Goal: Task Accomplishment & Management: Manage account settings

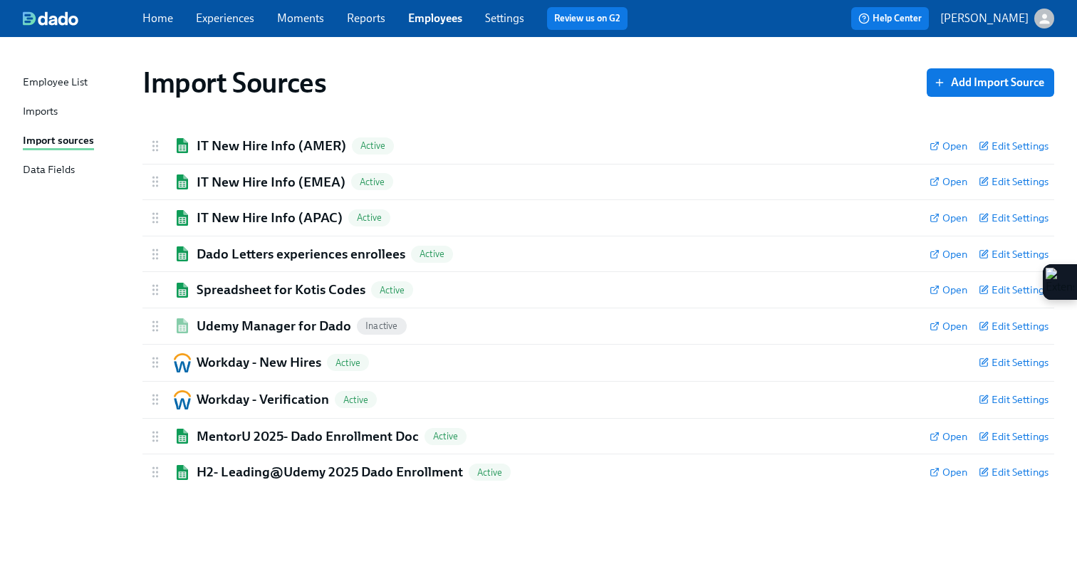
click at [231, 9] on div "Home Experiences Moments Reports Employees Settings Review us on G2" at bounding box center [390, 18] width 497 height 23
click at [223, 24] on link "Experiences" at bounding box center [225, 18] width 58 height 14
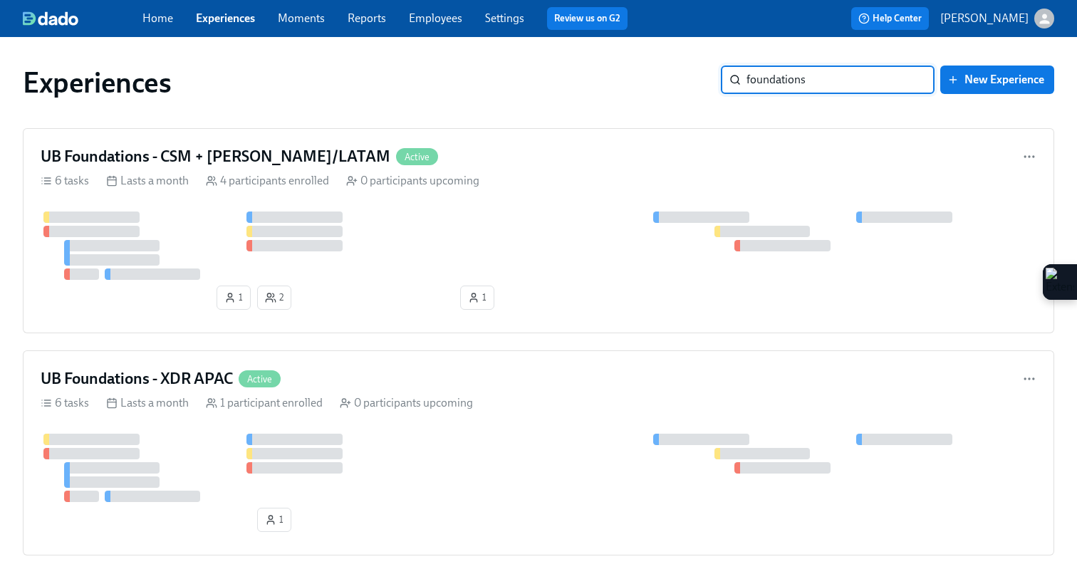
type input "foundations"
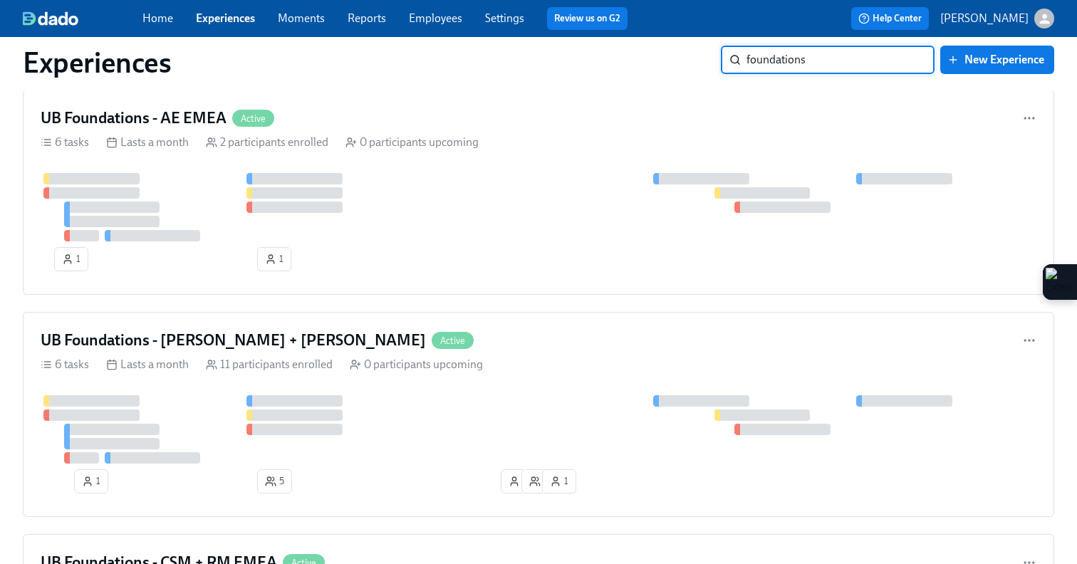
scroll to position [1151, 0]
click at [518, 346] on div "UB Foundations - [PERSON_NAME] + LATAM Active" at bounding box center [539, 339] width 996 height 21
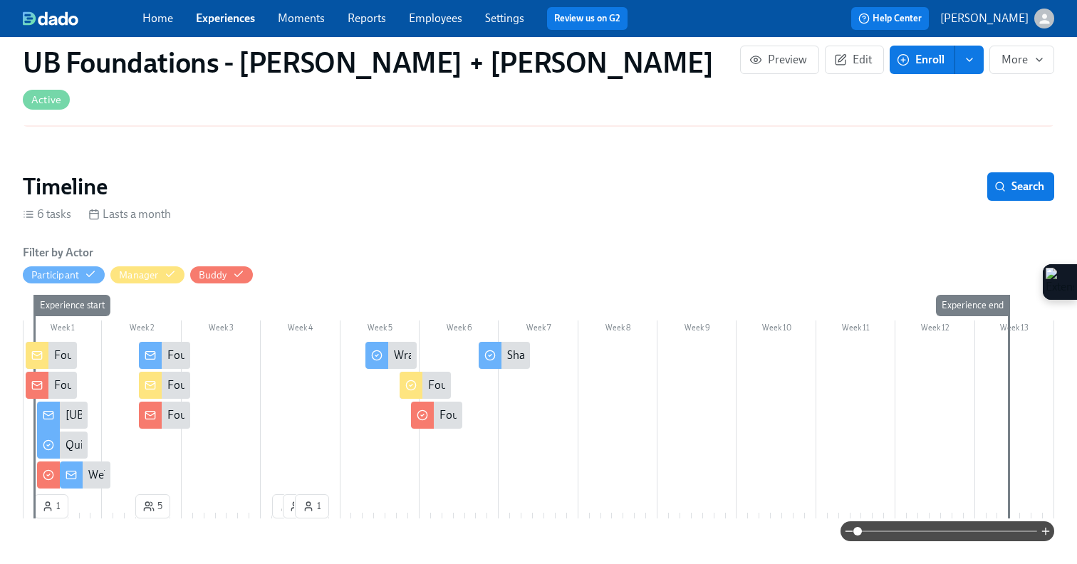
scroll to position [170, 0]
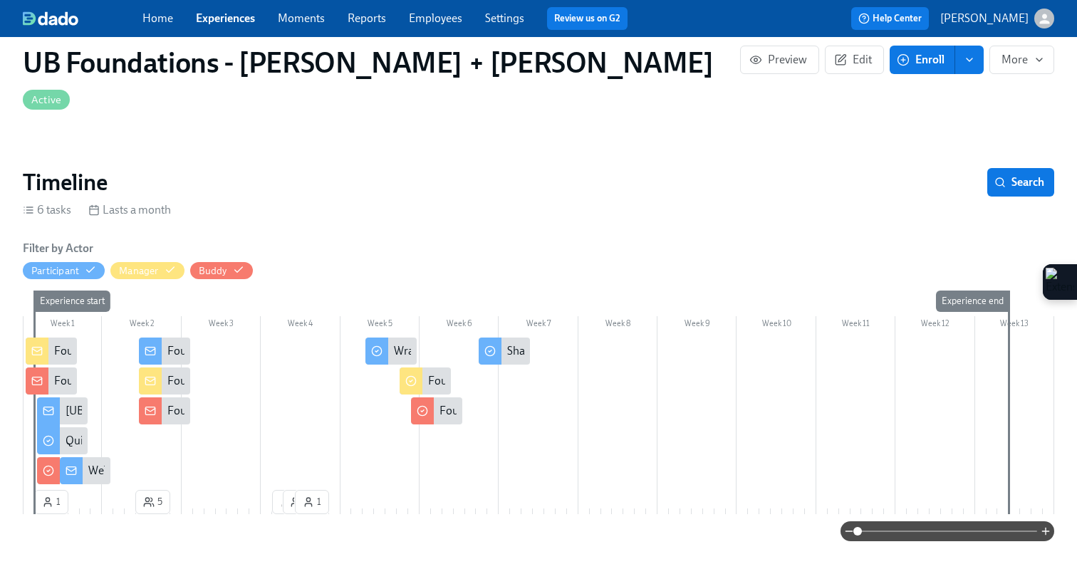
click at [36, 346] on icon at bounding box center [36, 351] width 11 height 11
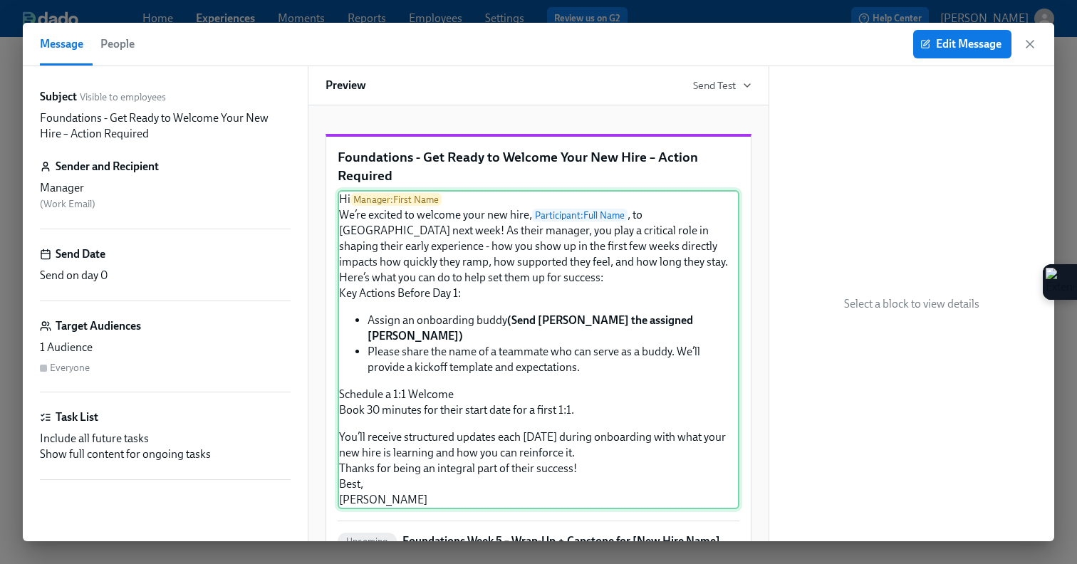
click at [677, 321] on div "Hi Manager : First Name We’re excited to welcome your new hire, Participant : F…" at bounding box center [539, 349] width 402 height 319
click at [576, 316] on div "Hi Manager : First Name We’re excited to welcome your new hire, Participant : F…" at bounding box center [539, 349] width 402 height 319
click at [1029, 43] on icon "button" at bounding box center [1030, 44] width 14 height 14
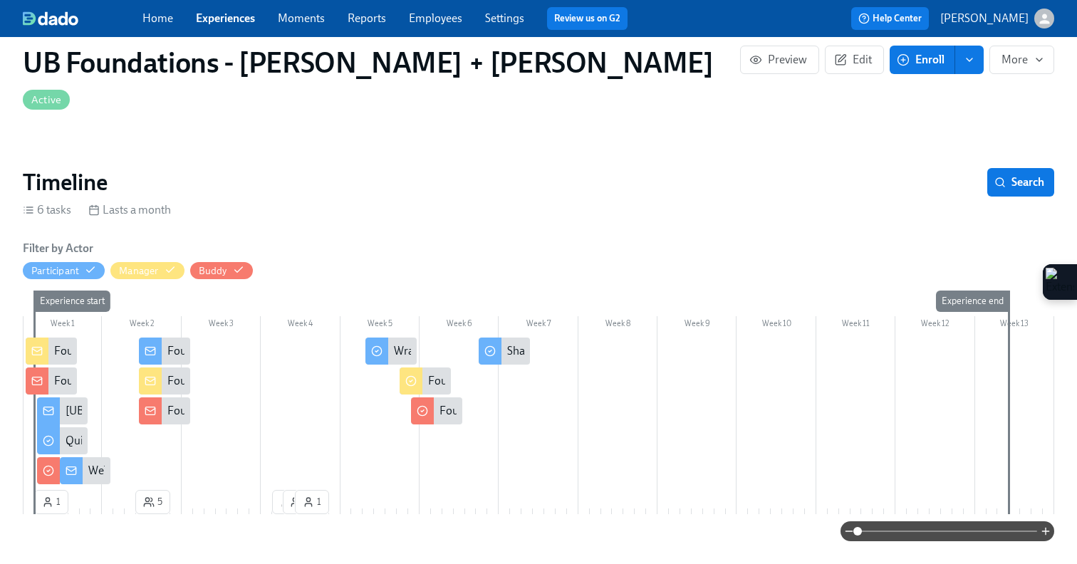
click at [157, 338] on div at bounding box center [150, 351] width 23 height 27
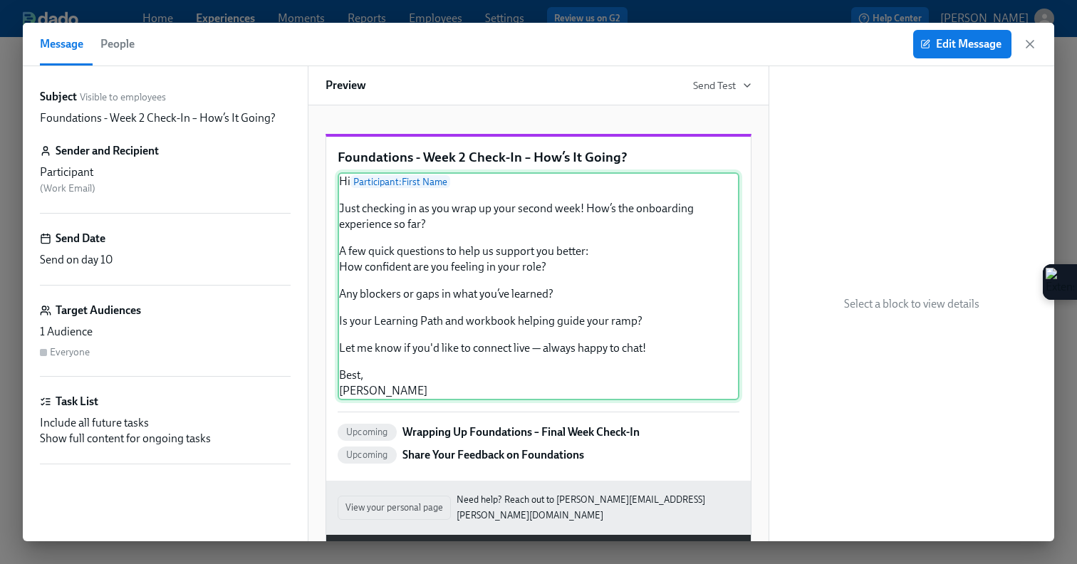
click at [422, 309] on div "Hi Participant : First Name Just checking in as you wrap up your second week! H…" at bounding box center [539, 286] width 402 height 228
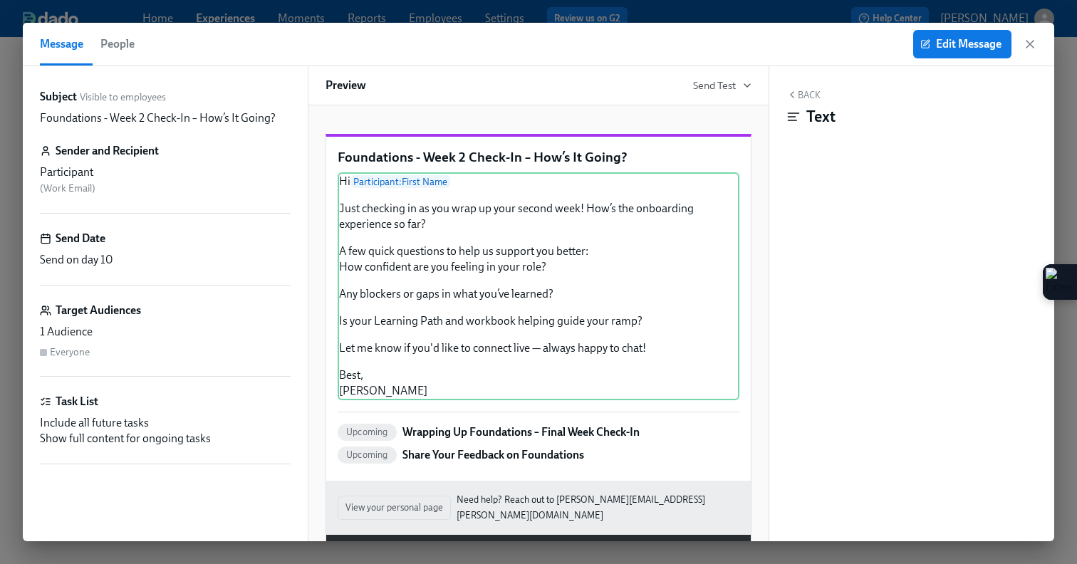
click at [794, 120] on icon at bounding box center [793, 117] width 14 height 14
click at [953, 51] on button "Edit Message" at bounding box center [962, 44] width 98 height 28
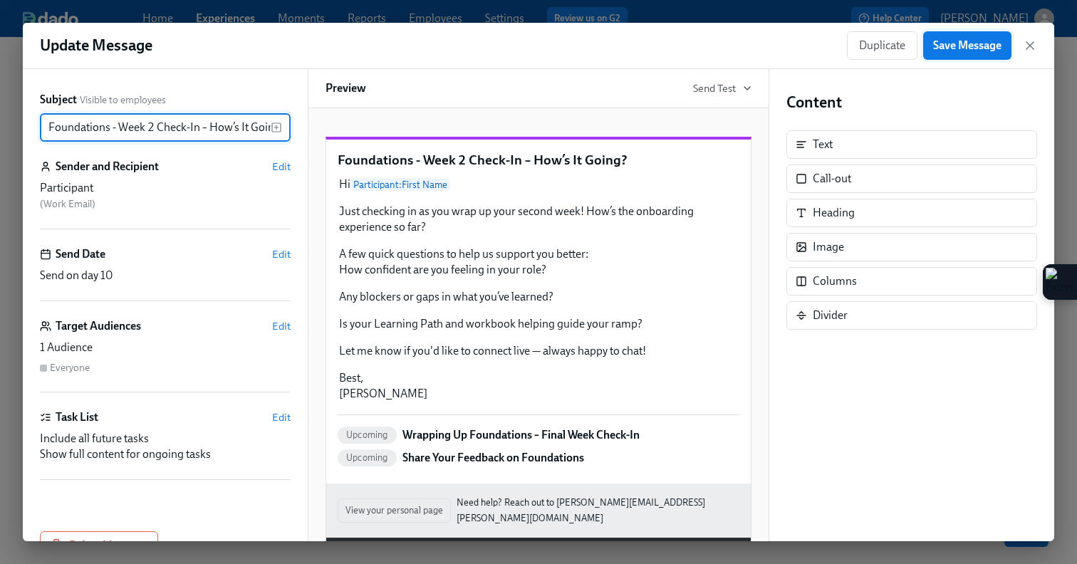
scroll to position [0, 12]
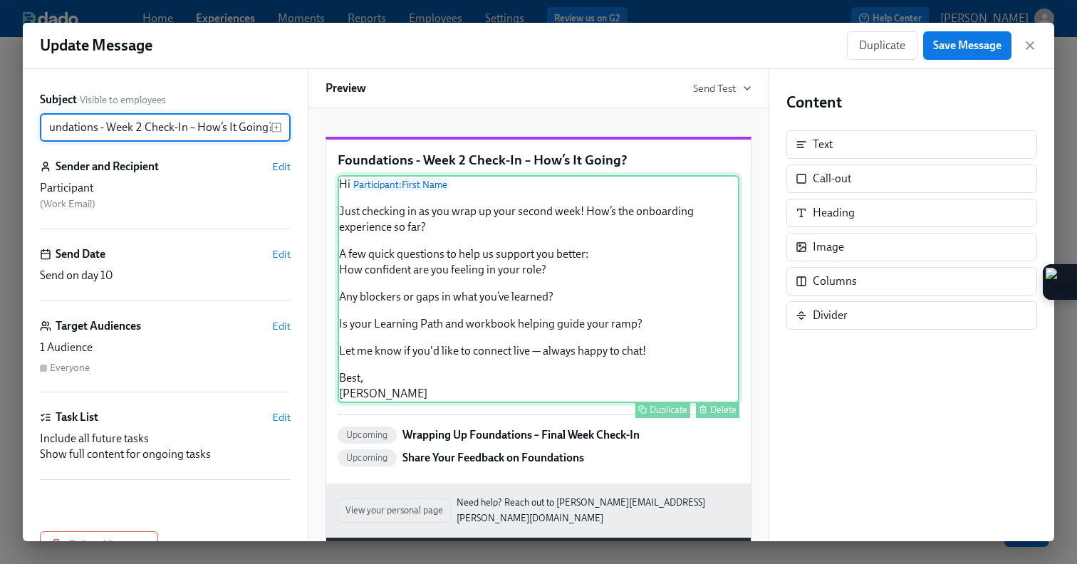
click at [480, 307] on div "Hi Participant : First Name Just checking in as you wrap up your second week! H…" at bounding box center [539, 289] width 402 height 228
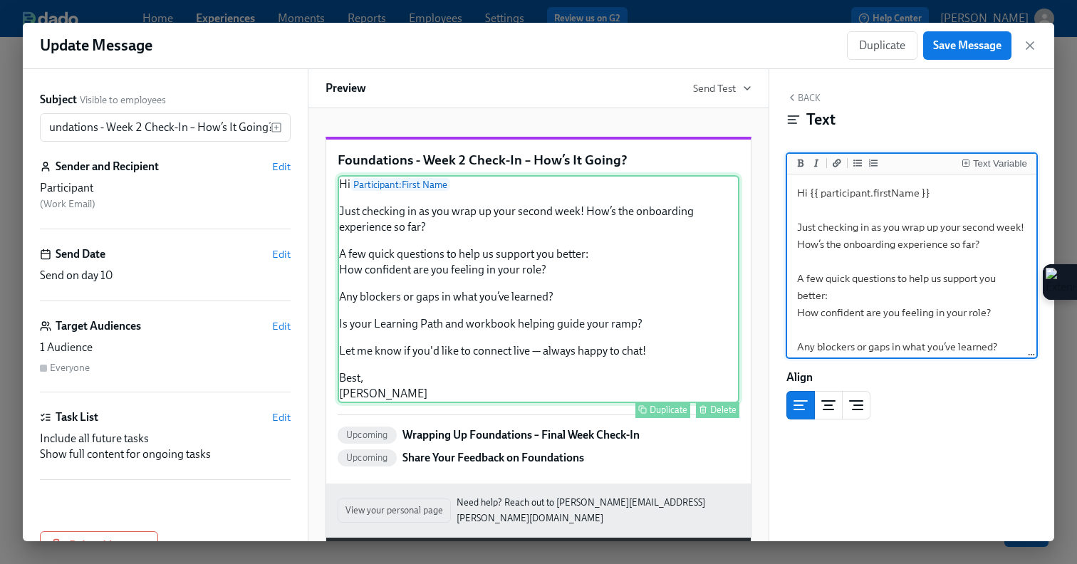
scroll to position [0, 0]
click at [989, 245] on textarea "Hi {{ participant.firstName }} Just checking in as you wrap up your second week…" at bounding box center [912, 346] width 244 height 339
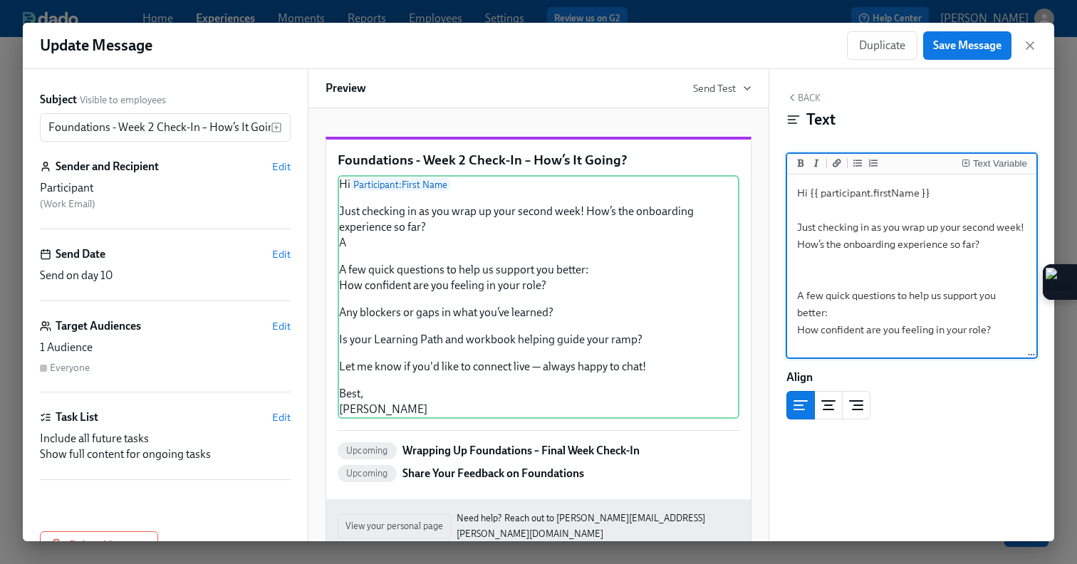
type textarea "Hi {{ participant.firstName }} Just checking in as you wrap up your second week…"
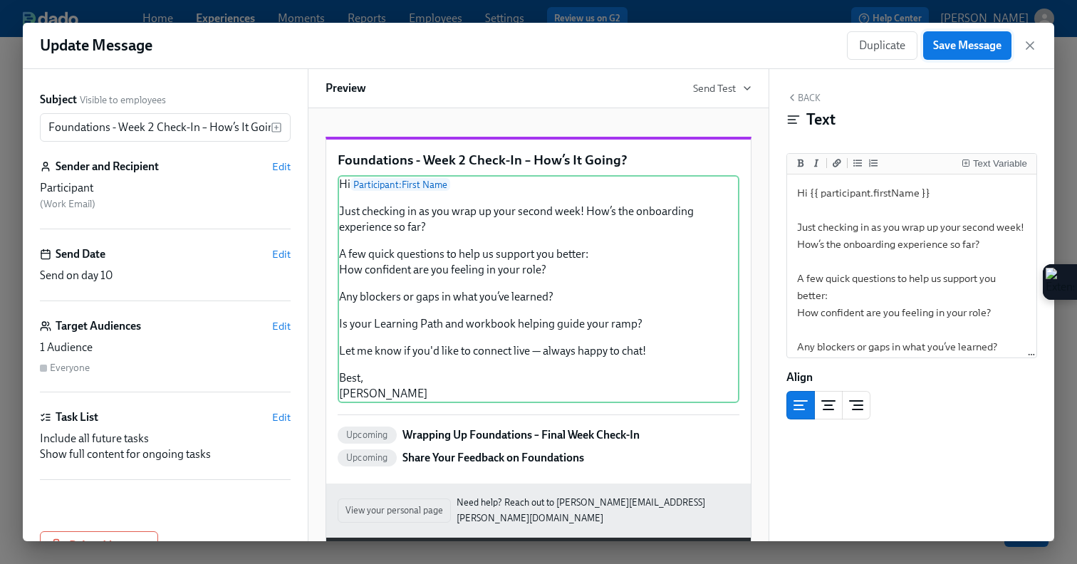
click at [981, 53] on button "Save Message" at bounding box center [967, 45] width 88 height 28
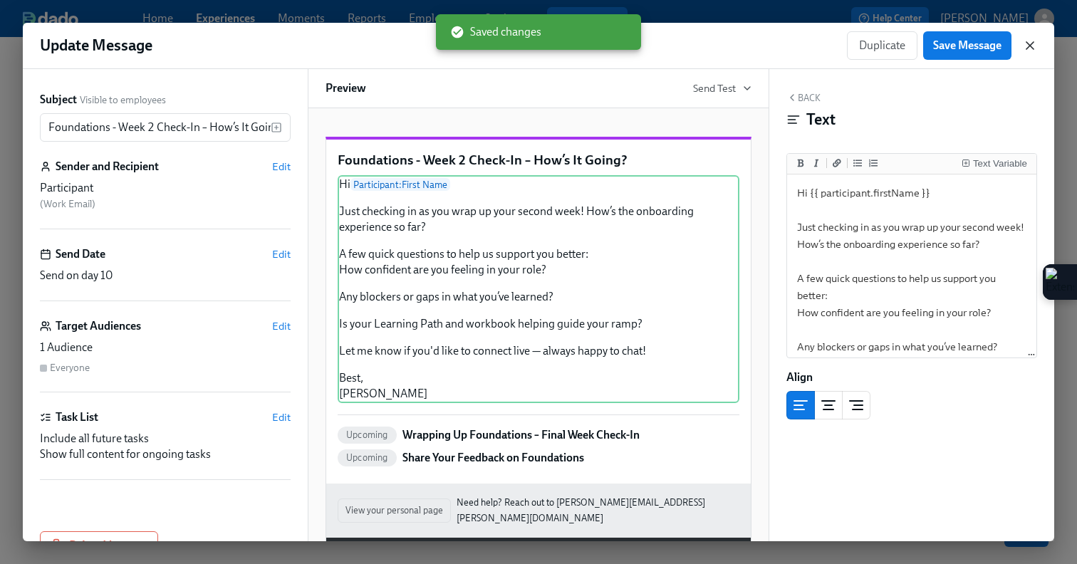
click at [1029, 47] on icon "button" at bounding box center [1030, 45] width 14 height 14
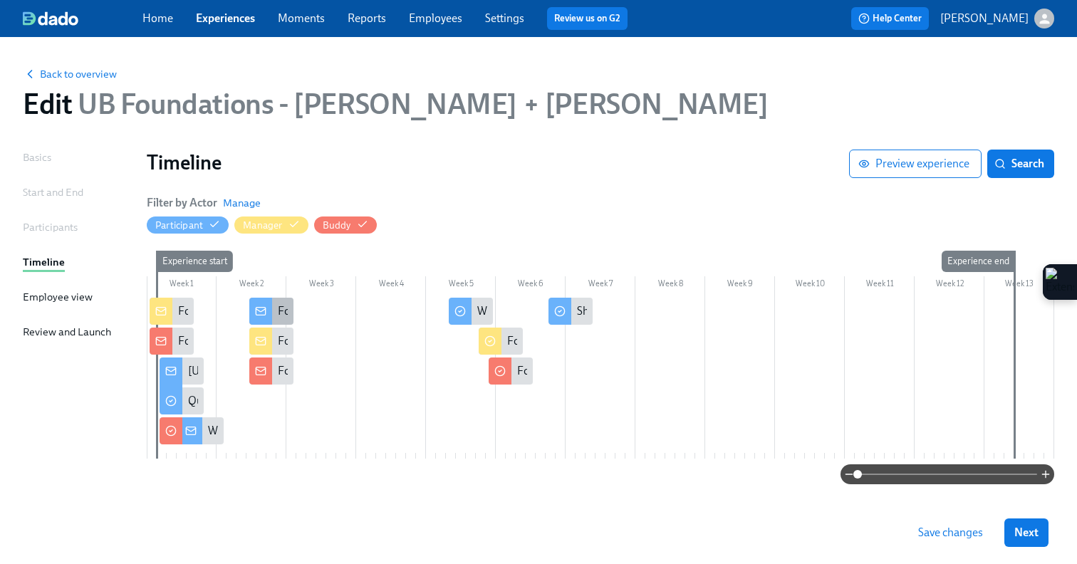
click at [265, 310] on rect at bounding box center [260, 312] width 9 height 8
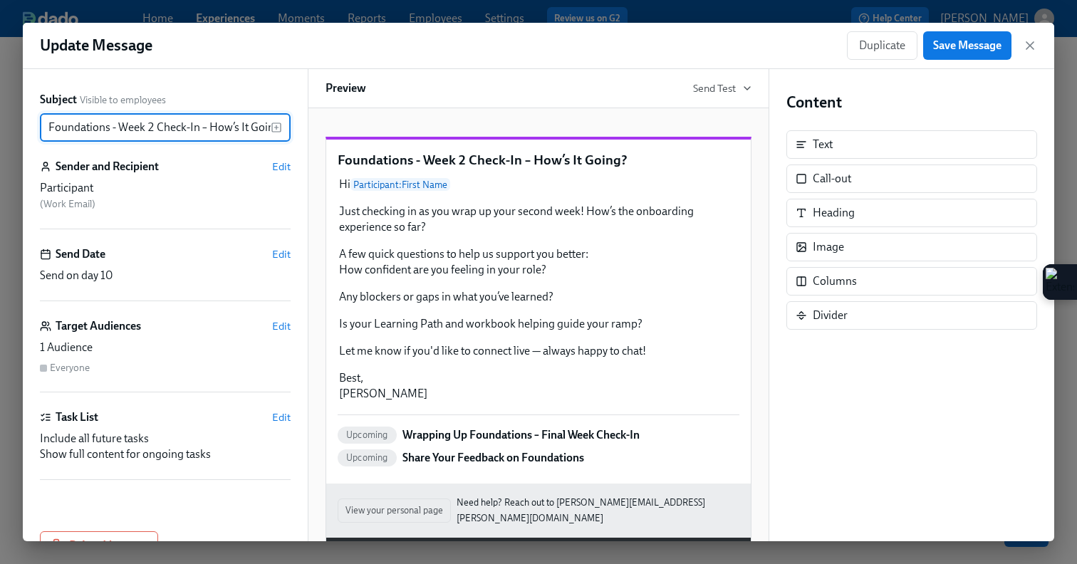
scroll to position [0, 12]
click at [1032, 44] on icon "button" at bounding box center [1030, 45] width 14 height 14
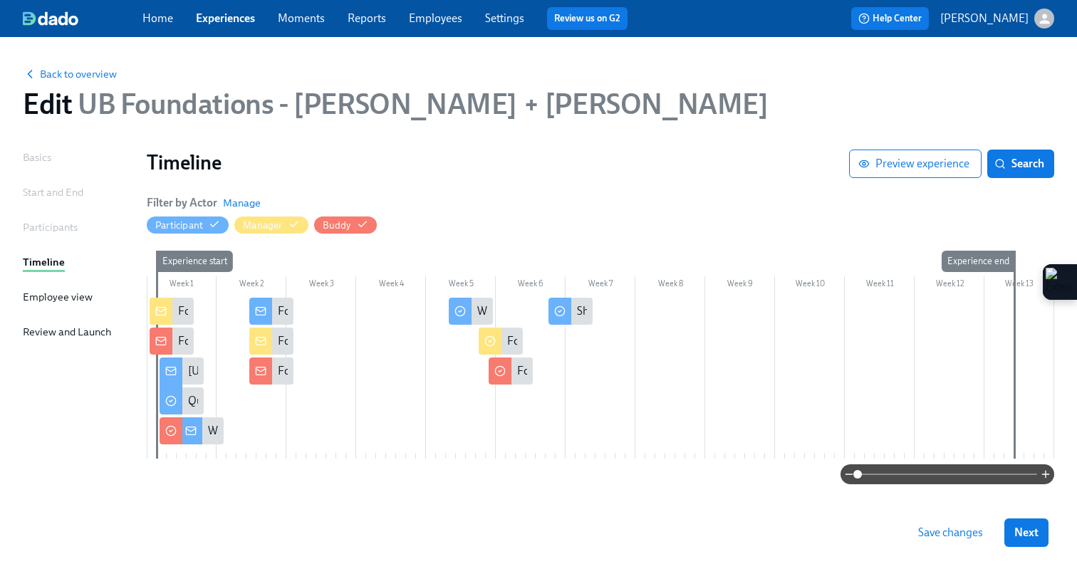
click at [341, 308] on div at bounding box center [601, 378] width 908 height 161
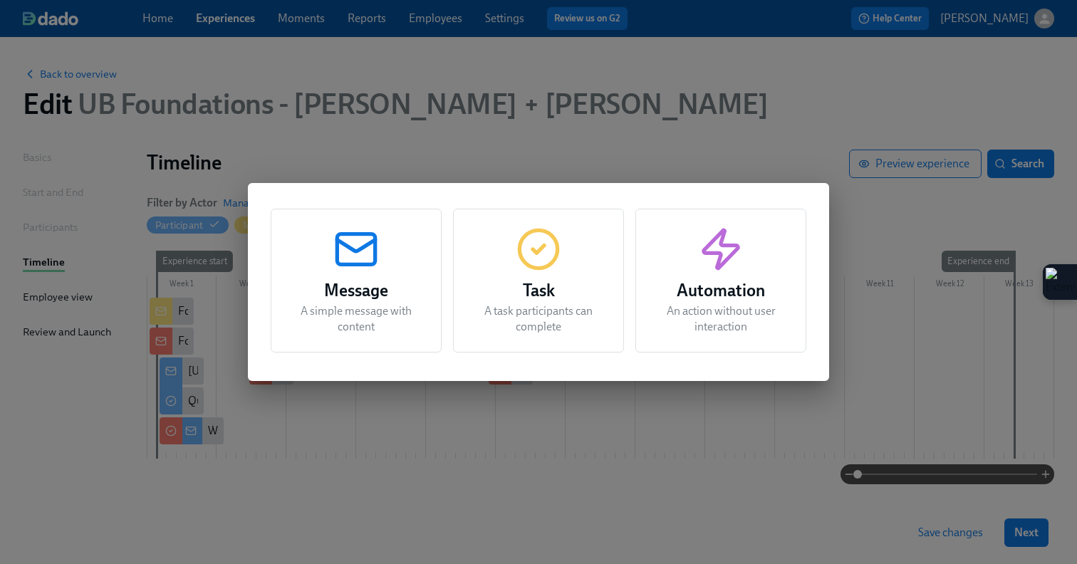
click at [380, 264] on div "Message A simple message with content" at bounding box center [356, 281] width 171 height 144
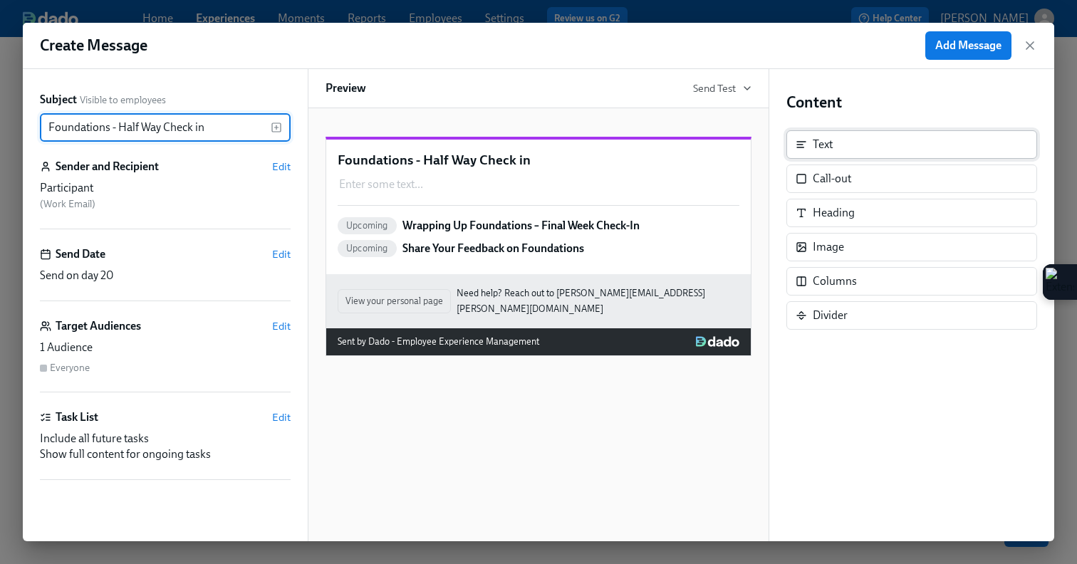
click at [809, 148] on div "Text" at bounding box center [911, 144] width 251 height 28
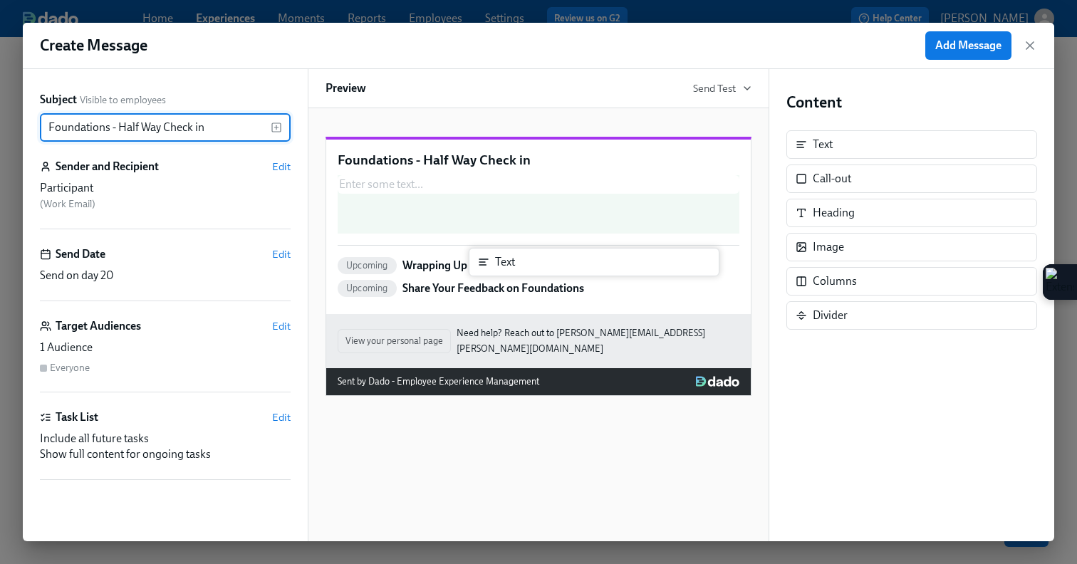
drag, startPoint x: 809, startPoint y: 148, endPoint x: 479, endPoint y: 266, distance: 350.2
click at [479, 266] on div "Subject Visible to employees Foundations - Half Way Check in ​ Sender and Recip…" at bounding box center [539, 305] width 1032 height 472
type input "Foundations - Half Way Check in"
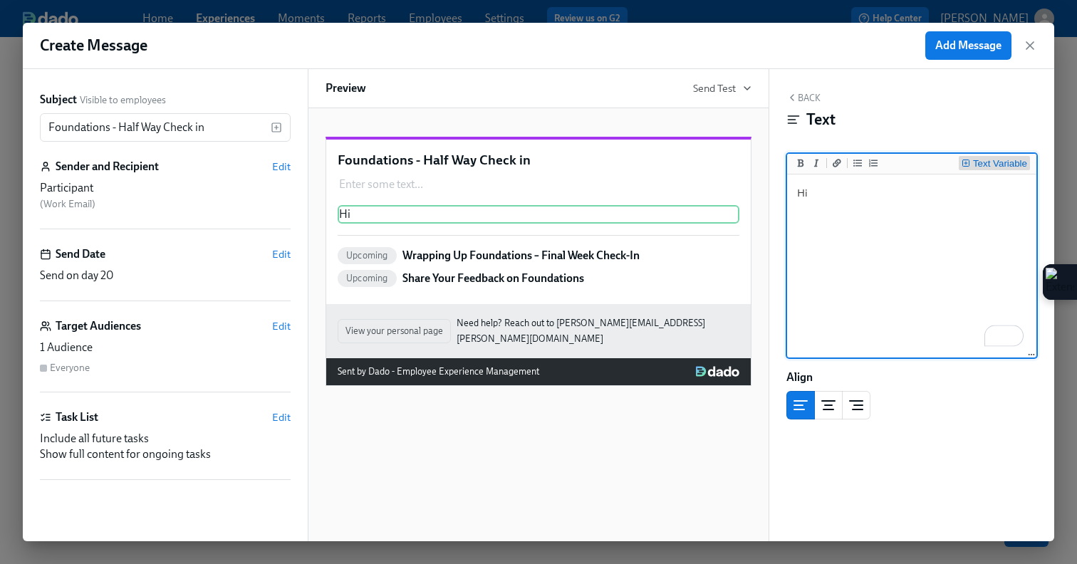
click at [975, 161] on div "Text Variable" at bounding box center [1000, 164] width 54 height 10
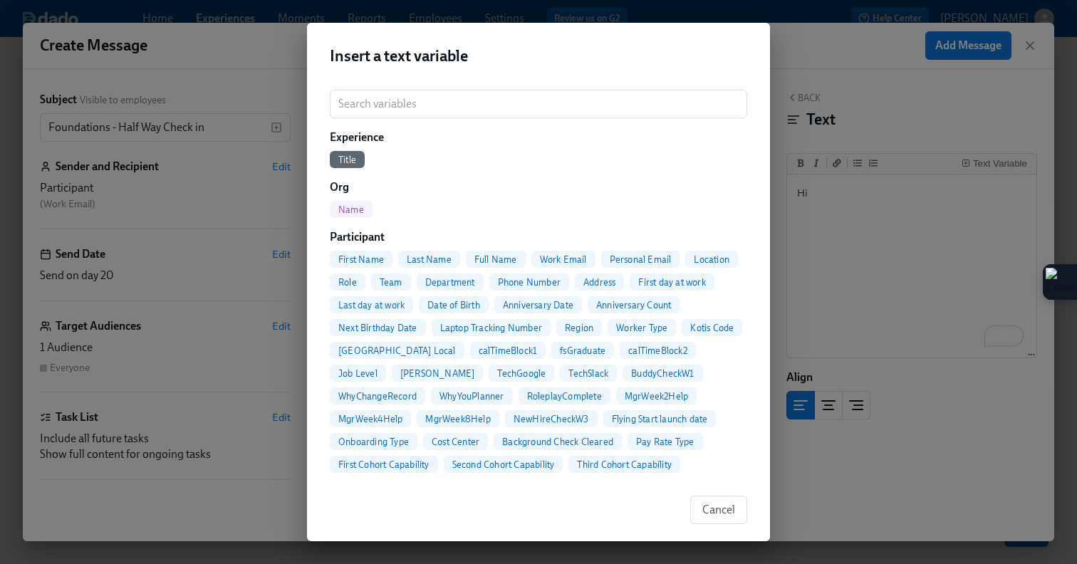
click at [378, 254] on span "First Name" at bounding box center [361, 259] width 63 height 11
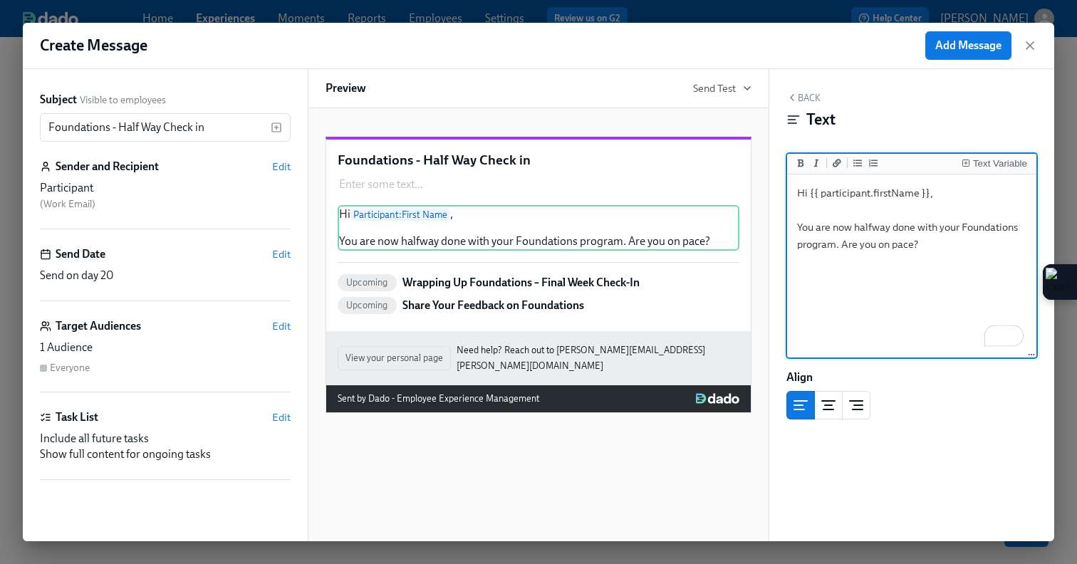
click at [930, 244] on textarea "Hi {{ participant.firstName }}, You are now halfway done with your Foundations …" at bounding box center [912, 266] width 244 height 179
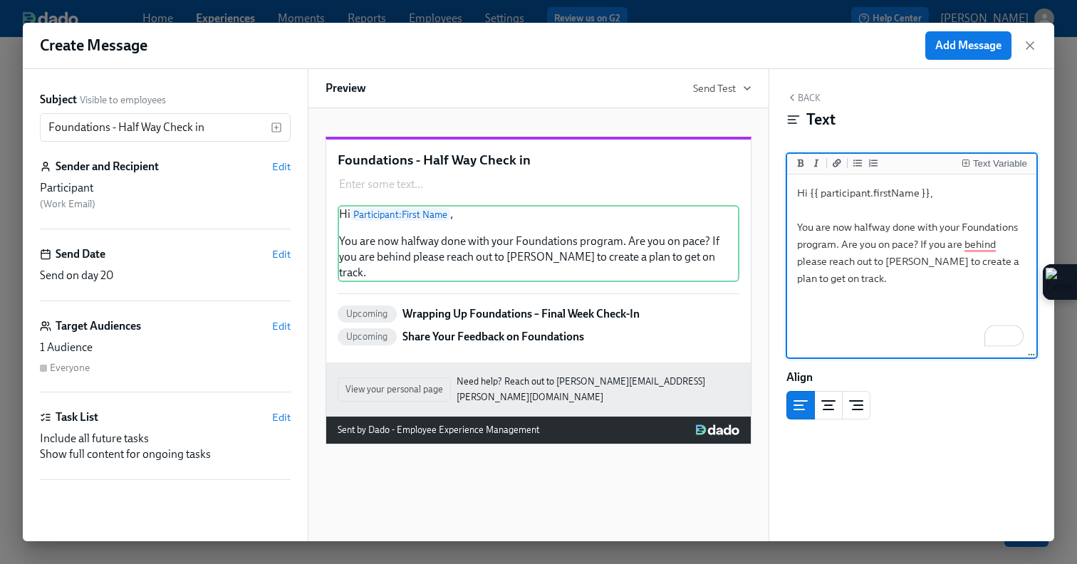
click at [922, 241] on textarea "Hi {{ participant.firstName }}, You are now halfway done with your Foundations …" at bounding box center [912, 266] width 244 height 179
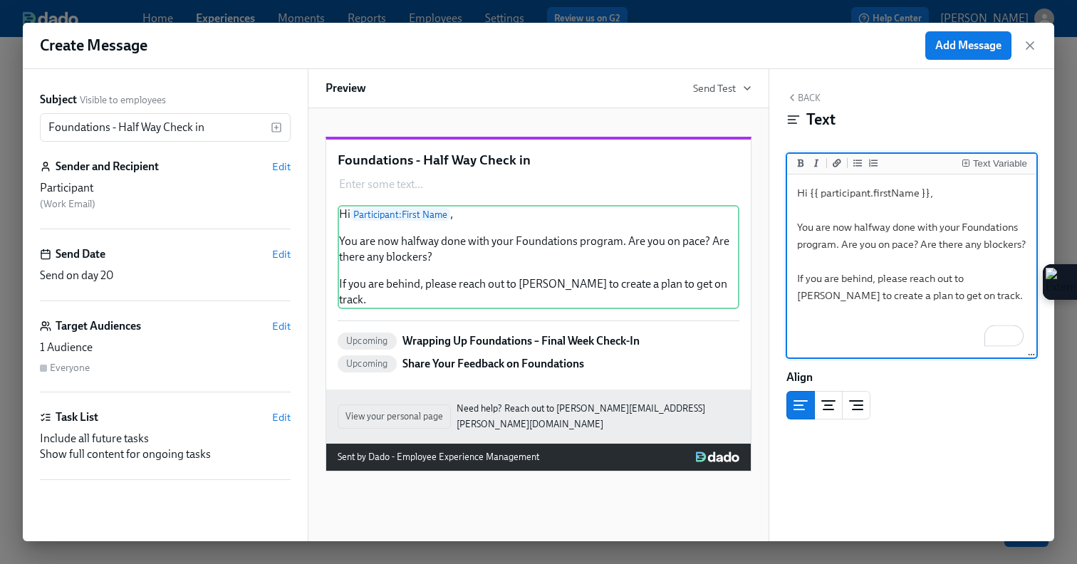
drag, startPoint x: 974, startPoint y: 296, endPoint x: 815, endPoint y: 236, distance: 169.8
click at [816, 236] on textarea "Hi {{ participant.firstName }}, You are now halfway done with your Foundations …" at bounding box center [912, 266] width 244 height 179
click at [985, 301] on textarea "Hi {{ participant.firstName }}, You are now halfway done with your Foundations …" at bounding box center [912, 266] width 244 height 179
click at [842, 246] on textarea "Hi {{ participant.firstName }}, You are now halfway done with your Foundations …" at bounding box center [912, 266] width 244 height 179
drag, startPoint x: 977, startPoint y: 299, endPoint x: 794, endPoint y: 227, distance: 197.0
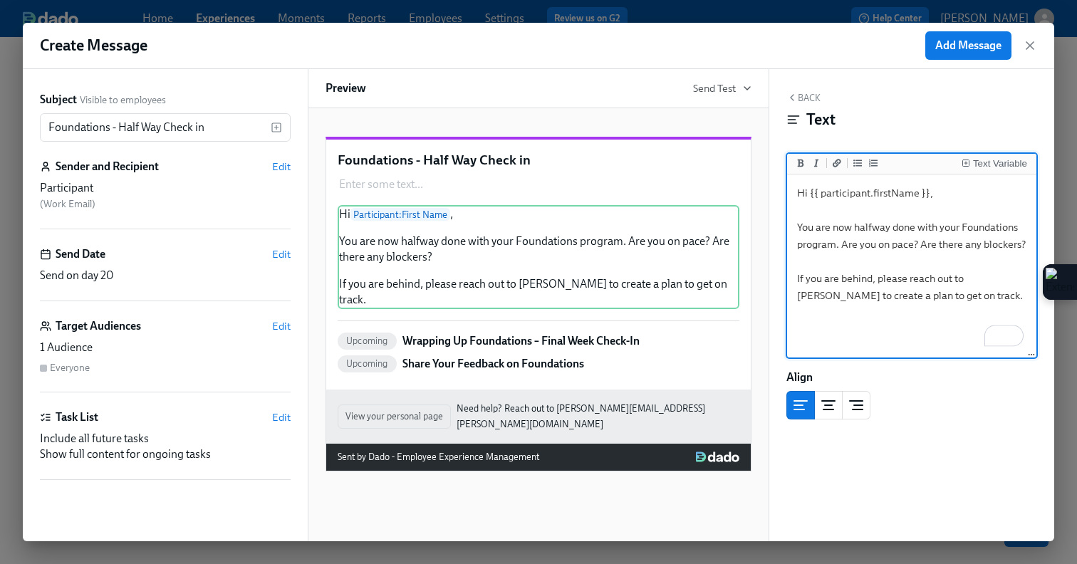
click at [794, 227] on textarea "Hi {{ participant.firstName }}, You are now halfway done with your Foundations …" at bounding box center [912, 266] width 244 height 179
click at [856, 300] on textarea "Hi {{ participant.firstName }}, You are now halfway done with your Foundations …" at bounding box center [912, 266] width 244 height 179
click at [826, 297] on textarea "Hi {{ participant.firstName }}, You are now halfway done with your Foundations …" at bounding box center [912, 266] width 244 height 179
click at [966, 279] on textarea "Hi {{ participant.firstName }}, You are now halfway done with your Foundations …" at bounding box center [912, 266] width 244 height 179
click at [982, 164] on div "Text Variable" at bounding box center [1000, 164] width 54 height 10
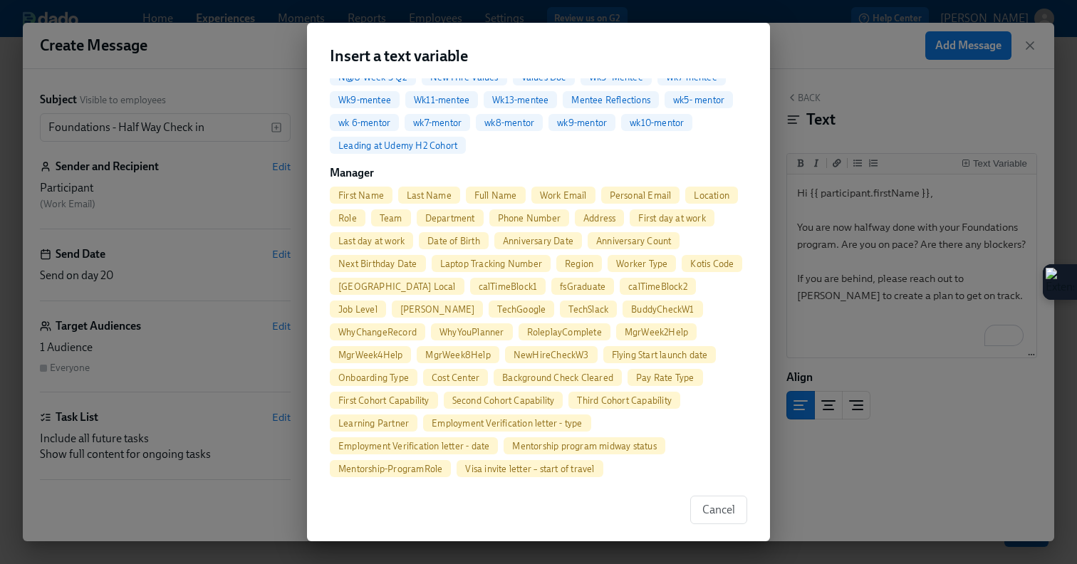
scroll to position [1051, 0]
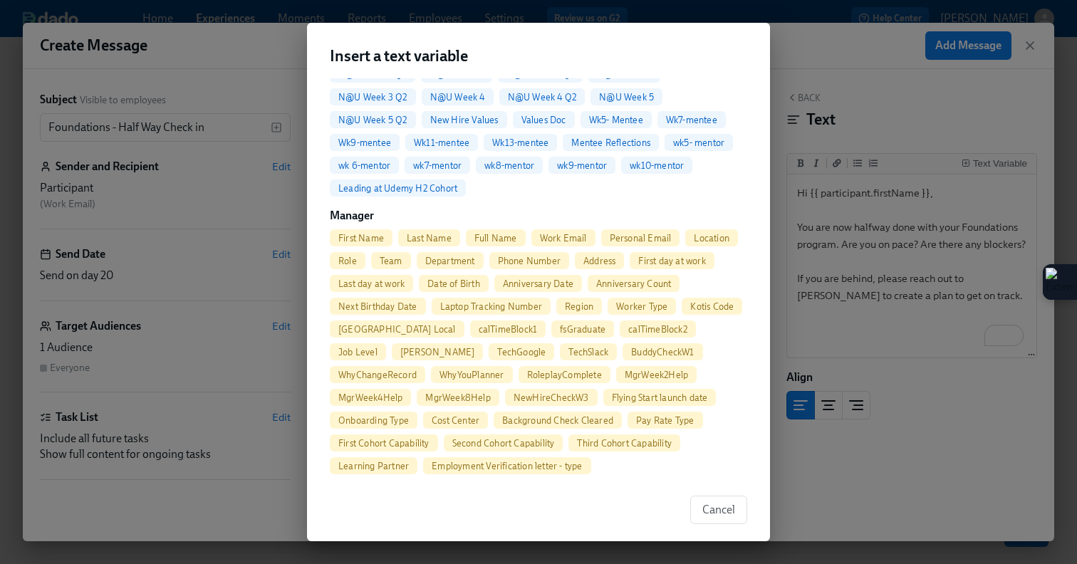
click at [487, 233] on span "Full Name" at bounding box center [496, 238] width 60 height 11
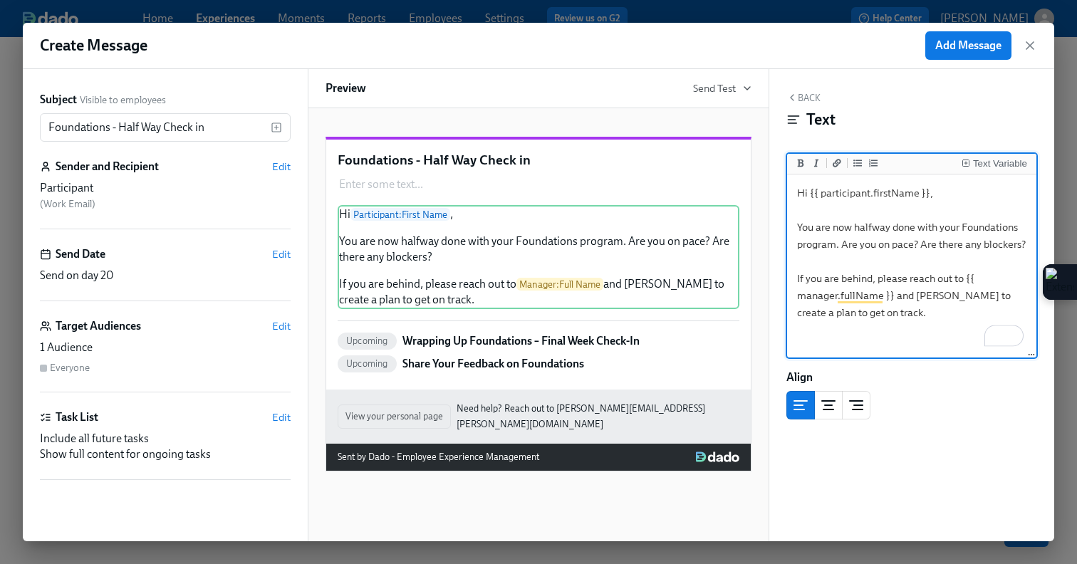
click at [907, 313] on textarea "Hi {{ participant.firstName }}, You are now halfway done with your Foundations …" at bounding box center [912, 266] width 244 height 179
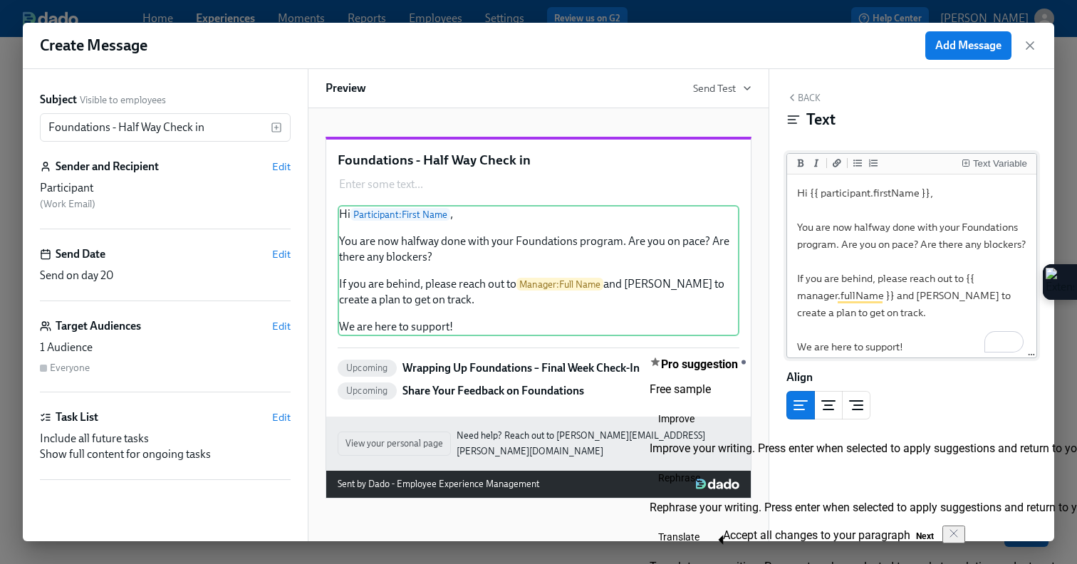
drag, startPoint x: 929, startPoint y: 350, endPoint x: 797, endPoint y: 224, distance: 182.4
click at [796, 224] on textarea "Hi {{ participant.firstName }}, You are now halfway done with your Foundations …" at bounding box center [912, 269] width 244 height 185
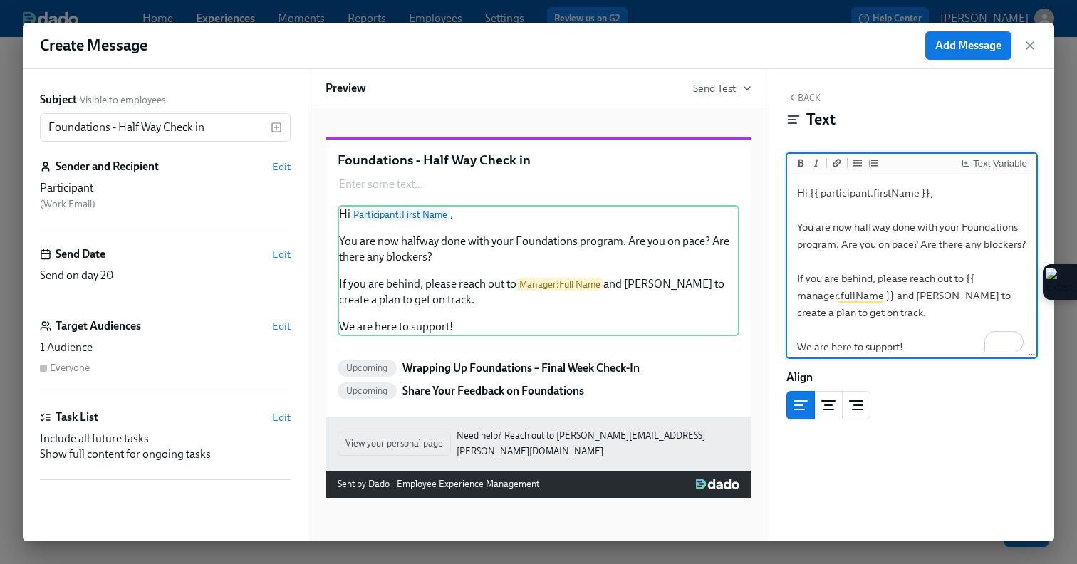
drag, startPoint x: 911, startPoint y: 350, endPoint x: 793, endPoint y: 175, distance: 211.4
click at [793, 175] on div "Hi {{ participant.firstName }}, You are now halfway done with your Foundations …" at bounding box center [911, 267] width 249 height 185
click at [280, 251] on span "Edit" at bounding box center [281, 254] width 19 height 14
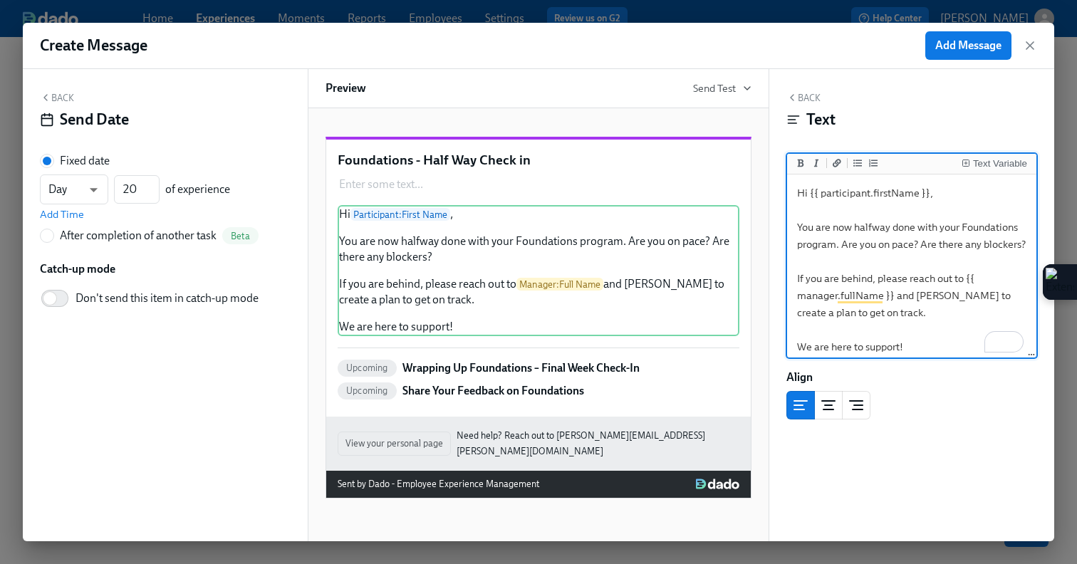
click at [914, 230] on textarea "Hi {{ participant.firstName }}, You are now halfway done with your Foundations …" at bounding box center [912, 269] width 244 height 185
type textarea "Hi {{ participant.firstName }}, You are now halfway done with your Foundations …"
click at [139, 193] on input "20" at bounding box center [137, 189] width 46 height 28
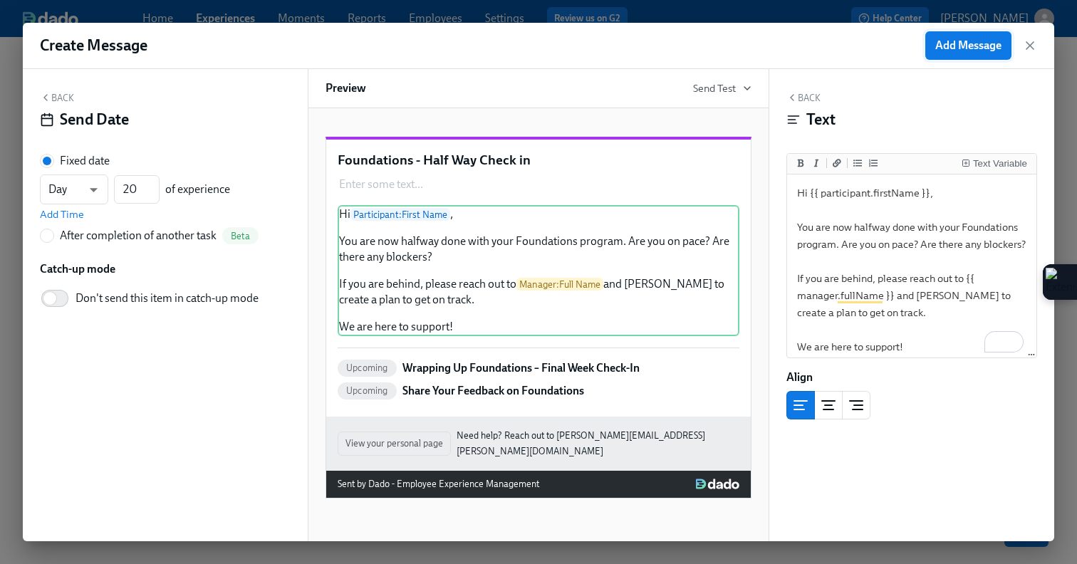
click at [935, 56] on button "Add Message" at bounding box center [968, 45] width 86 height 28
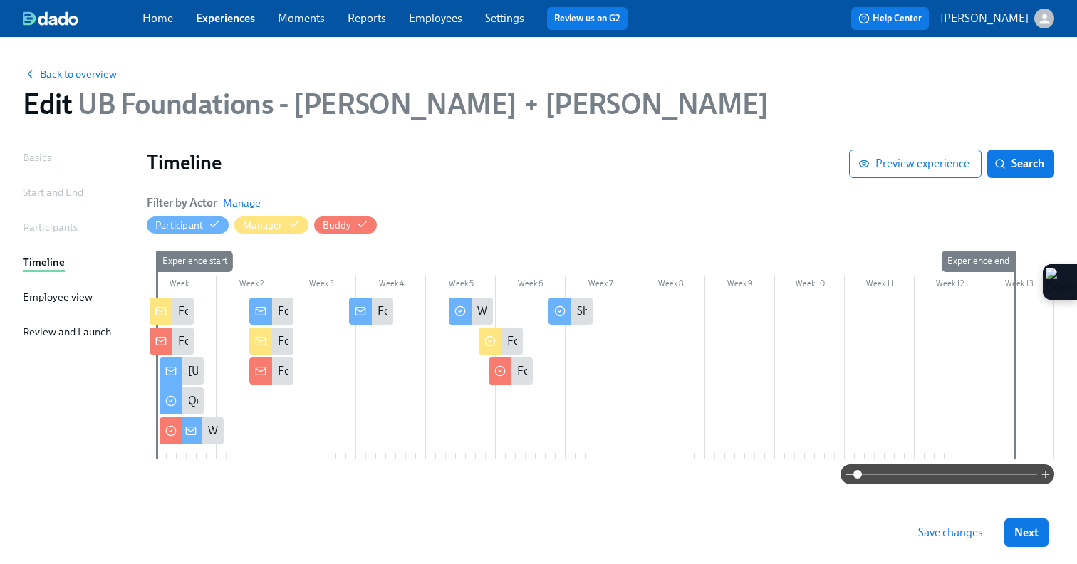
click at [354, 331] on div at bounding box center [601, 378] width 908 height 161
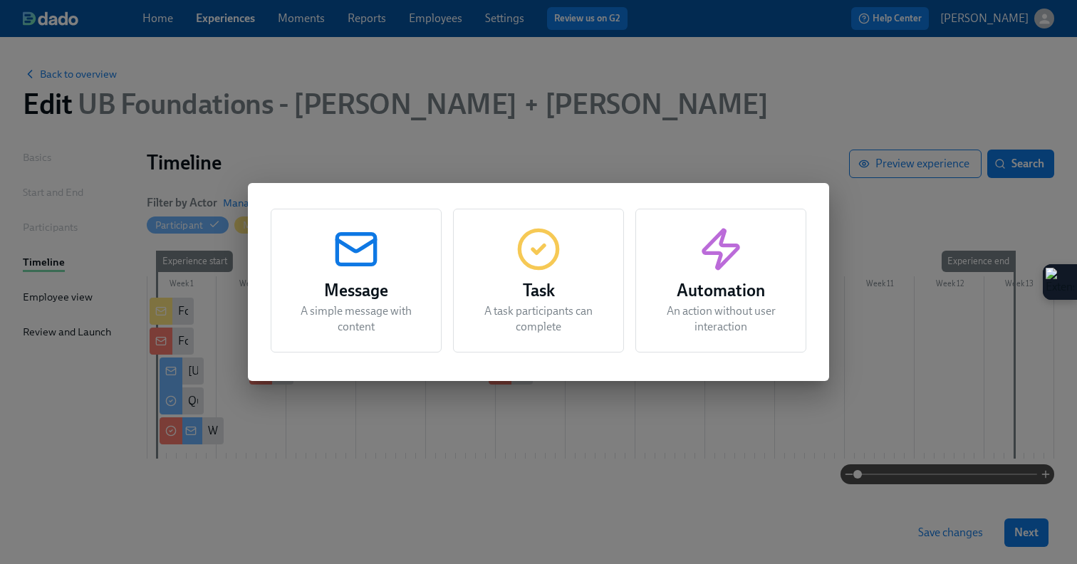
click at [356, 319] on p "A simple message with content" at bounding box center [356, 318] width 135 height 31
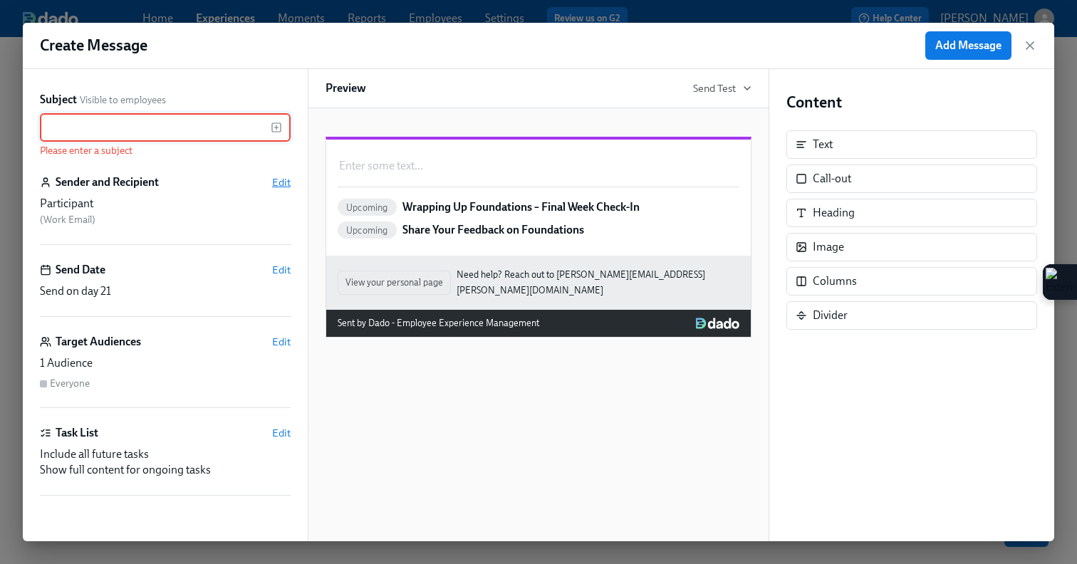
click at [279, 184] on span "Edit" at bounding box center [281, 182] width 19 height 14
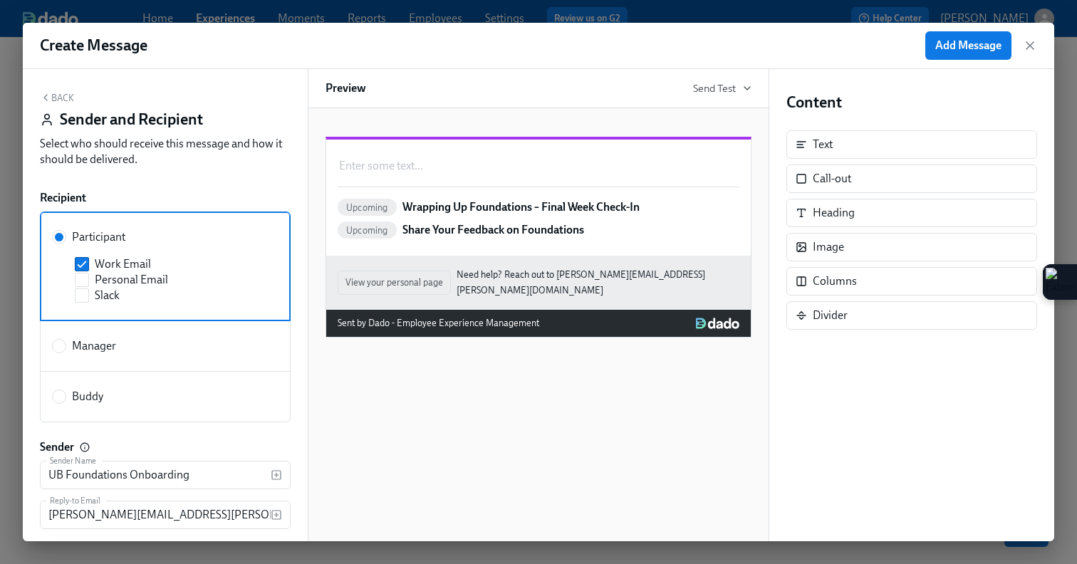
click at [228, 187] on div "Back Sender and Recipient Select who should receive this message and how it sho…" at bounding box center [165, 305] width 285 height 472
click at [58, 98] on button "Back" at bounding box center [57, 97] width 34 height 11
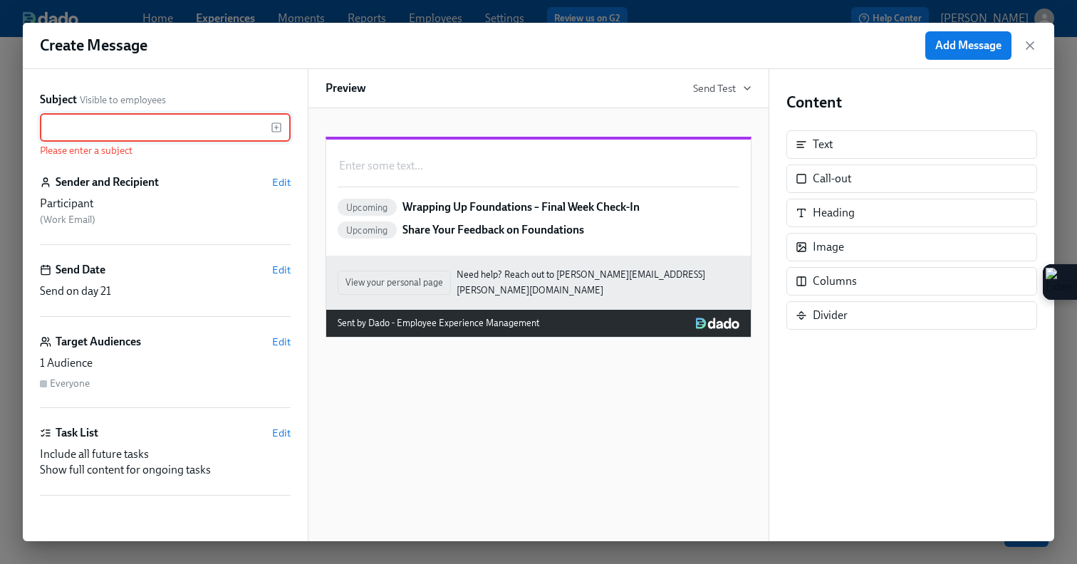
click at [1021, 45] on div "Add Message" at bounding box center [981, 45] width 112 height 28
click at [1022, 45] on div "Add Message" at bounding box center [981, 45] width 112 height 28
click at [1030, 46] on icon "button" at bounding box center [1030, 45] width 7 height 7
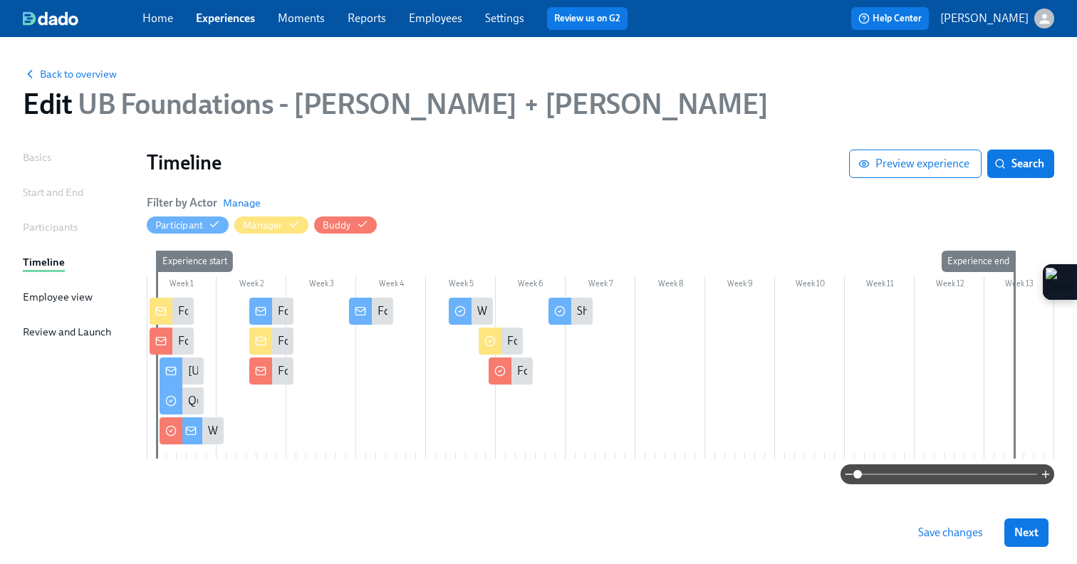
click at [353, 338] on div at bounding box center [601, 378] width 908 height 161
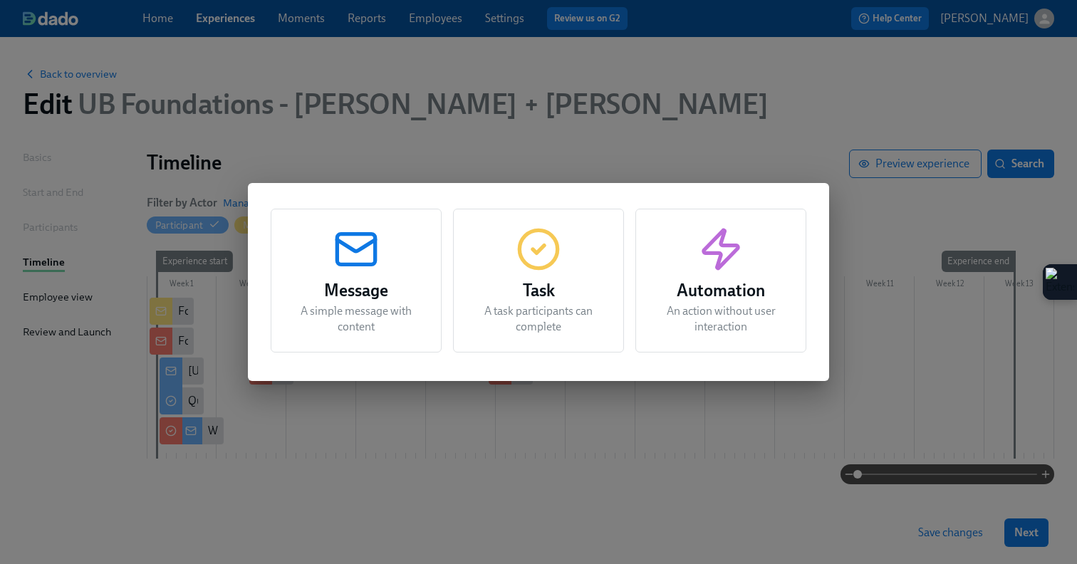
click at [355, 327] on p "A simple message with content" at bounding box center [356, 318] width 135 height 31
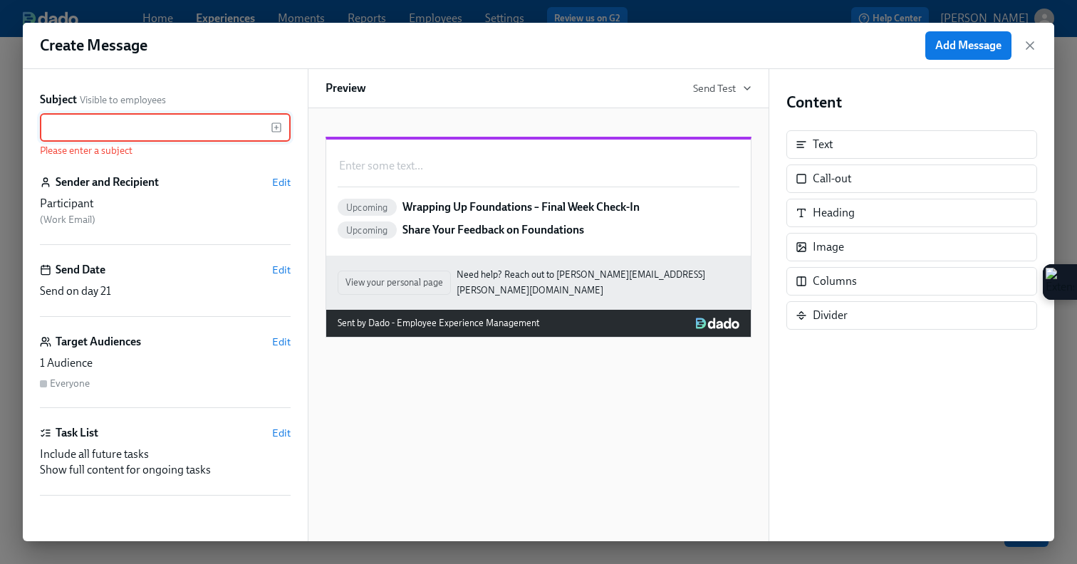
click at [97, 207] on div "Participant" at bounding box center [165, 204] width 251 height 16
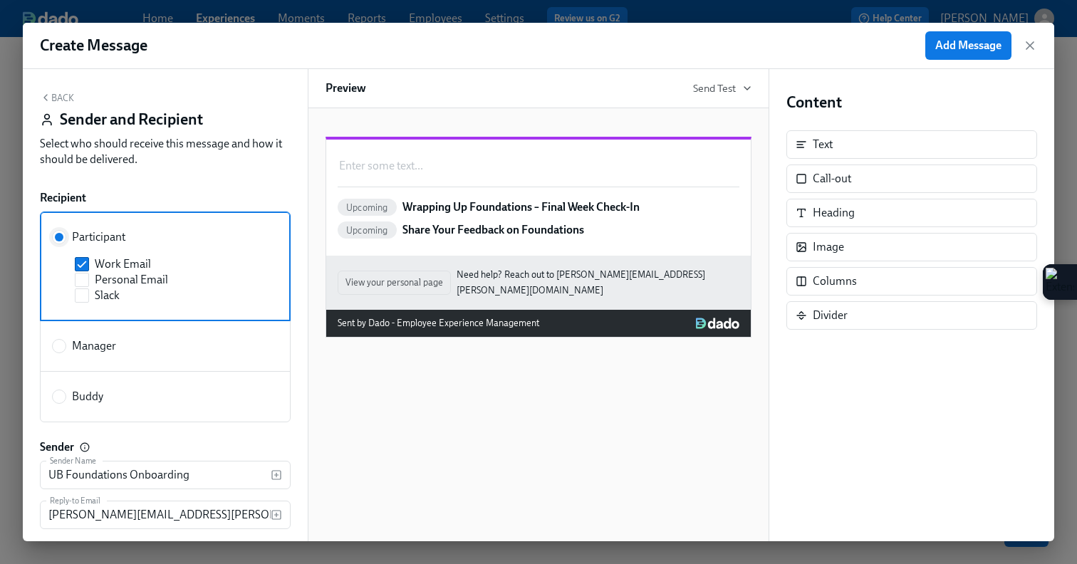
click at [63, 235] on input "Participant" at bounding box center [59, 237] width 13 height 13
click at [62, 347] on input "Manager" at bounding box center [59, 346] width 13 height 13
radio input "true"
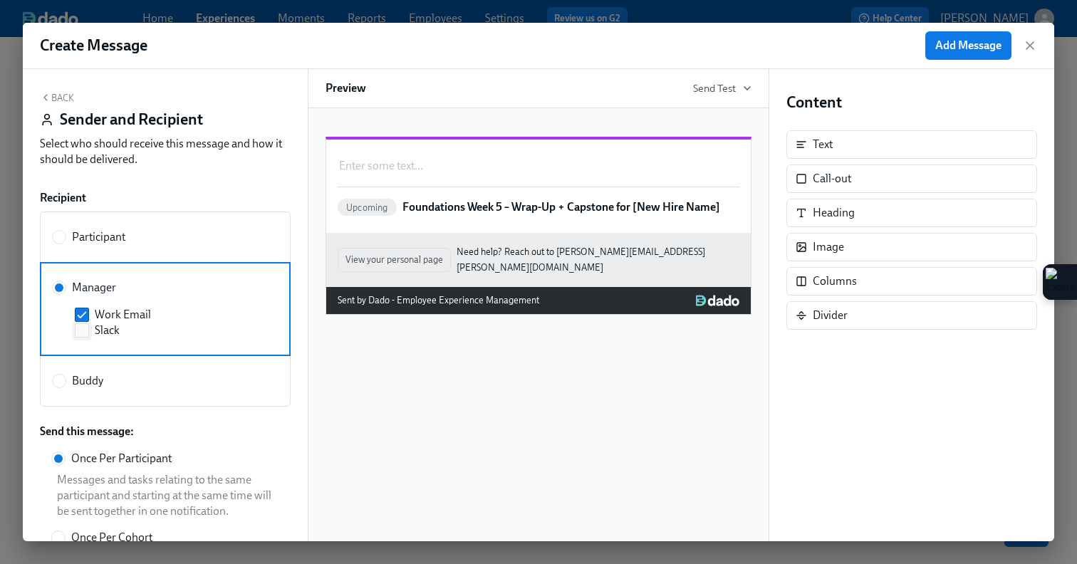
click at [88, 333] on span at bounding box center [82, 330] width 14 height 14
click at [88, 333] on input "Slack" at bounding box center [82, 330] width 13 height 13
checkbox input "true"
click at [161, 174] on div "Back Sender and Recipient Select who should receive this message and how it sho…" at bounding box center [165, 305] width 285 height 472
click at [60, 98] on button "Back" at bounding box center [57, 97] width 34 height 11
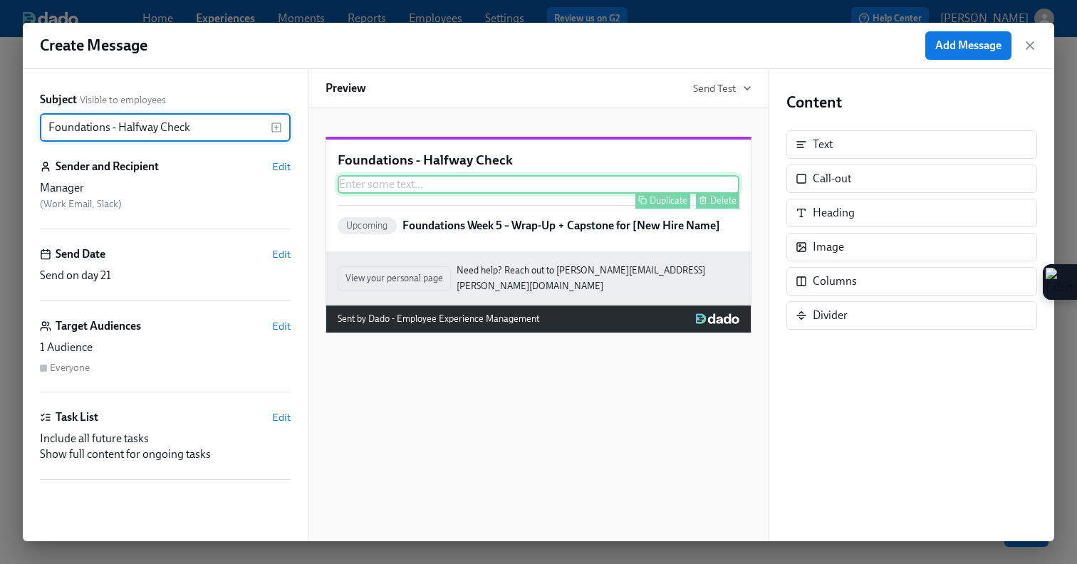
click at [512, 194] on div "Enter some text ... Duplicate Delete" at bounding box center [539, 184] width 402 height 19
type input "Foundations - Halfway Check"
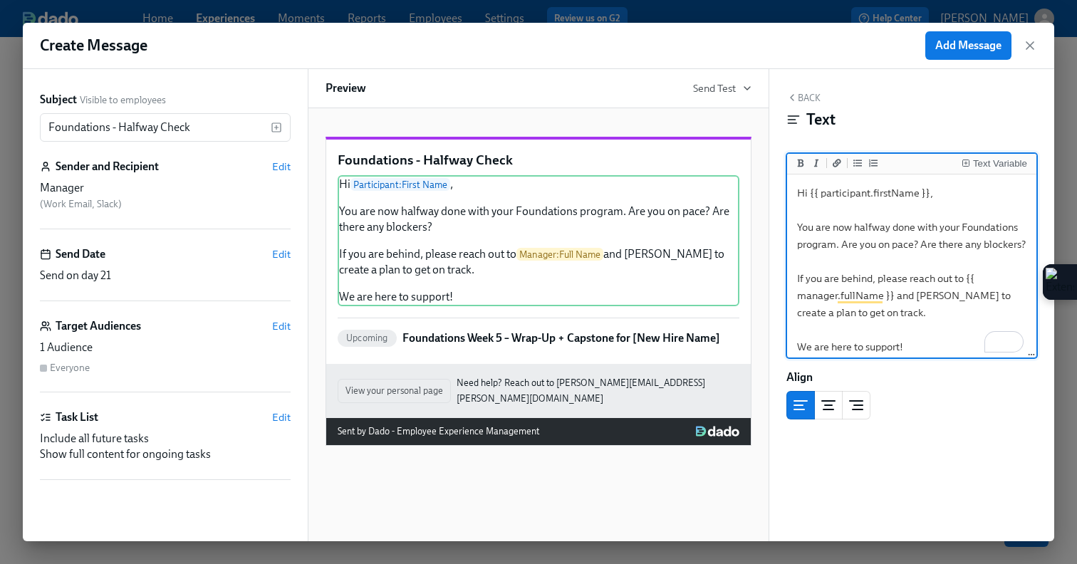
drag, startPoint x: 941, startPoint y: 194, endPoint x: 810, endPoint y: 195, distance: 131.1
click at [810, 195] on textarea "Hi {{ participant.firstName }}, You are now halfway done with your Foundations …" at bounding box center [912, 269] width 244 height 185
click at [972, 160] on div "Text Variable" at bounding box center [995, 164] width 66 height 11
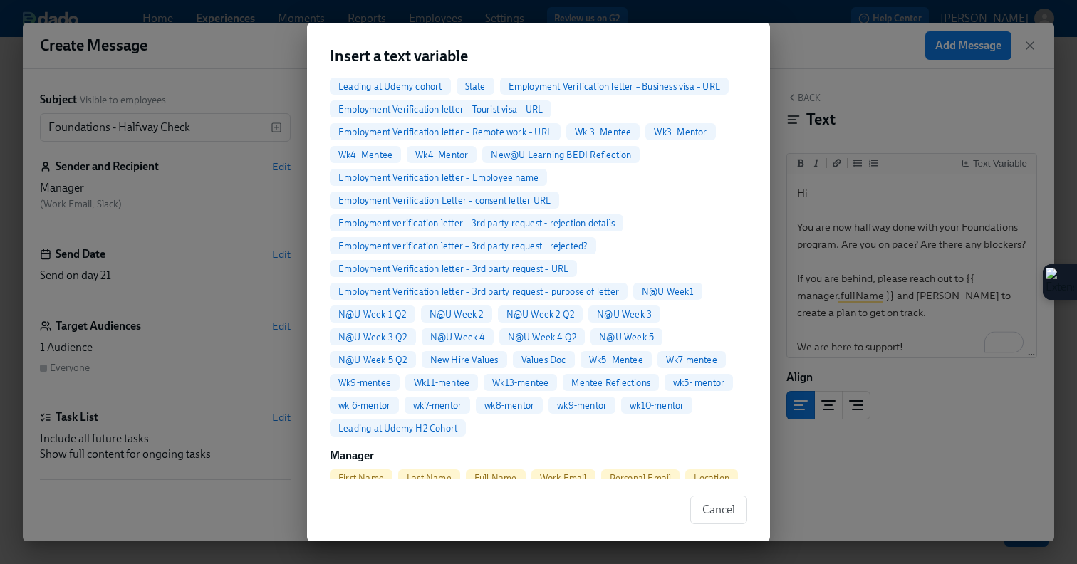
scroll to position [889, 0]
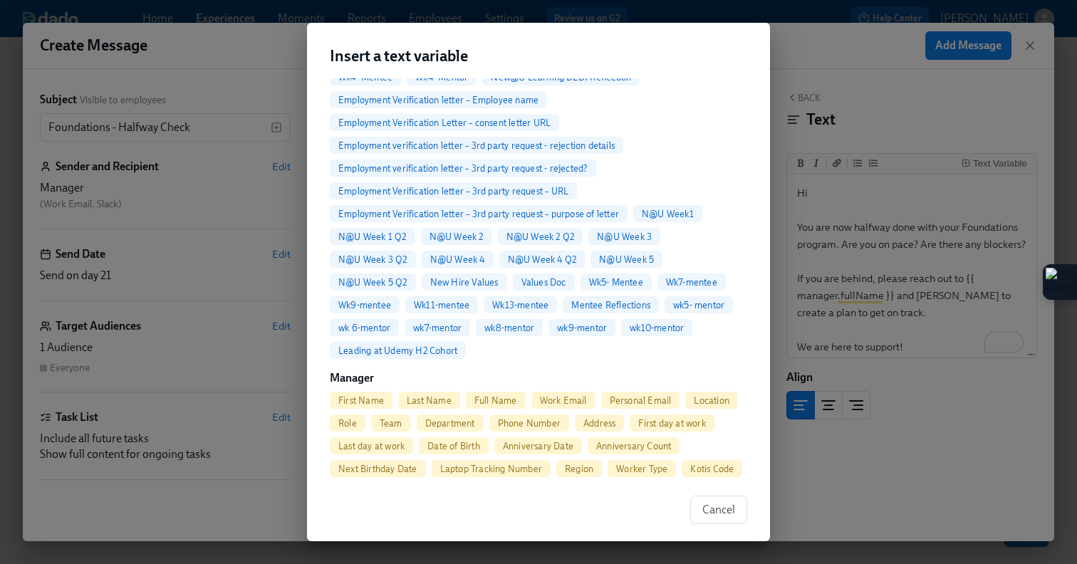
click at [370, 395] on span "First Name" at bounding box center [361, 400] width 63 height 11
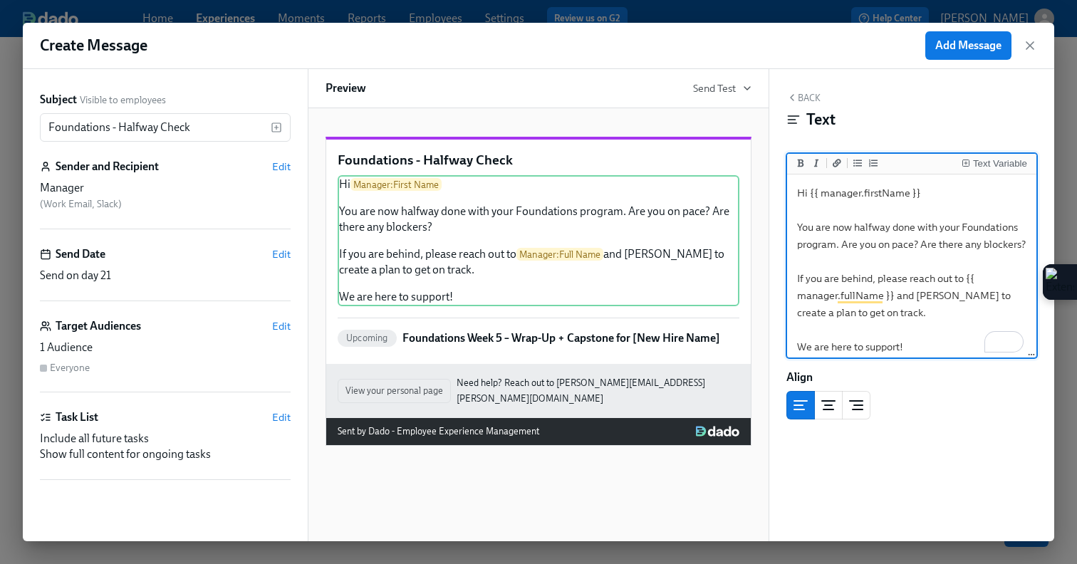
drag, startPoint x: 829, startPoint y: 229, endPoint x: 797, endPoint y: 229, distance: 31.4
click at [797, 229] on textarea "Hi {{ manager.firstName }} You are now halfway done with your Foundations progr…" at bounding box center [912, 269] width 244 height 185
click at [970, 165] on icon "Insert Text Variable" at bounding box center [966, 163] width 9 height 9
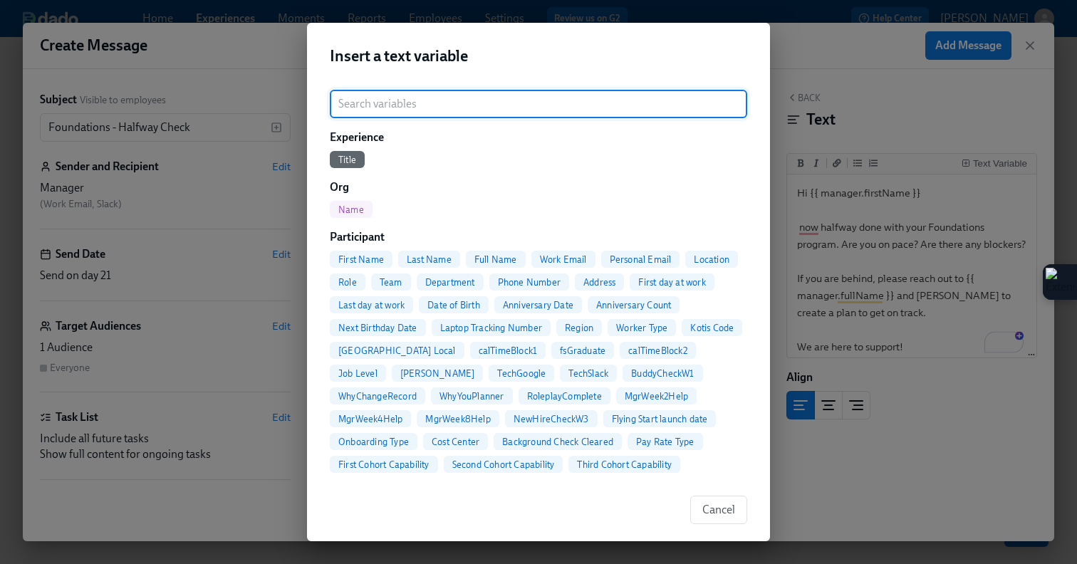
click at [368, 256] on span "First Name" at bounding box center [361, 259] width 63 height 11
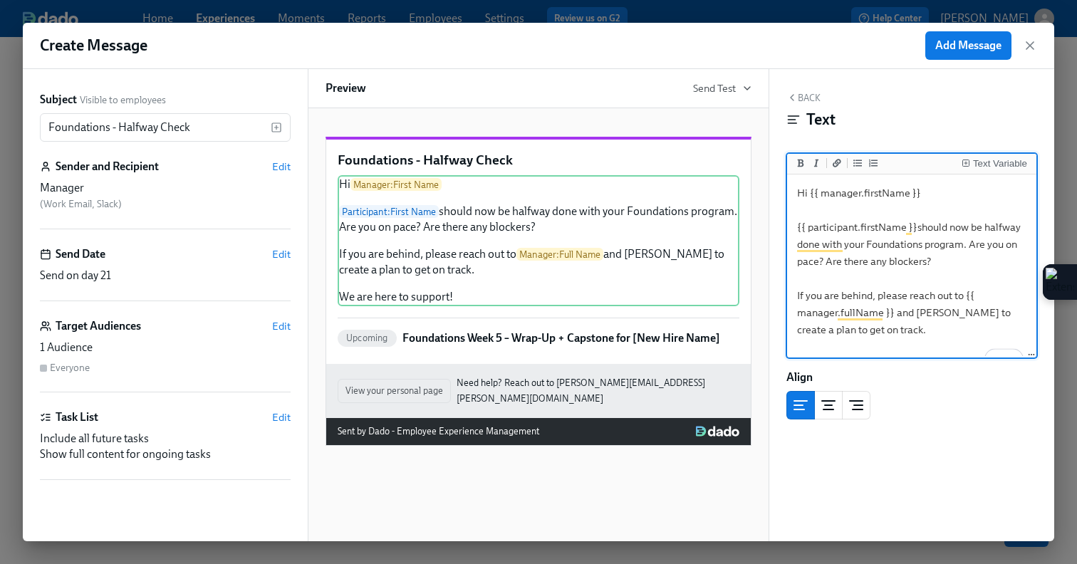
click at [1000, 244] on textarea "Hi {{ manager.firstName }} {{ participant.firstName }}should now be halfway don…" at bounding box center [912, 278] width 244 height 202
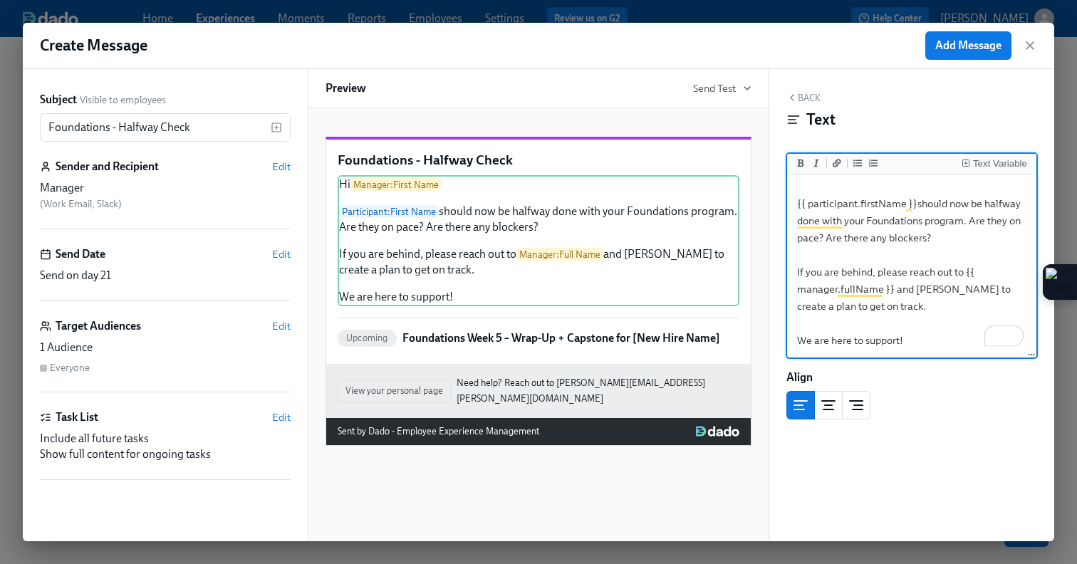
click at [819, 274] on textarea "Hi {{ manager.firstName }} {{ participant.firstName }}should now be halfway don…" at bounding box center [912, 255] width 244 height 202
drag, startPoint x: 908, startPoint y: 293, endPoint x: 967, endPoint y: 270, distance: 63.4
click at [967, 270] on textarea "Hi {{ manager.firstName }} {{ participant.firstName }}should now be halfway don…" at bounding box center [912, 255] width 244 height 202
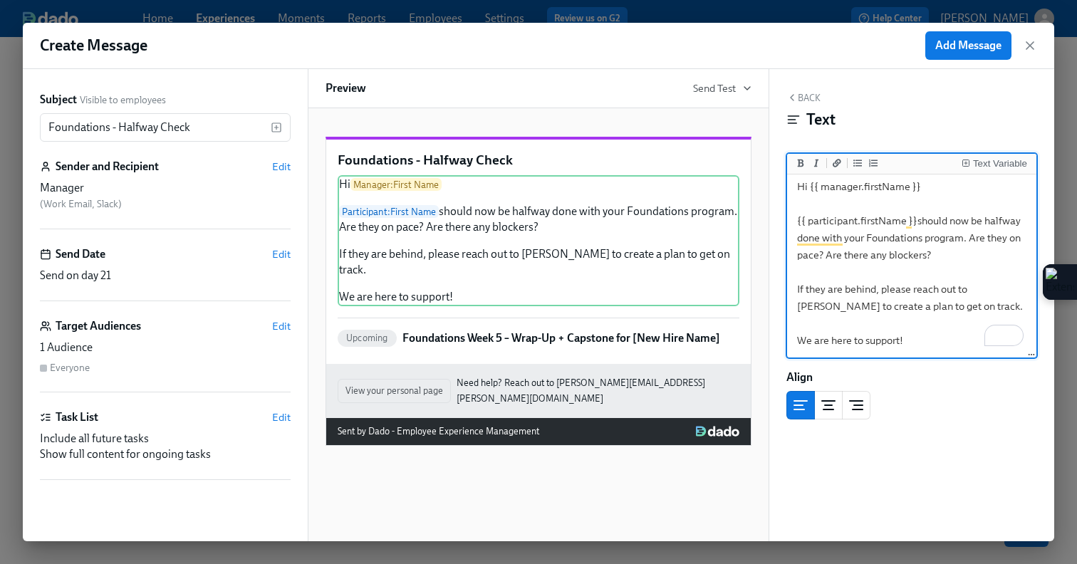
drag, startPoint x: 863, startPoint y: 240, endPoint x: 845, endPoint y: 240, distance: 17.8
click at [845, 240] on textarea "Hi {{ manager.firstName }} {{ participant.firstName }}should now be halfway don…" at bounding box center [912, 263] width 244 height 185
drag, startPoint x: 821, startPoint y: 241, endPoint x: 794, endPoint y: 241, distance: 26.4
click at [794, 241] on textarea "Hi {{ manager.firstName }} {{ participant.firstName }}should now be halfway don…" at bounding box center [912, 263] width 244 height 185
click at [856, 241] on textarea "Hi {{ manager.firstName }} {{ participant.firstName }}should now be halfway thr…" at bounding box center [912, 263] width 244 height 185
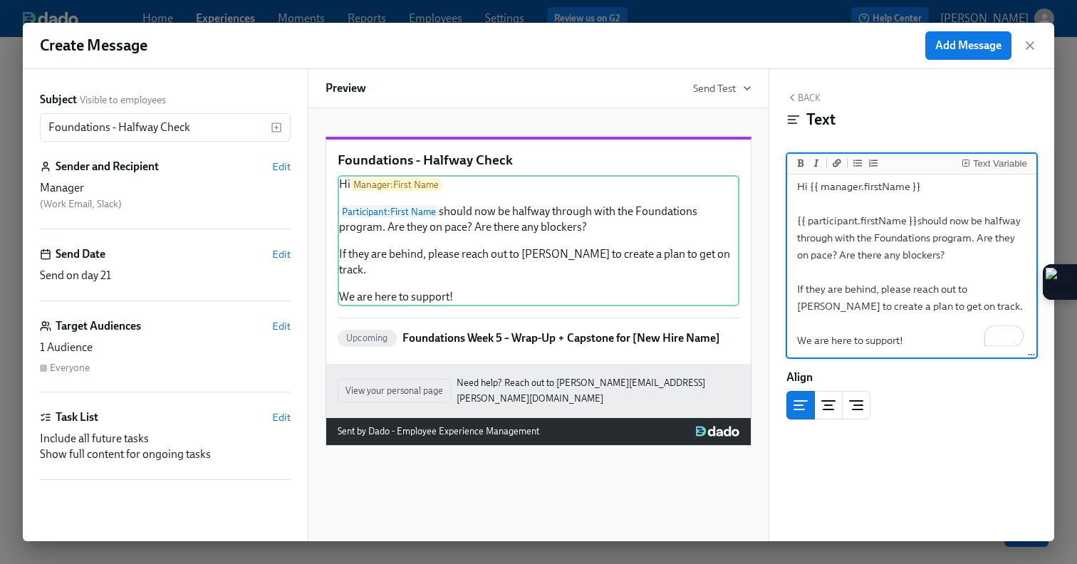
click at [786, 186] on div "Create Message Add Message Subject Visible to employees Foundations - Halfway C…" at bounding box center [539, 282] width 1032 height 519
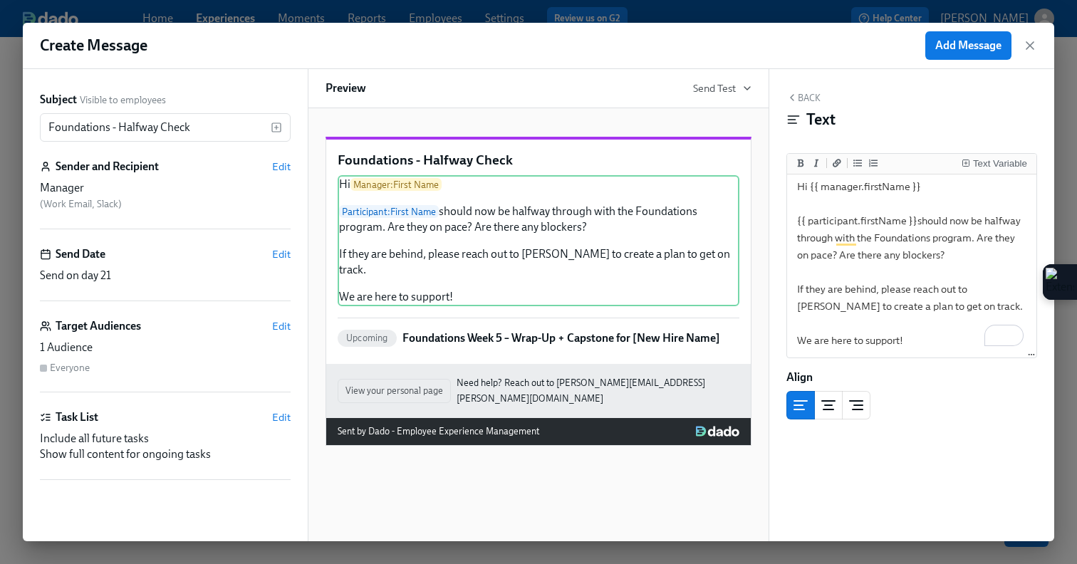
scroll to position [17, 0]
click at [855, 241] on textarea "Hi {{ manager.firstName }} {{ participant.firstName }}should now be halfway thr…" at bounding box center [912, 263] width 244 height 185
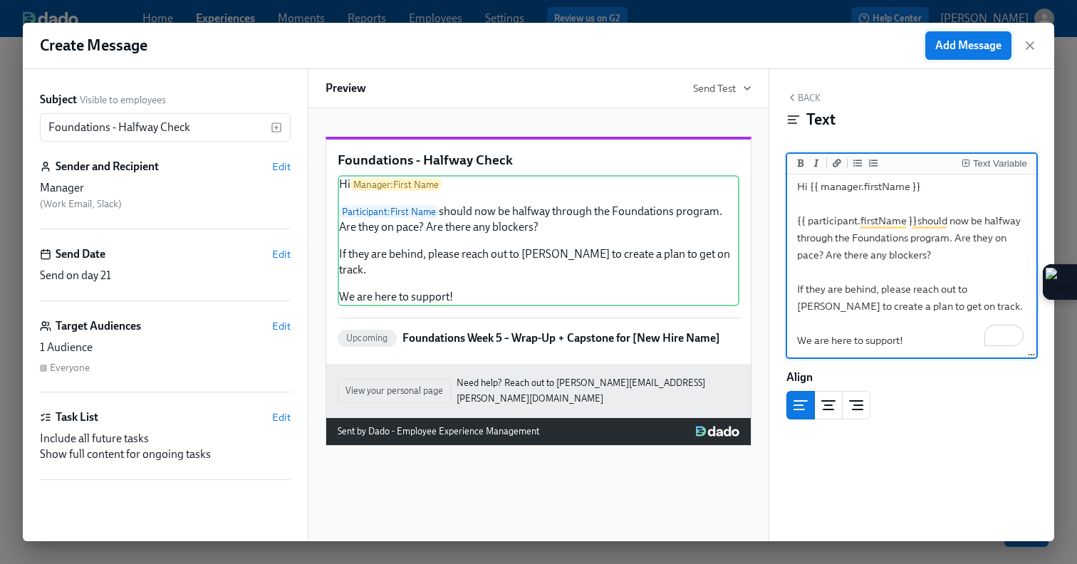
type textarea "Hi {{ manager.firstName }} {{ participant.firstName }}should now be halfway thr…"
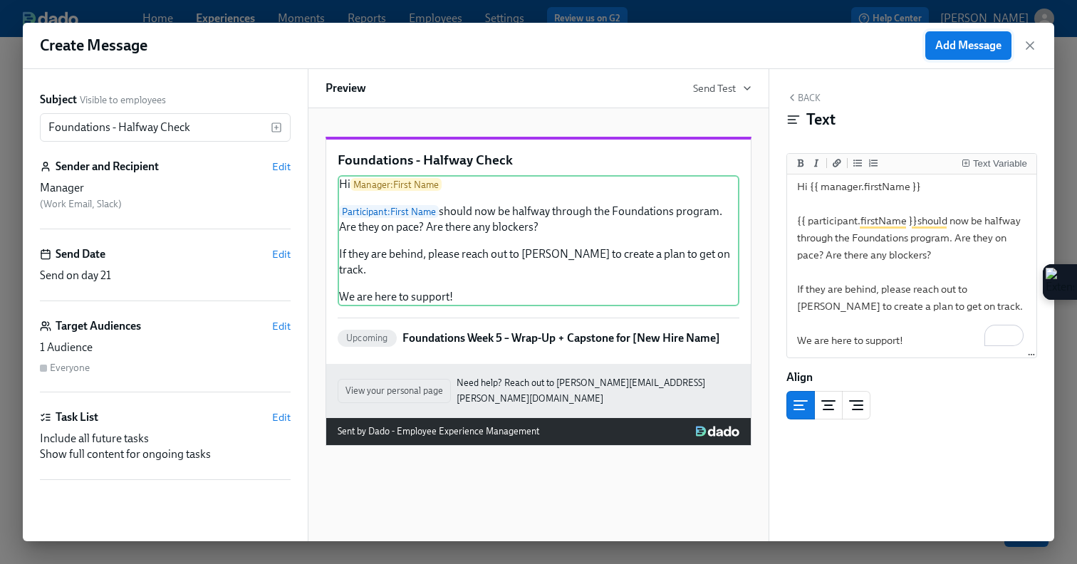
click at [963, 52] on span "Add Message" at bounding box center [968, 45] width 66 height 14
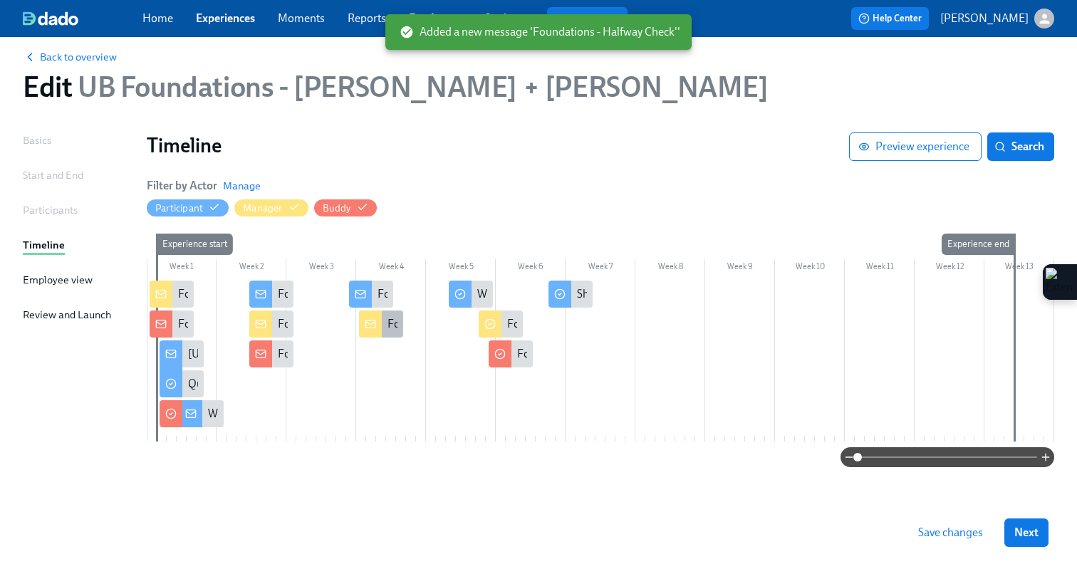
click at [370, 330] on div at bounding box center [370, 324] width 23 height 27
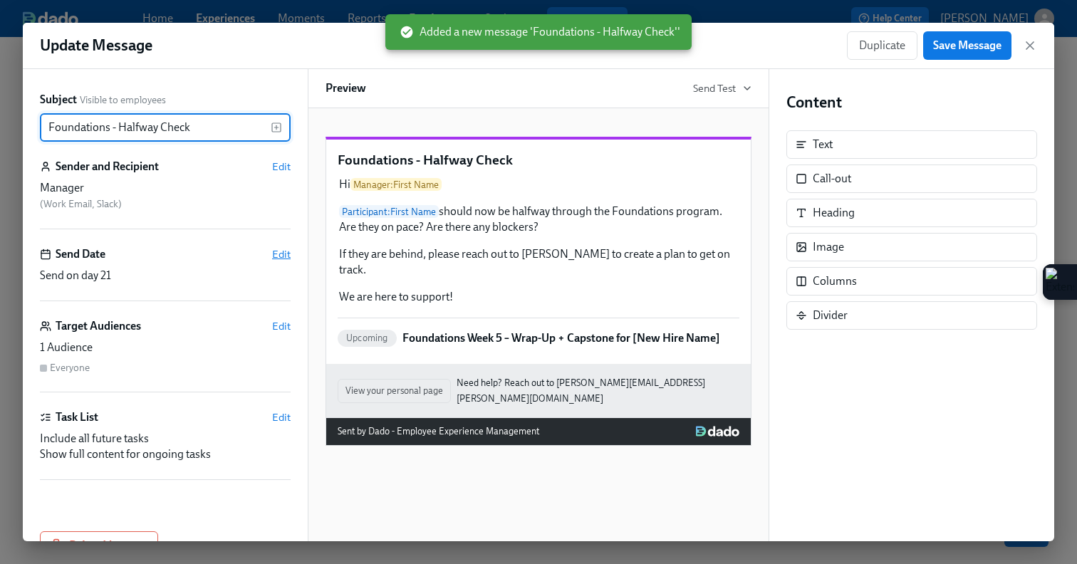
click at [281, 249] on span "Edit" at bounding box center [281, 254] width 19 height 14
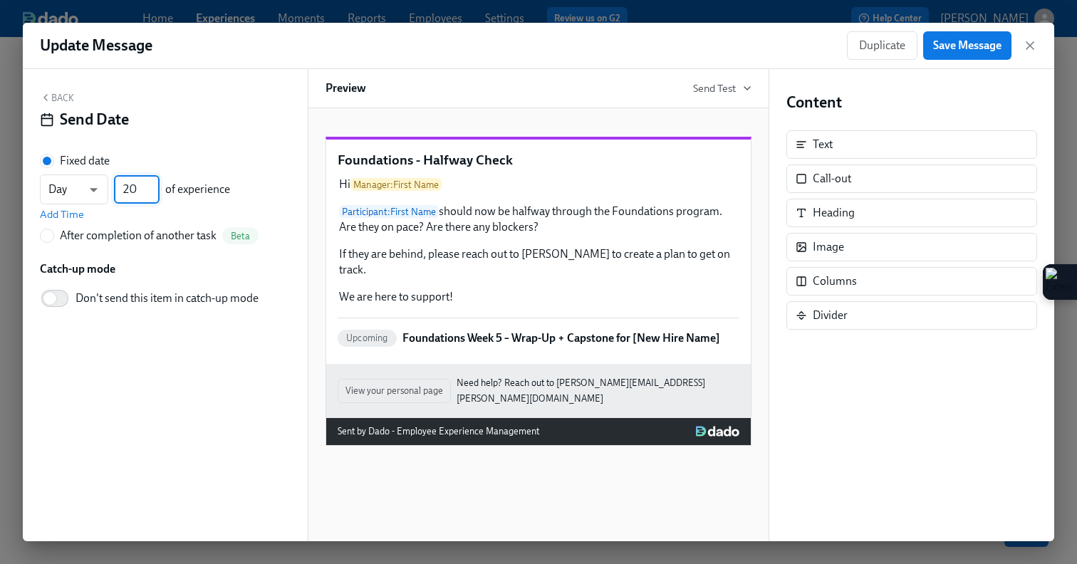
type input "20"
click at [155, 194] on input "20" at bounding box center [137, 189] width 46 height 28
click at [952, 54] on button "Save Message" at bounding box center [967, 45] width 88 height 28
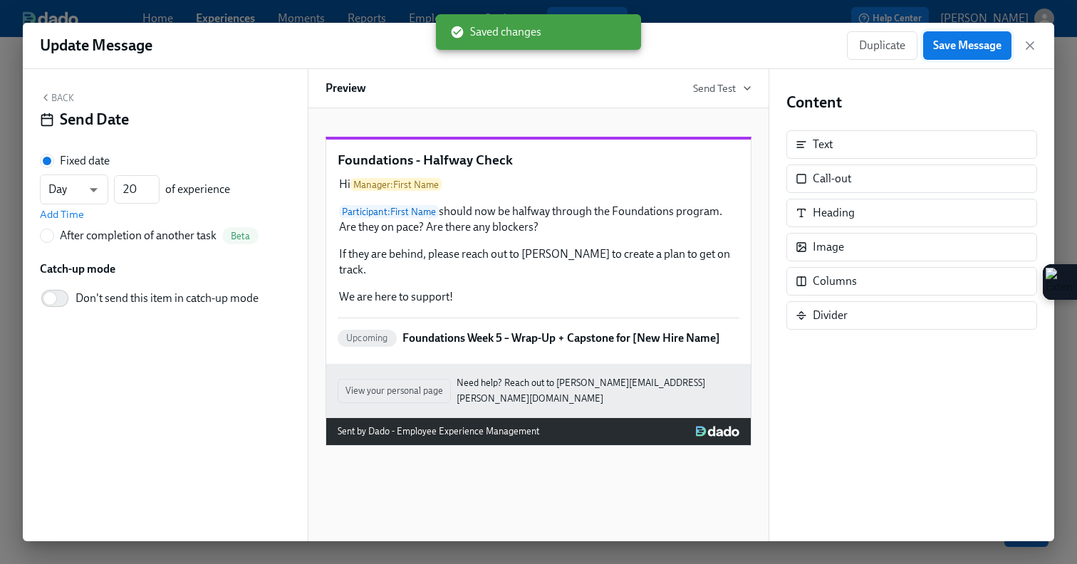
click at [971, 51] on span "Save Message" at bounding box center [967, 45] width 68 height 14
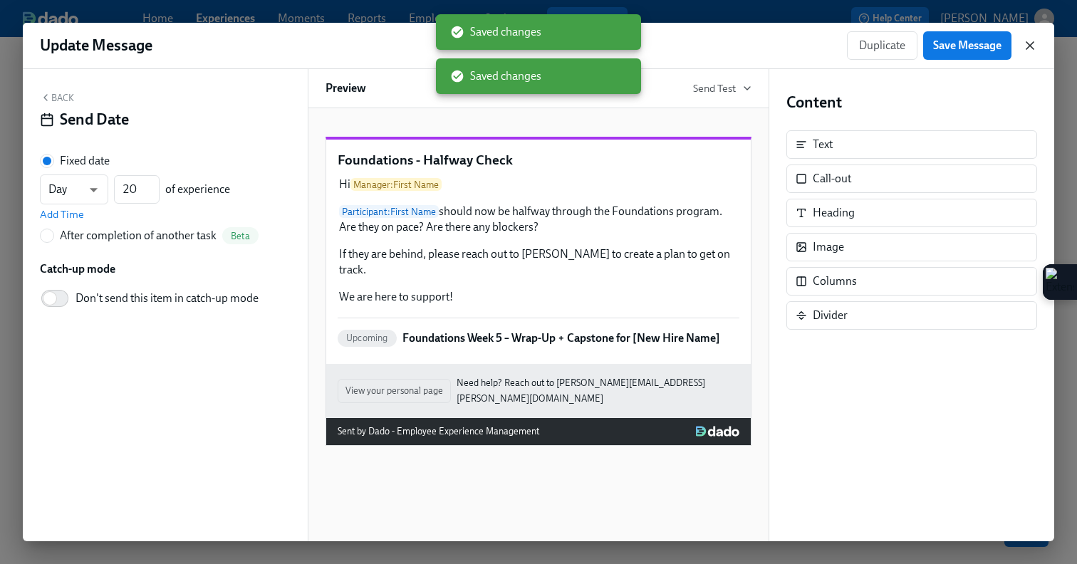
click at [1031, 48] on icon "button" at bounding box center [1030, 45] width 14 height 14
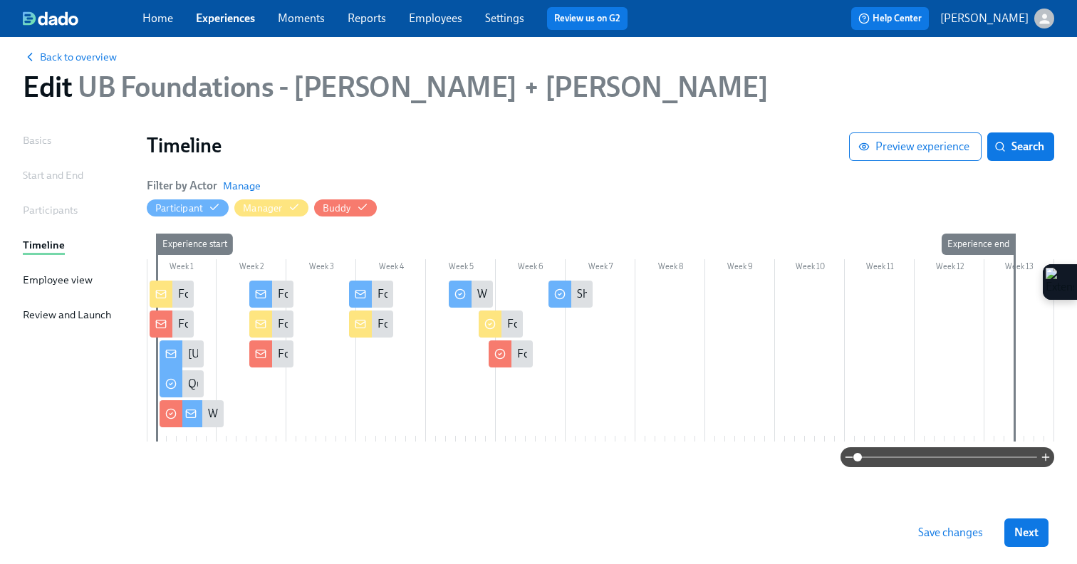
click at [947, 534] on span "Save changes" at bounding box center [950, 533] width 65 height 14
click at [929, 528] on span "Save changes" at bounding box center [950, 533] width 65 height 14
click at [1025, 536] on span "Next" at bounding box center [1026, 533] width 24 height 14
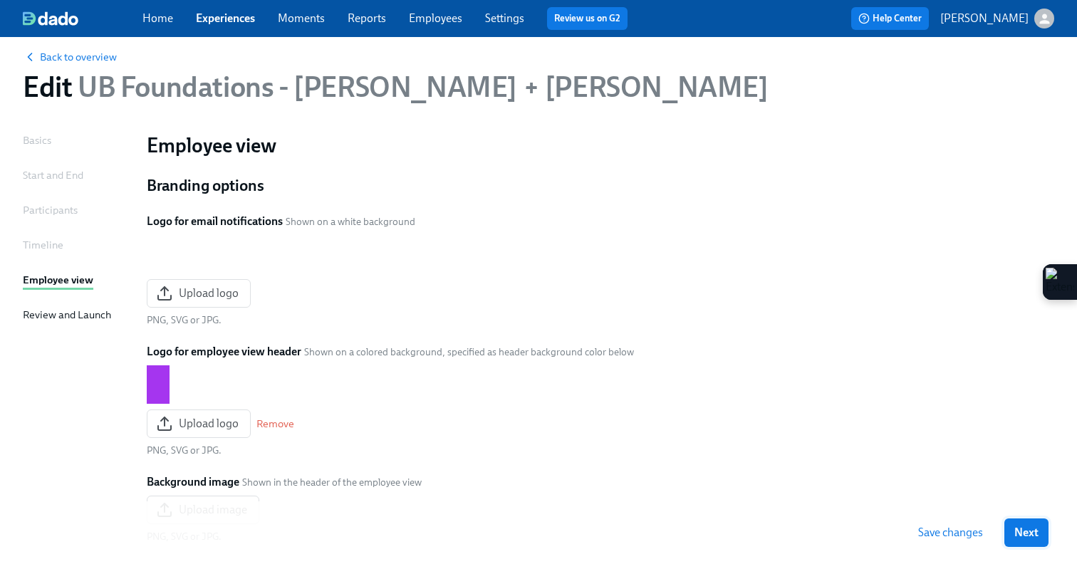
click at [1026, 536] on span "Next" at bounding box center [1026, 533] width 24 height 14
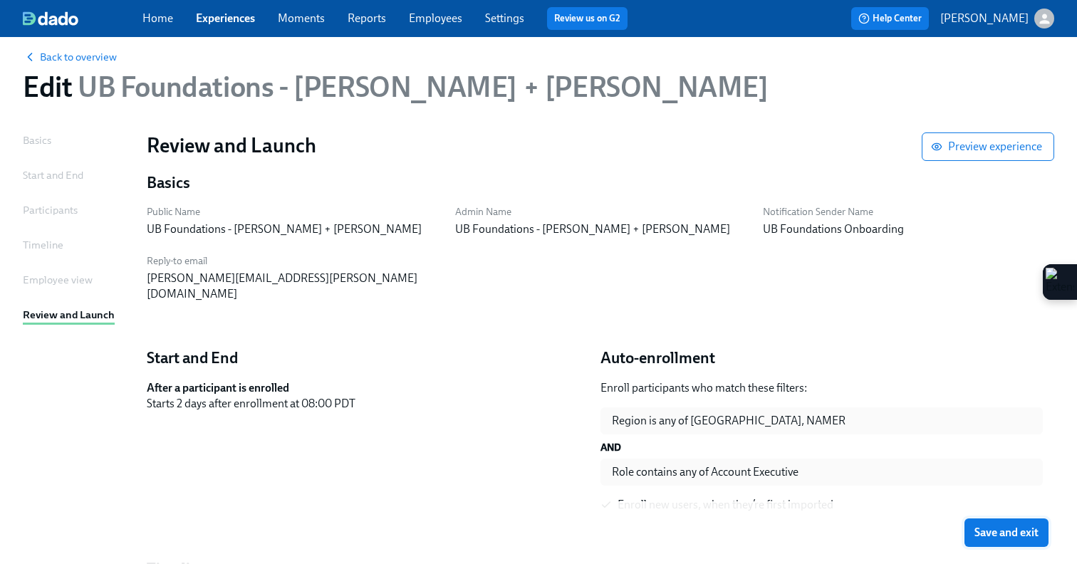
click at [1024, 534] on span "Save and exit" at bounding box center [1007, 533] width 64 height 14
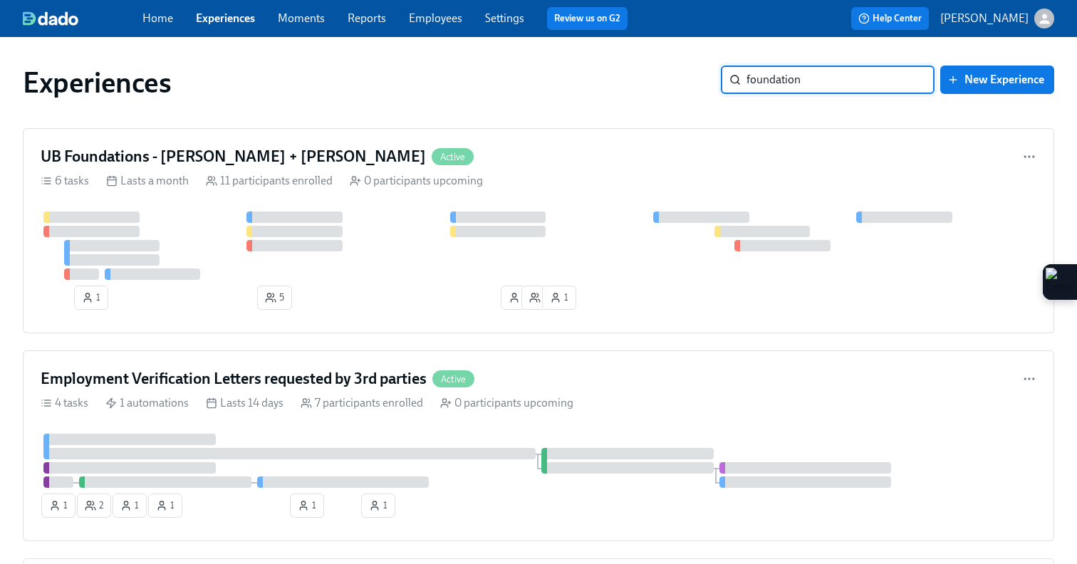
type input "foundations"
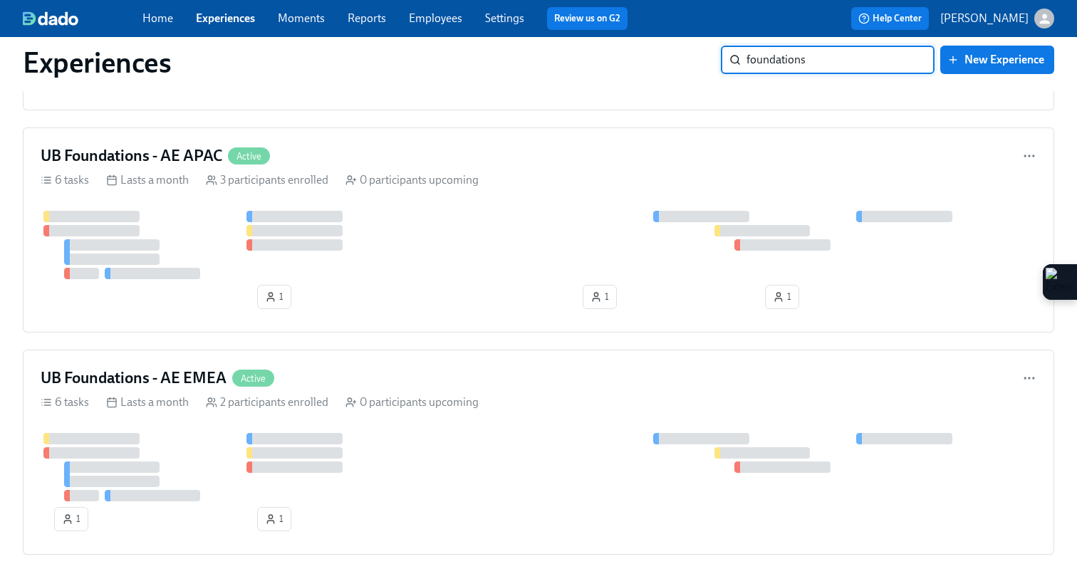
scroll to position [1113, 0]
type input "foundations"
click at [561, 394] on div "6 tasks Lasts a month 2 participants enrolled 0 participants upcoming" at bounding box center [539, 402] width 996 height 16
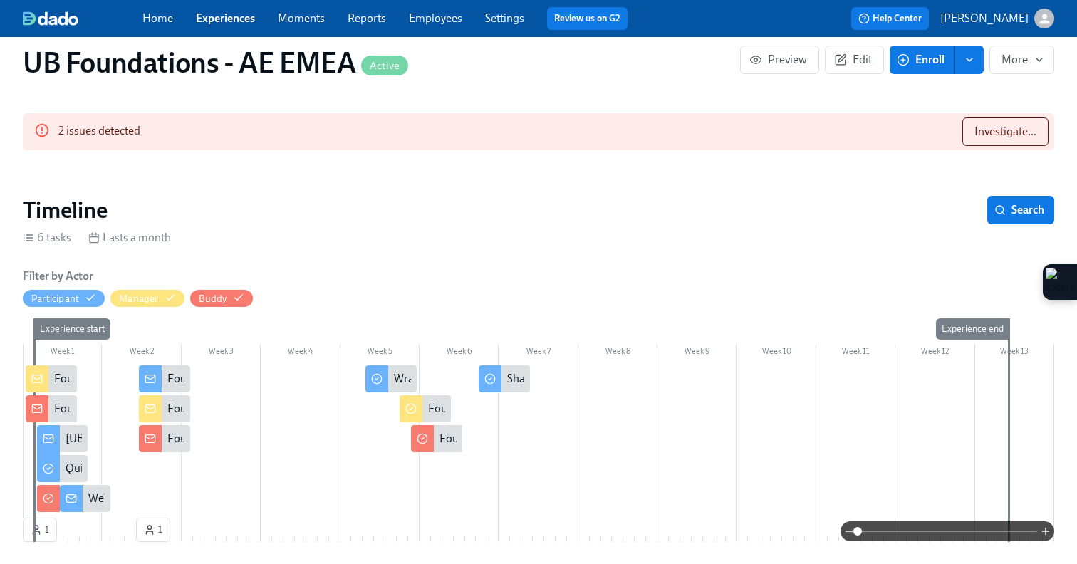
scroll to position [109, 0]
click at [255, 365] on div at bounding box center [539, 440] width 1032 height 150
click at [250, 365] on div at bounding box center [539, 440] width 1032 height 150
click at [852, 57] on span "Edit" at bounding box center [854, 60] width 35 height 14
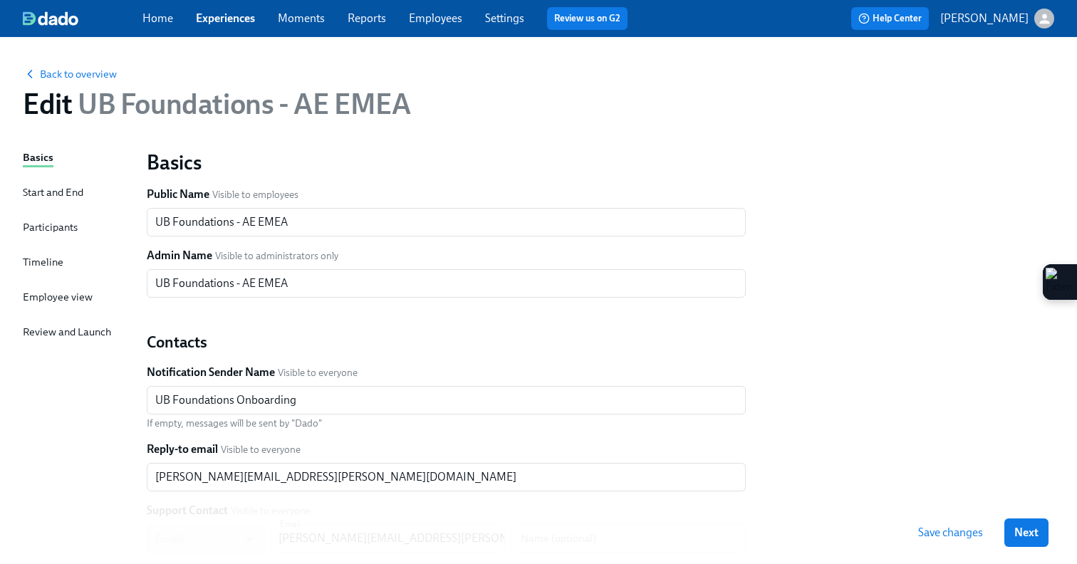
click at [52, 264] on div "Timeline" at bounding box center [43, 262] width 41 height 16
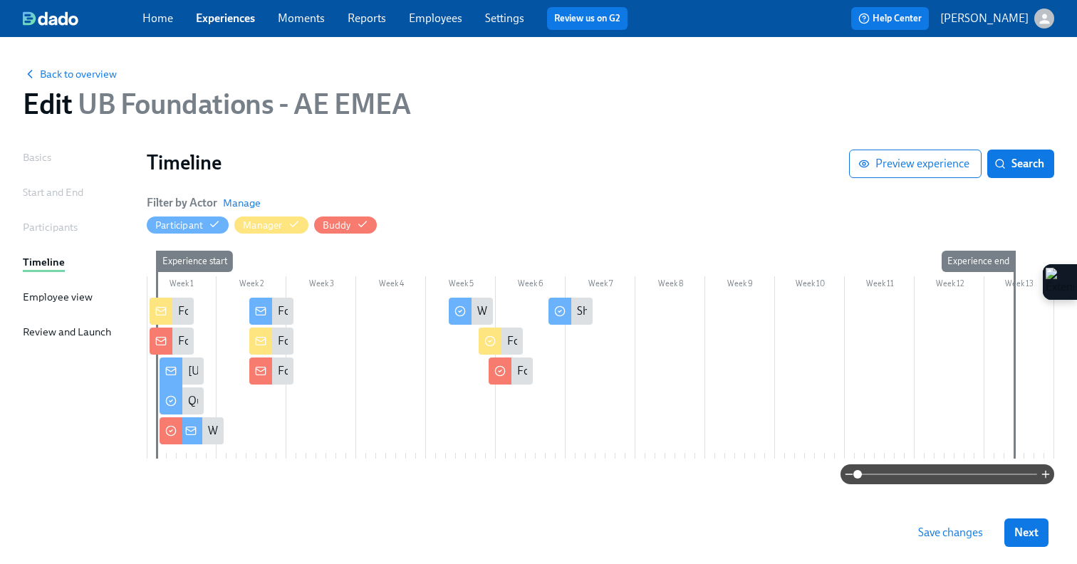
click at [350, 311] on div at bounding box center [601, 378] width 908 height 161
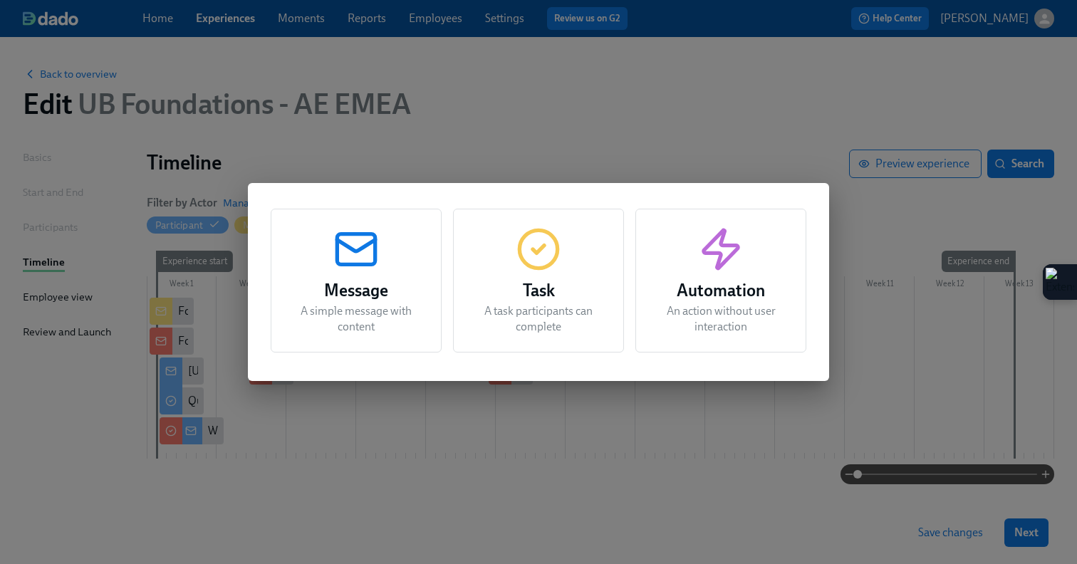
click at [350, 311] on p "A simple message with content" at bounding box center [356, 318] width 135 height 31
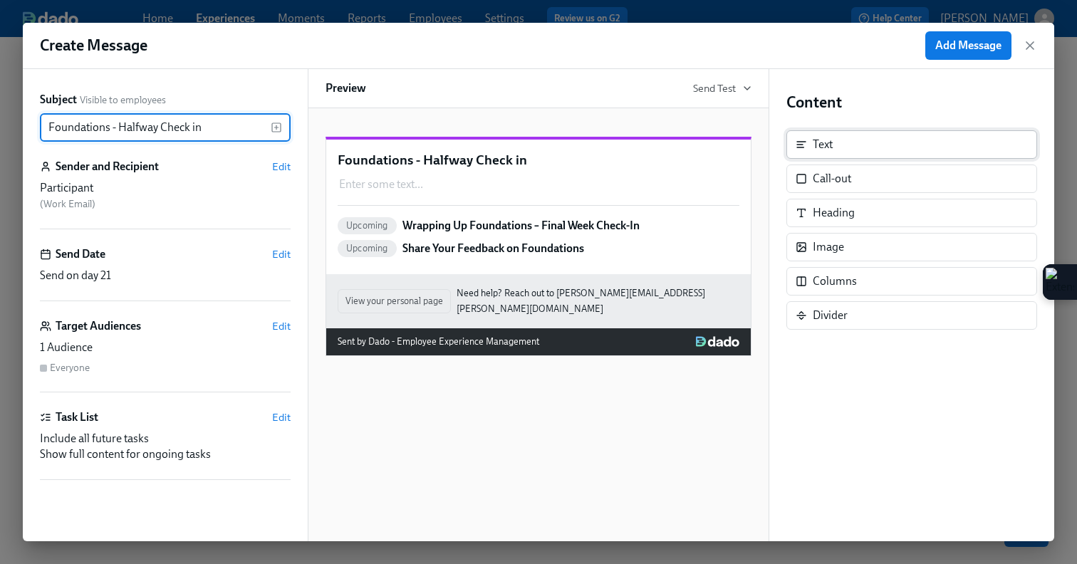
click at [928, 150] on div "Text" at bounding box center [911, 144] width 251 height 28
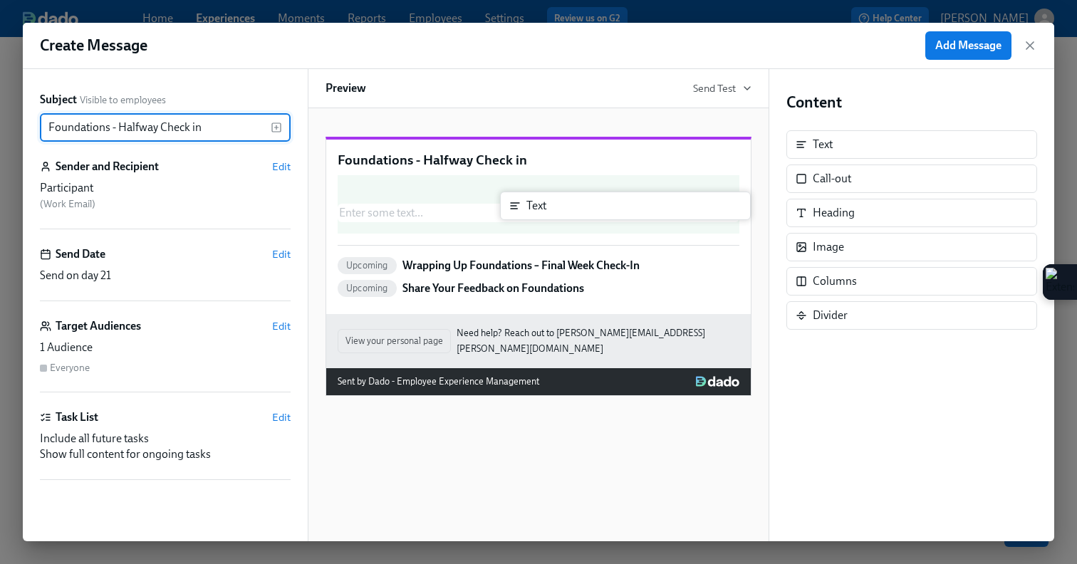
drag, startPoint x: 924, startPoint y: 152, endPoint x: 618, endPoint y: 212, distance: 311.6
click at [618, 213] on div "Subject Visible to employees Foundations - Halfway Check in ​ Sender and Recipi…" at bounding box center [539, 305] width 1032 height 472
type input "Foundations - Halfway Check in"
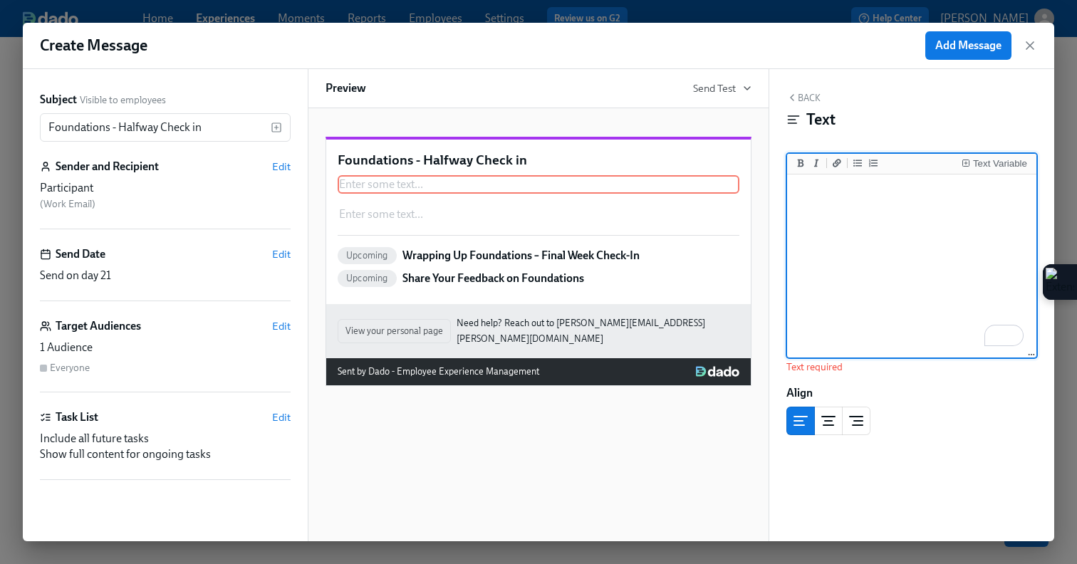
paste textarea "Hi [Buddy Name], Hope things are going well with [New Hire Name]! As they wrap …"
type textarea "Hi [Buddy Name], Hope things are going well with [New Hire Name]! As they wrap …"
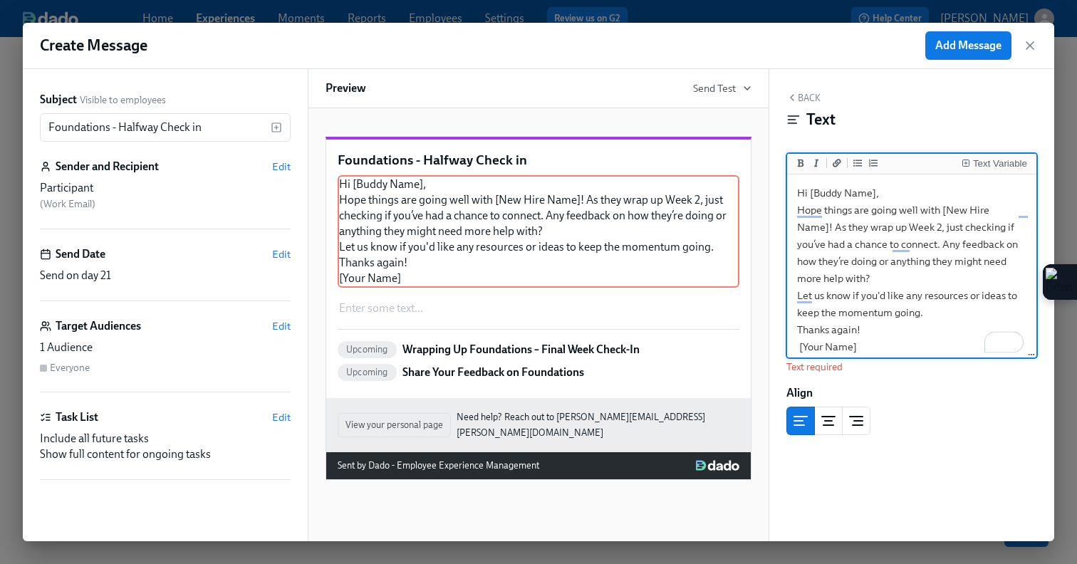
click at [843, 282] on textarea "Hi [Buddy Name], Hope things are going well with [New Hire Name]! As they wrap …" at bounding box center [912, 269] width 244 height 185
drag, startPoint x: 866, startPoint y: 346, endPoint x: 801, endPoint y: 178, distance: 180.4
click at [801, 178] on textarea "Hi [Buddy Name], Hope things are going well with [New Hire Name]! As they wrap …" at bounding box center [912, 269] width 244 height 185
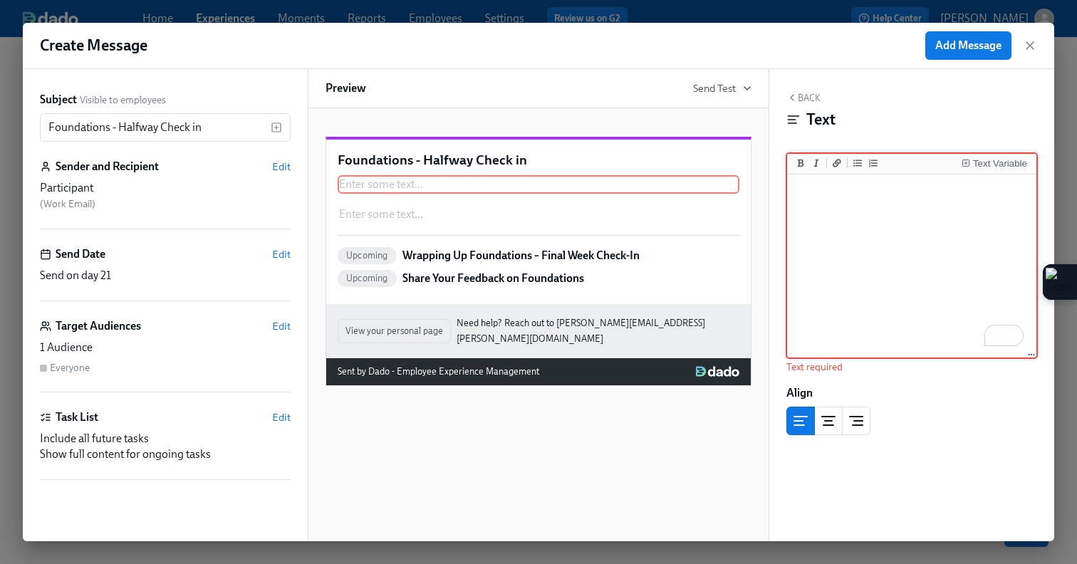
paste textarea "Hi {{ participant.firstName }}, You are now halfway done with your Foundations …"
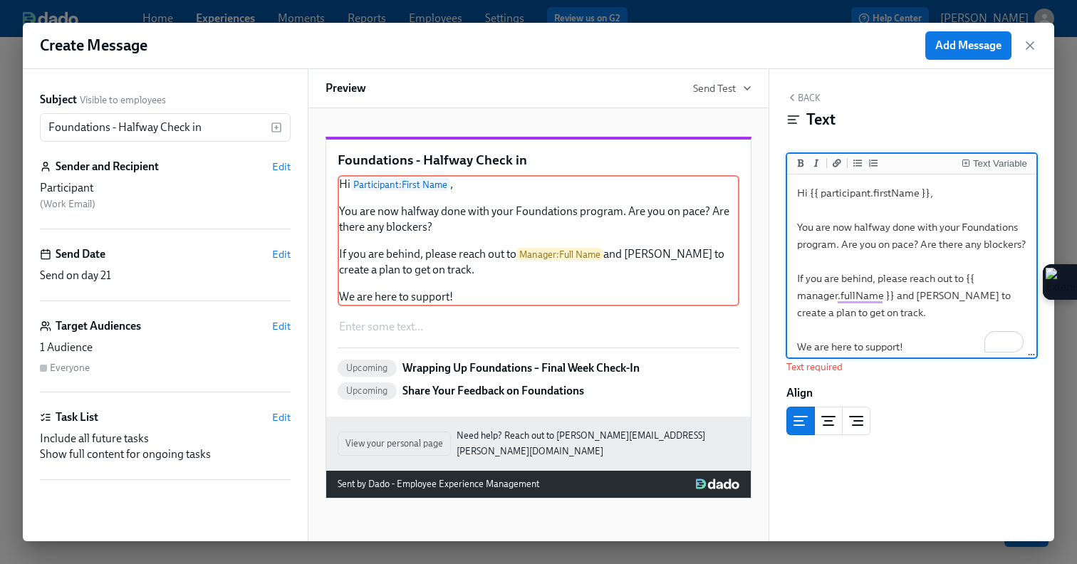
click at [851, 231] on textarea "Hi {{ participant.firstName }}, You are now halfway done with your Foundations …" at bounding box center [912, 269] width 244 height 185
click at [886, 229] on textarea "Hi {{ participant.firstName }}, You are halfway done with your Foundations prog…" at bounding box center [912, 269] width 244 height 185
click at [948, 230] on textarea "Hi {{ participant.firstName }}, You are halfway through with your Foundations p…" at bounding box center [912, 269] width 244 height 185
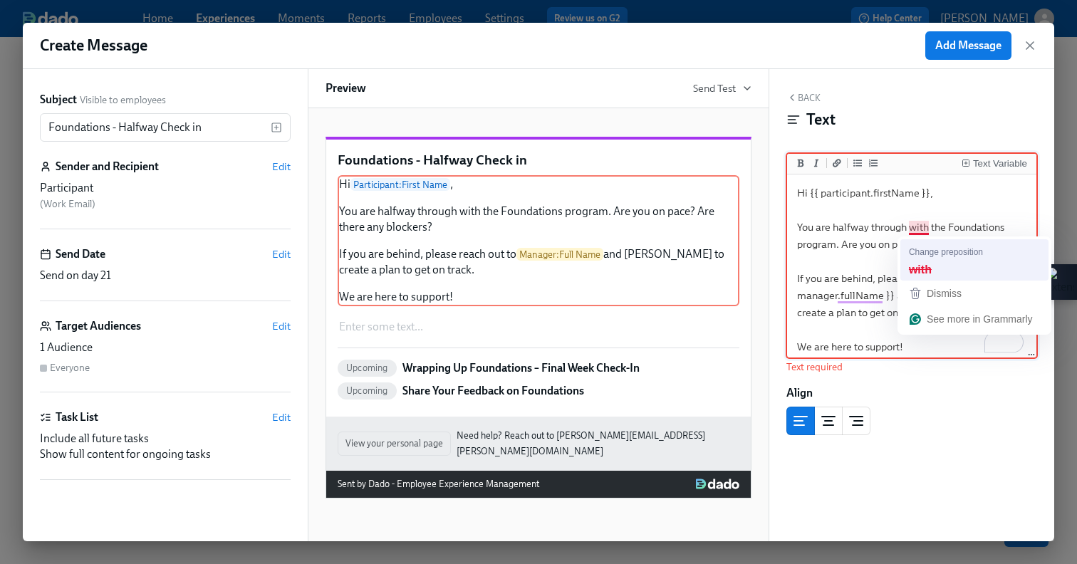
type textarea "Hi {{ participant.firstName }}, You are halfway through the Foundations program…"
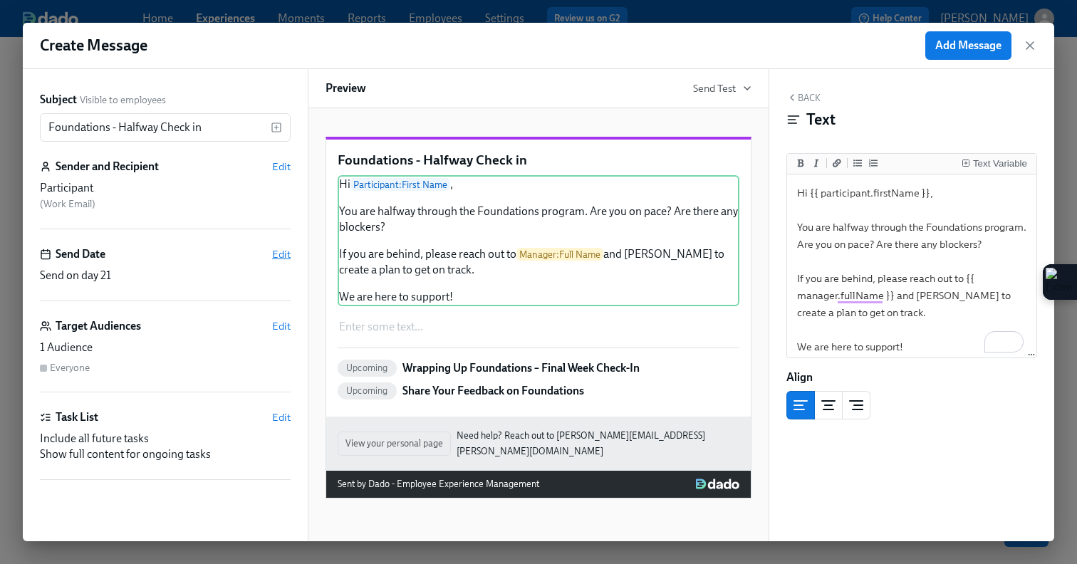
click at [286, 247] on span "Edit" at bounding box center [281, 254] width 19 height 14
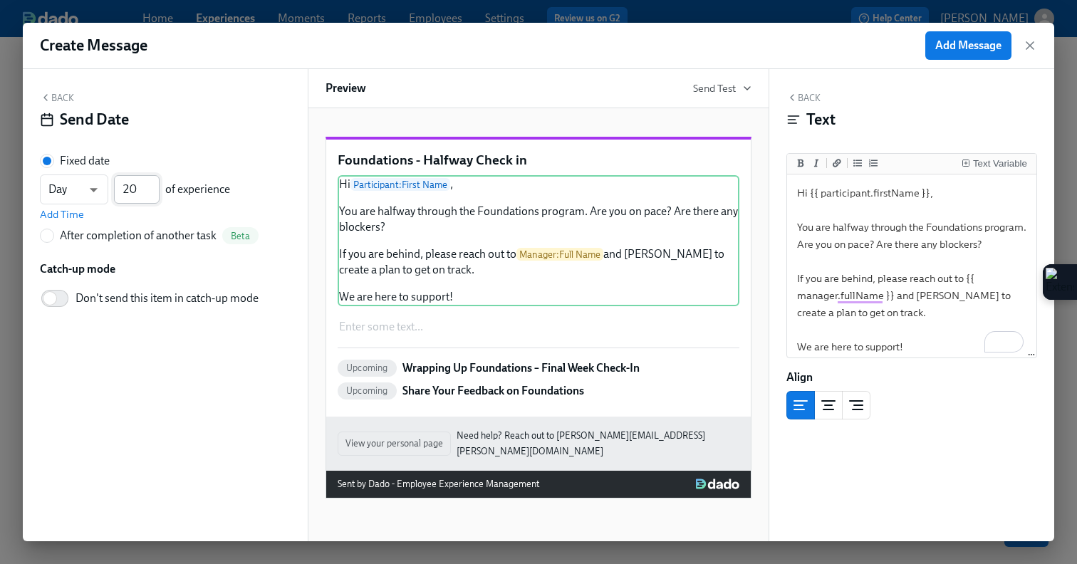
type input "20"
click at [152, 192] on input "20" at bounding box center [137, 189] width 46 height 28
click at [970, 50] on span "Add Message" at bounding box center [968, 45] width 66 height 14
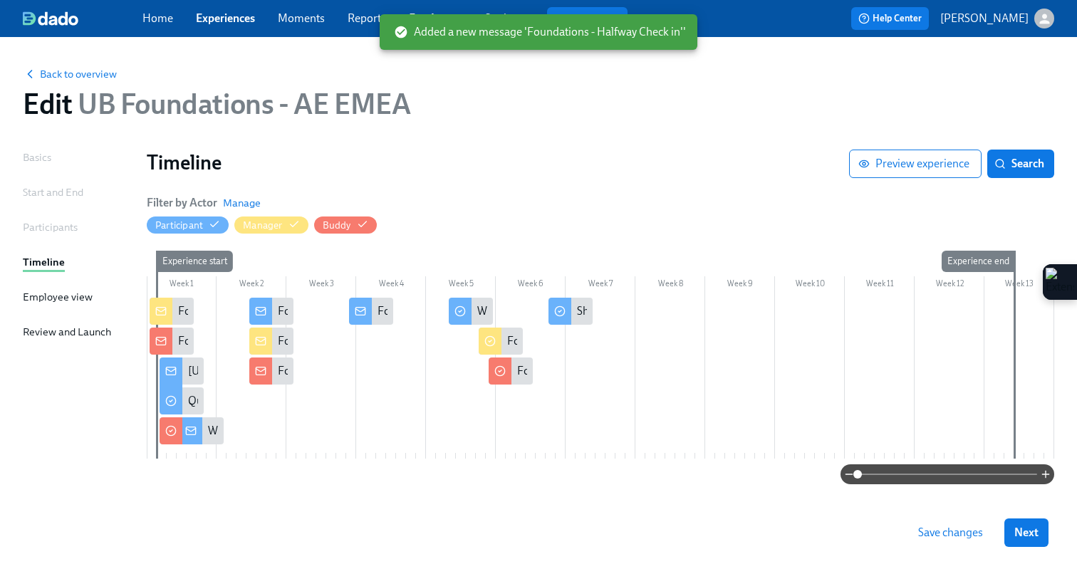
click at [353, 332] on div at bounding box center [601, 378] width 908 height 161
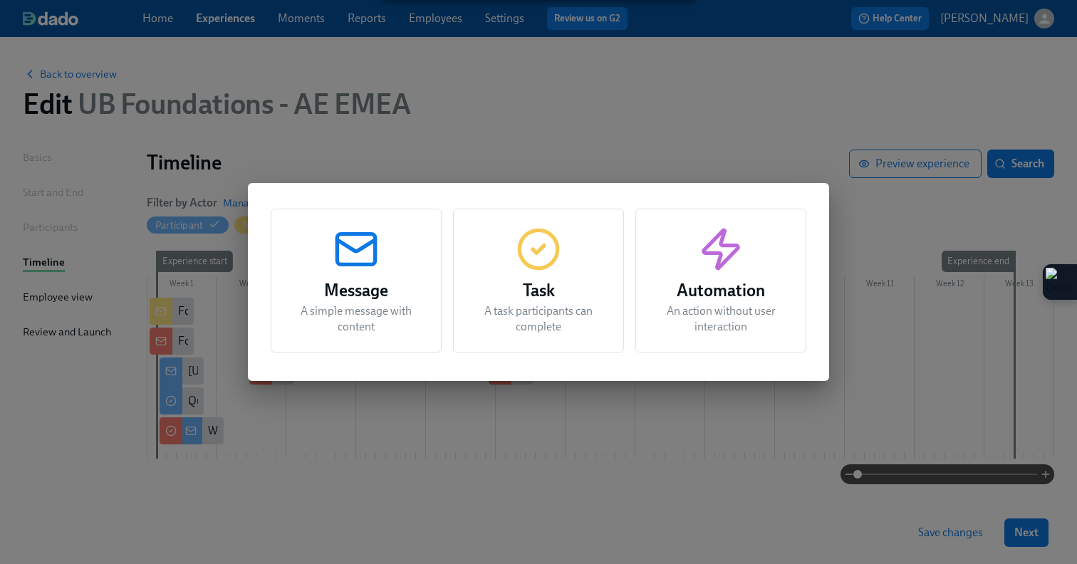
click at [356, 318] on p "A simple message with content" at bounding box center [356, 318] width 135 height 31
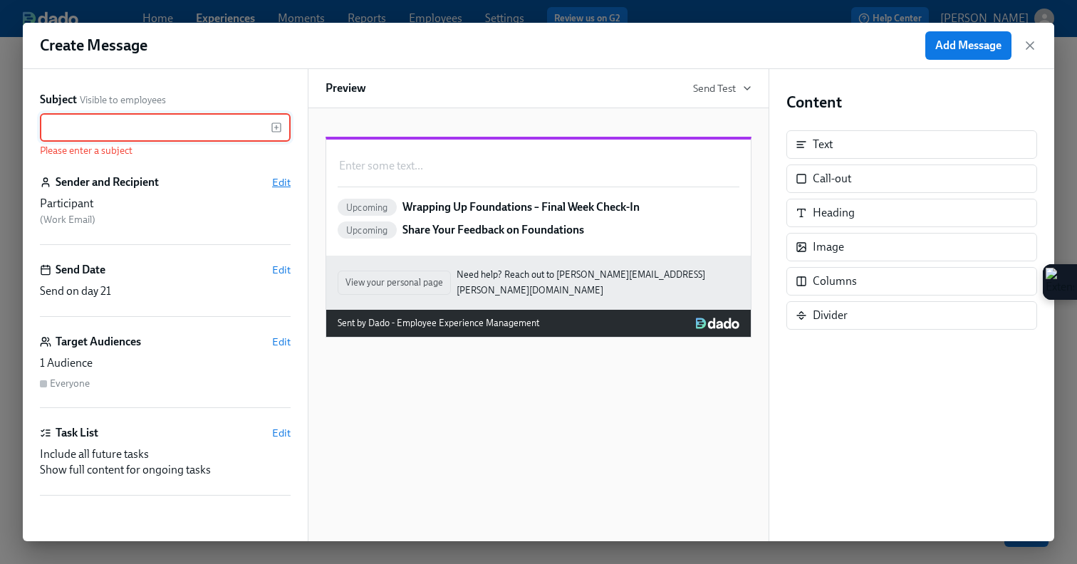
click at [281, 185] on span "Edit" at bounding box center [281, 182] width 19 height 14
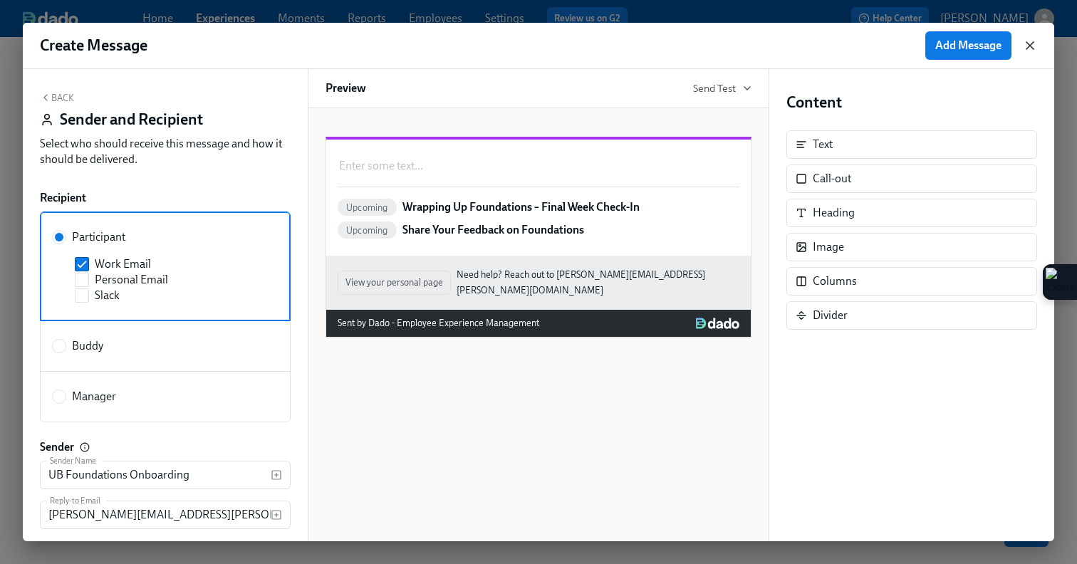
click at [1026, 47] on icon "button" at bounding box center [1030, 45] width 14 height 14
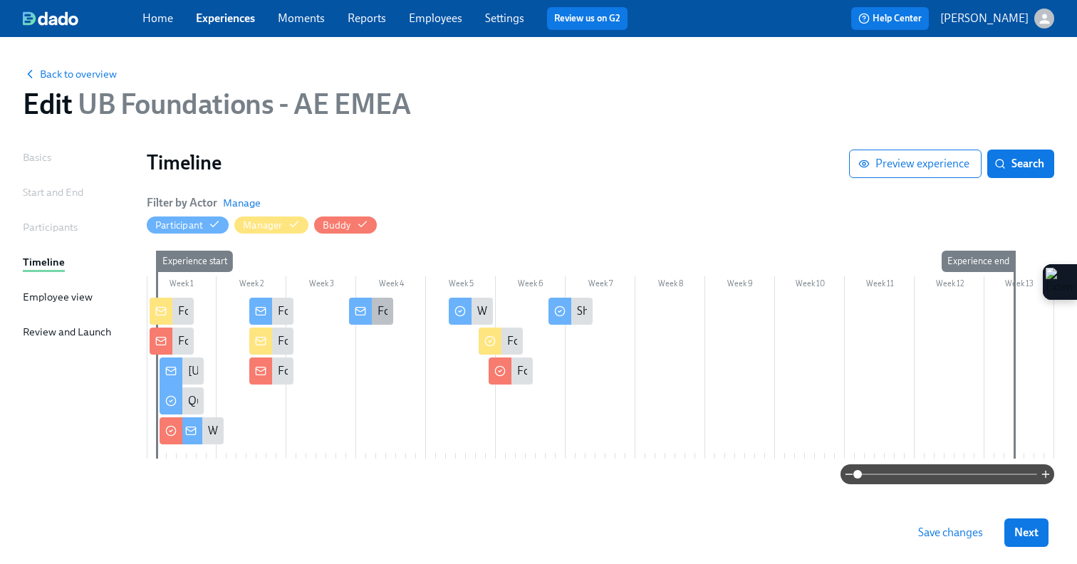
click at [370, 313] on div at bounding box center [360, 311] width 23 height 27
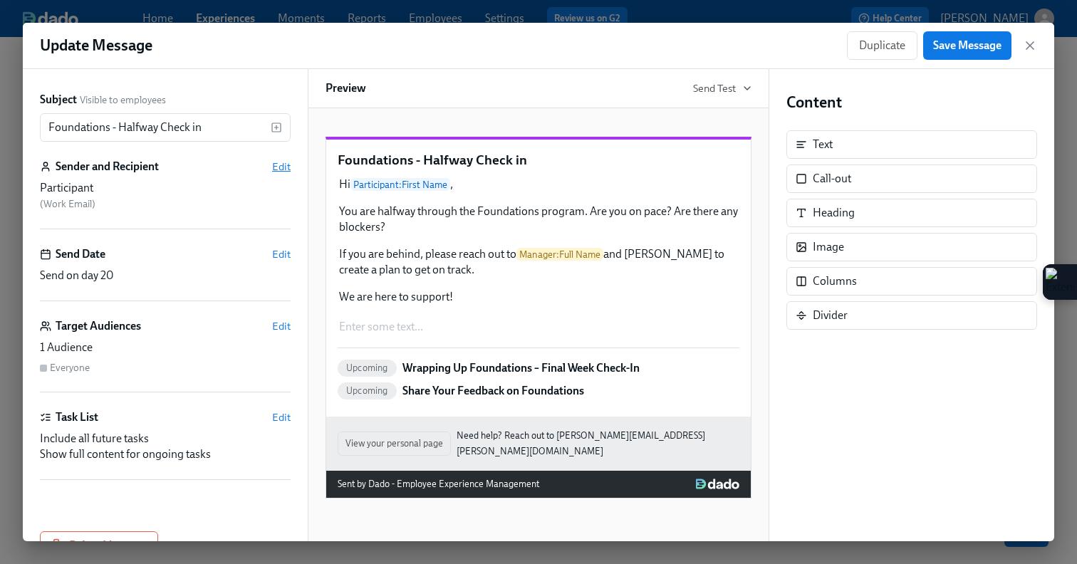
click at [282, 165] on span "Edit" at bounding box center [281, 167] width 19 height 14
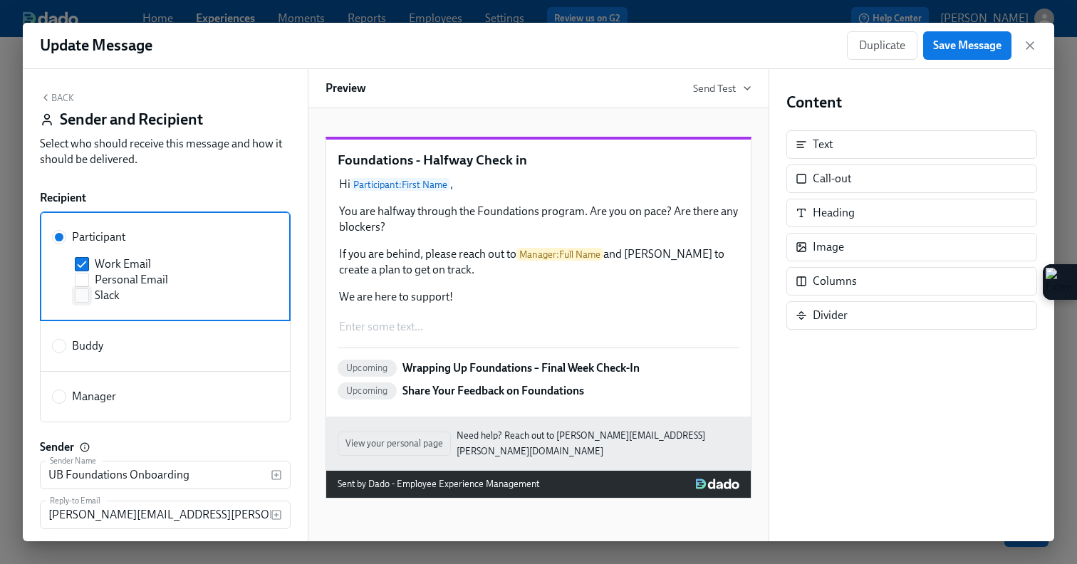
click at [83, 300] on input "Slack" at bounding box center [82, 295] width 13 height 13
checkbox input "true"
click at [975, 51] on span "Save Message" at bounding box center [967, 45] width 68 height 14
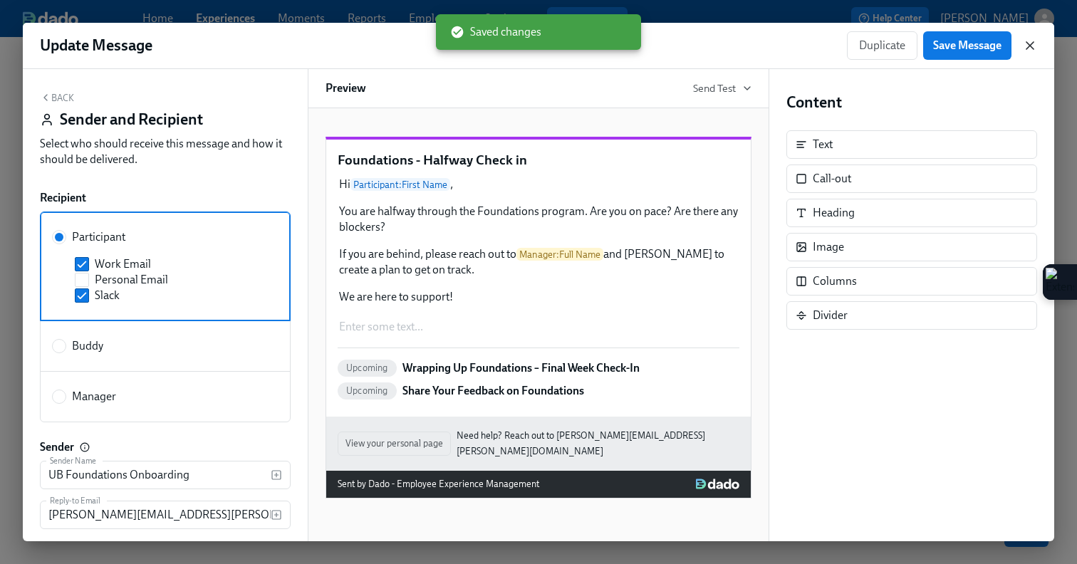
click at [1032, 48] on icon "button" at bounding box center [1030, 45] width 14 height 14
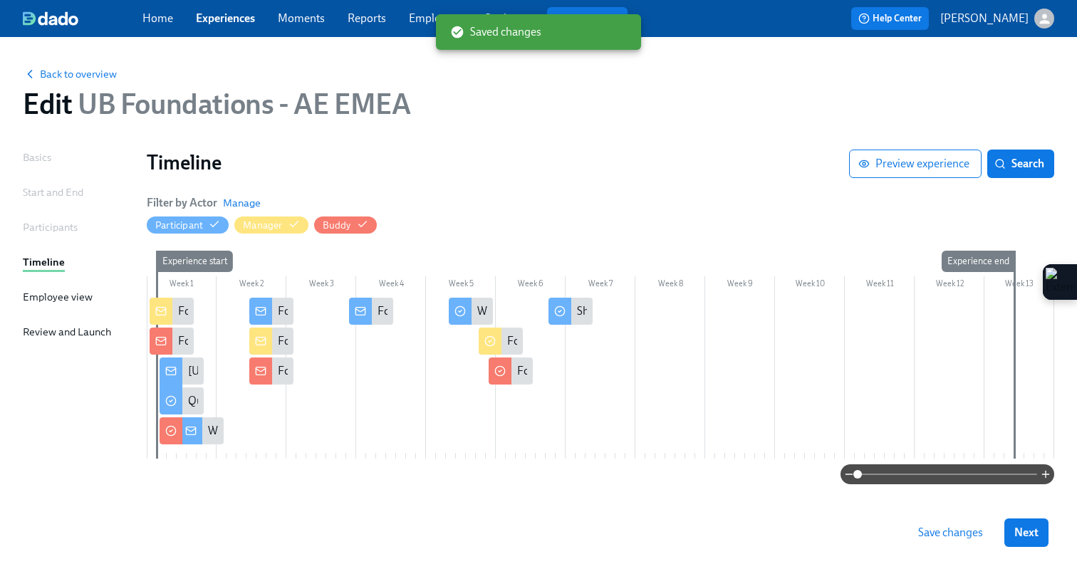
click at [351, 334] on div at bounding box center [601, 378] width 908 height 161
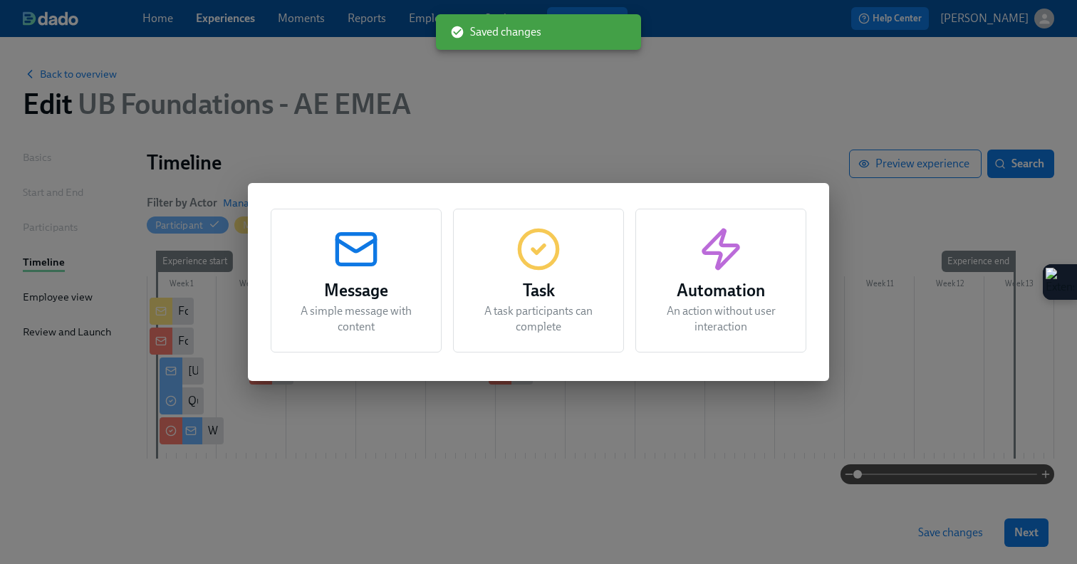
click at [353, 328] on p "A simple message with content" at bounding box center [356, 318] width 135 height 31
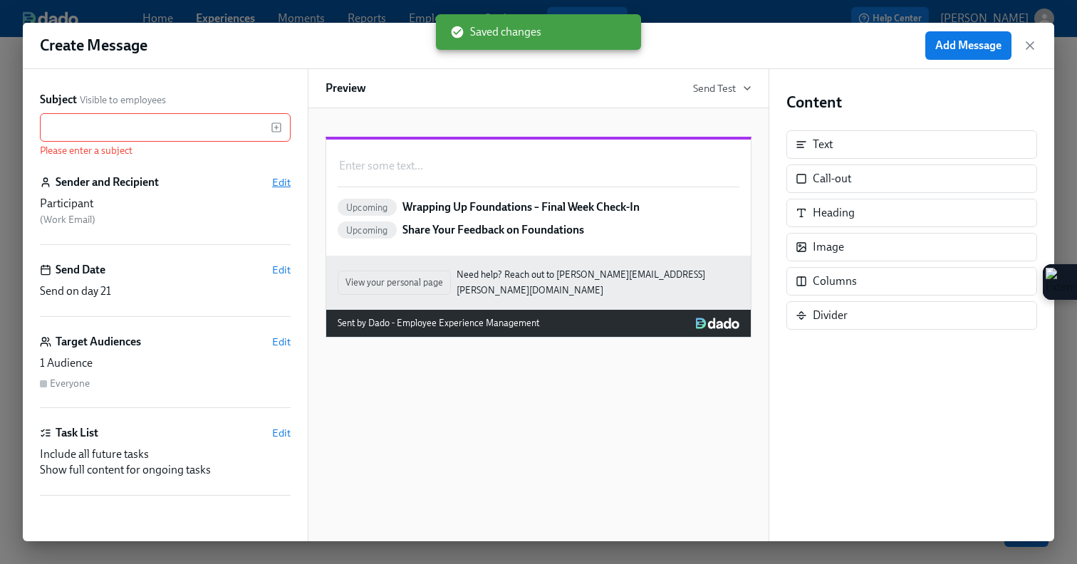
click at [284, 179] on span "Edit" at bounding box center [281, 182] width 19 height 14
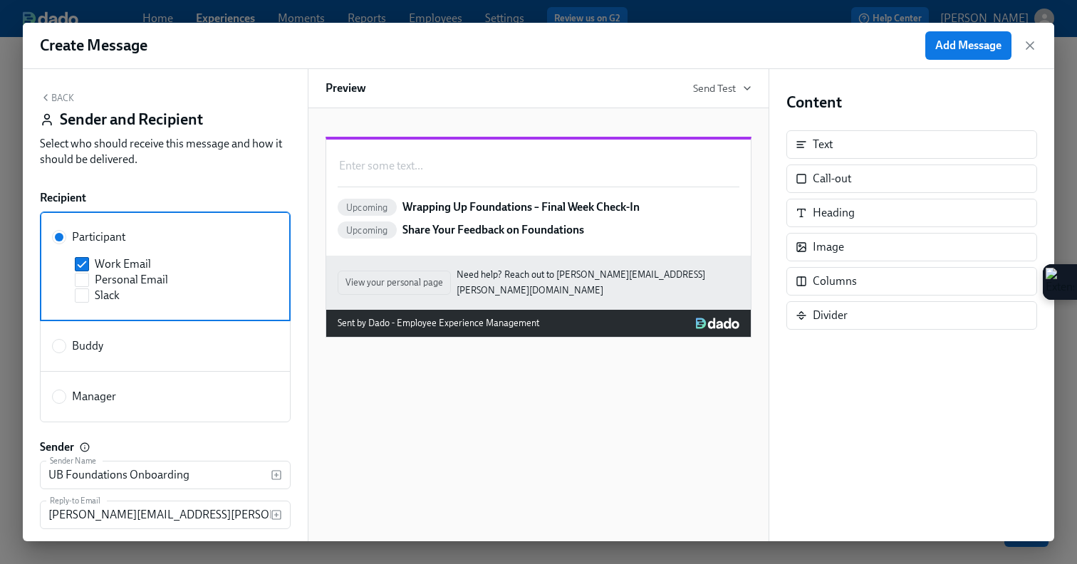
click at [95, 393] on span "Manager" at bounding box center [94, 397] width 44 height 16
click at [66, 393] on input "Manager" at bounding box center [59, 396] width 13 height 13
radio input "true"
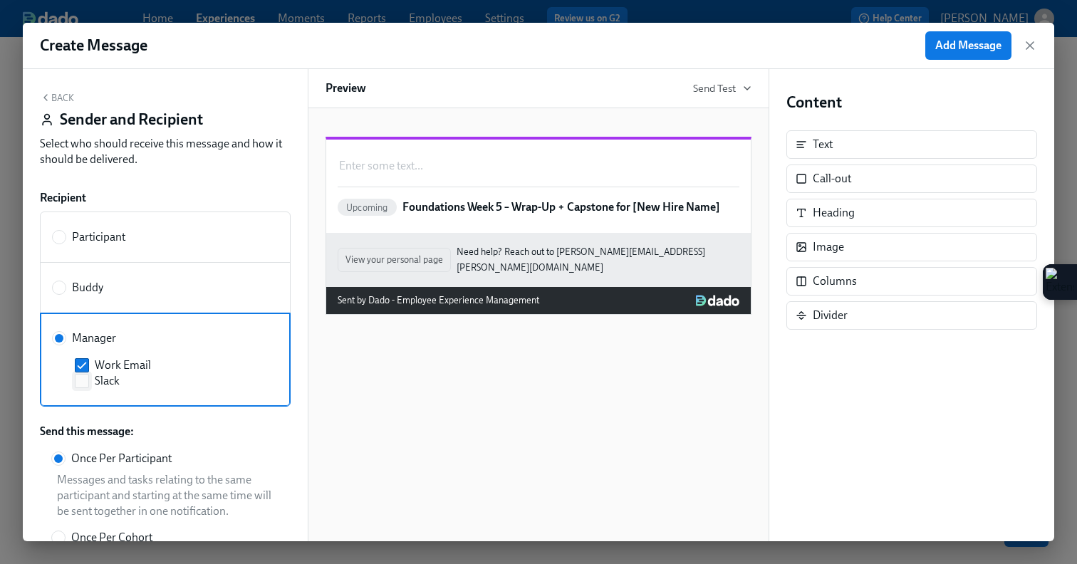
click at [84, 381] on input "Slack" at bounding box center [82, 381] width 13 height 13
checkbox input "true"
drag, startPoint x: 864, startPoint y: 149, endPoint x: 586, endPoint y: 219, distance: 286.5
click at [586, 219] on div "Back Sender and Recipient Select who should receive this message and how it sho…" at bounding box center [539, 305] width 1032 height 472
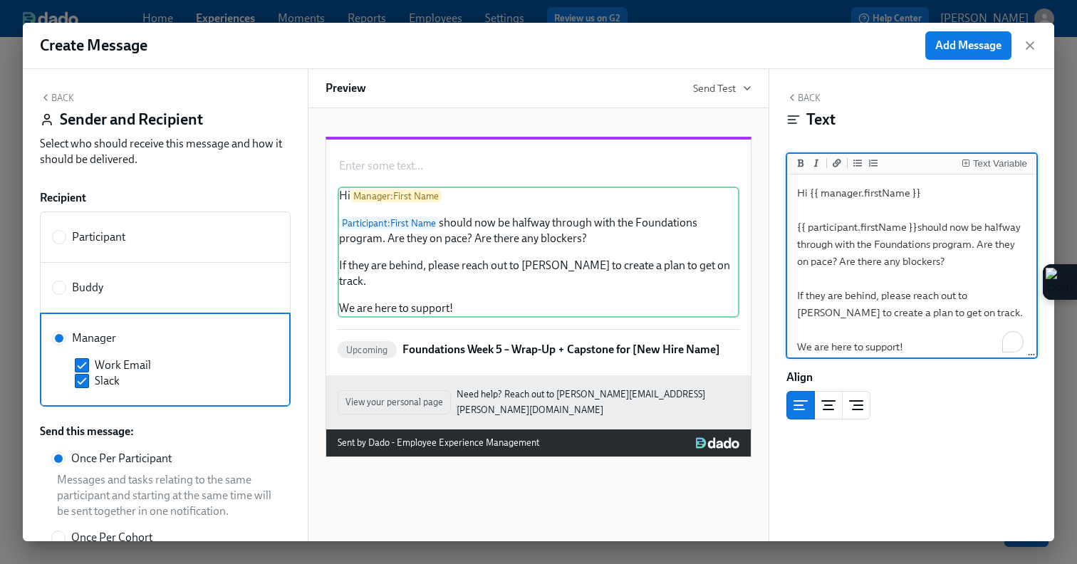
click at [873, 249] on textarea "Hi {{ manager.firstName }} {{ participant.firstName }}should now be halfway thr…" at bounding box center [912, 269] width 244 height 185
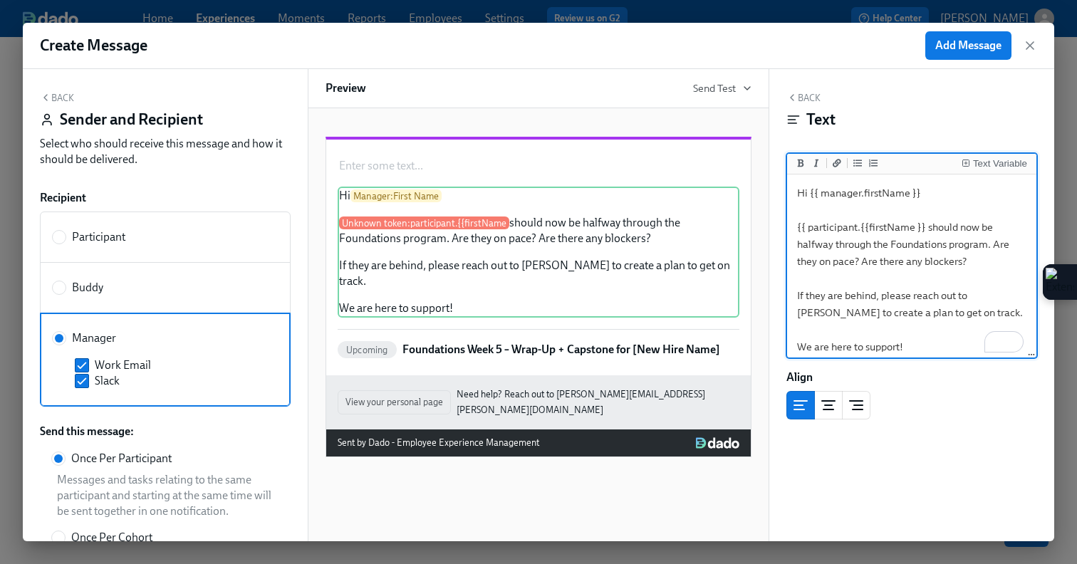
drag, startPoint x: 925, startPoint y: 229, endPoint x: 782, endPoint y: 229, distance: 142.5
click at [782, 229] on div "Create Message Add Message Back Sender and Recipient Select who should receive …" at bounding box center [539, 282] width 1032 height 519
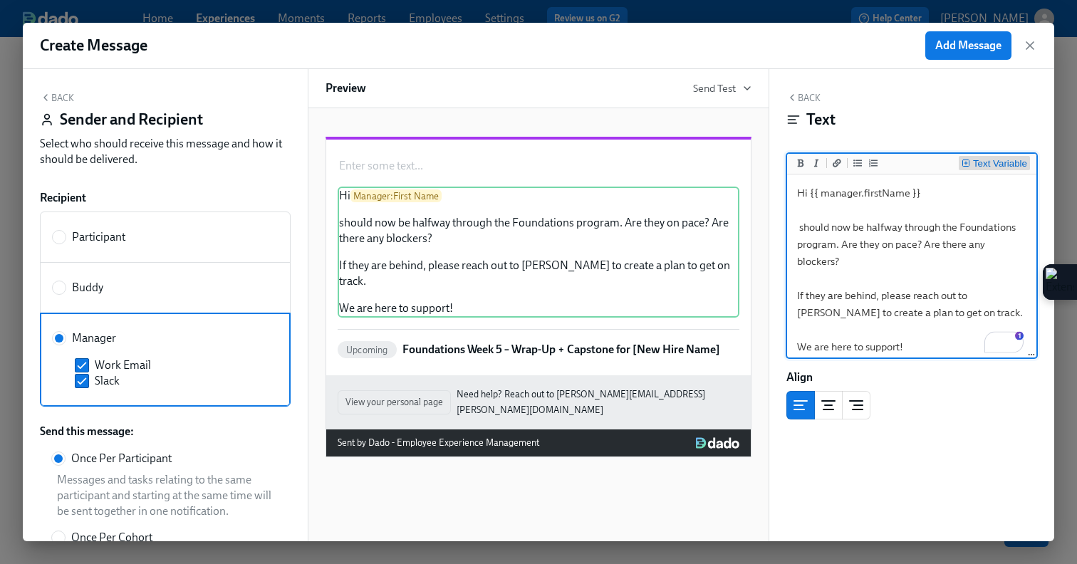
click at [968, 167] on div "Insert Text Variable" at bounding box center [966, 164] width 9 height 11
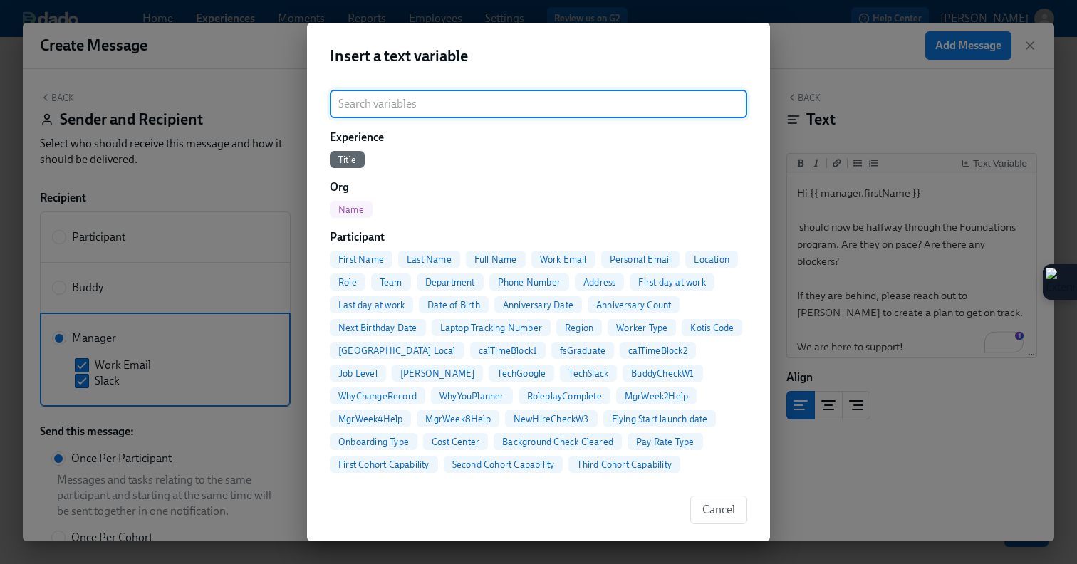
click at [359, 256] on span "First Name" at bounding box center [361, 259] width 63 height 11
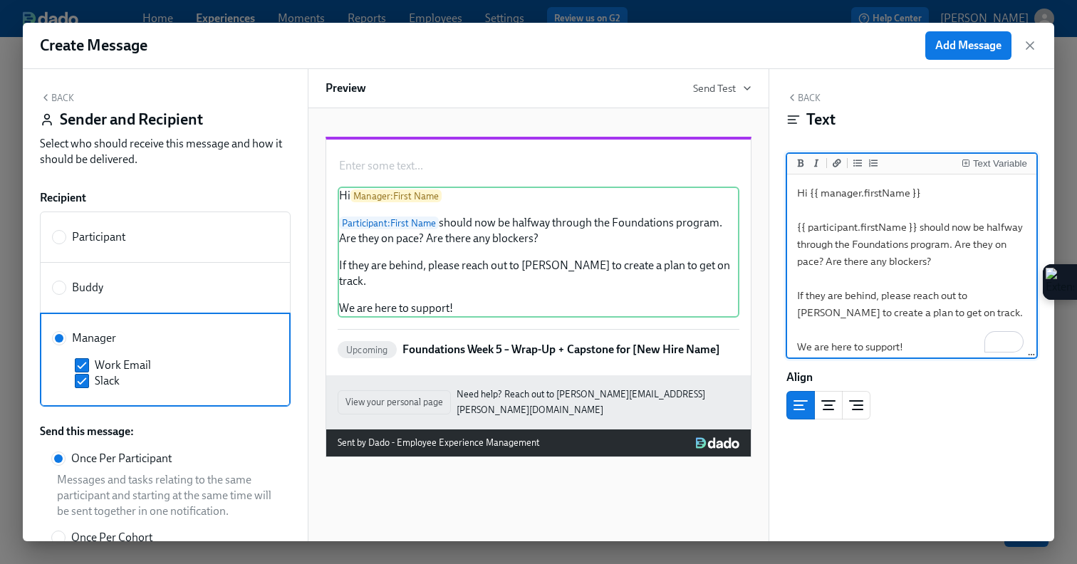
type textarea "Hi {{ manager.firstName }} {{ participant.firstName }} should now be halfway th…"
click at [63, 98] on button "Back" at bounding box center [57, 97] width 34 height 11
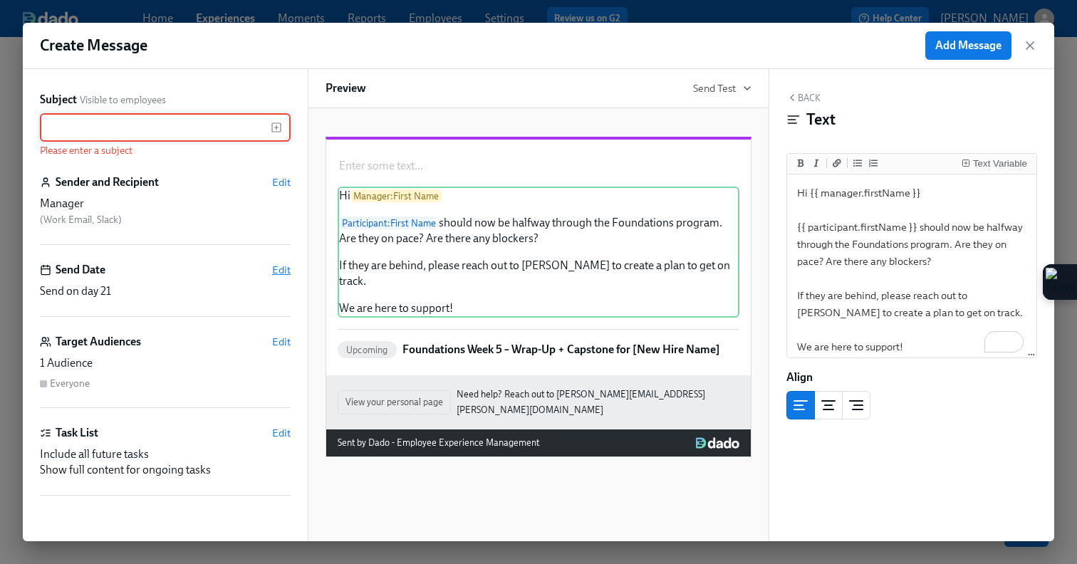
click at [288, 274] on span "Edit" at bounding box center [281, 270] width 19 height 14
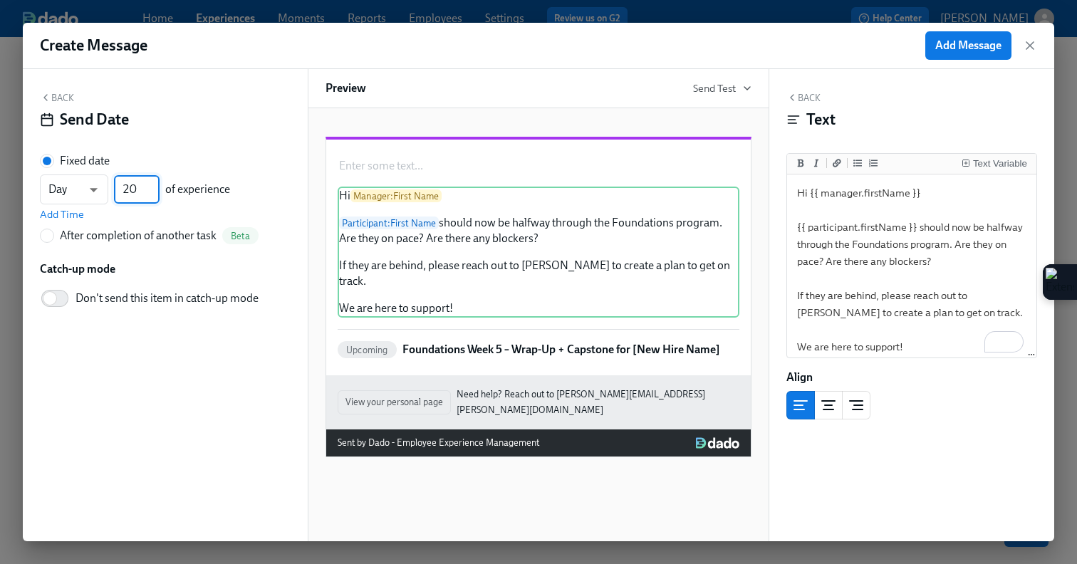
type input "20"
click at [151, 193] on input "20" at bounding box center [137, 189] width 46 height 28
click at [973, 42] on span "Add Message" at bounding box center [968, 45] width 66 height 14
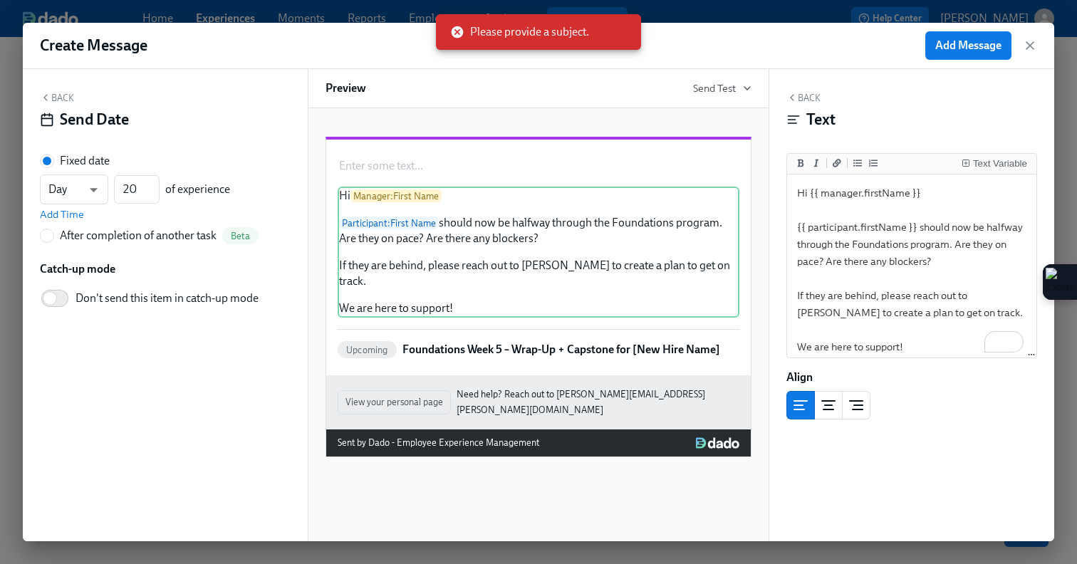
click at [53, 95] on button "Back" at bounding box center [57, 97] width 34 height 11
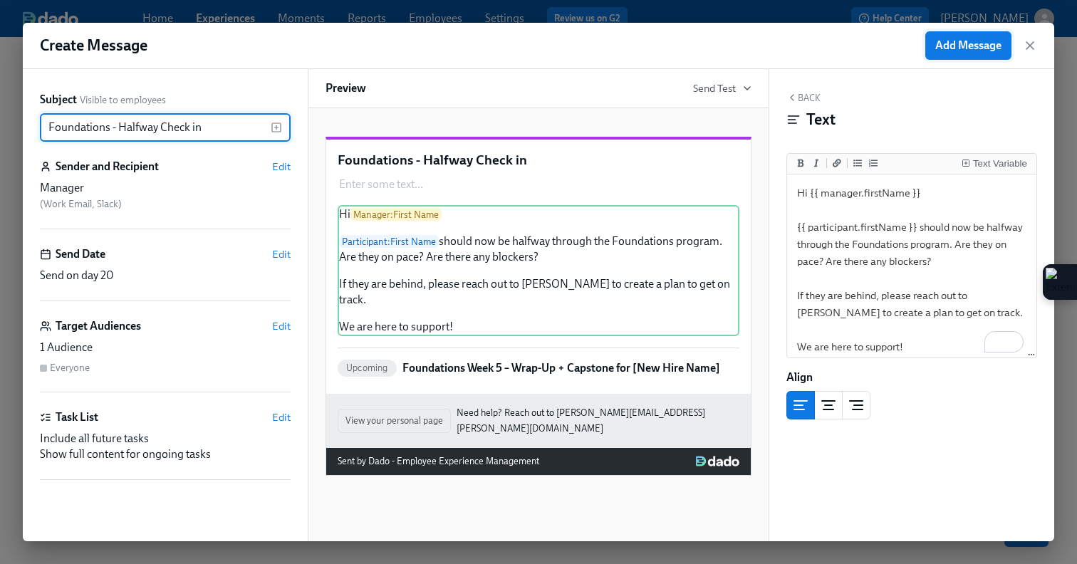
type input "Foundations - Halfway Check in"
click at [962, 40] on span "Add Message" at bounding box center [968, 45] width 66 height 14
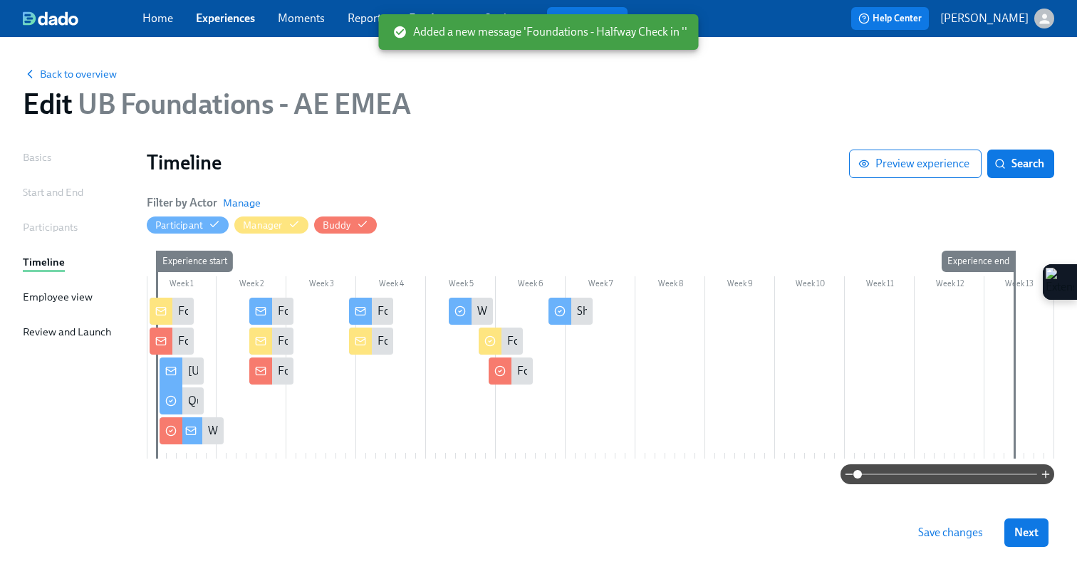
click at [947, 529] on span "Save changes" at bounding box center [950, 533] width 65 height 14
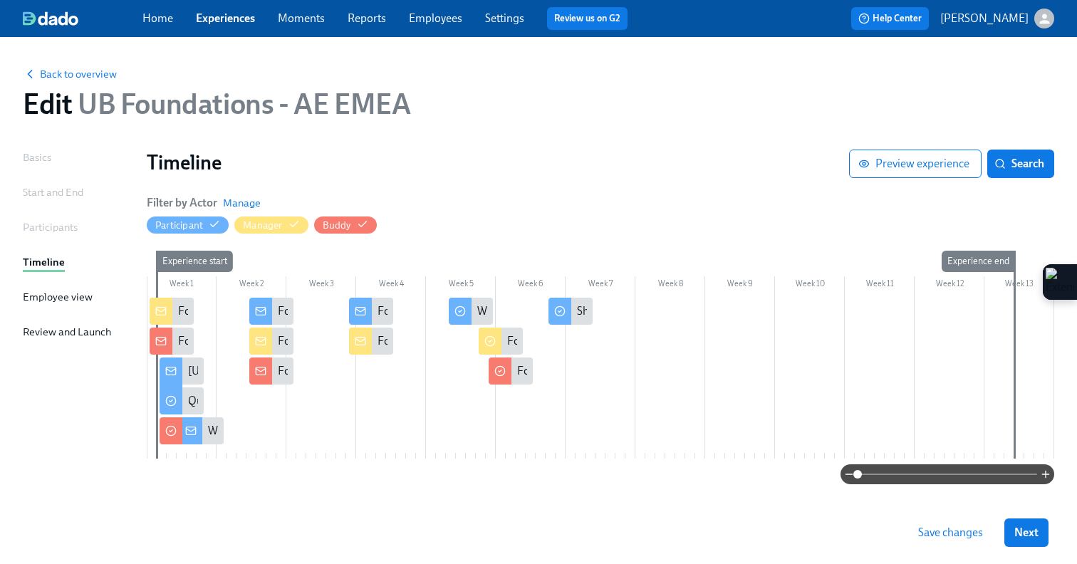
click at [947, 529] on span "Save changes" at bounding box center [950, 533] width 65 height 14
click at [1012, 530] on button "Next" at bounding box center [1026, 533] width 44 height 28
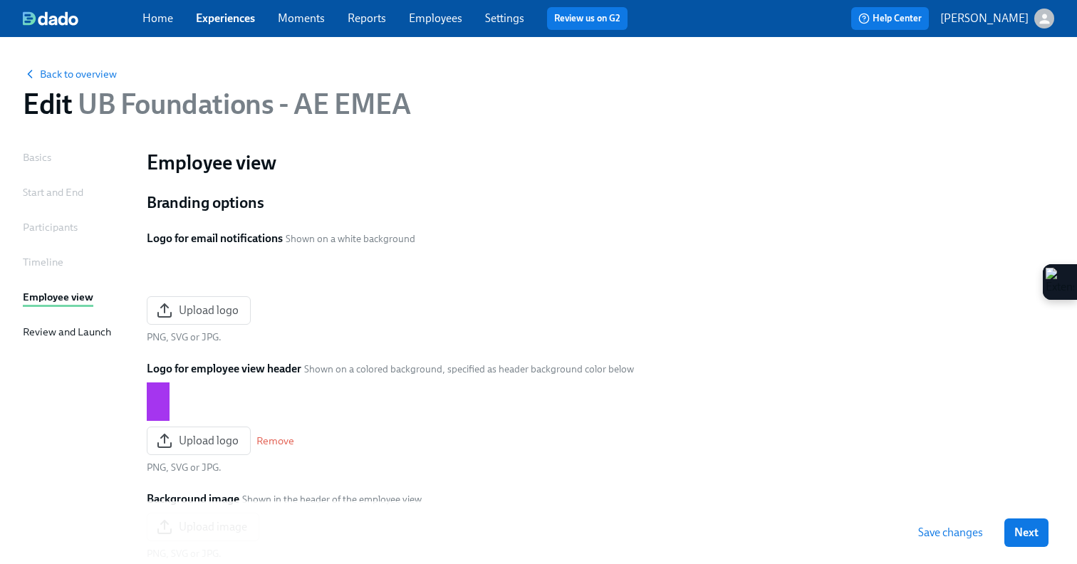
click at [1012, 530] on button "Next" at bounding box center [1026, 533] width 44 height 28
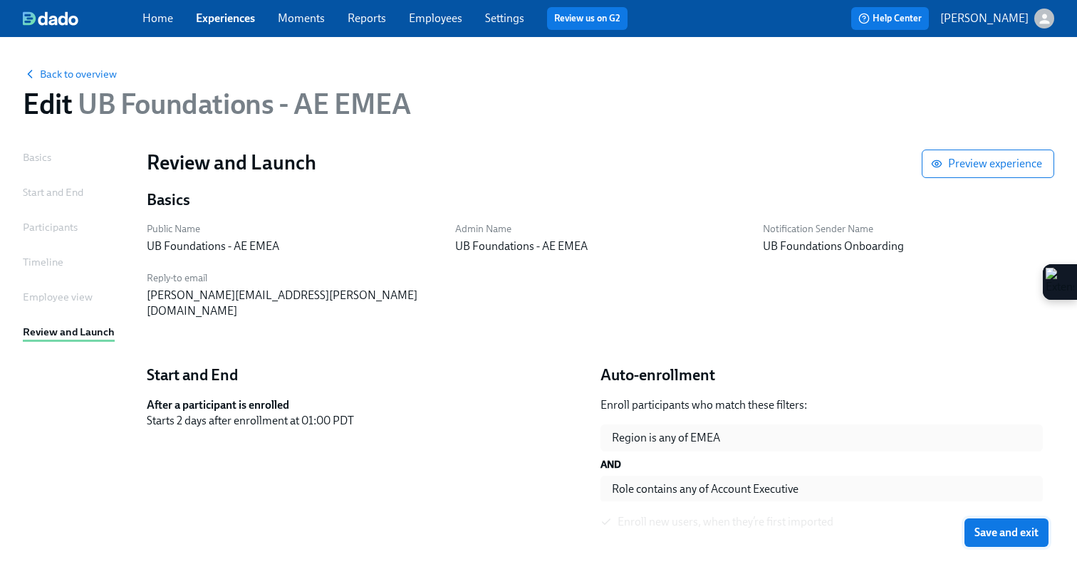
click at [1012, 531] on span "Save and exit" at bounding box center [1007, 533] width 64 height 14
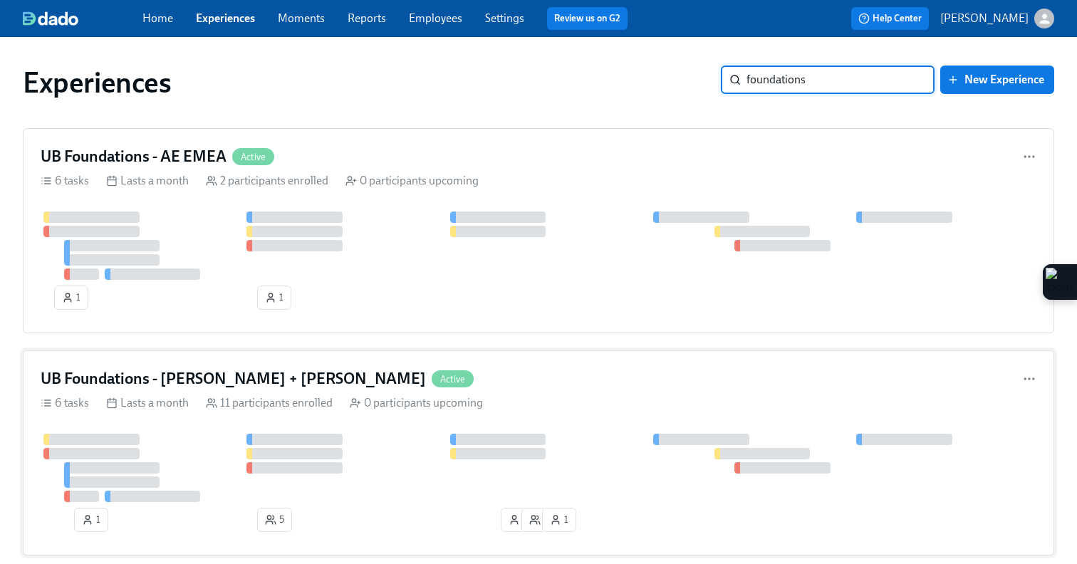
type input "foundations"
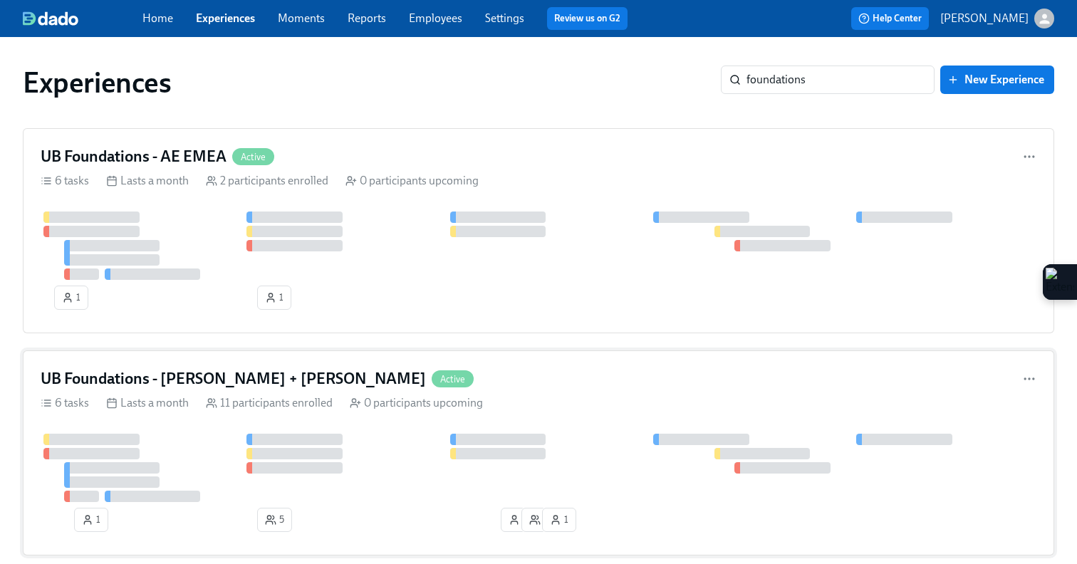
click at [450, 410] on div "0 participants upcoming" at bounding box center [416, 403] width 133 height 16
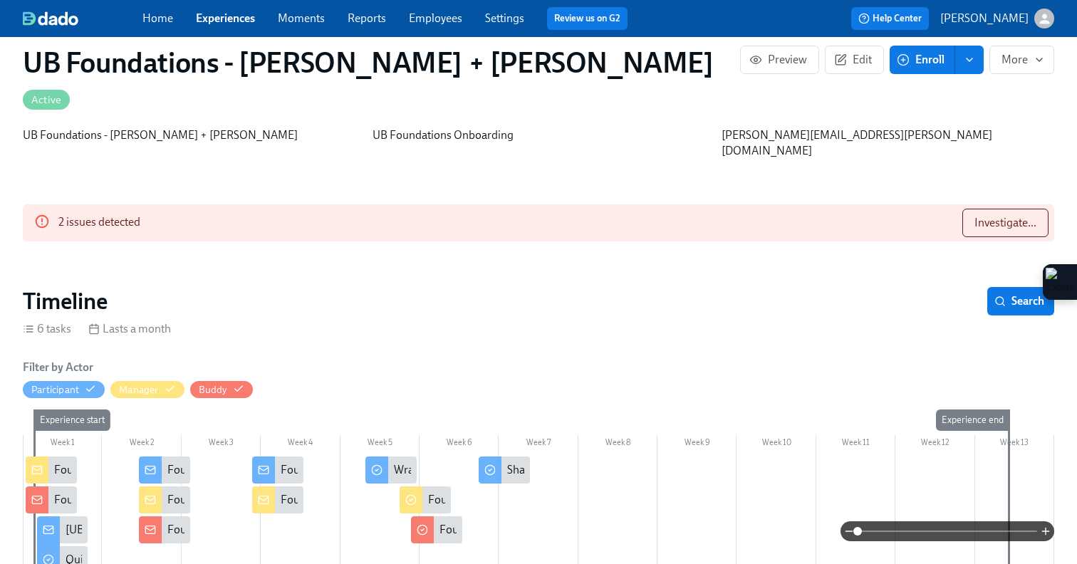
scroll to position [0, 2921]
click at [267, 457] on div at bounding box center [263, 470] width 23 height 27
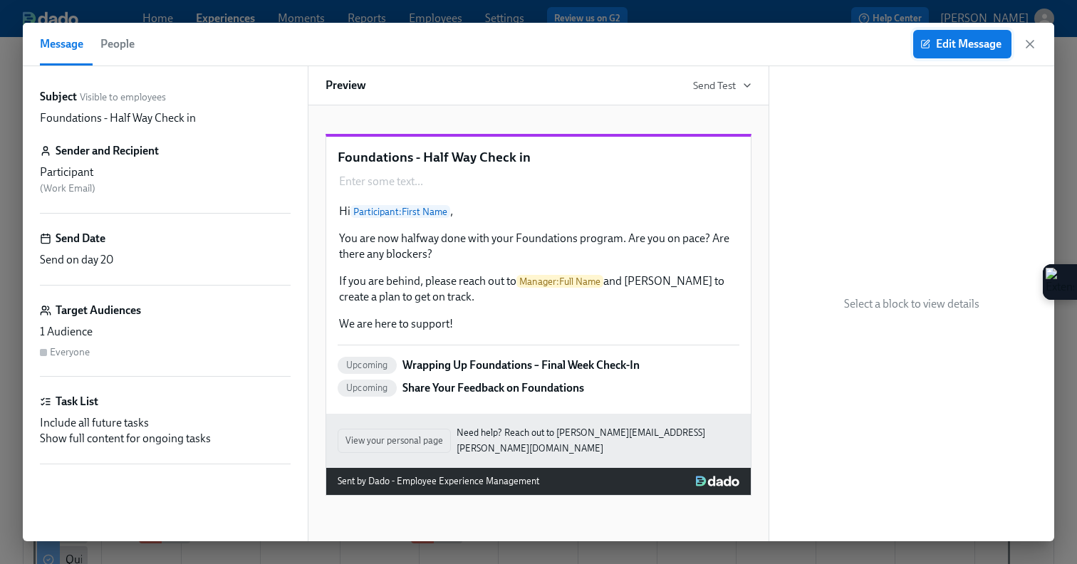
click at [913, 46] on button "Edit Message" at bounding box center [962, 44] width 98 height 28
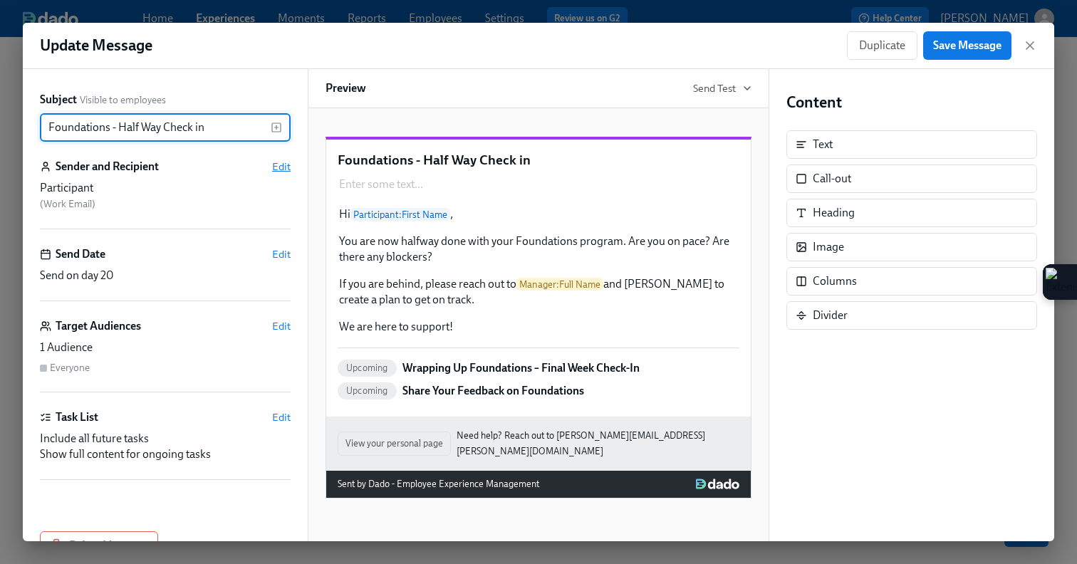
click at [289, 170] on span "Edit" at bounding box center [281, 167] width 19 height 14
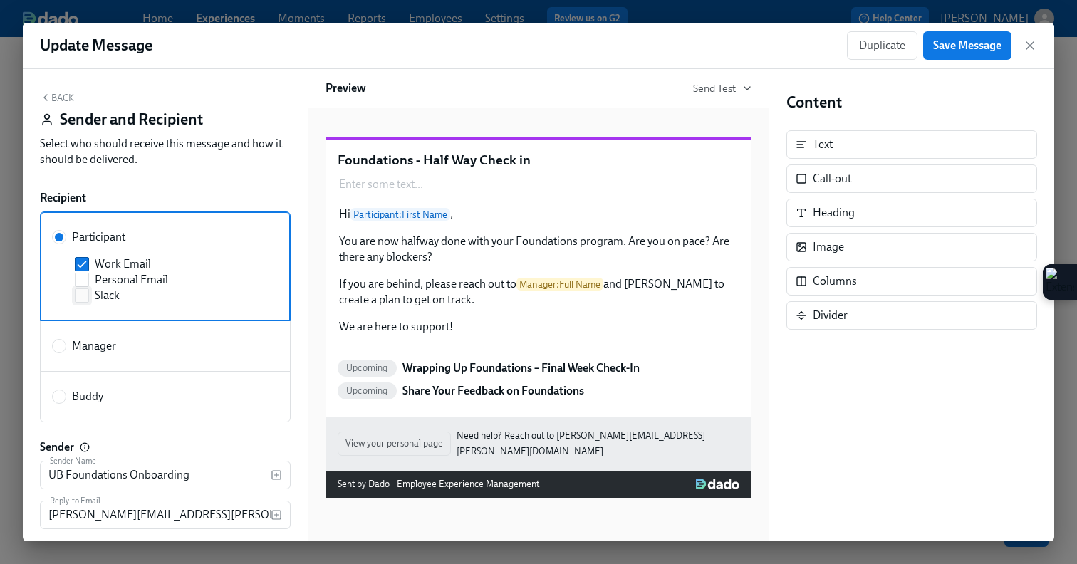
click at [84, 298] on input "Slack" at bounding box center [82, 295] width 13 height 13
checkbox input "true"
click at [976, 45] on span "Save Message" at bounding box center [967, 45] width 68 height 14
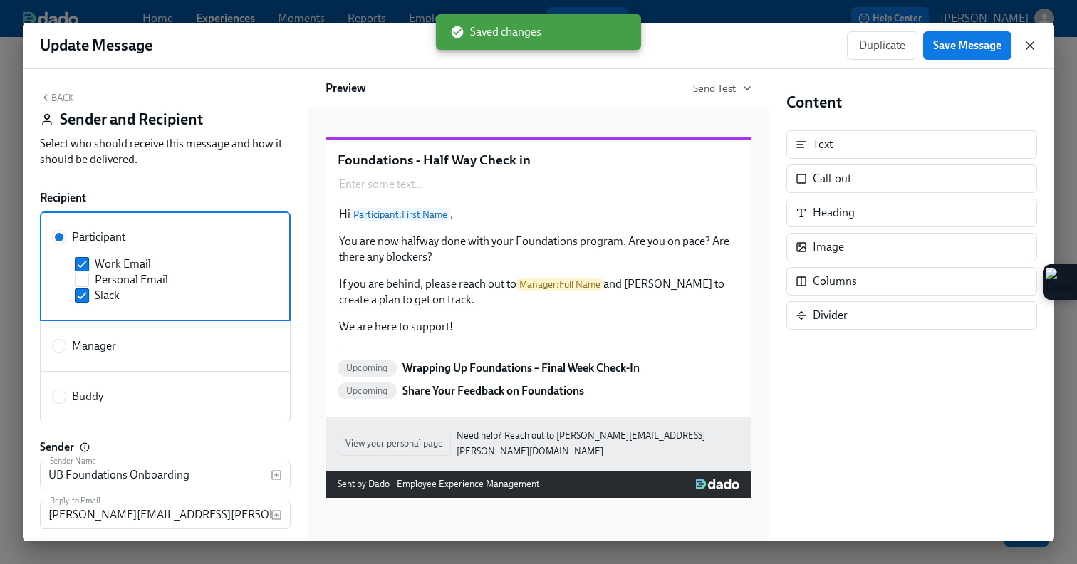
click at [1029, 47] on icon "button" at bounding box center [1030, 45] width 14 height 14
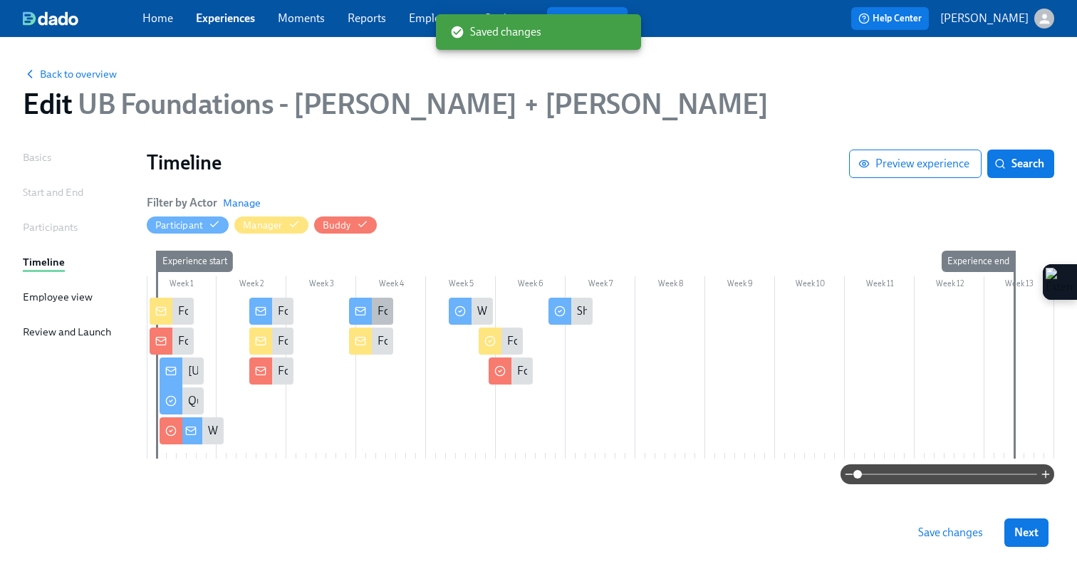
click at [366, 311] on div at bounding box center [360, 311] width 23 height 27
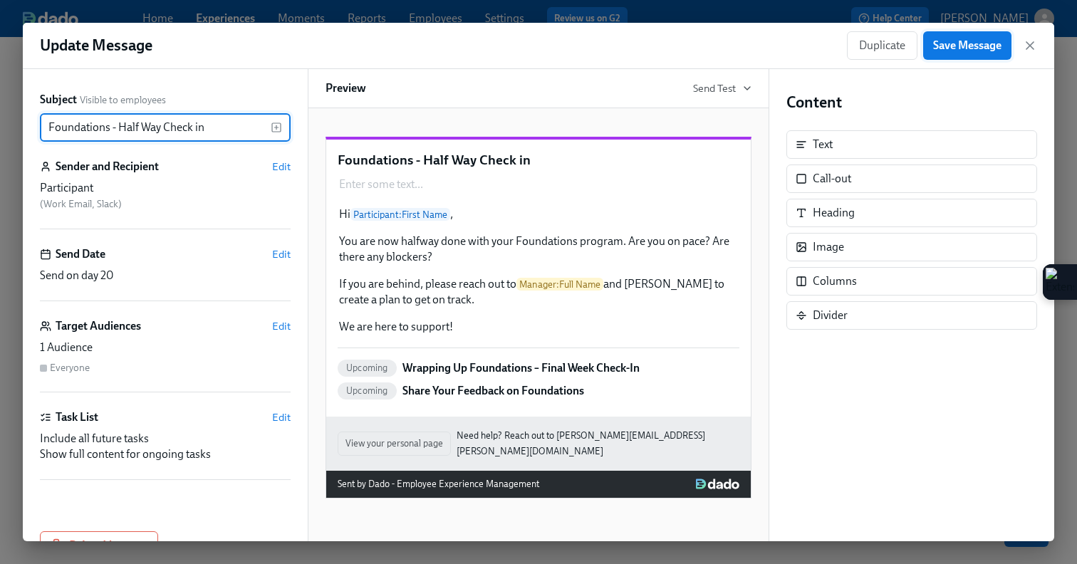
click at [955, 46] on span "Save Message" at bounding box center [967, 45] width 68 height 14
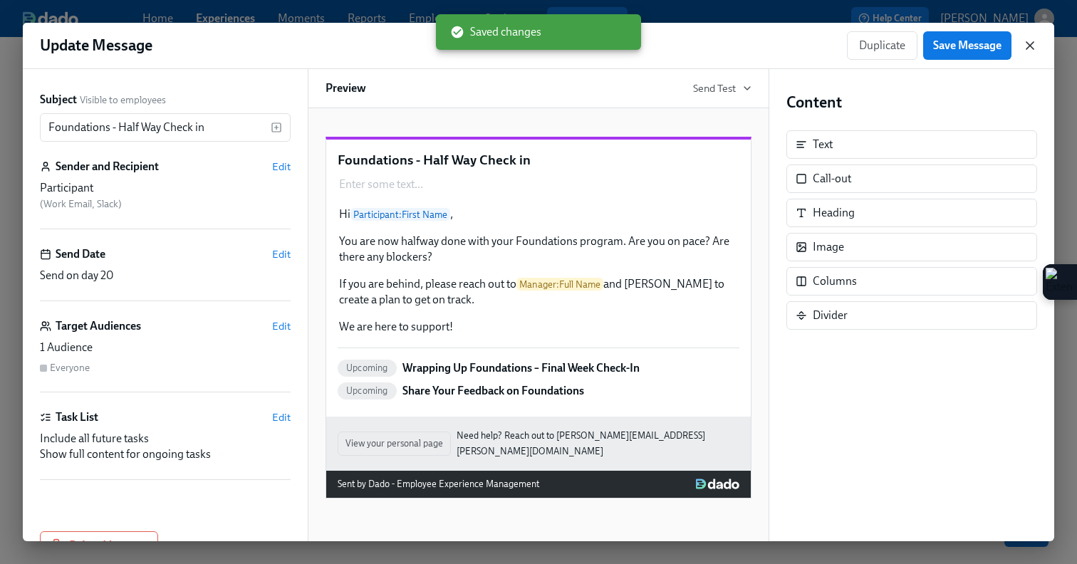
click at [1029, 43] on icon "button" at bounding box center [1030, 45] width 14 height 14
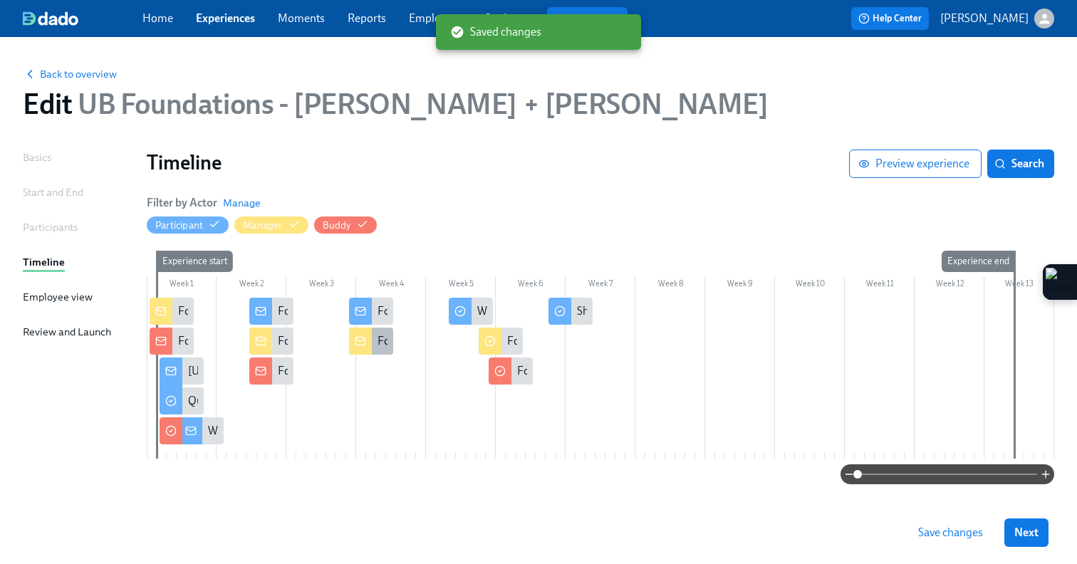
click at [360, 336] on icon at bounding box center [360, 341] width 11 height 11
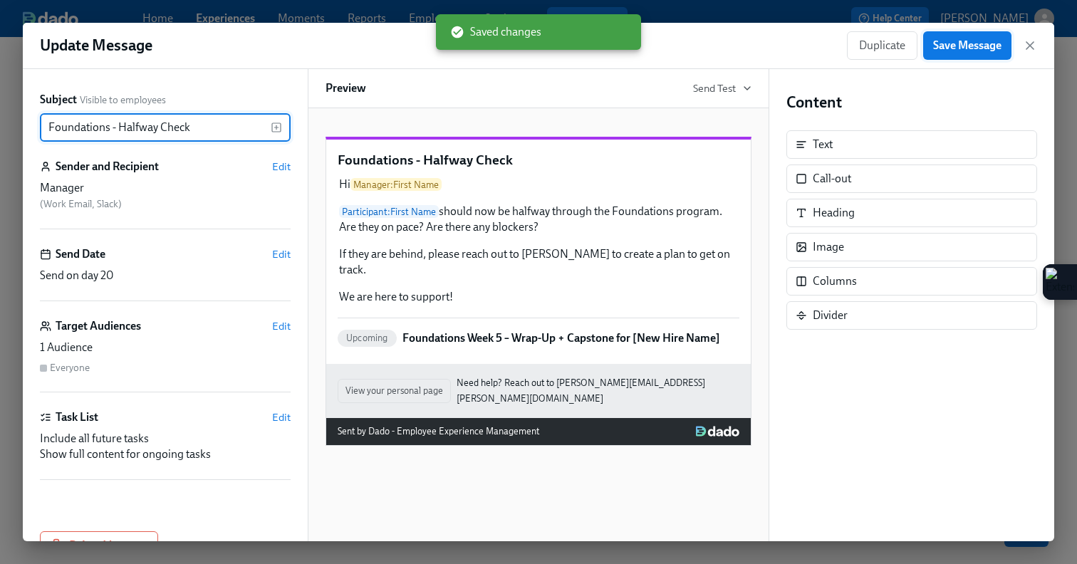
click at [959, 38] on button "Save Message" at bounding box center [967, 45] width 88 height 28
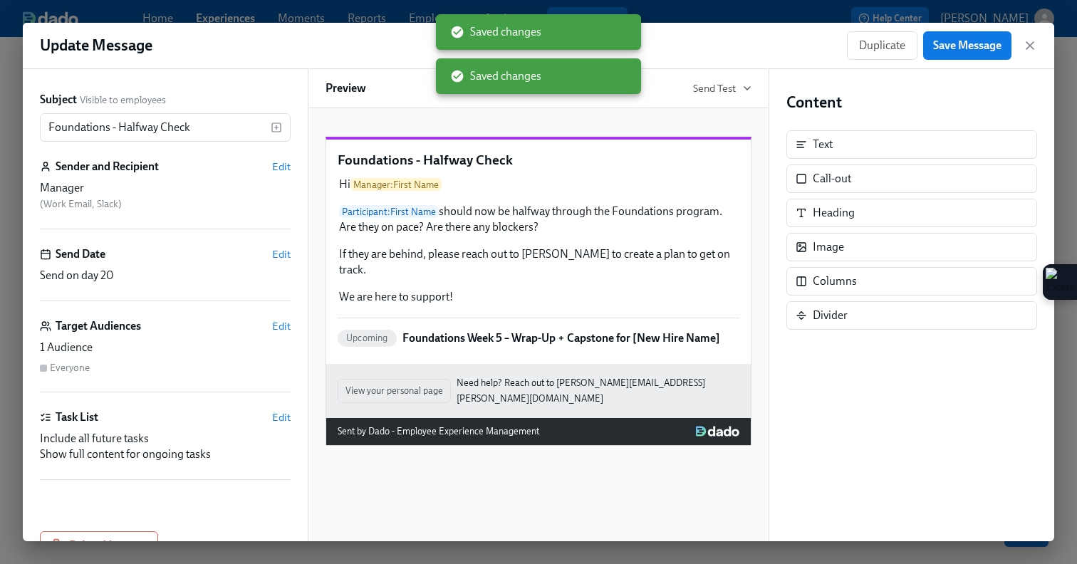
click at [1037, 46] on div "Update Message Duplicate Save Message" at bounding box center [539, 46] width 1032 height 46
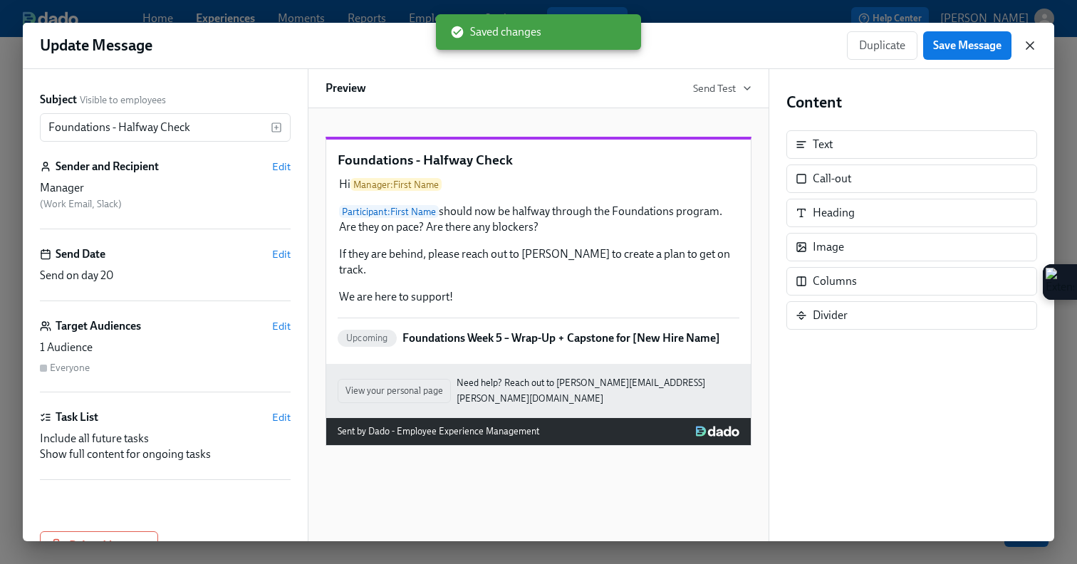
click at [1029, 41] on icon "button" at bounding box center [1030, 45] width 14 height 14
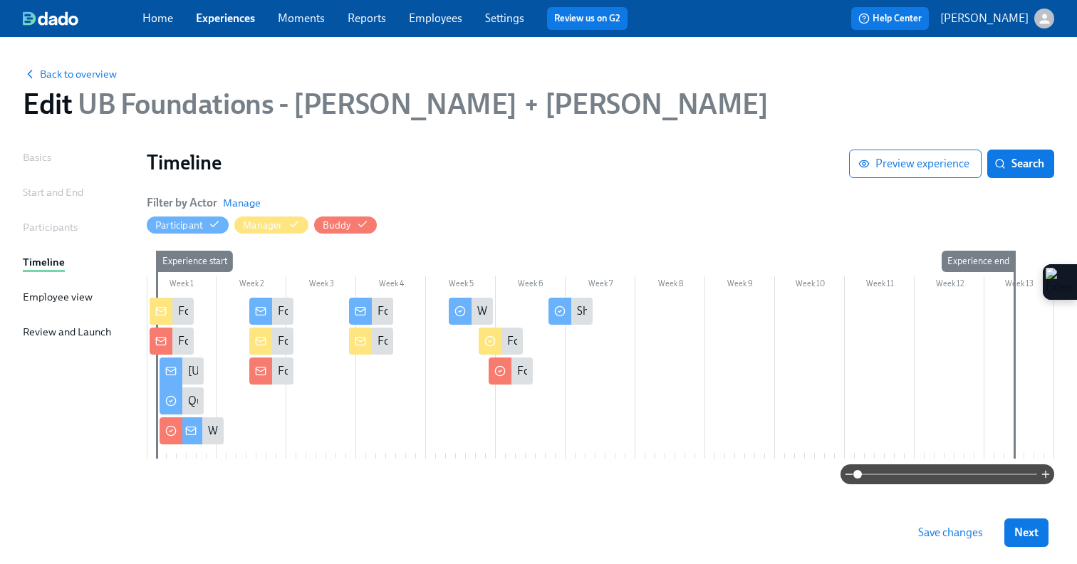
click at [940, 527] on span "Save changes" at bounding box center [950, 533] width 65 height 14
click at [1018, 531] on span "Next" at bounding box center [1026, 533] width 24 height 14
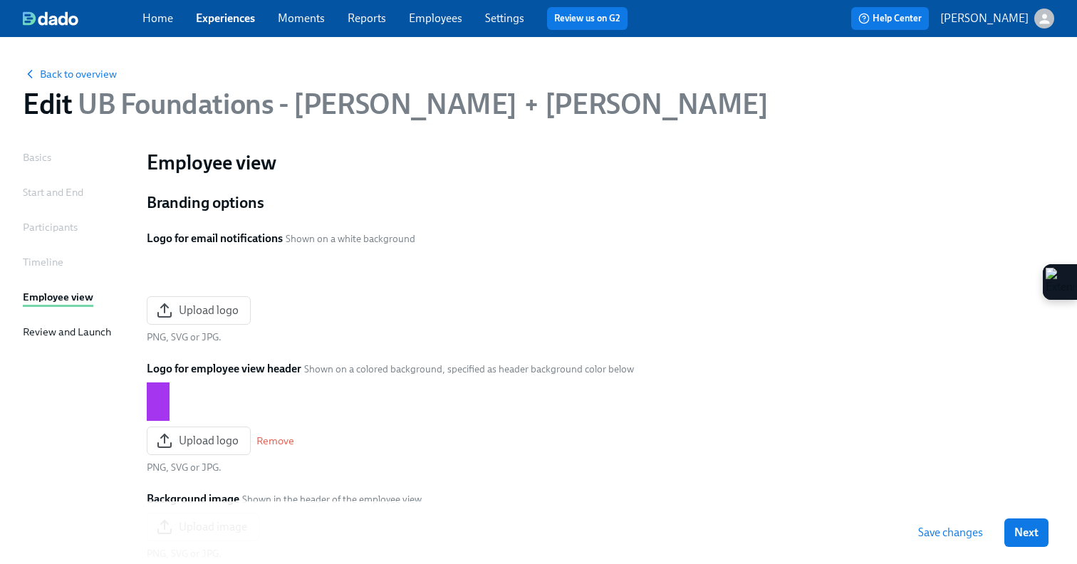
click at [966, 532] on span "Save changes" at bounding box center [950, 533] width 65 height 14
click at [1023, 533] on span "Next" at bounding box center [1026, 533] width 24 height 14
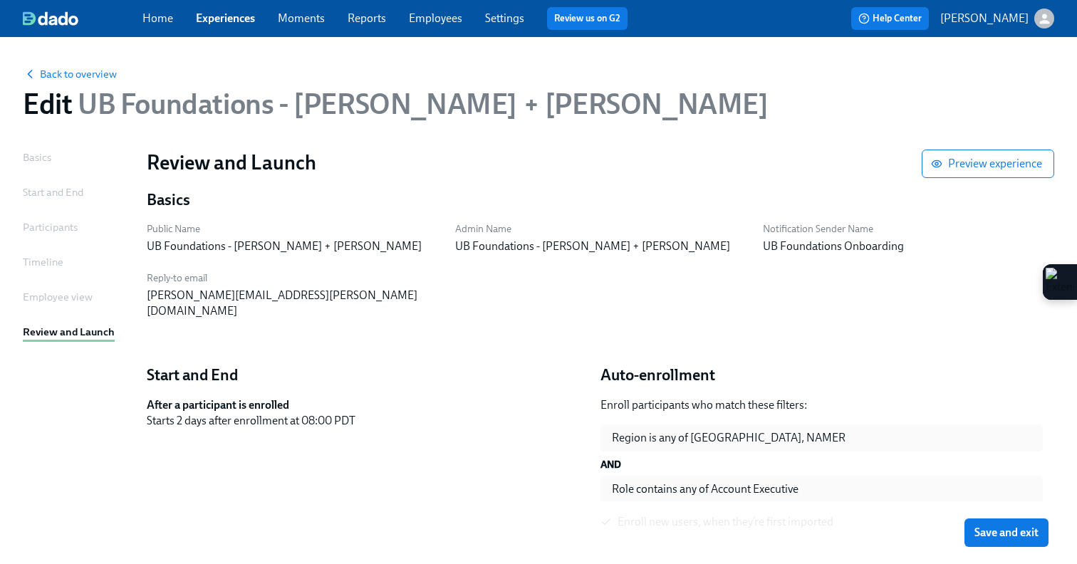
click at [1023, 533] on span "Save and exit" at bounding box center [1007, 533] width 64 height 14
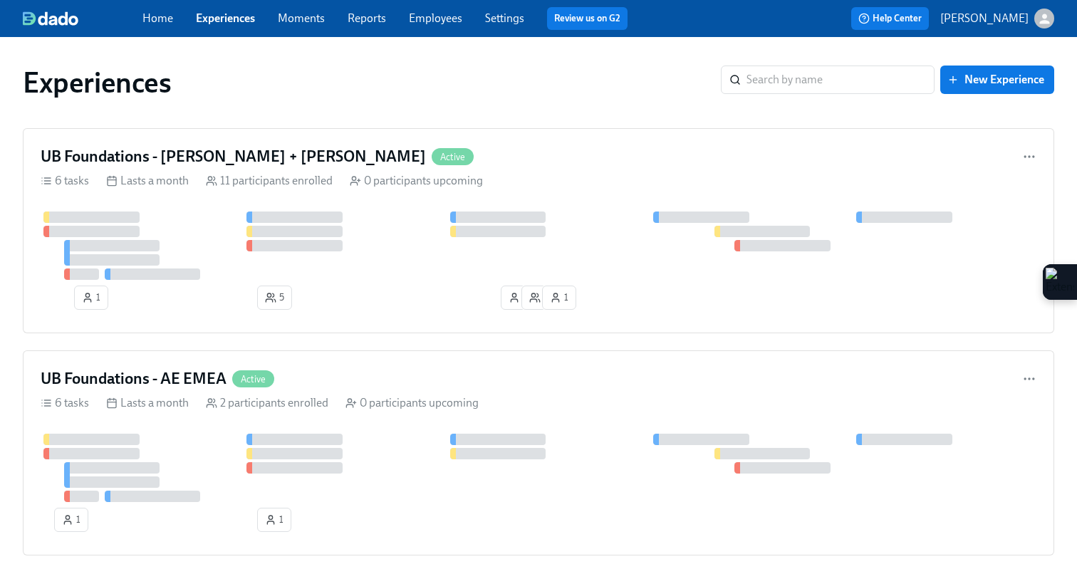
click at [1046, 21] on icon "button" at bounding box center [1044, 19] width 10 height 10
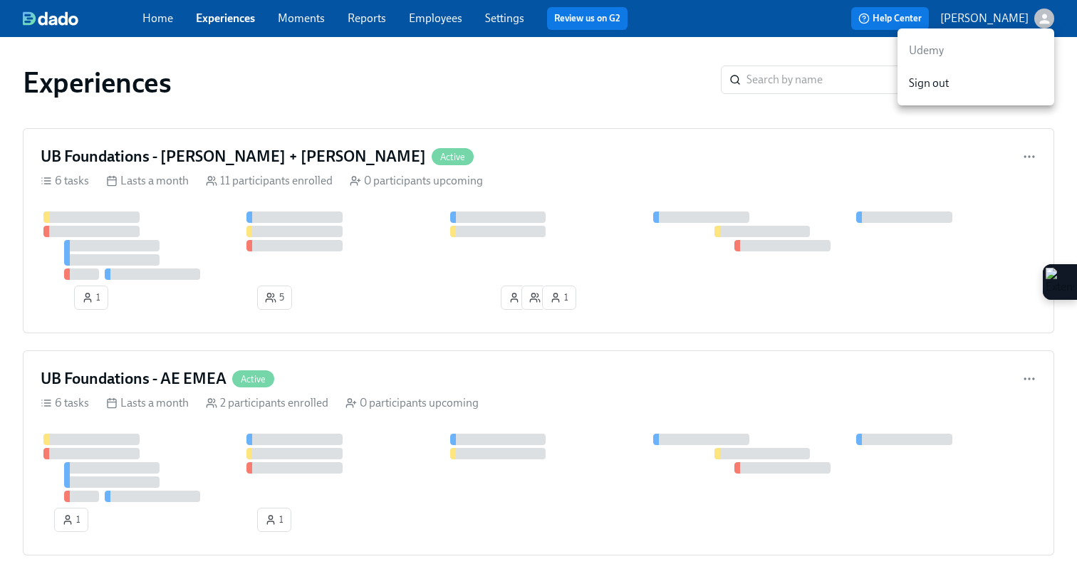
click at [1011, 16] on div at bounding box center [538, 282] width 1077 height 564
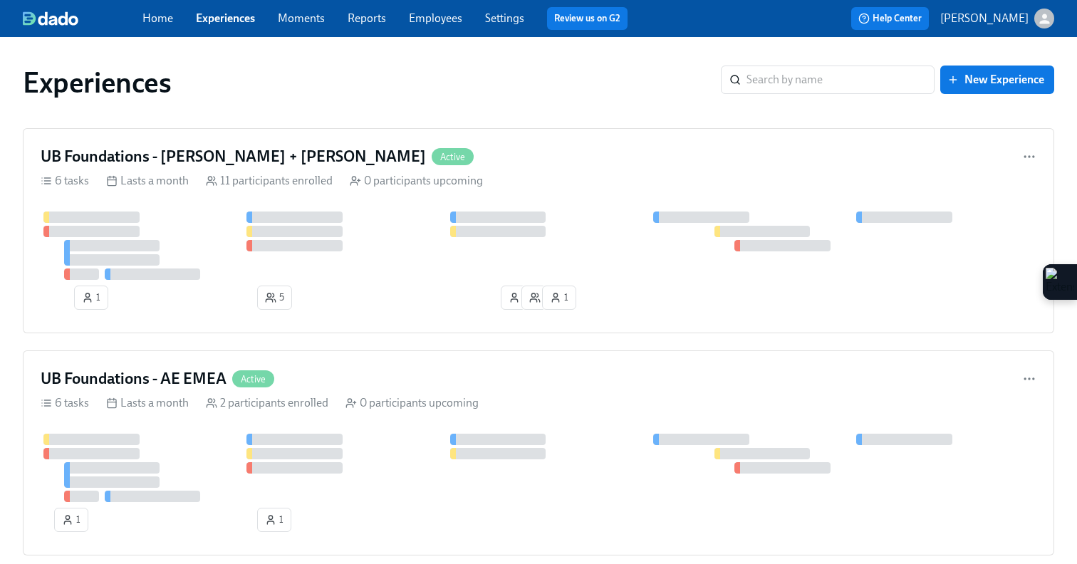
click at [1003, 18] on p "[PERSON_NAME]" at bounding box center [984, 19] width 88 height 16
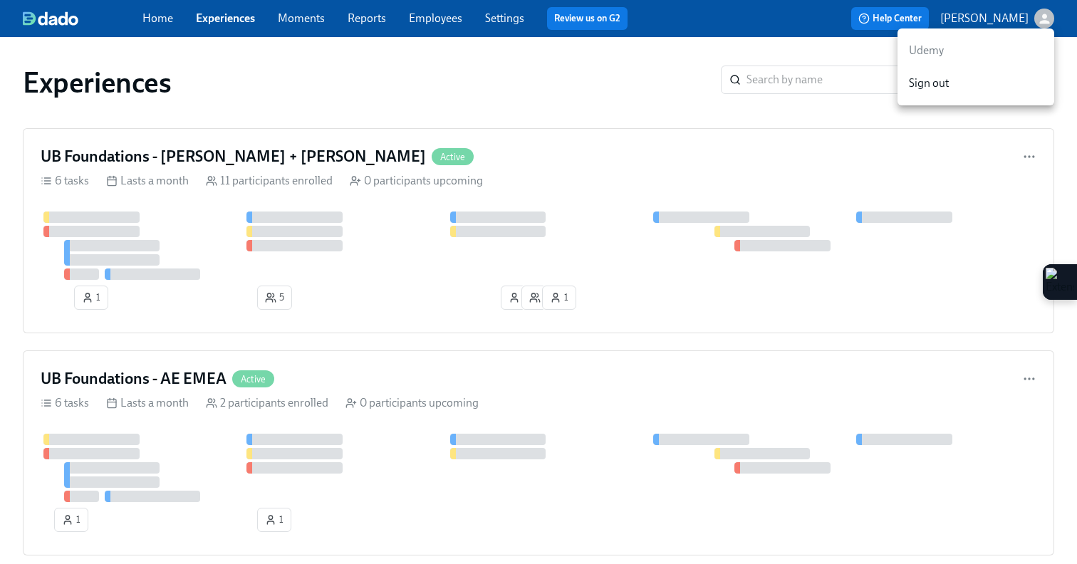
click at [515, 88] on div at bounding box center [538, 282] width 1077 height 564
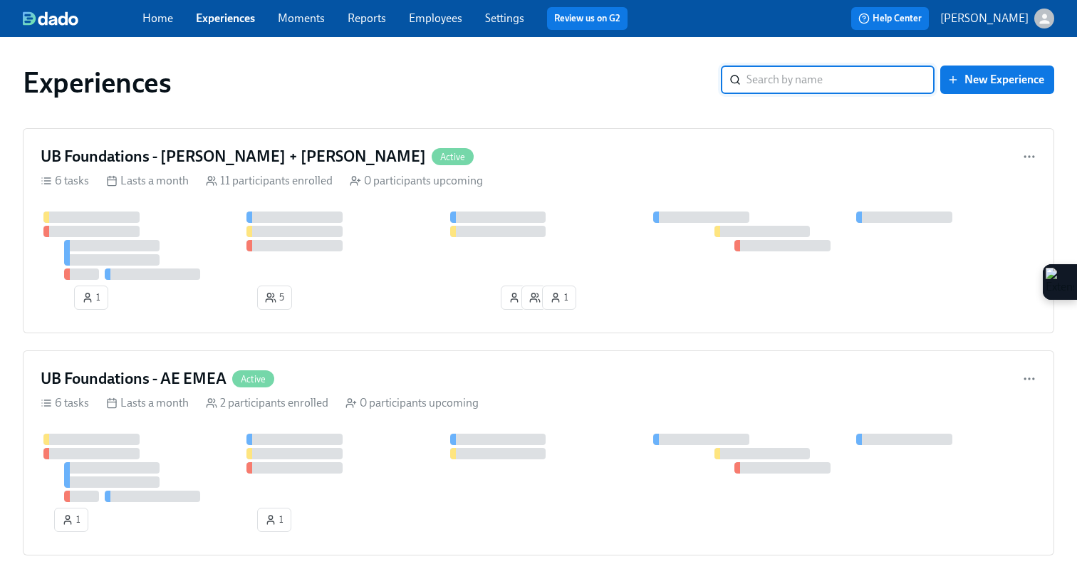
click at [791, 84] on input "search" at bounding box center [841, 80] width 188 height 28
type input "foundations"
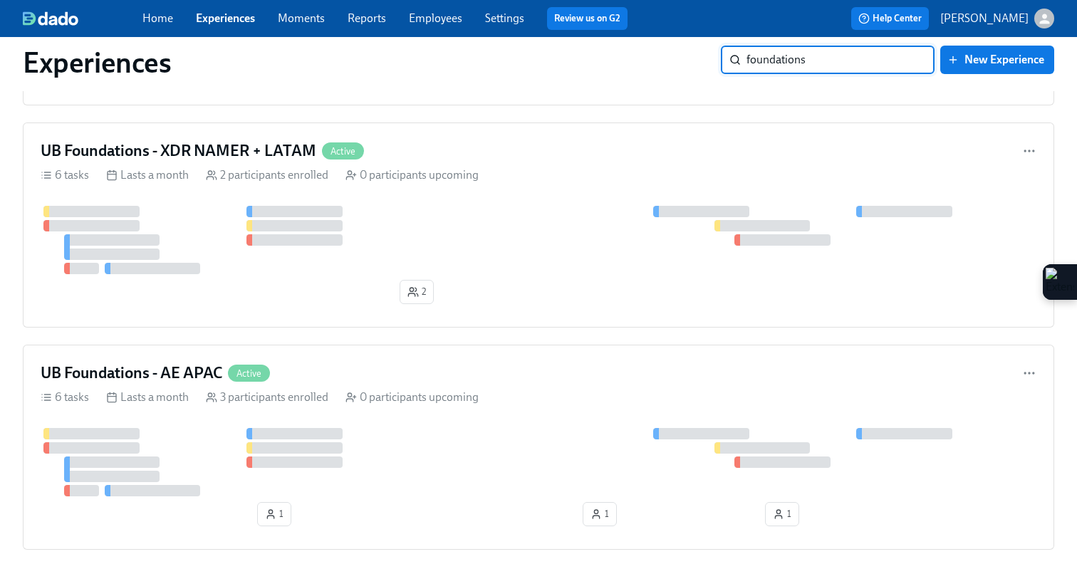
scroll to position [1118, 0]
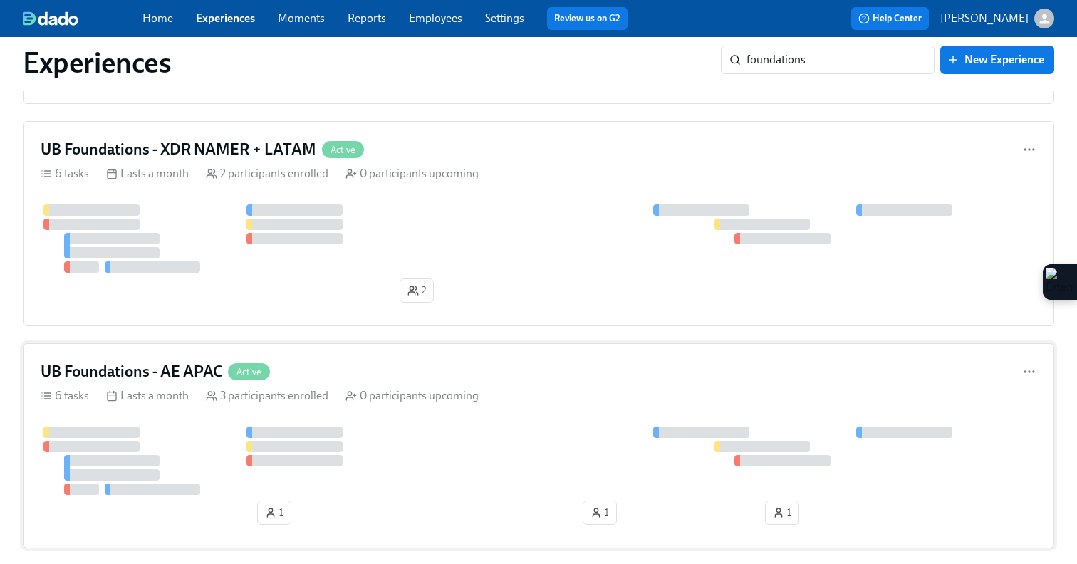
click at [479, 377] on div "UB Foundations - AE APAC Active" at bounding box center [539, 371] width 996 height 21
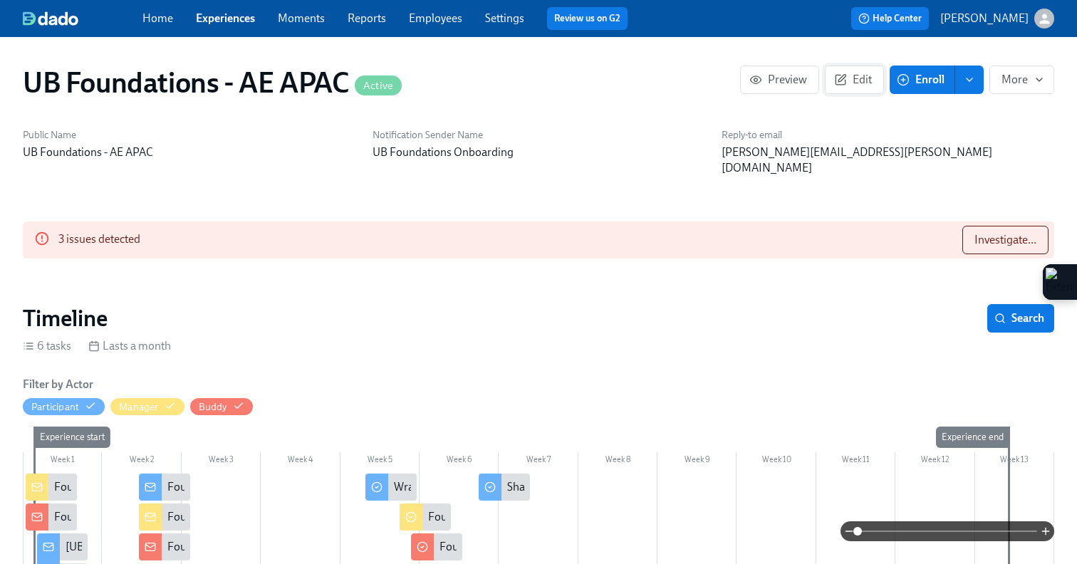
scroll to position [0, 2921]
click at [849, 78] on span "Edit" at bounding box center [854, 80] width 35 height 14
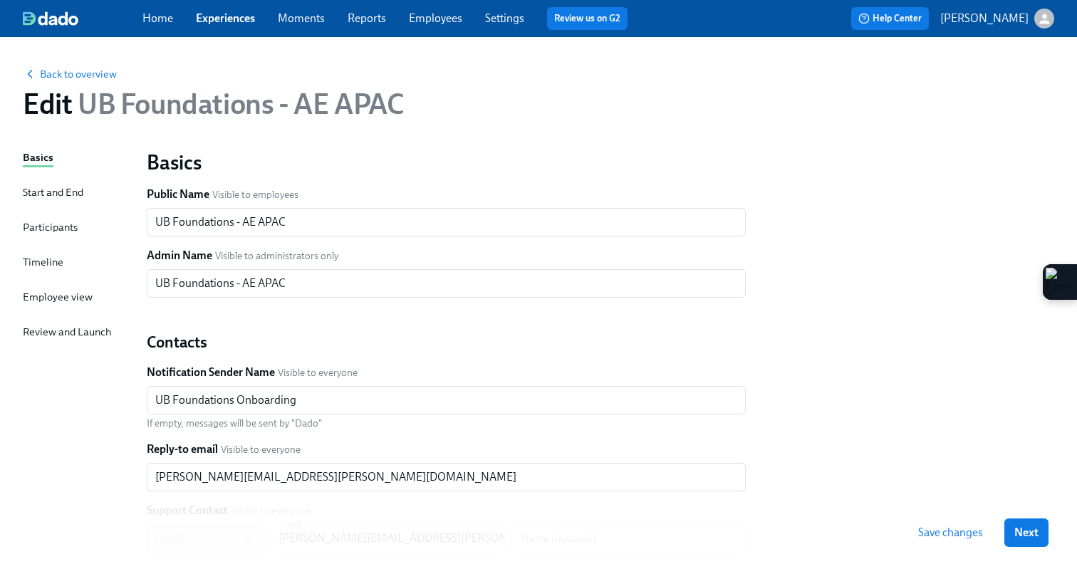
click at [42, 266] on div "Timeline" at bounding box center [43, 262] width 41 height 16
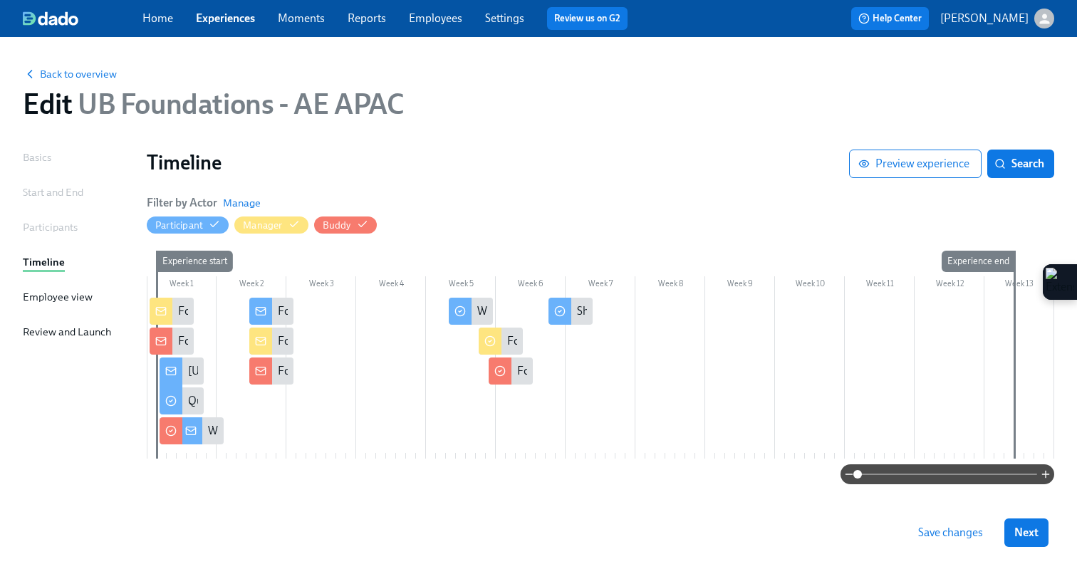
click at [351, 307] on div at bounding box center [601, 378] width 908 height 161
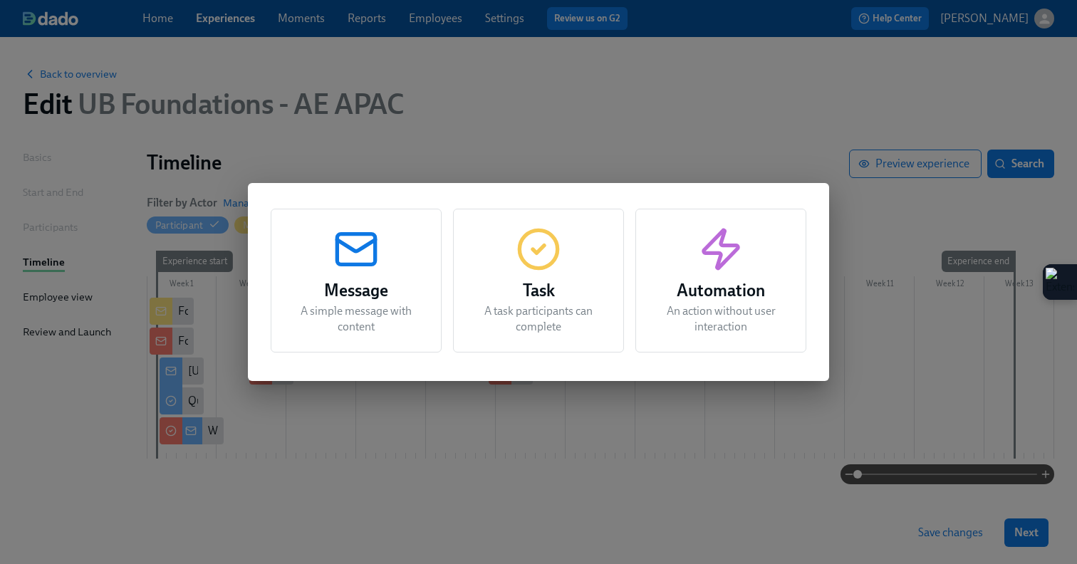
click at [355, 303] on p "A simple message with content" at bounding box center [356, 318] width 135 height 31
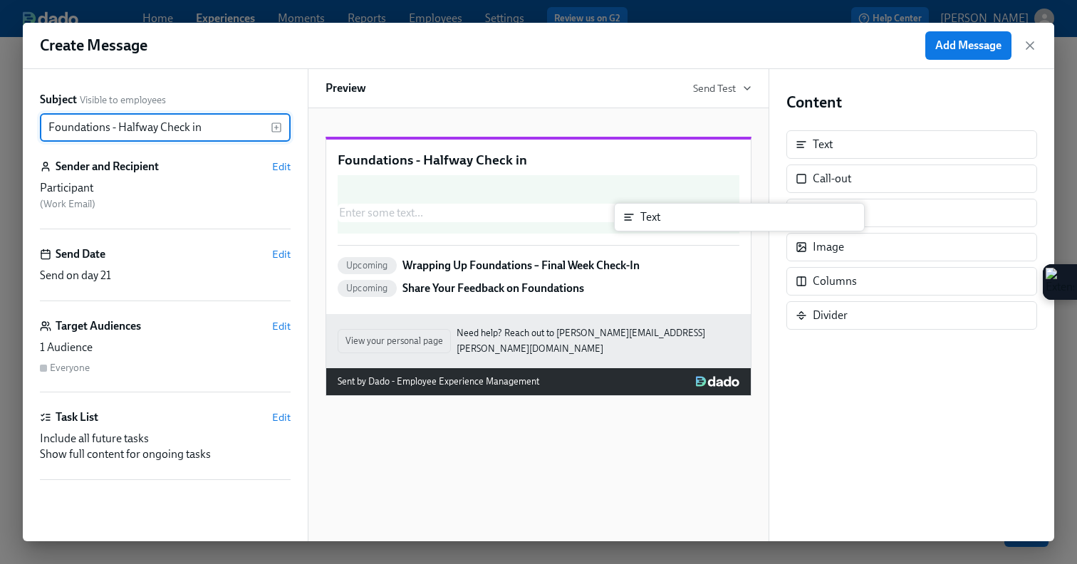
drag, startPoint x: 833, startPoint y: 149, endPoint x: 621, endPoint y: 244, distance: 231.8
click at [621, 244] on div "Subject Visible to employees Foundations - Halfway Check in ​ Sender and Recipi…" at bounding box center [539, 305] width 1032 height 472
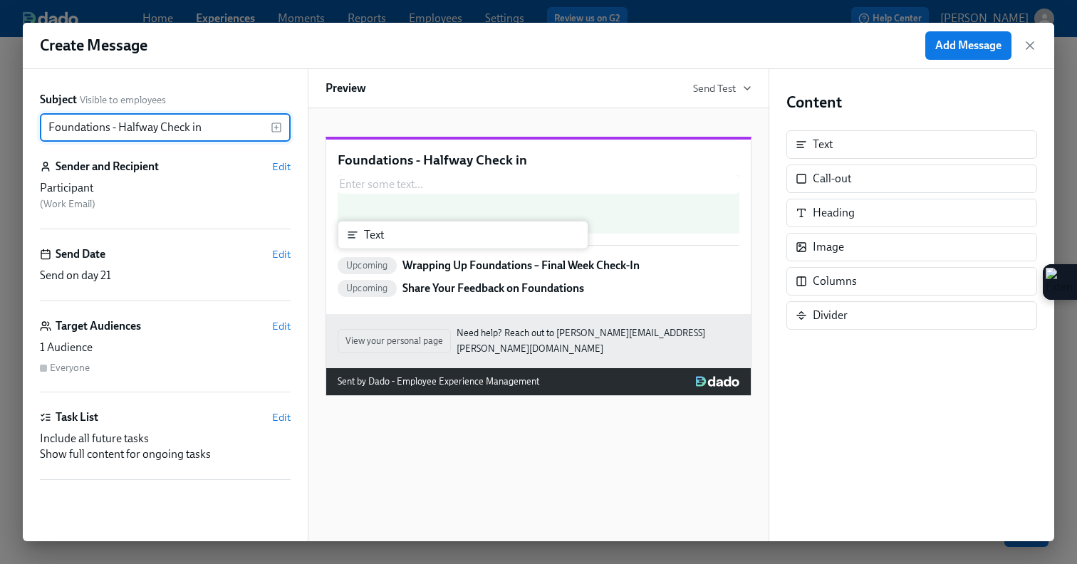
type input "Foundations - Halfway Check in"
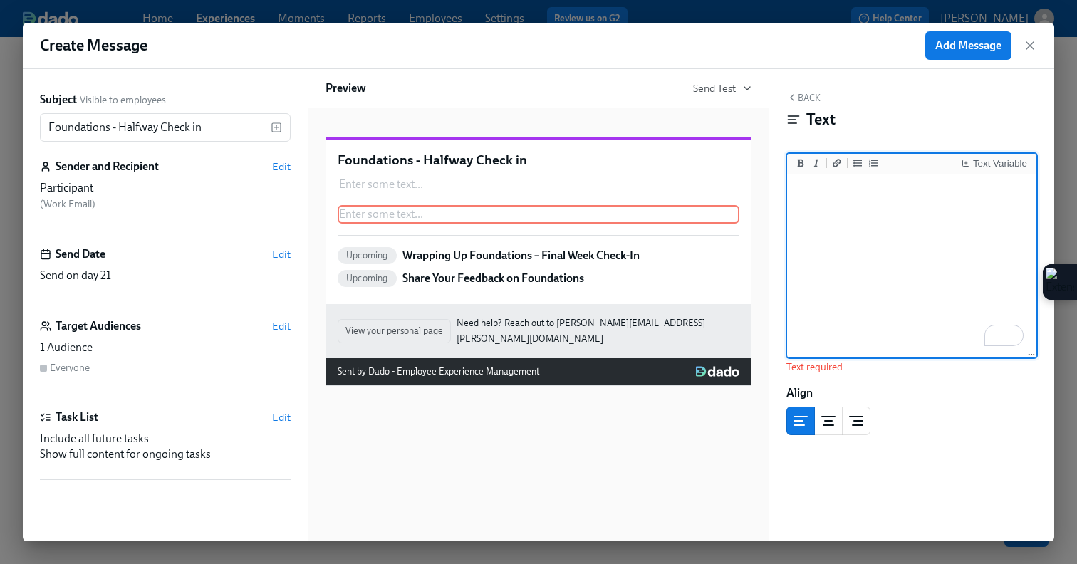
paste textarea "Hi {{ participant.firstName }}, You are now halfway done with your Foundations …"
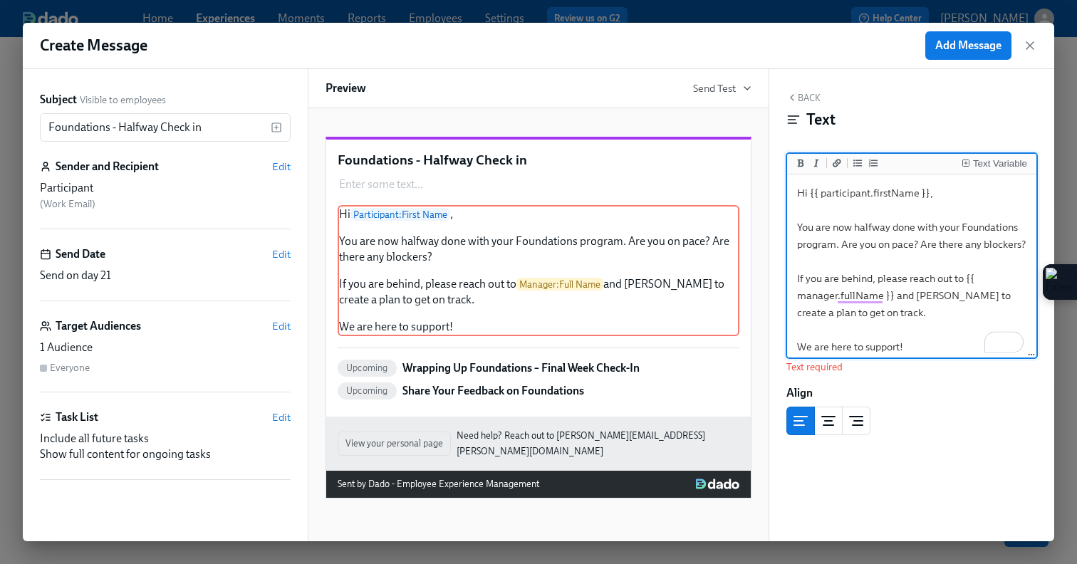
scroll to position [6, 0]
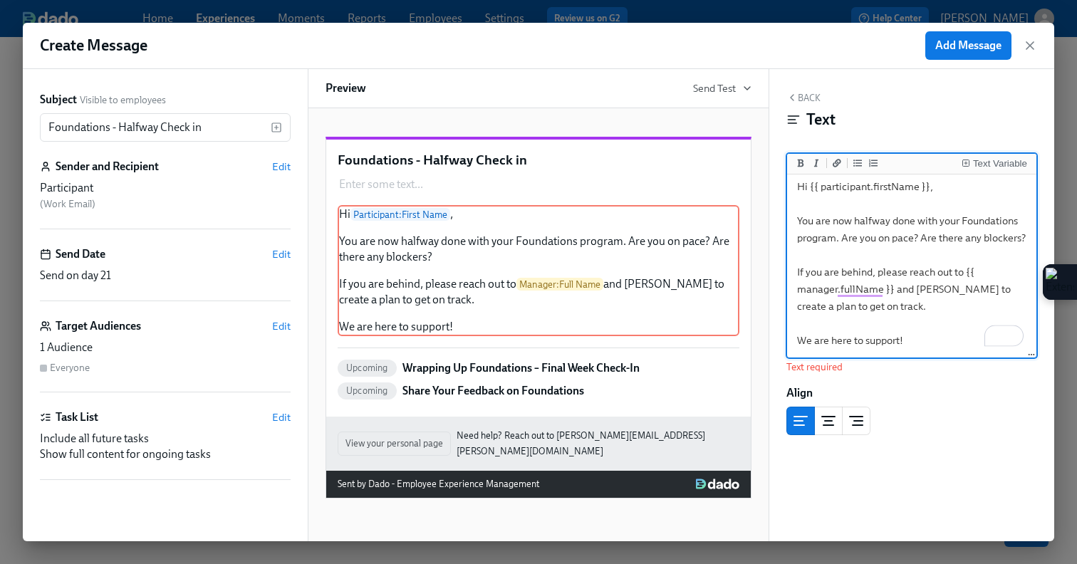
click at [917, 328] on textarea "Hi {{ participant.firstName }}, You are now halfway done with your Foundations …" at bounding box center [912, 263] width 244 height 185
click at [921, 337] on textarea "Hi {{ participant.firstName }}, You are now halfway done with your Foundations …" at bounding box center [912, 263] width 244 height 185
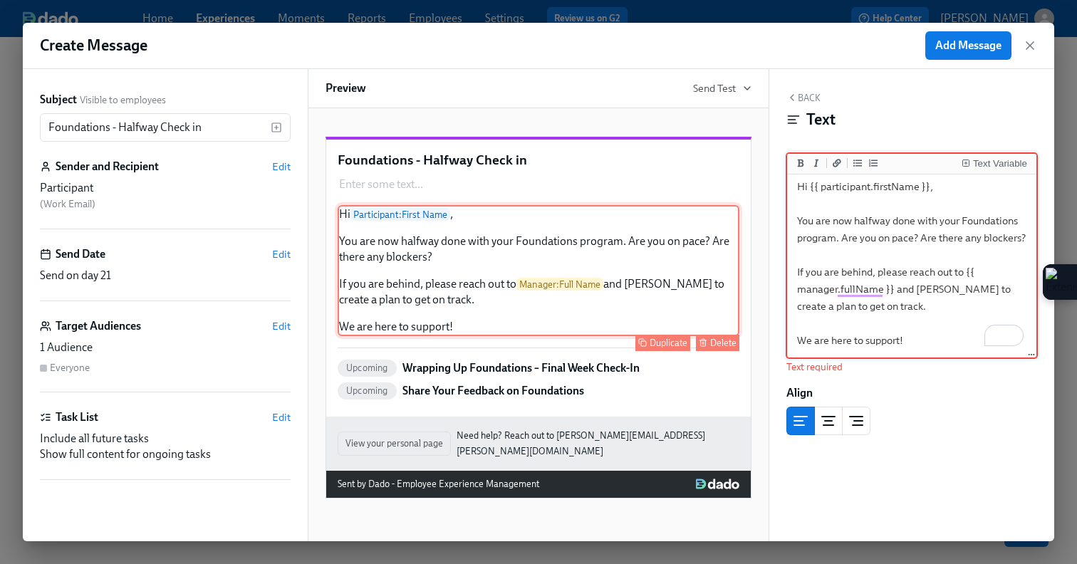
scroll to position [1, 0]
type textarea "Hi {{ participant.firstName }}, You are now halfway done with your Foundations …"
click at [279, 165] on span "Edit" at bounding box center [281, 167] width 19 height 14
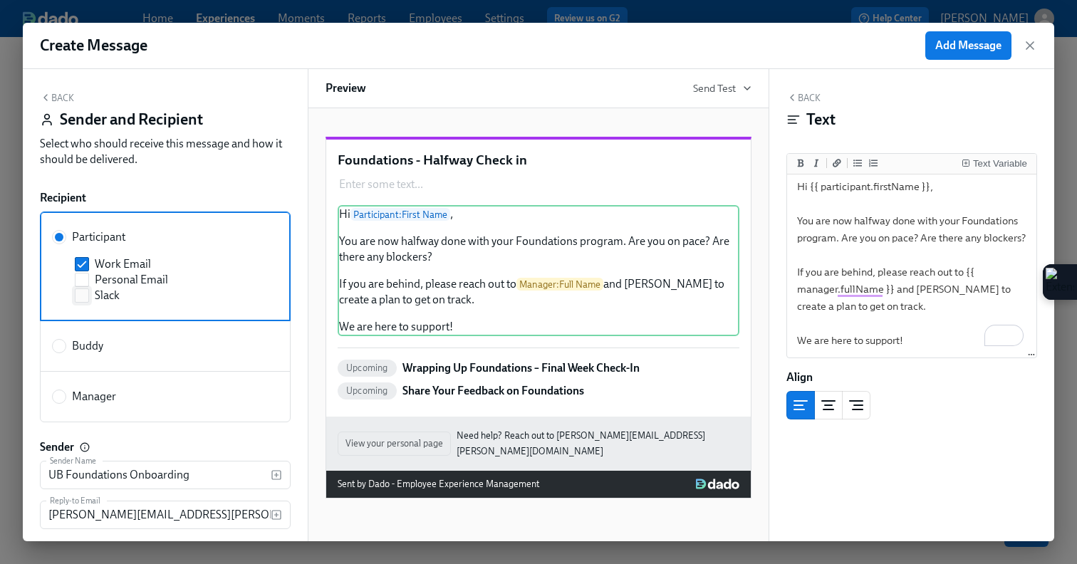
click at [80, 294] on input "Slack" at bounding box center [82, 295] width 13 height 13
checkbox input "true"
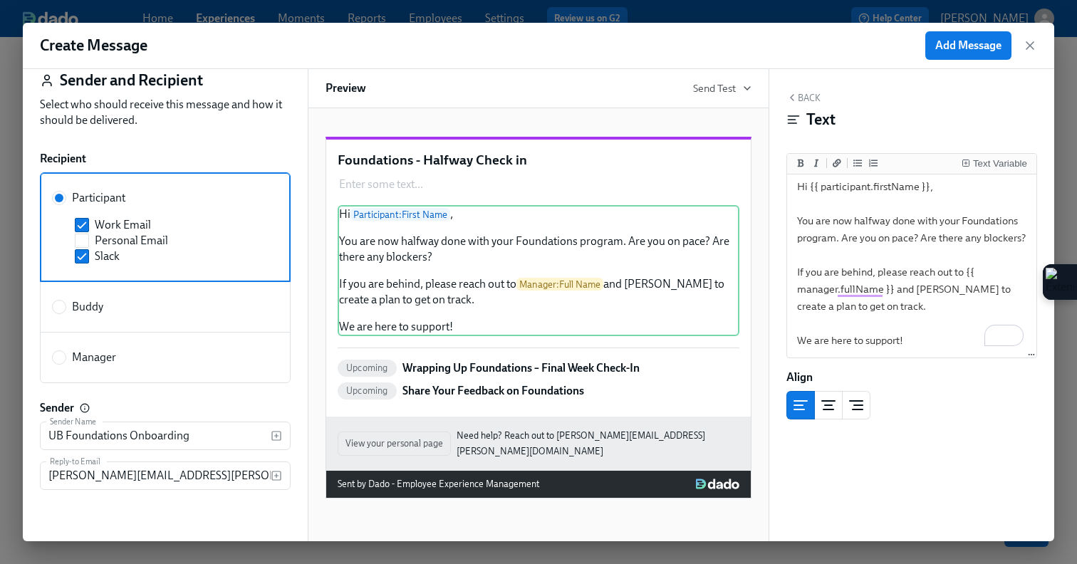
scroll to position [0, 0]
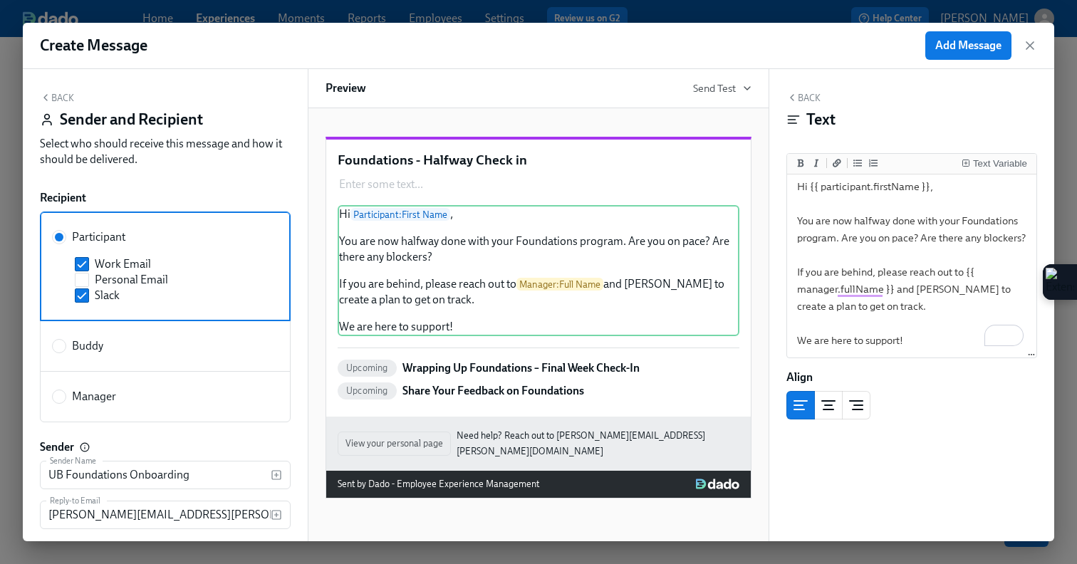
click at [53, 92] on button "Back" at bounding box center [57, 97] width 34 height 11
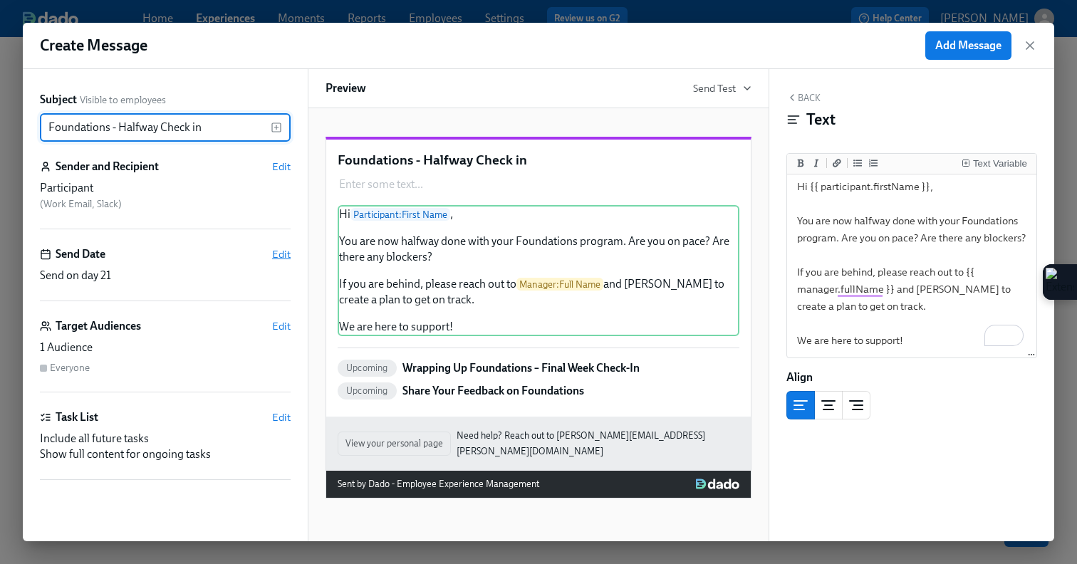
click at [285, 251] on span "Edit" at bounding box center [281, 254] width 19 height 14
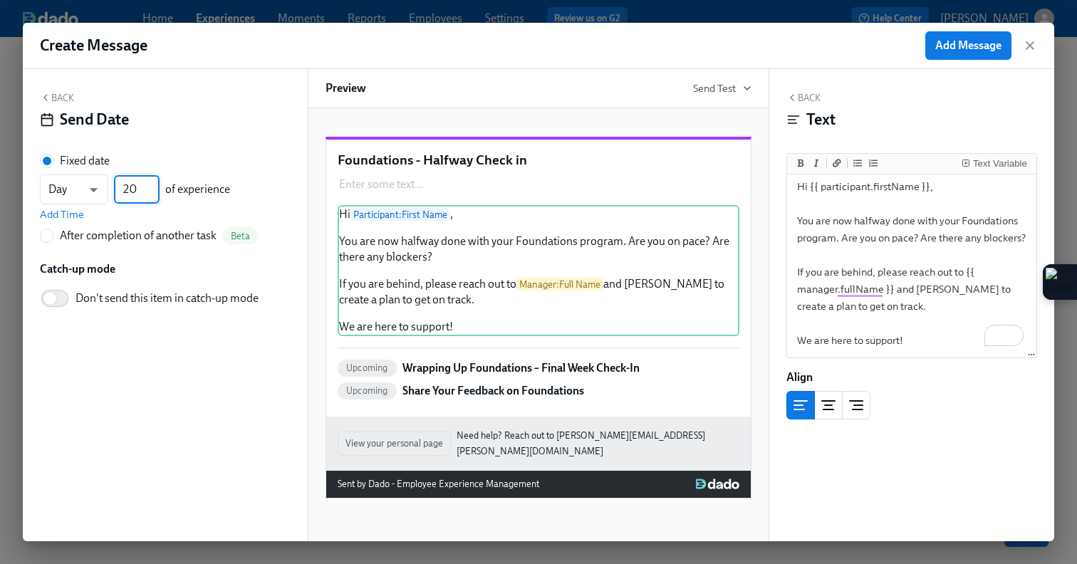
type input "20"
click at [152, 193] on input "20" at bounding box center [137, 189] width 46 height 28
click at [960, 46] on span "Add Message" at bounding box center [968, 45] width 66 height 14
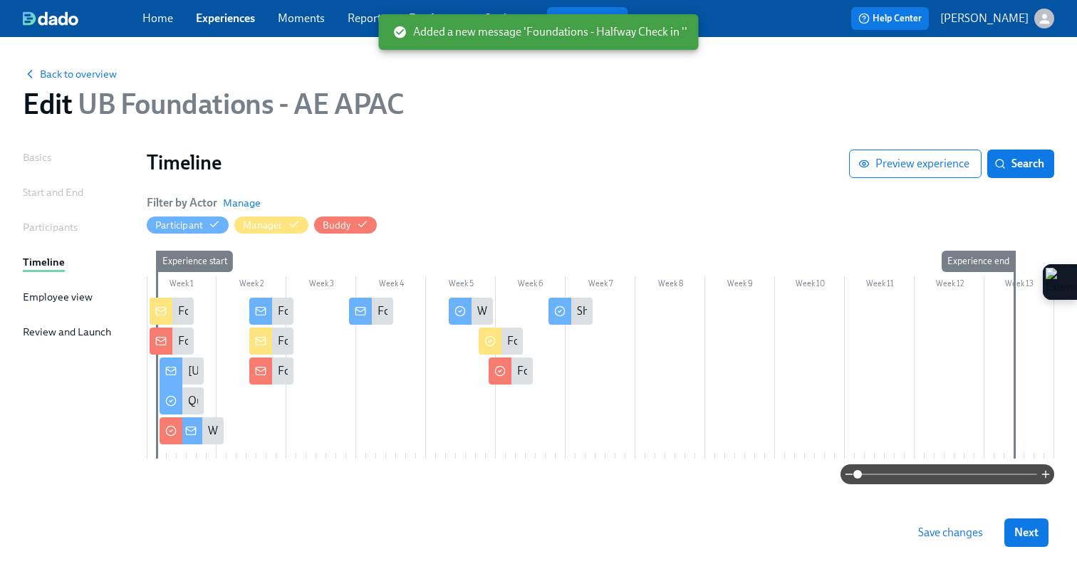
click at [353, 332] on div at bounding box center [601, 378] width 908 height 161
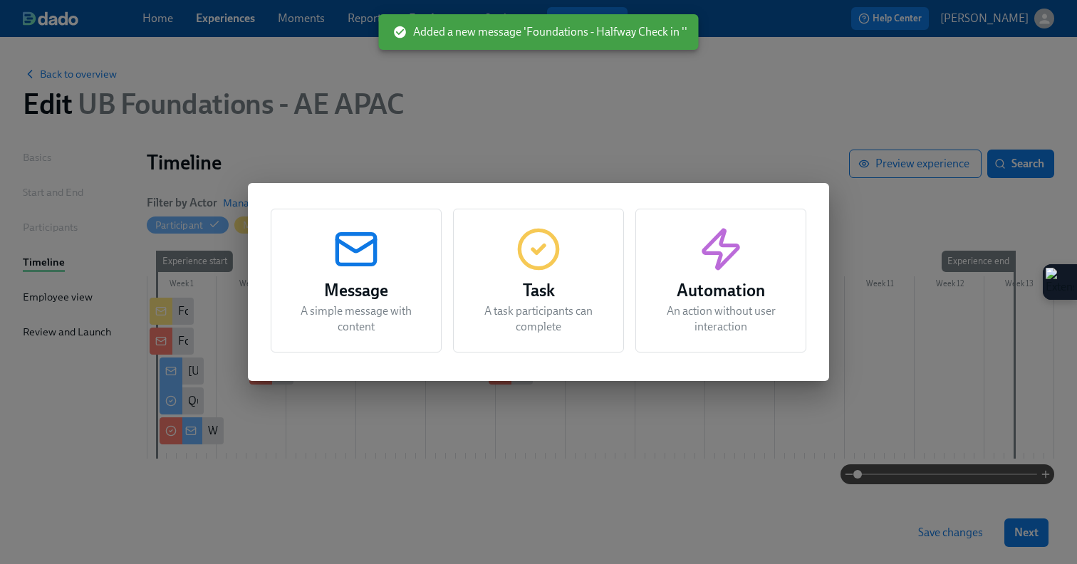
click at [365, 298] on h3 "Message" at bounding box center [356, 291] width 135 height 26
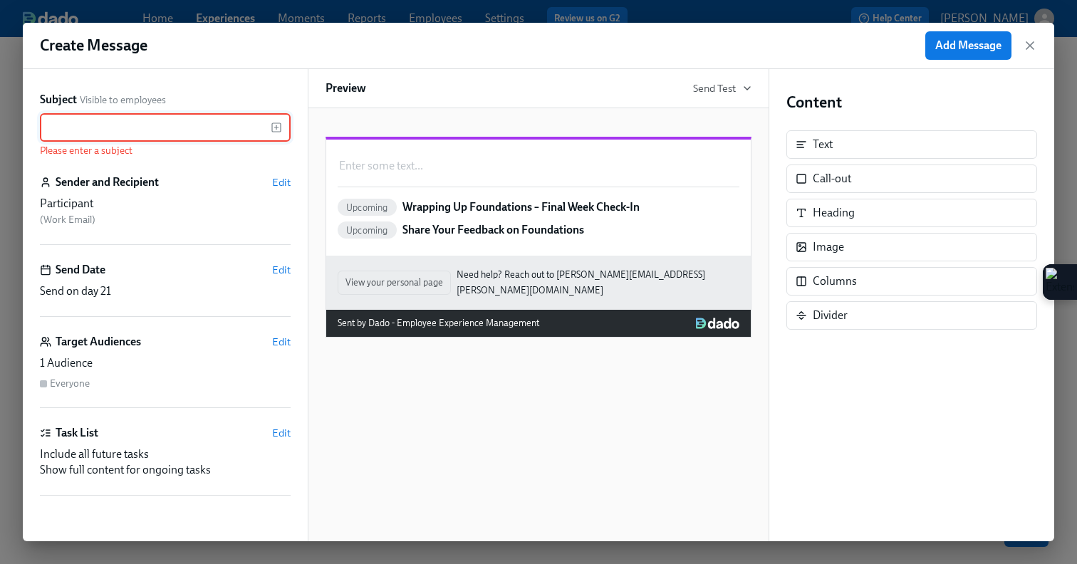
type input "f"
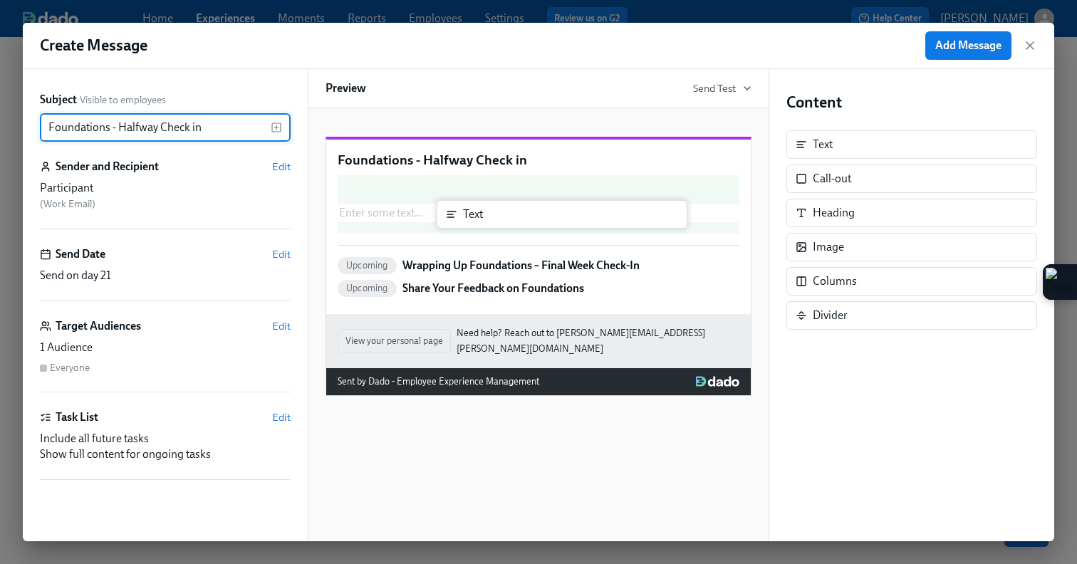
drag, startPoint x: 841, startPoint y: 148, endPoint x: 449, endPoint y: 239, distance: 402.1
click at [449, 239] on div "Subject Visible to employees Foundations - Halfway Check in ​ Sender and Recipi…" at bounding box center [539, 305] width 1032 height 472
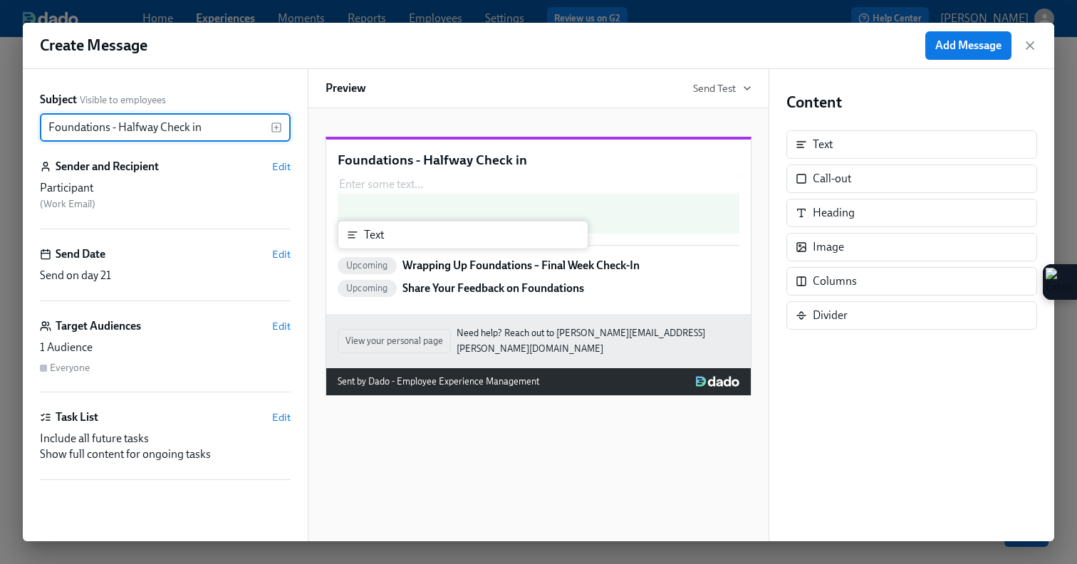
type input "Foundations - Halfway Check in"
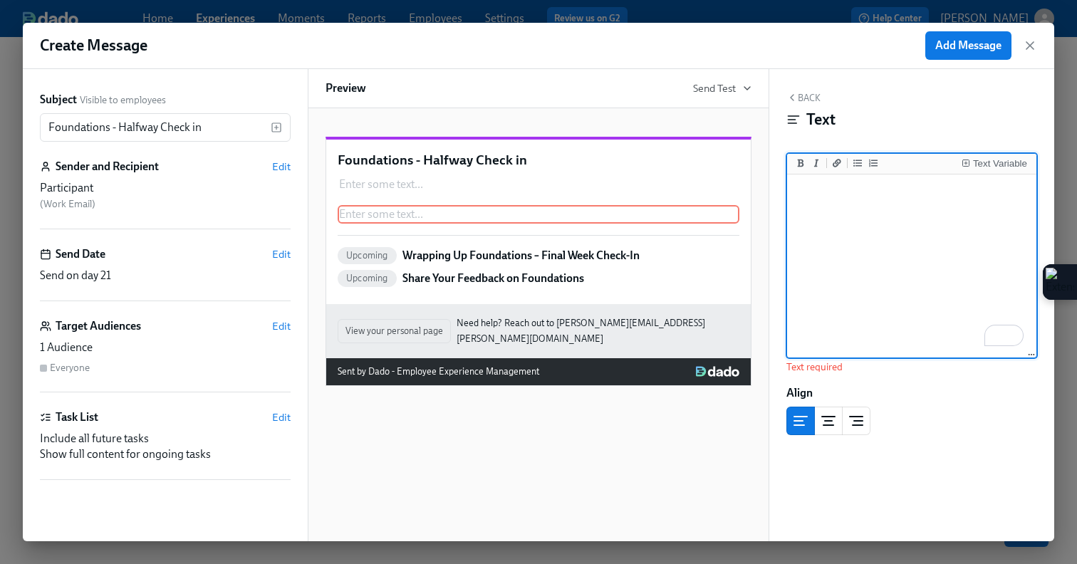
paste textarea "Hi {{ manager.firstName }} {{ participant.firstName }}should now be halfway thr…"
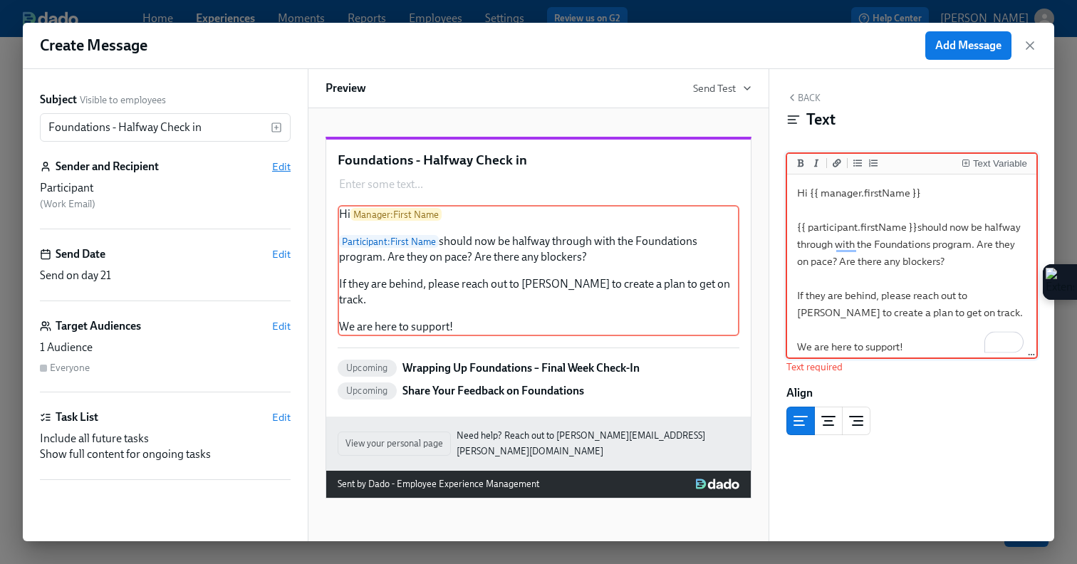
type textarea "Hi {{ manager.firstName }} {{ participant.firstName }}should now be halfway thr…"
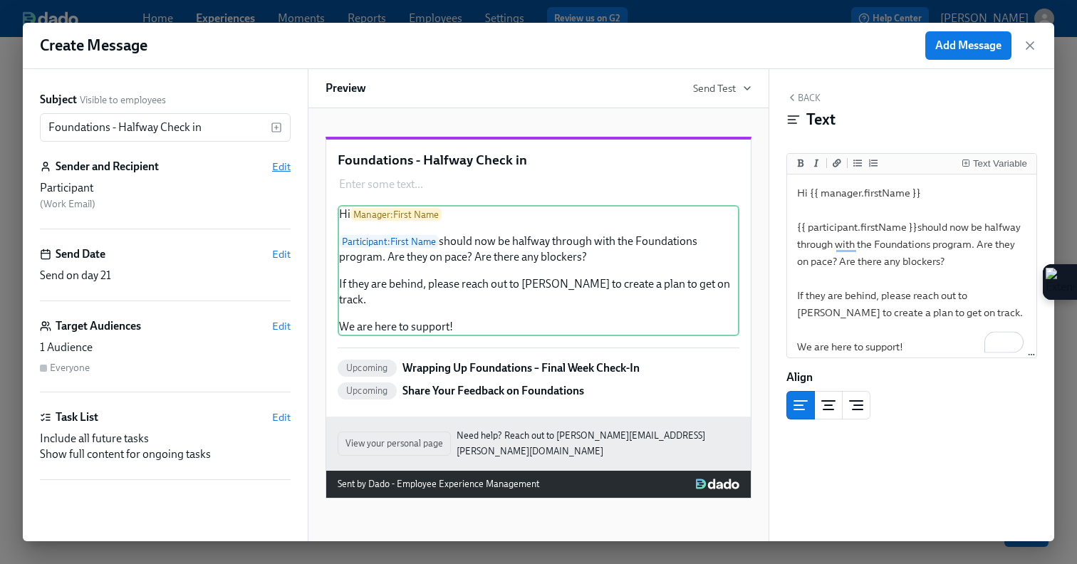
click at [281, 164] on span "Edit" at bounding box center [281, 167] width 19 height 14
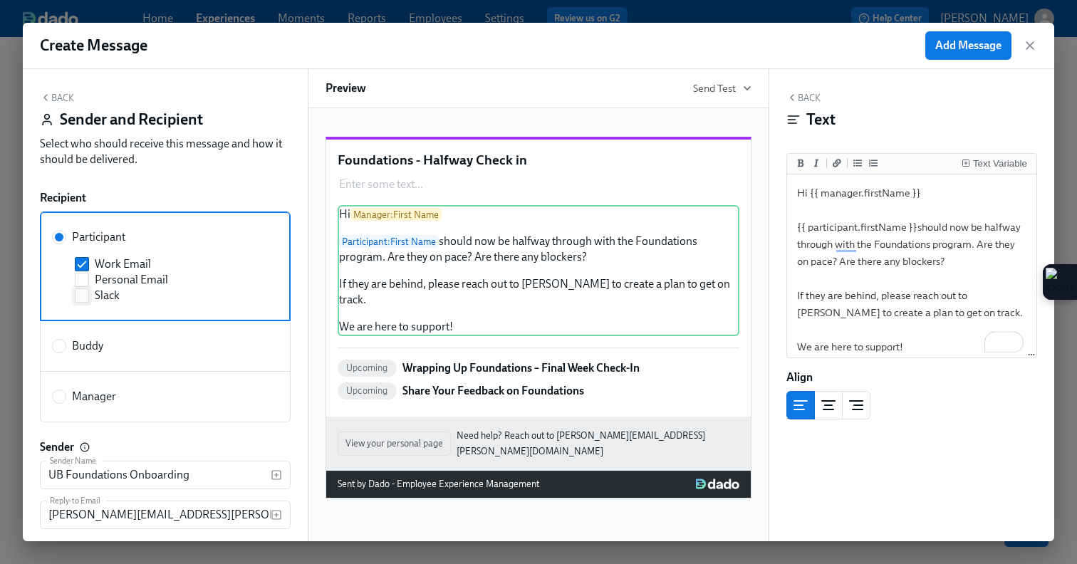
click at [86, 294] on input "Slack" at bounding box center [82, 295] width 13 height 13
checkbox input "true"
click at [61, 402] on input "Manager" at bounding box center [59, 396] width 13 height 13
radio input "true"
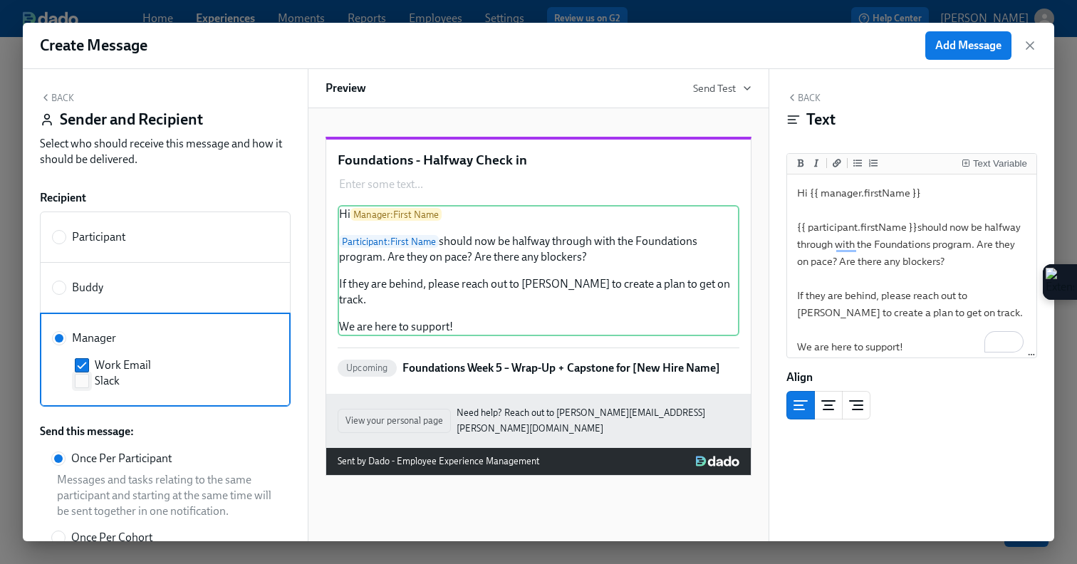
click at [87, 386] on input "Slack" at bounding box center [82, 381] width 13 height 13
checkbox input "true"
click at [61, 95] on button "Back" at bounding box center [57, 97] width 34 height 11
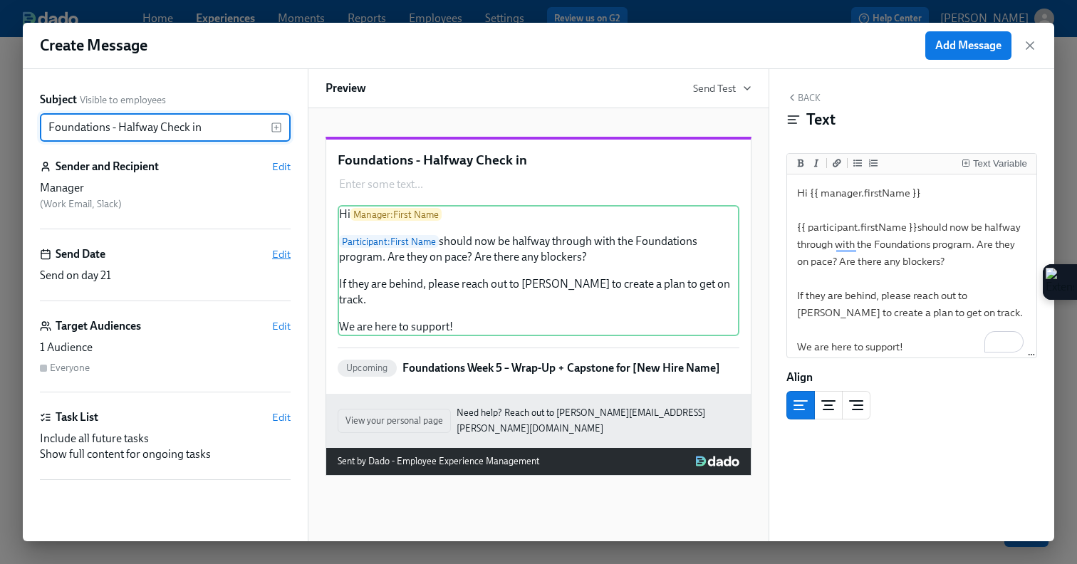
click at [282, 249] on span "Edit" at bounding box center [281, 254] width 19 height 14
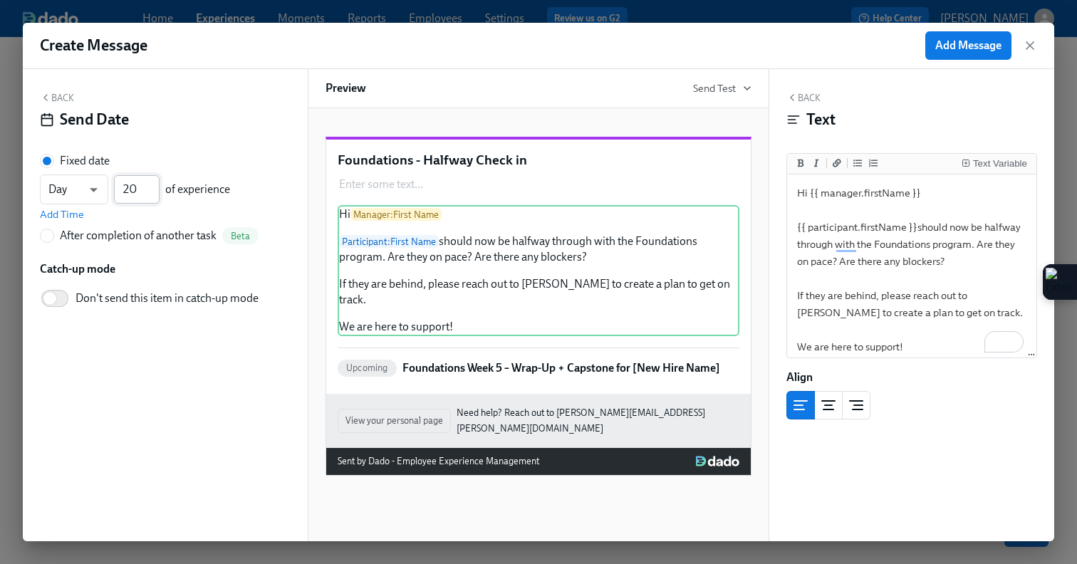
type input "20"
click at [154, 196] on input "20" at bounding box center [137, 189] width 46 height 28
click at [970, 47] on span "Add Message" at bounding box center [968, 45] width 66 height 14
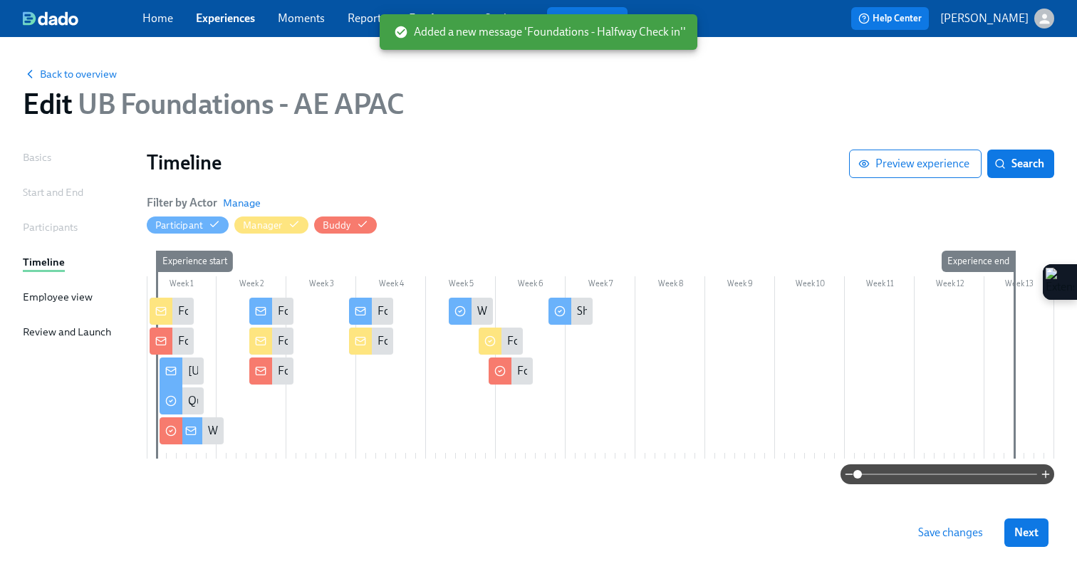
click at [940, 535] on span "Save changes" at bounding box center [950, 533] width 65 height 14
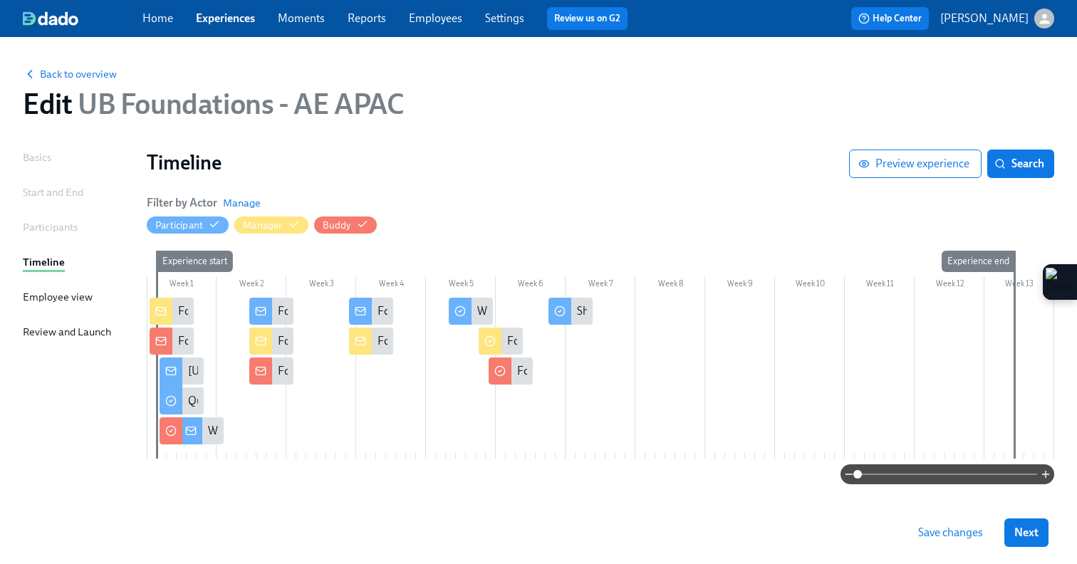
click at [940, 535] on span "Save changes" at bounding box center [950, 533] width 65 height 14
click at [1026, 539] on span "Next" at bounding box center [1026, 533] width 24 height 14
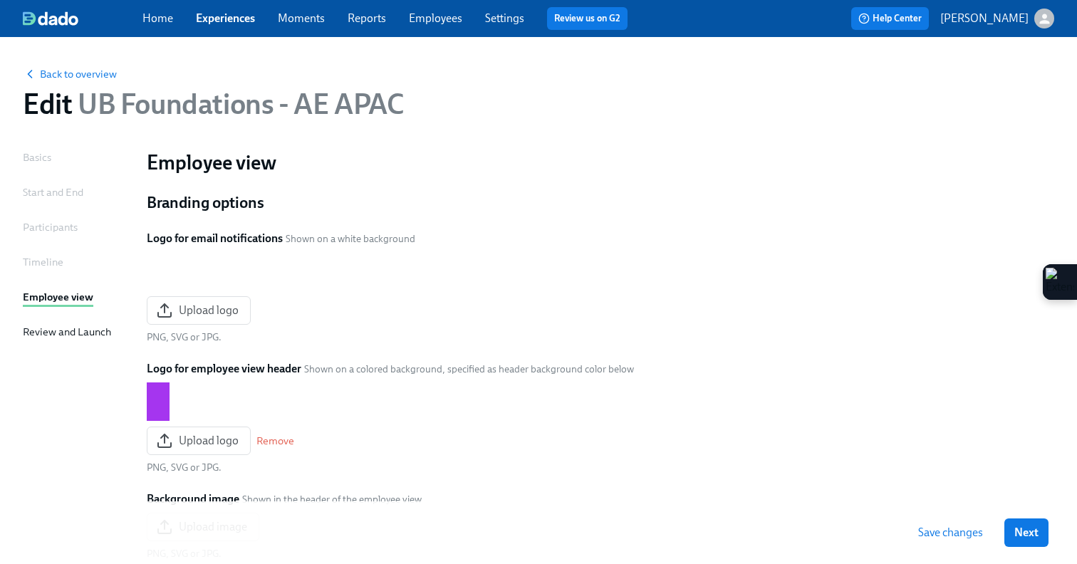
click at [1026, 539] on span "Next" at bounding box center [1026, 533] width 24 height 14
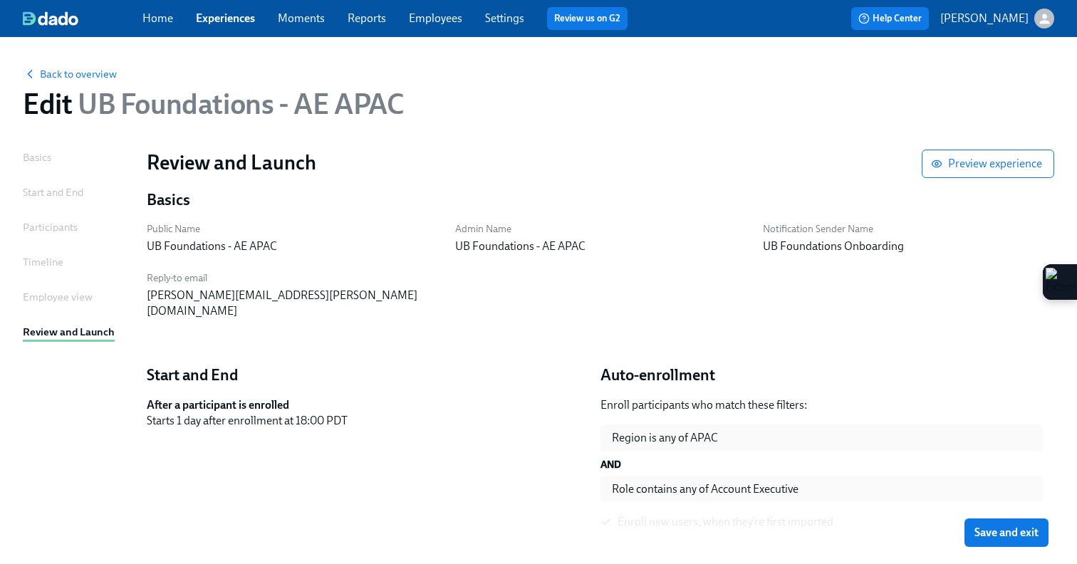
click at [1026, 539] on span "Save and exit" at bounding box center [1007, 533] width 64 height 14
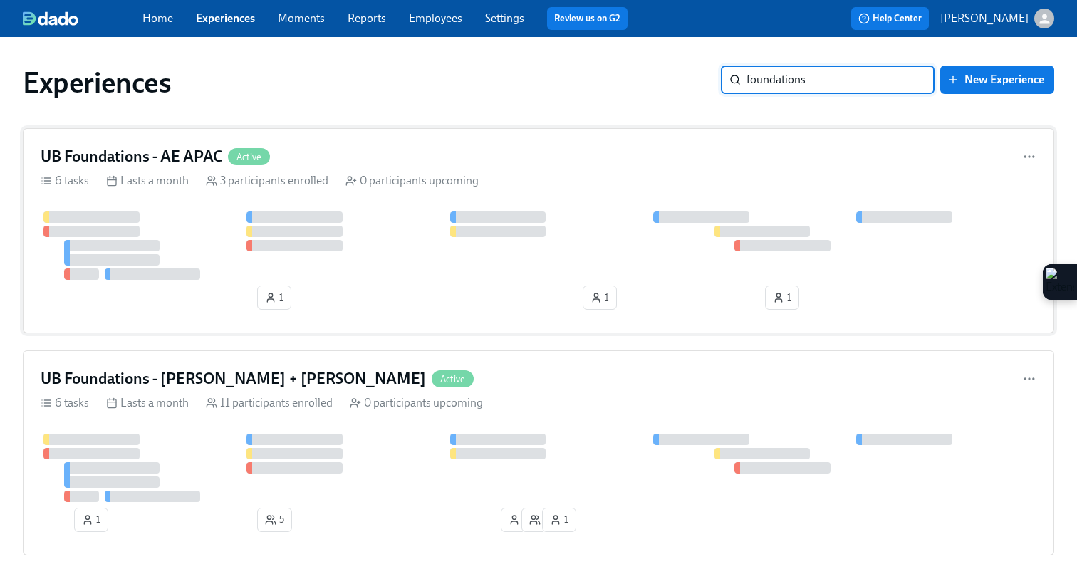
type input "foundations"
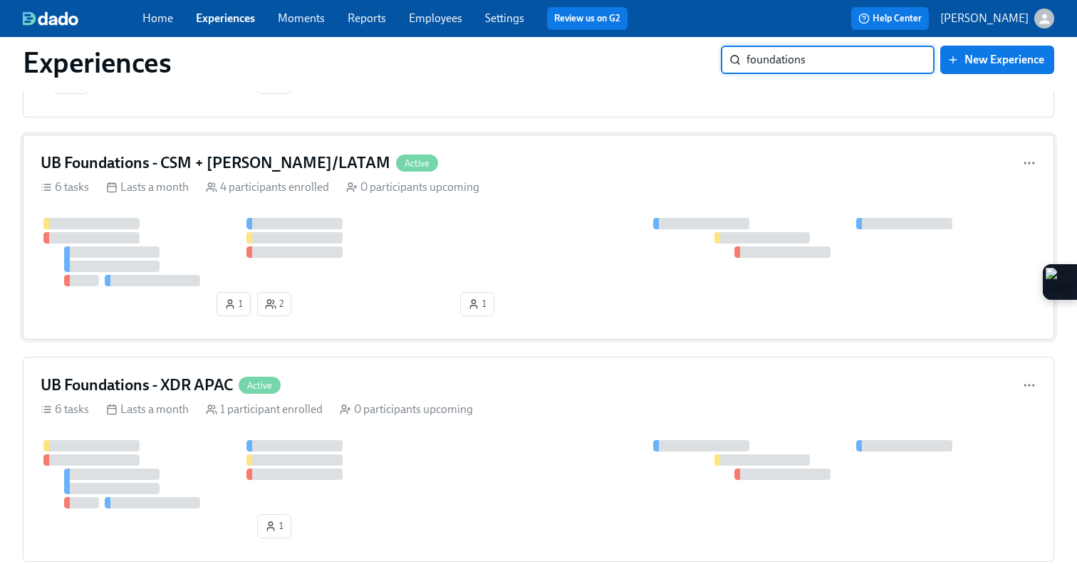
scroll to position [662, 0]
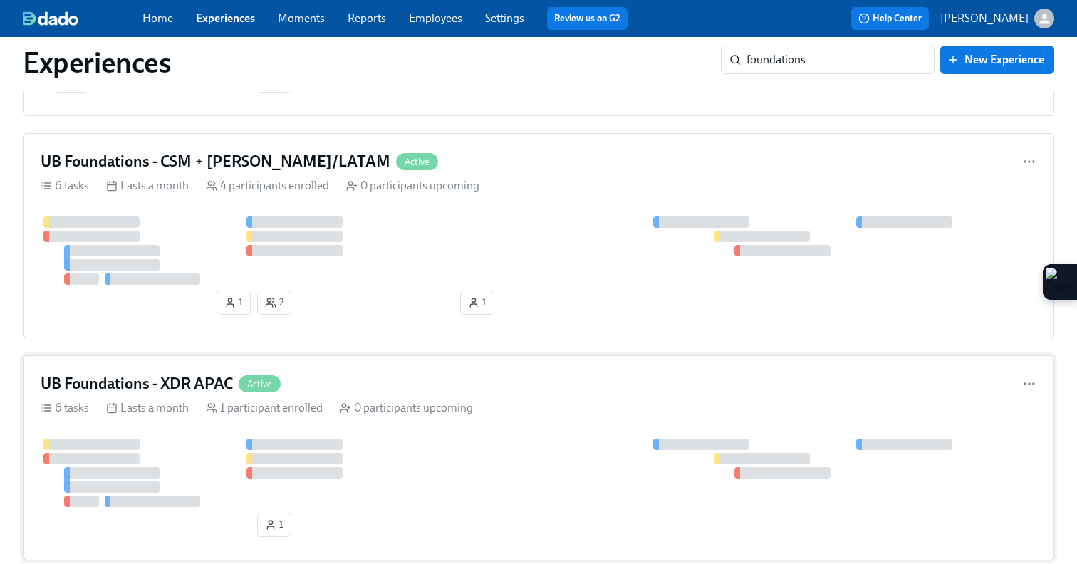
click at [456, 411] on div "0 participants upcoming" at bounding box center [406, 408] width 133 height 16
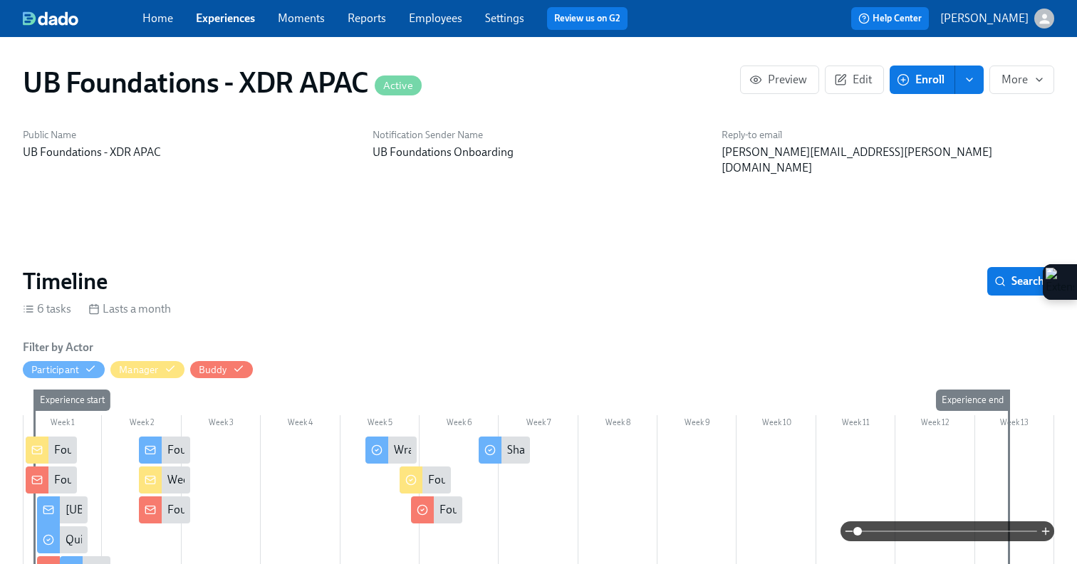
scroll to position [0, 758]
click at [255, 437] on div at bounding box center [539, 512] width 1032 height 150
click at [858, 71] on button "Edit" at bounding box center [854, 80] width 59 height 28
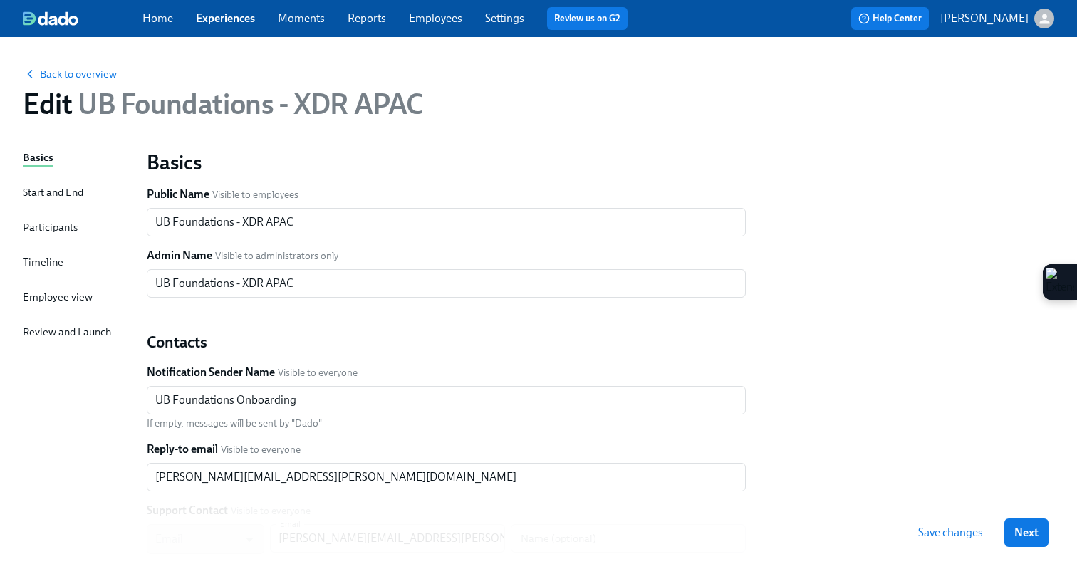
click at [61, 263] on div "Timeline" at bounding box center [43, 262] width 41 height 16
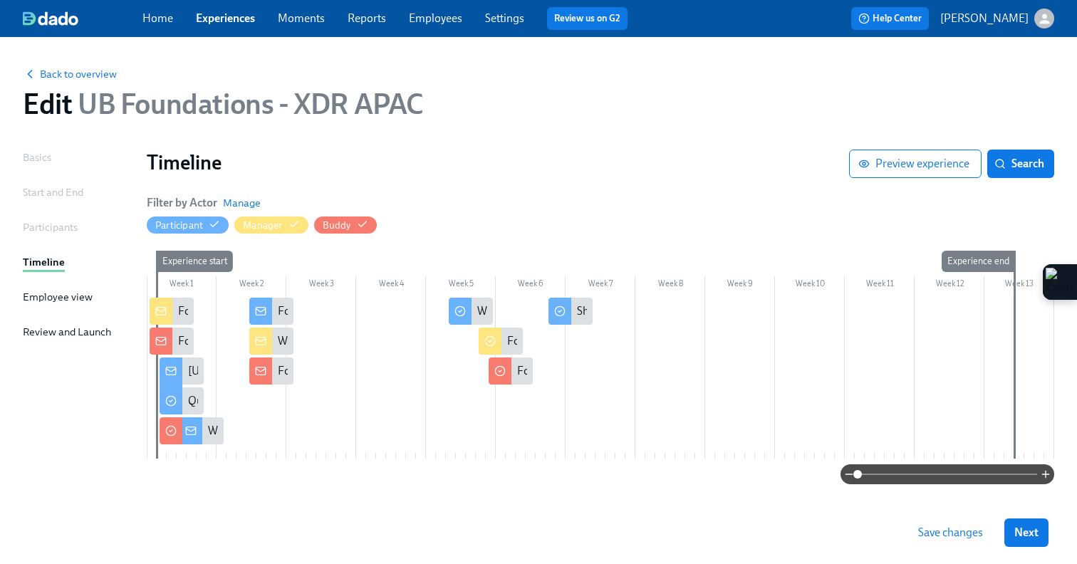
click at [351, 306] on div at bounding box center [601, 378] width 908 height 161
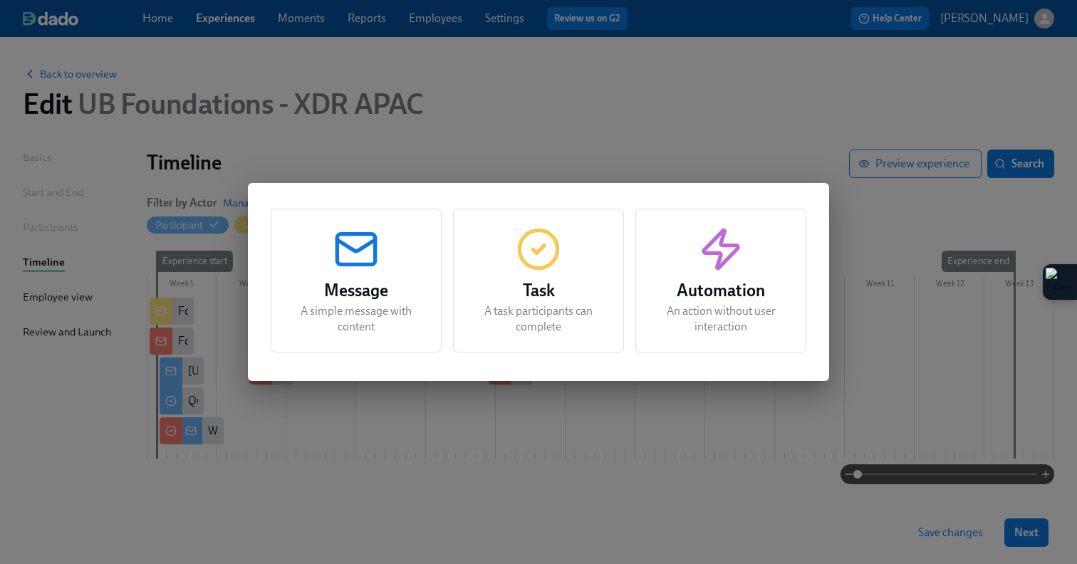
click at [352, 303] on p "A simple message with content" at bounding box center [356, 318] width 135 height 31
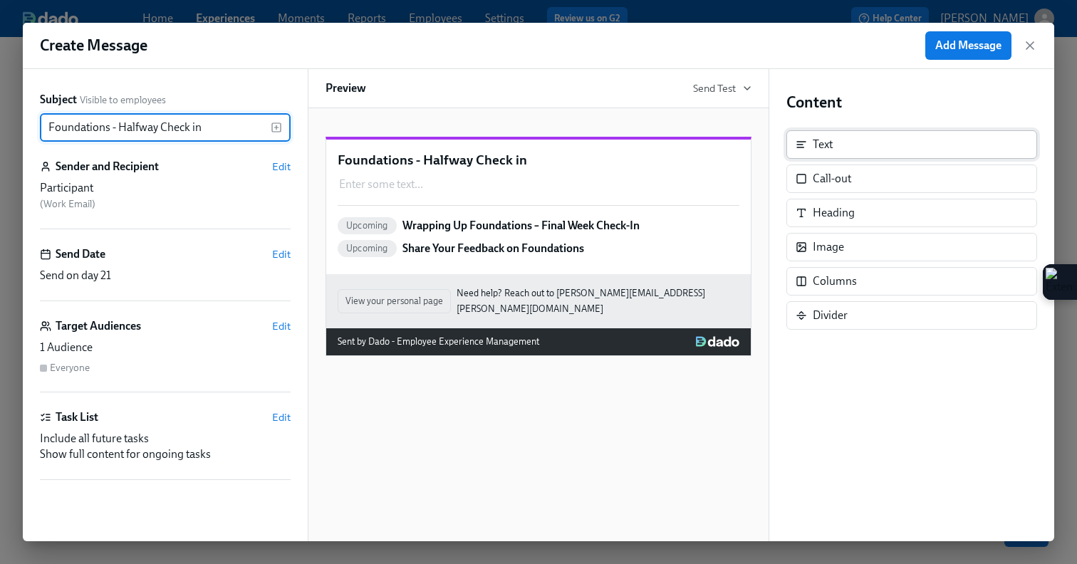
click at [937, 152] on div "Text" at bounding box center [911, 144] width 251 height 28
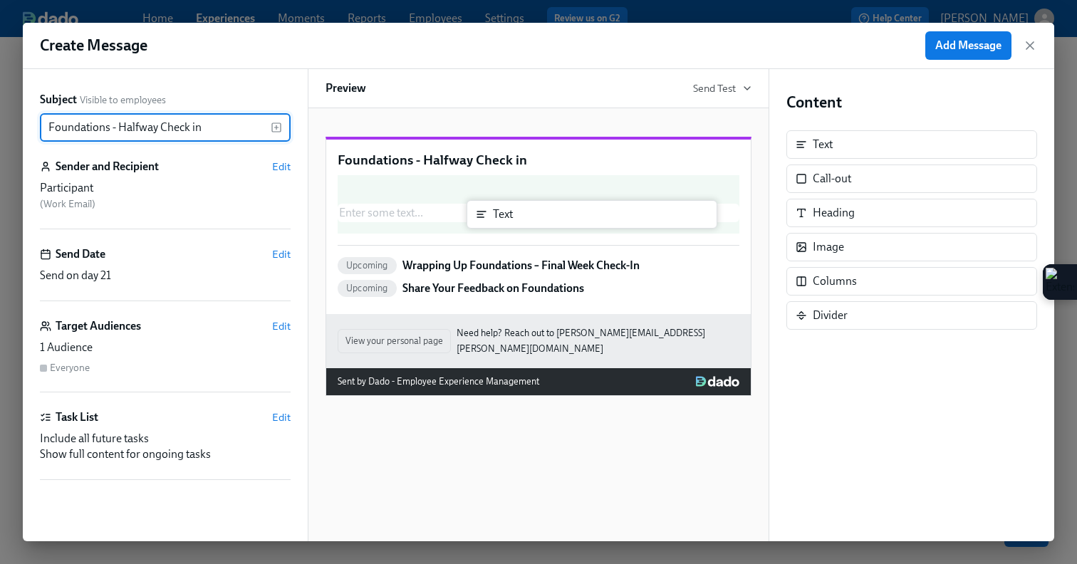
drag, startPoint x: 853, startPoint y: 150, endPoint x: 507, endPoint y: 220, distance: 352.5
click at [507, 220] on div "Subject Visible to employees Foundations - Halfway Check in ​ Sender and Recipi…" at bounding box center [539, 305] width 1032 height 472
type input "Foundations - Halfway Check in"
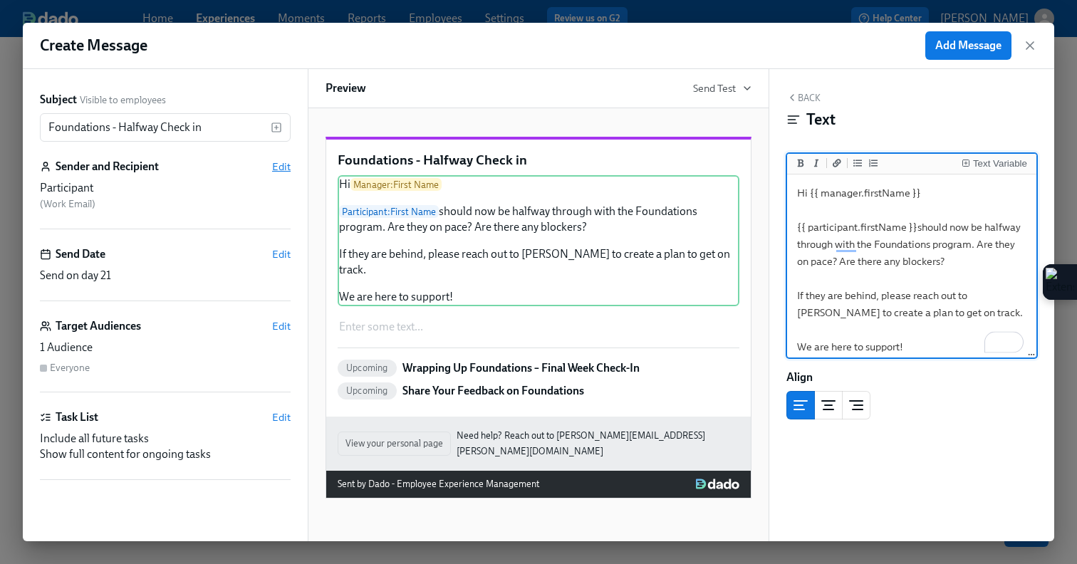
type textarea "Hi {{ manager.firstName }} {{ participant.firstName }}should now be halfway thr…"
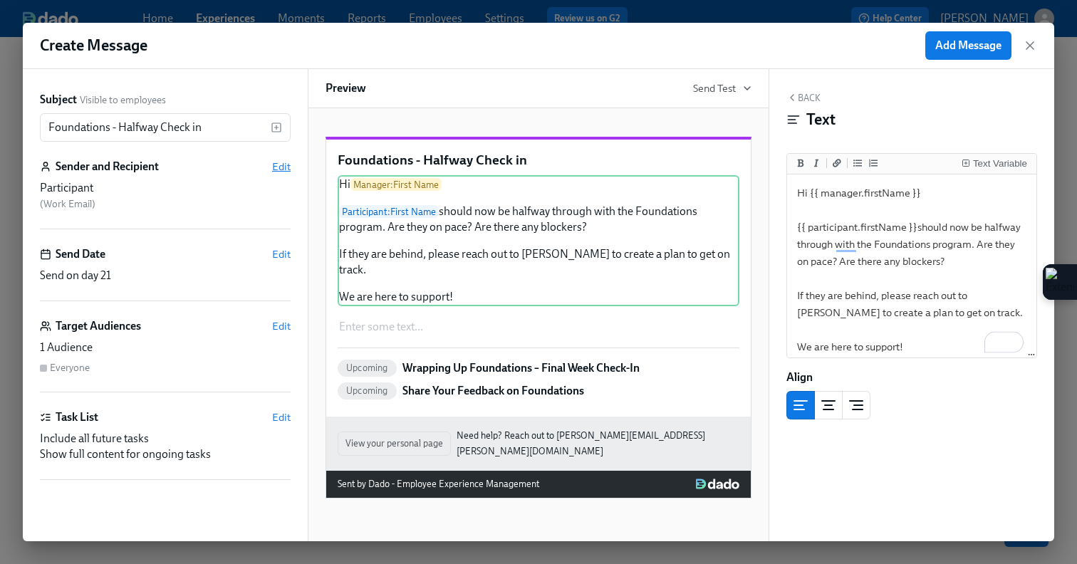
click at [279, 162] on span "Edit" at bounding box center [281, 167] width 19 height 14
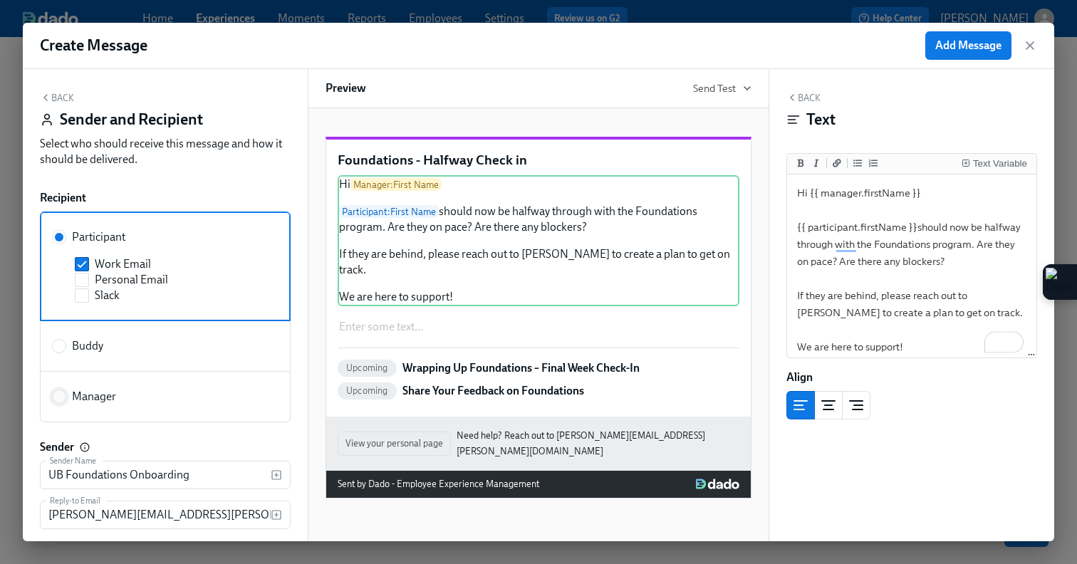
click at [61, 398] on input "Manager" at bounding box center [59, 396] width 13 height 13
radio input "true"
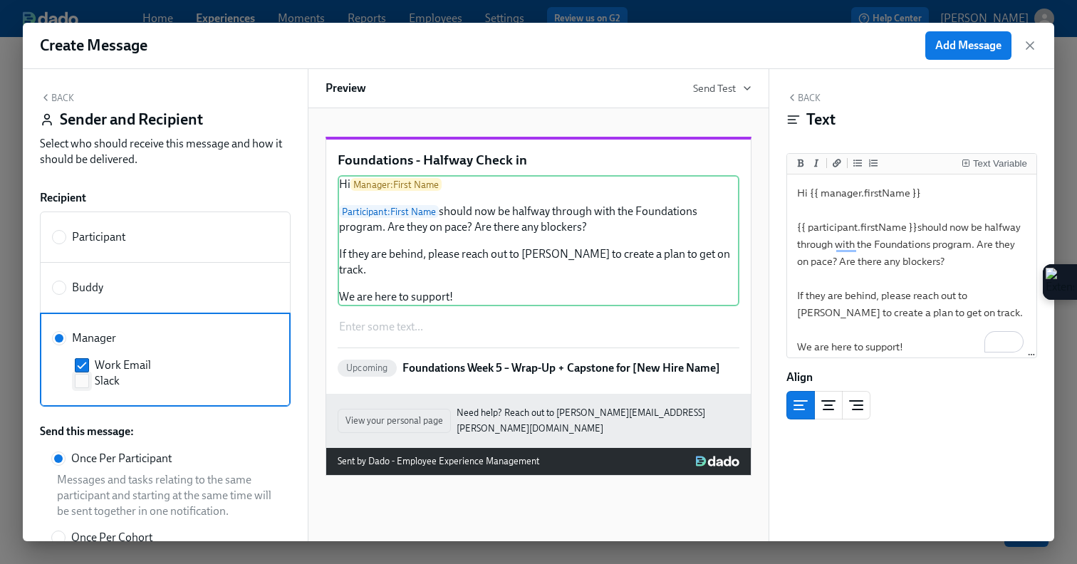
click at [81, 383] on input "Slack" at bounding box center [82, 381] width 13 height 13
checkbox input "true"
click at [57, 102] on button "Back" at bounding box center [57, 97] width 34 height 11
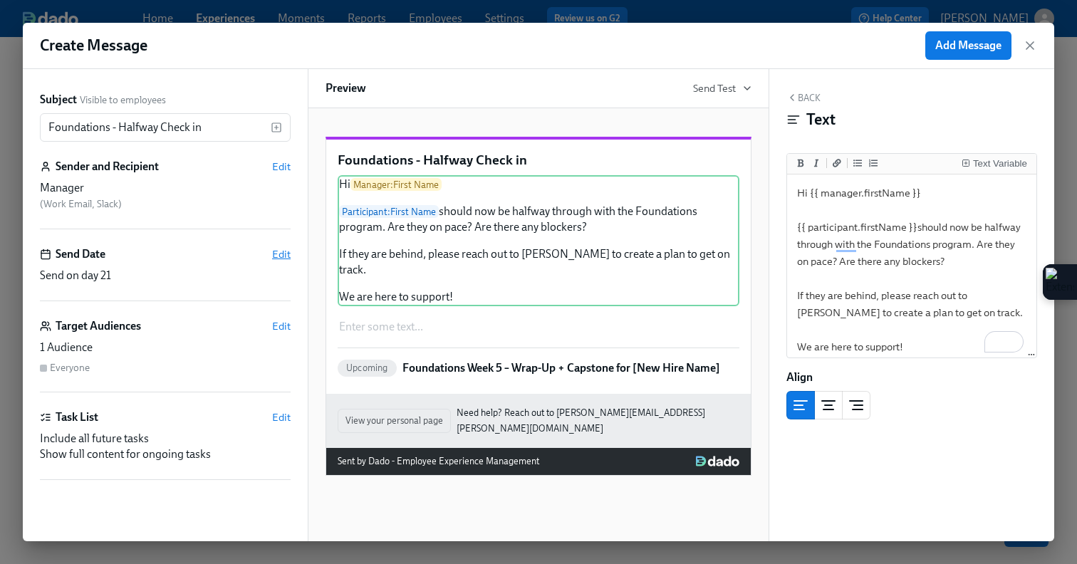
click at [279, 251] on span "Edit" at bounding box center [281, 254] width 19 height 14
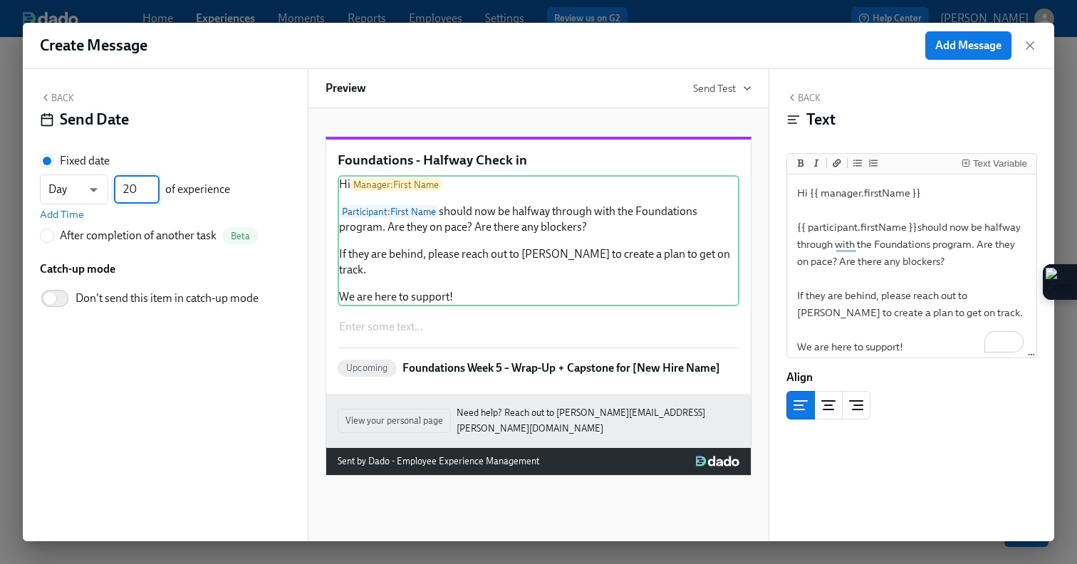
type input "20"
click at [155, 196] on input "20" at bounding box center [137, 189] width 46 height 28
click at [967, 50] on span "Add Message" at bounding box center [968, 45] width 66 height 14
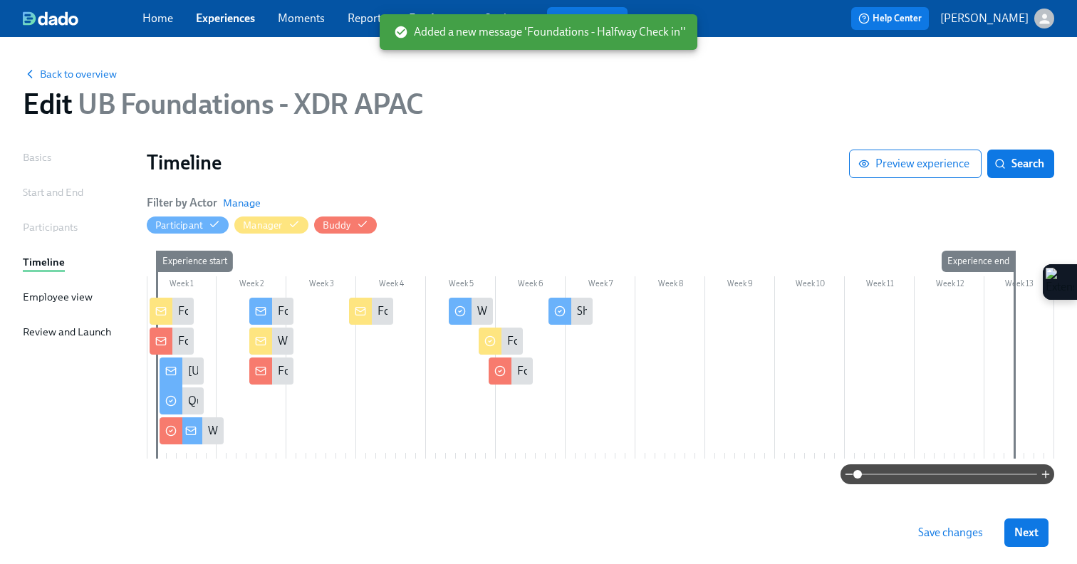
click at [937, 531] on span "Save changes" at bounding box center [950, 533] width 65 height 14
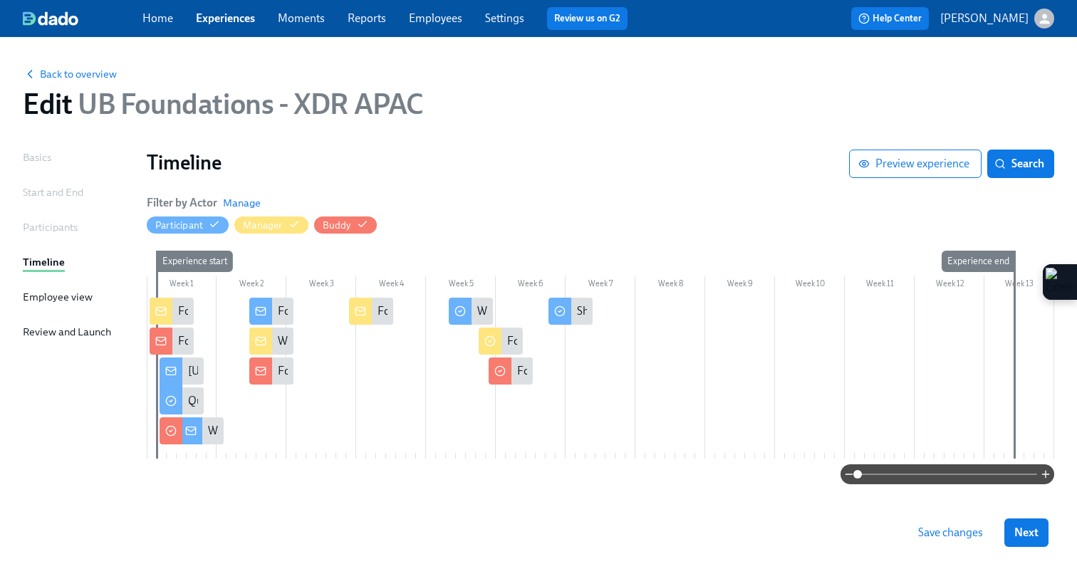
click at [354, 333] on div at bounding box center [601, 378] width 908 height 161
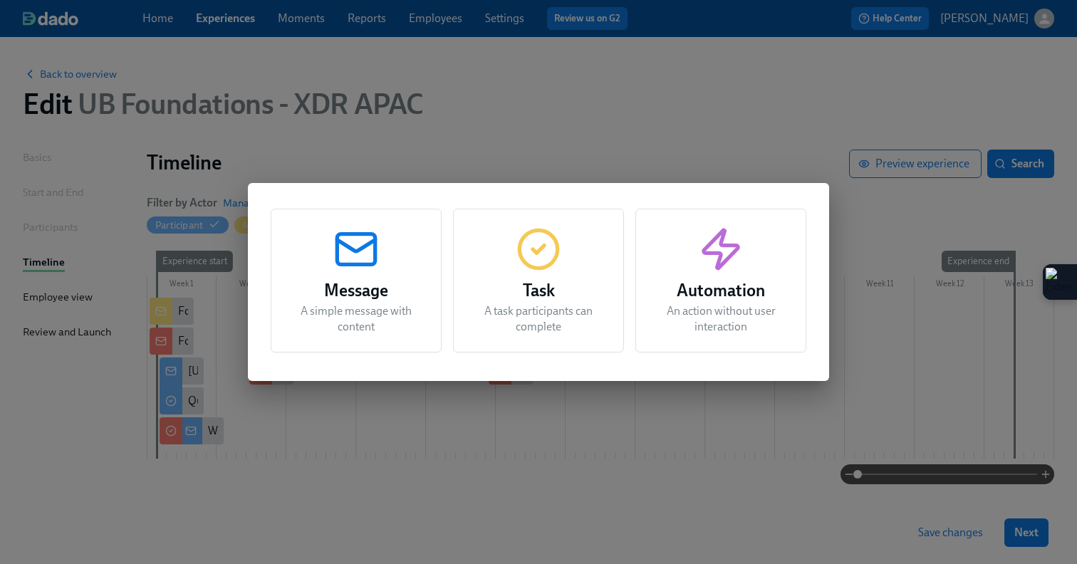
click at [355, 330] on p "A simple message with content" at bounding box center [356, 318] width 135 height 31
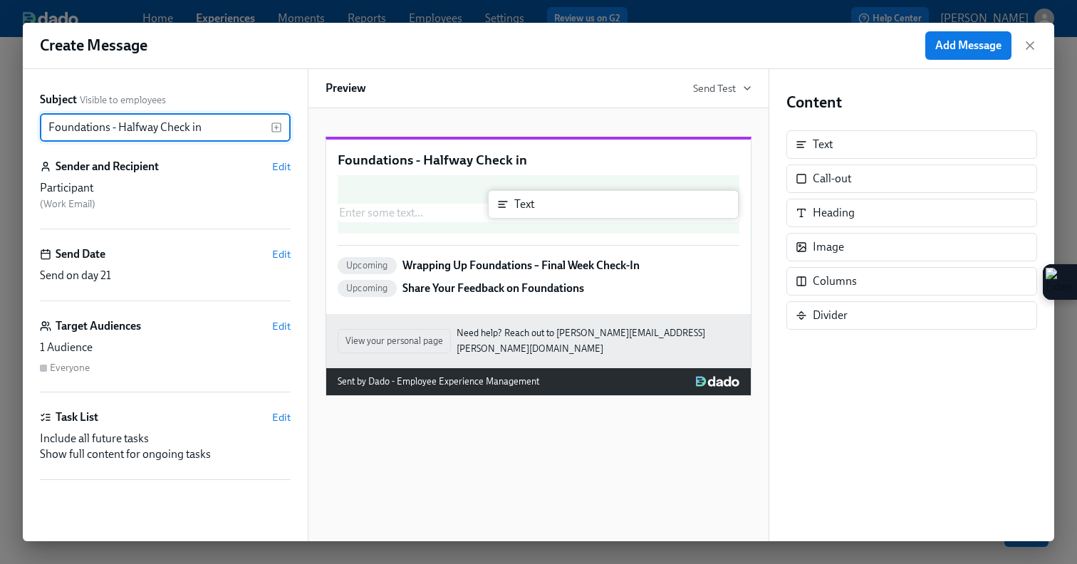
drag, startPoint x: 866, startPoint y: 152, endPoint x: 550, endPoint y: 213, distance: 322.0
click at [549, 213] on div "Subject Visible to employees Foundations - Halfway Check in ​ Sender and Recipi…" at bounding box center [539, 305] width 1032 height 472
type input "Foundations - Halfway Check in"
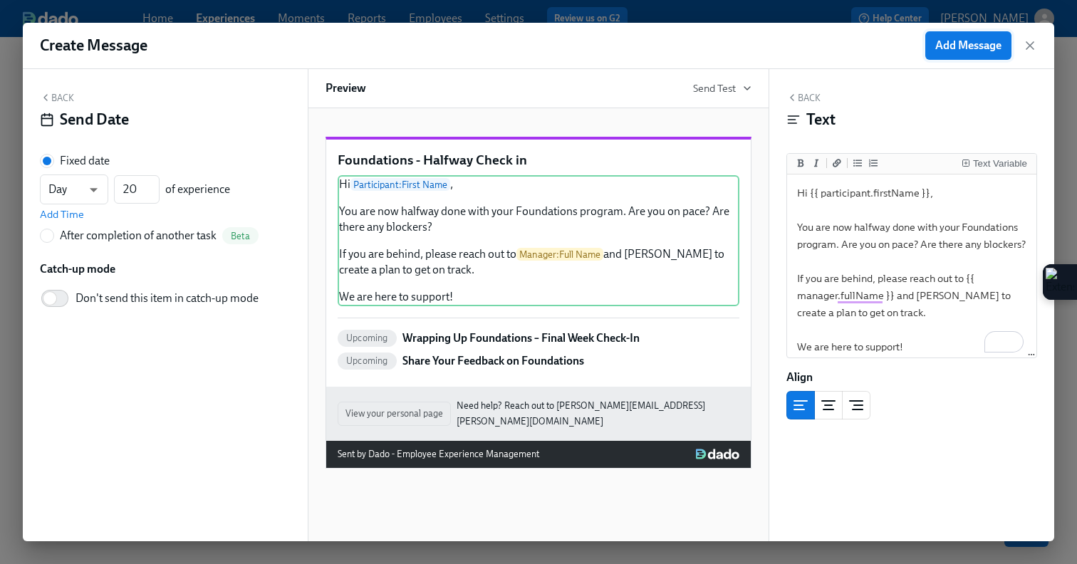
click at [948, 42] on span "Add Message" at bounding box center [968, 45] width 66 height 14
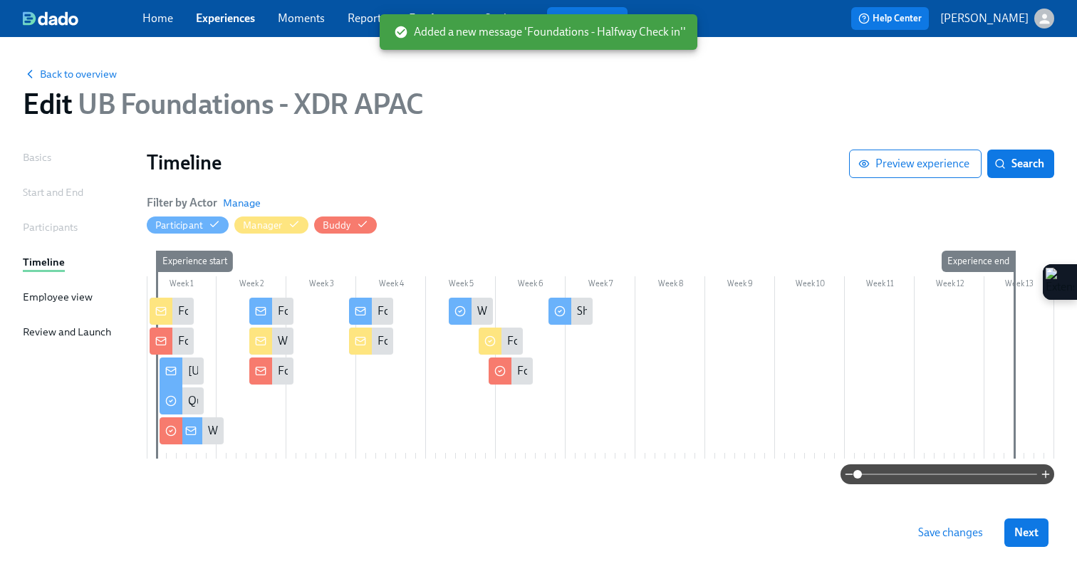
click at [929, 528] on span "Save changes" at bounding box center [950, 533] width 65 height 14
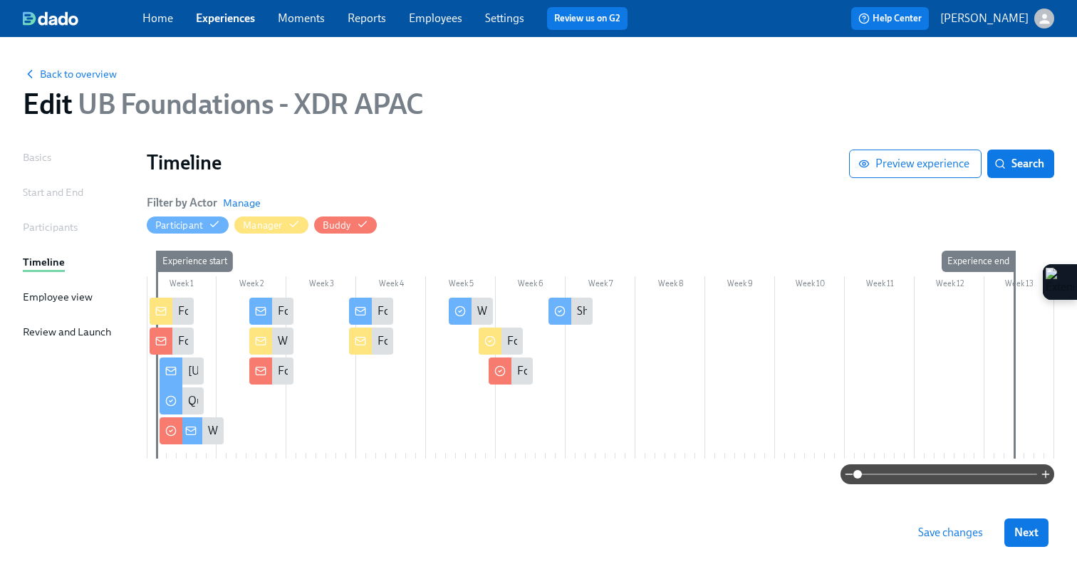
click at [952, 536] on span "Save changes" at bounding box center [950, 533] width 65 height 14
click at [1036, 536] on span "Next" at bounding box center [1026, 533] width 24 height 14
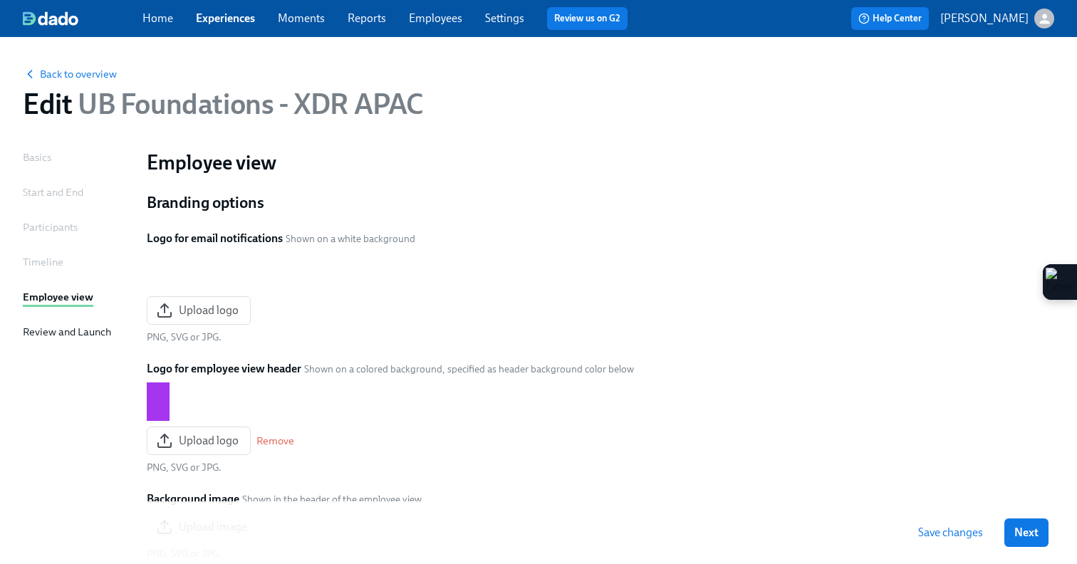
click at [1036, 536] on span "Next" at bounding box center [1026, 533] width 24 height 14
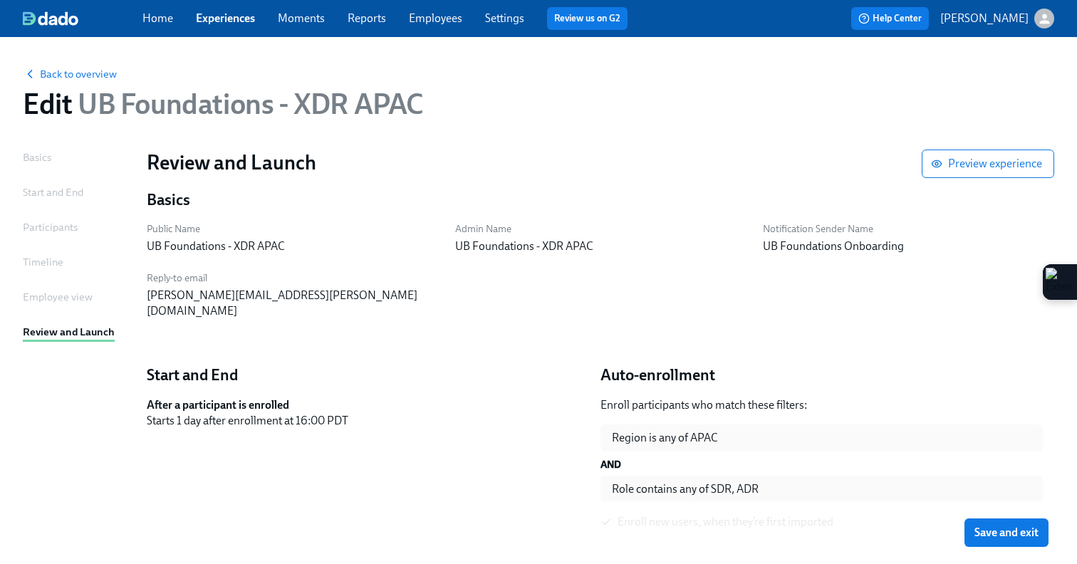
click at [35, 266] on div "Timeline" at bounding box center [43, 262] width 41 height 16
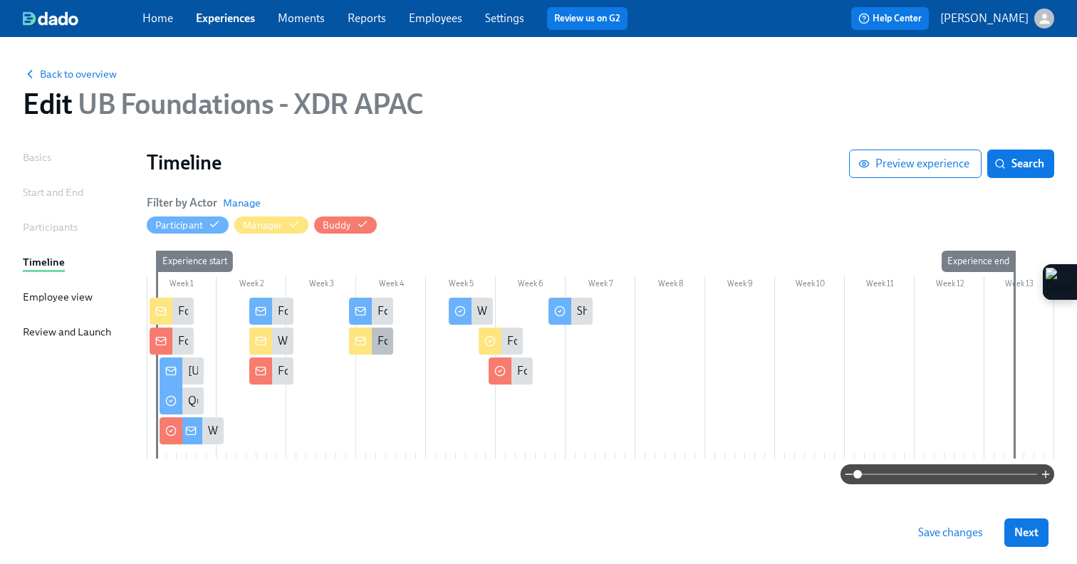
click at [354, 348] on div at bounding box center [360, 341] width 23 height 27
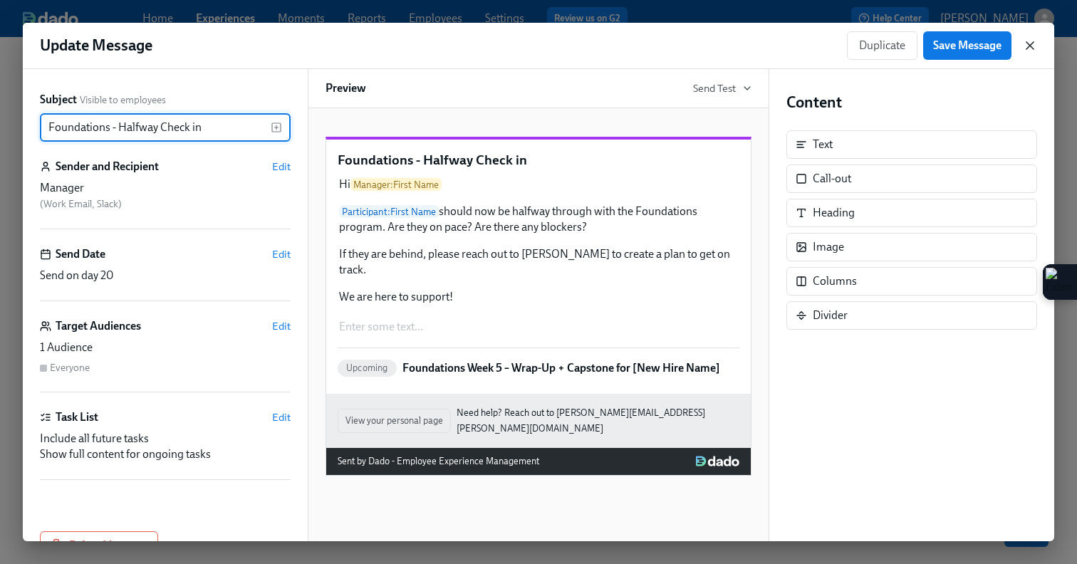
click at [1028, 42] on icon "button" at bounding box center [1030, 45] width 14 height 14
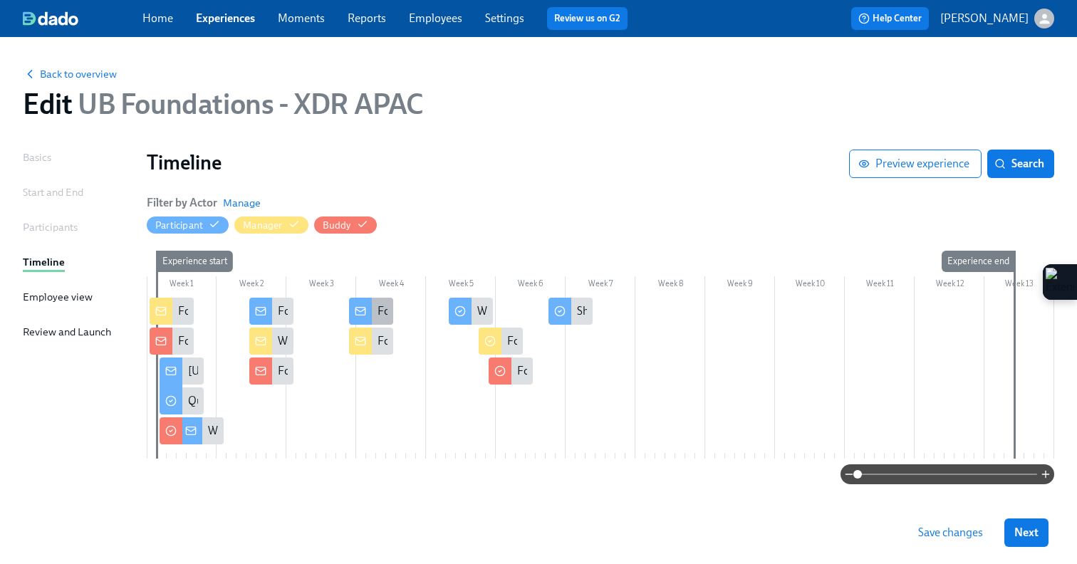
click at [362, 318] on div at bounding box center [360, 311] width 23 height 27
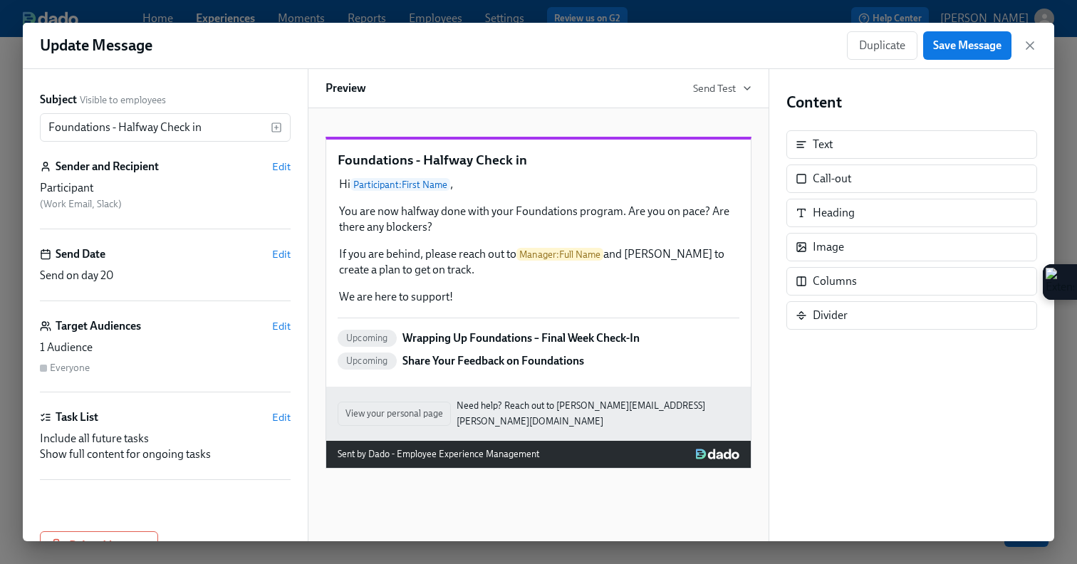
click at [1031, 53] on div "Duplicate Save Message" at bounding box center [942, 45] width 190 height 28
click at [1031, 38] on icon "button" at bounding box center [1030, 45] width 14 height 14
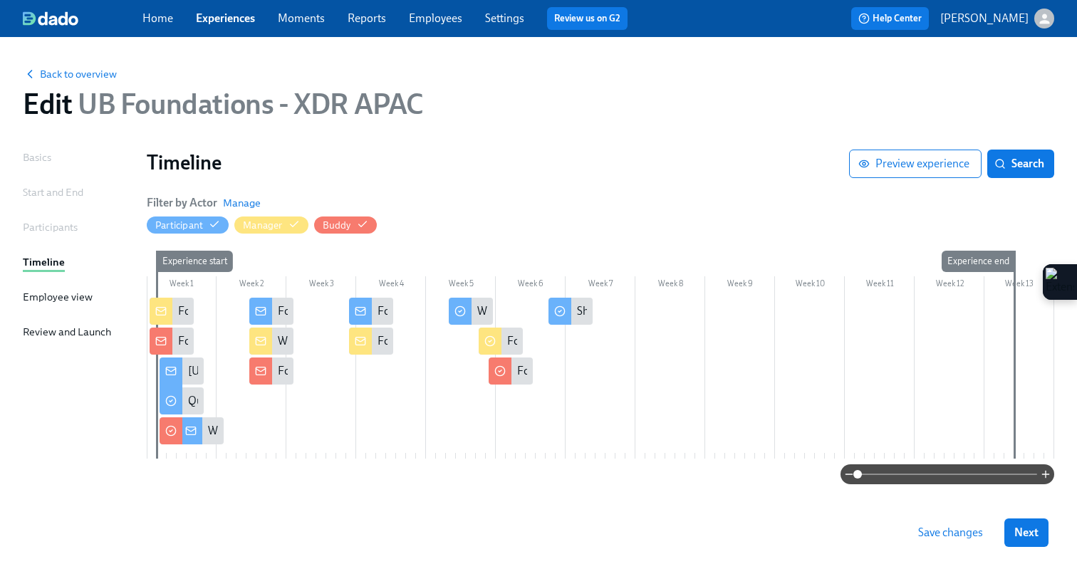
click at [947, 538] on span "Save changes" at bounding box center [950, 533] width 65 height 14
click at [1034, 536] on span "Next" at bounding box center [1026, 533] width 24 height 14
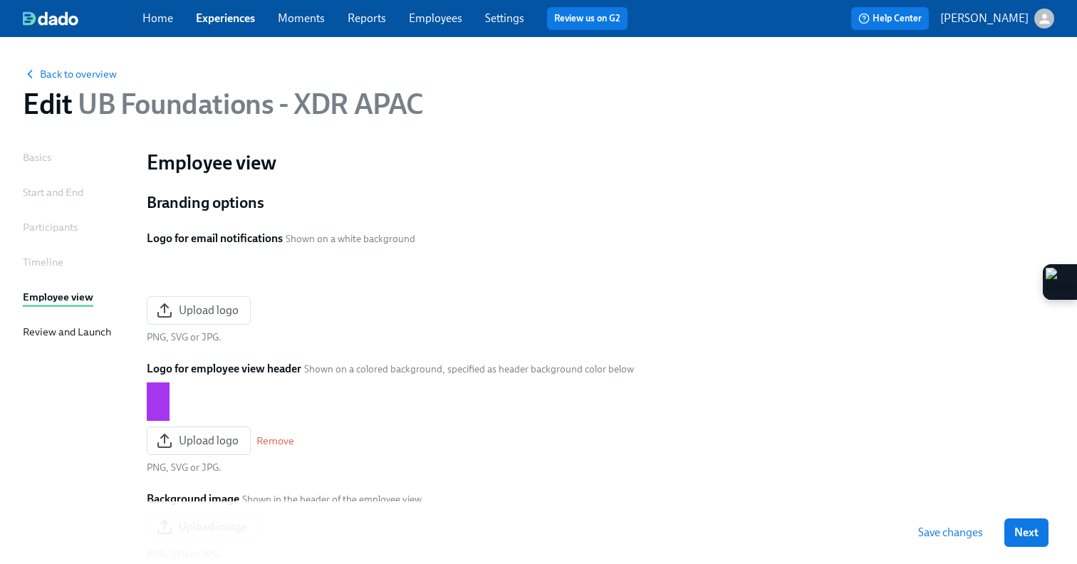
click at [1034, 536] on span "Next" at bounding box center [1026, 533] width 24 height 14
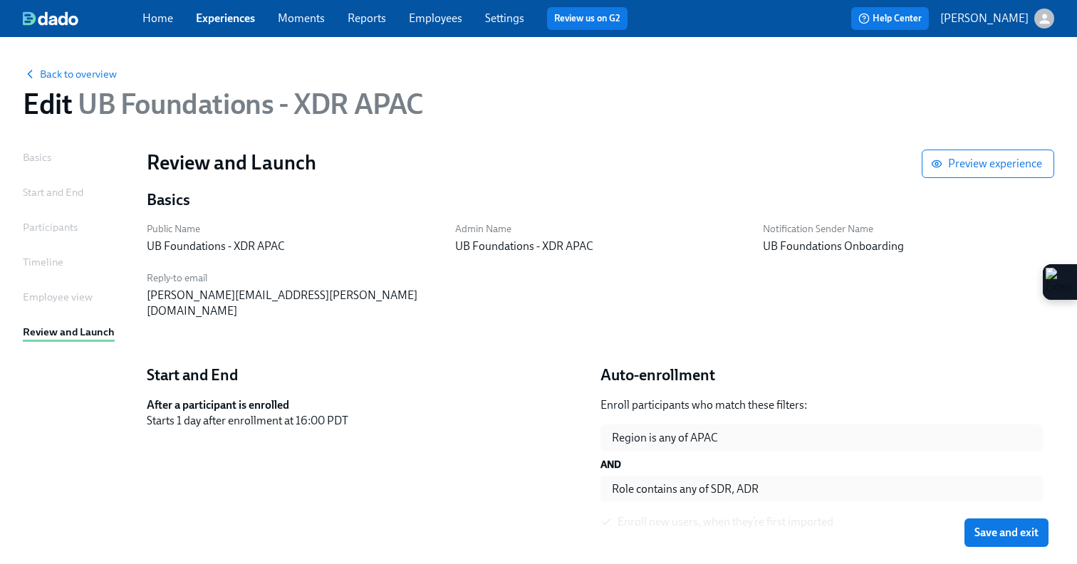
click at [1034, 536] on span "Save and exit" at bounding box center [1007, 533] width 64 height 14
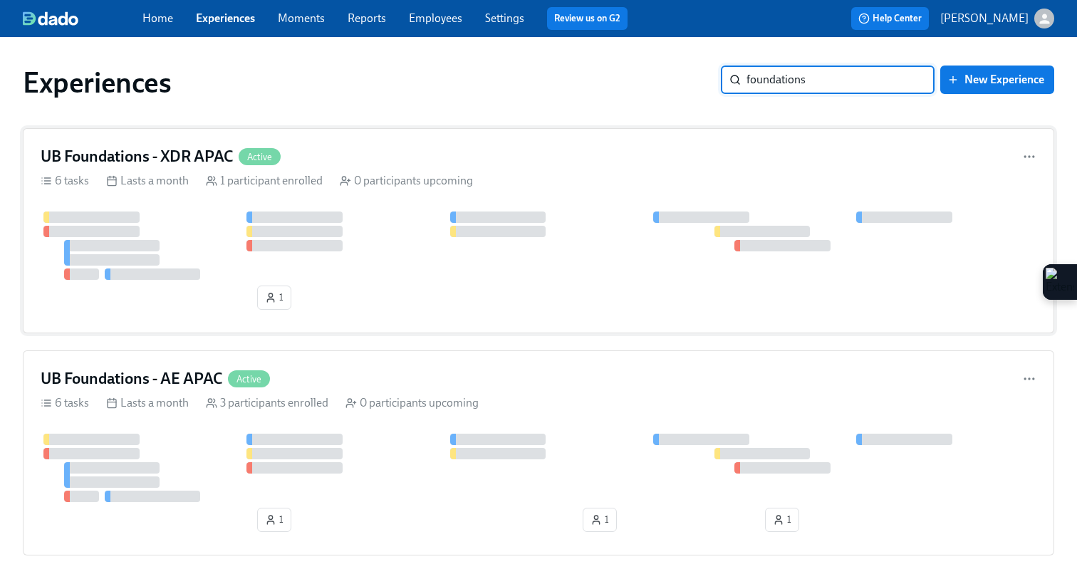
type input "foundations"
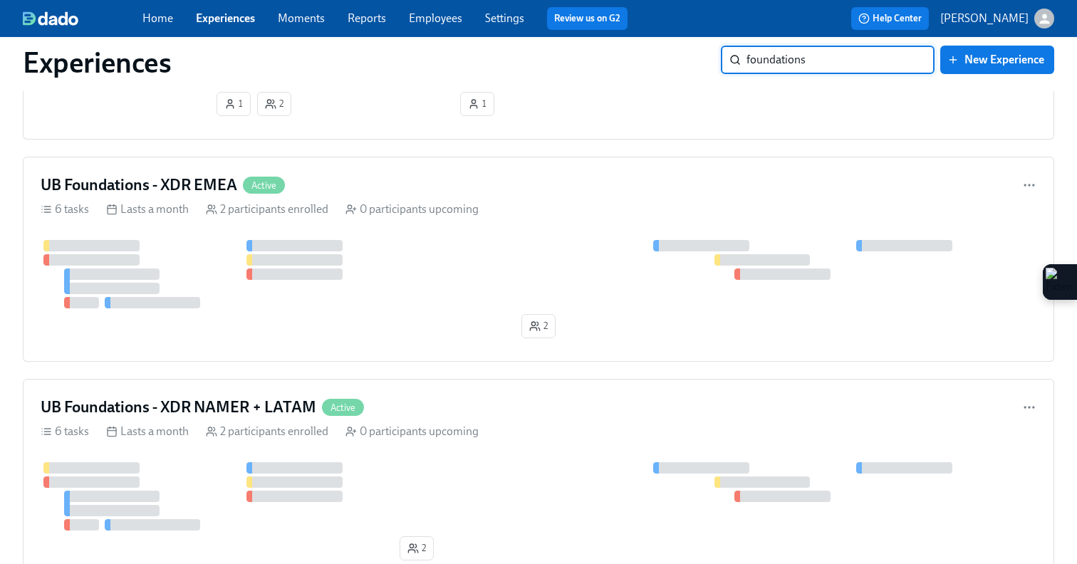
scroll to position [984, 0]
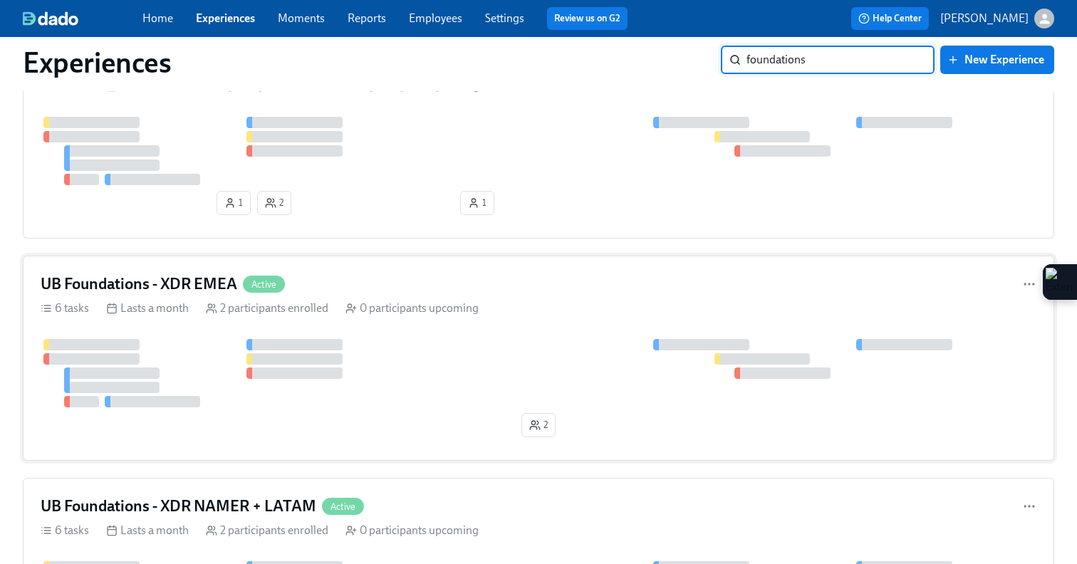
click at [507, 350] on div at bounding box center [539, 373] width 996 height 68
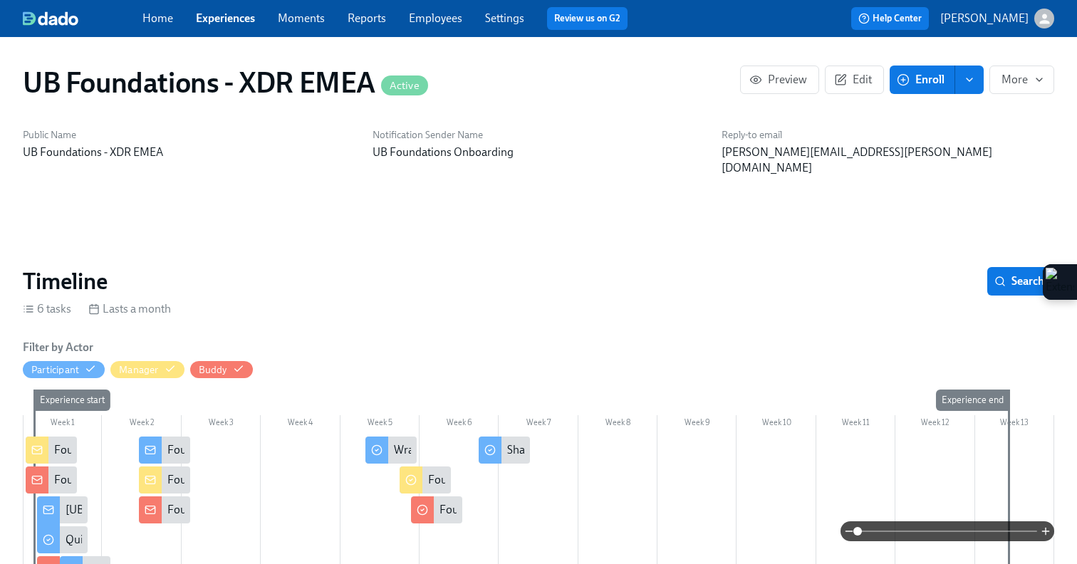
scroll to position [0, 758]
click at [843, 83] on icon "button" at bounding box center [840, 79] width 13 height 13
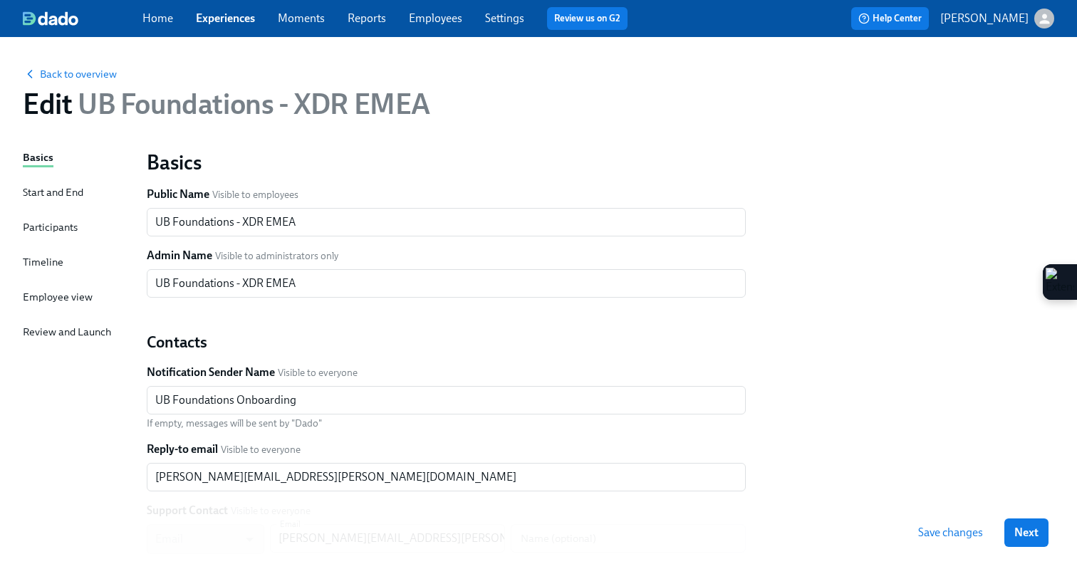
click at [53, 254] on div "Timeline" at bounding box center [43, 262] width 41 height 16
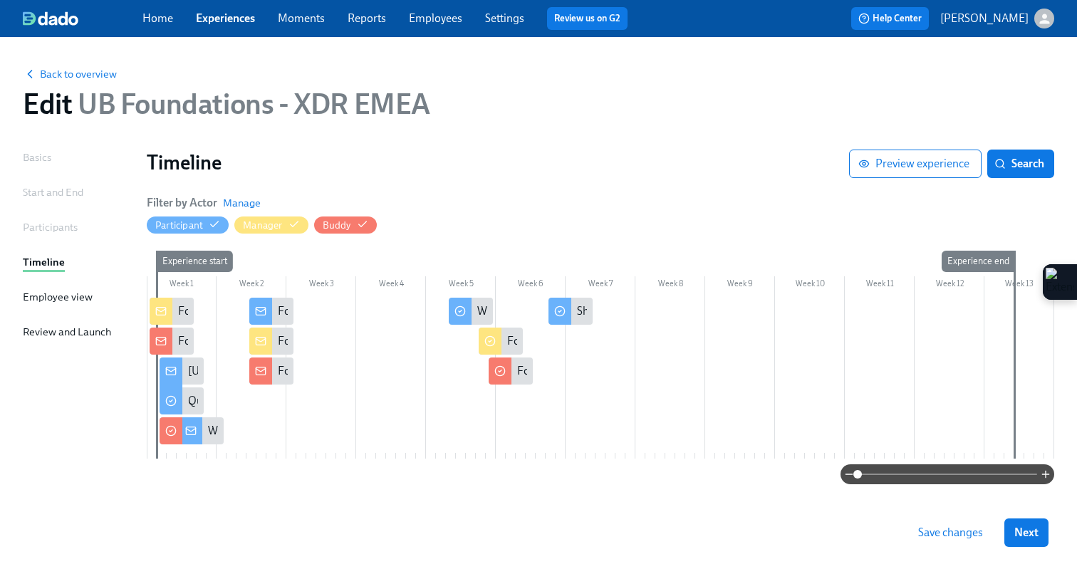
click at [352, 308] on div at bounding box center [601, 378] width 908 height 161
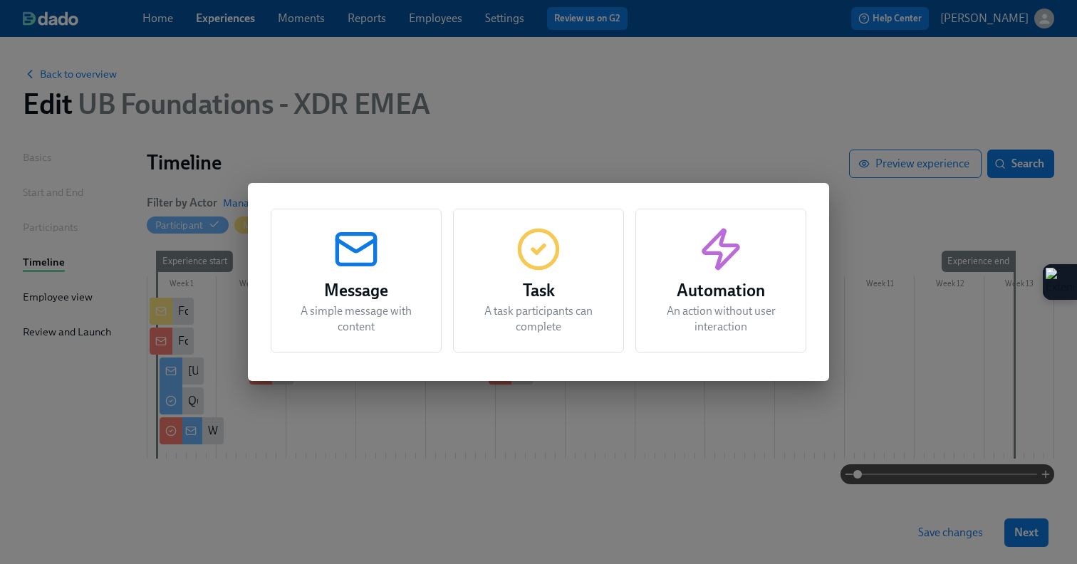
click at [352, 308] on p "A simple message with content" at bounding box center [356, 318] width 135 height 31
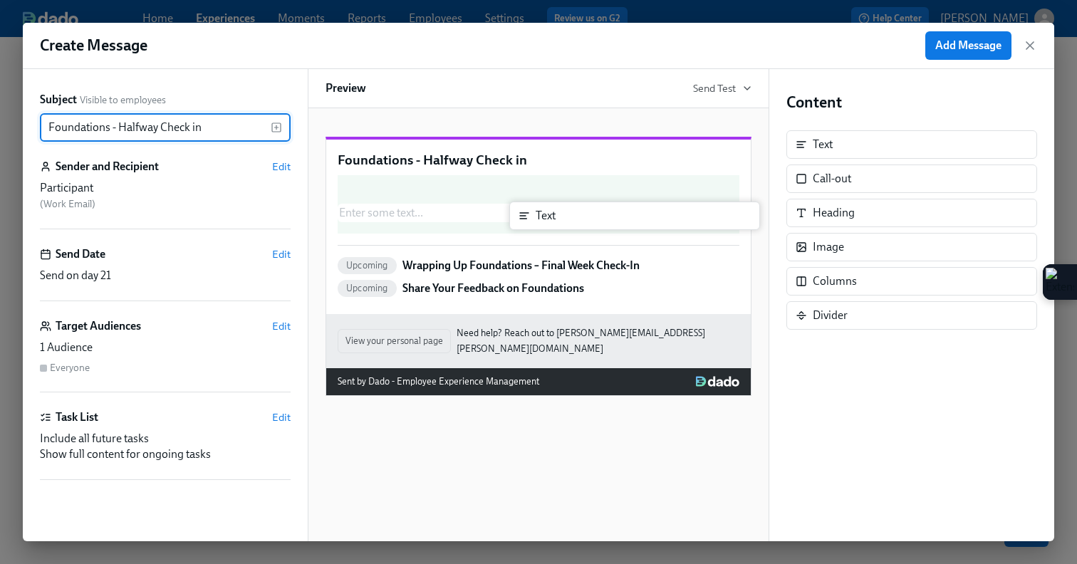
drag, startPoint x: 805, startPoint y: 139, endPoint x: 502, endPoint y: 217, distance: 313.4
click at [502, 217] on div "Subject Visible to employees Foundations - Halfway Check in ​ Sender and Recipi…" at bounding box center [539, 305] width 1032 height 472
type input "Foundations - Halfway Check in"
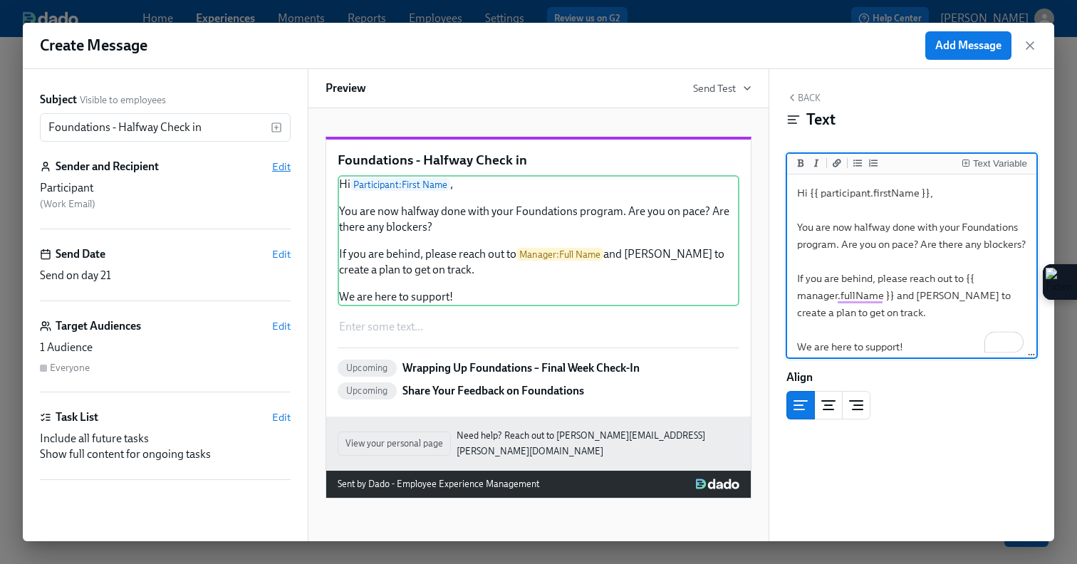
type textarea "Hi {{ participant.firstName }}, You are now halfway done with your Foundations …"
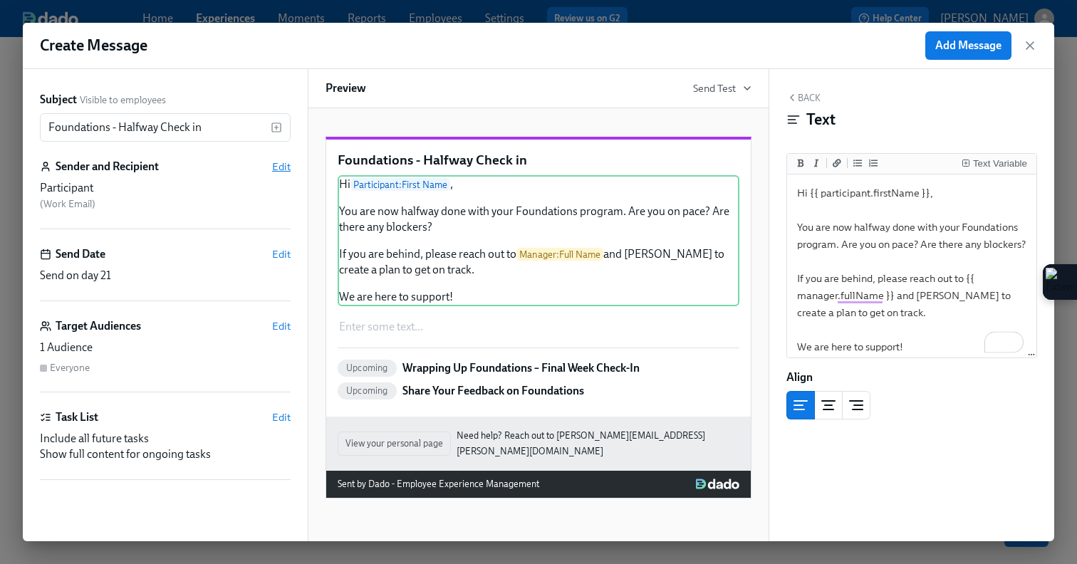
click at [289, 164] on span "Edit" at bounding box center [281, 167] width 19 height 14
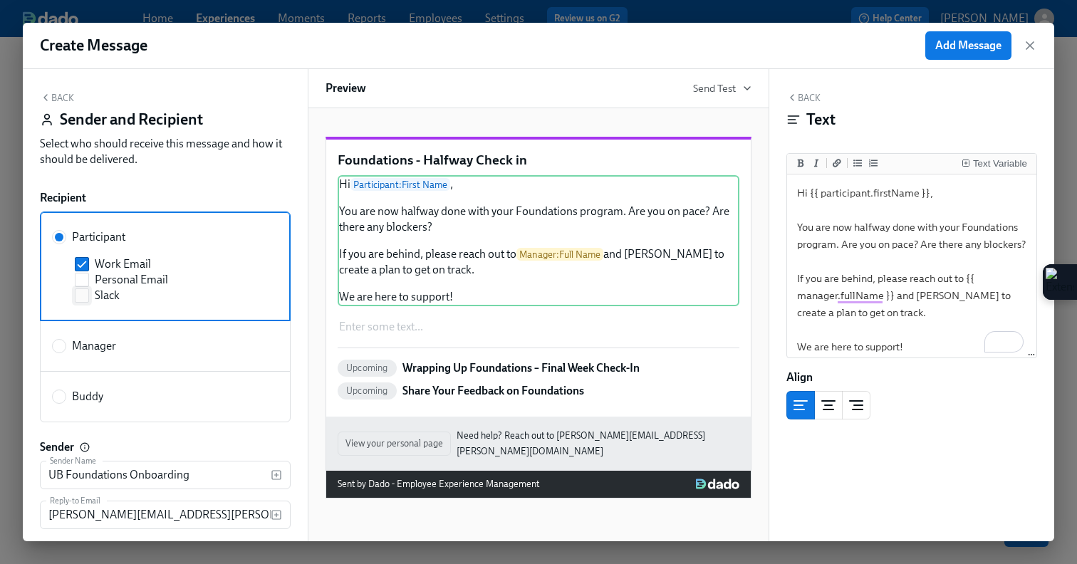
click at [85, 303] on span at bounding box center [82, 296] width 14 height 14
click at [85, 302] on input "Slack" at bounding box center [82, 295] width 13 height 13
checkbox input "true"
click at [54, 95] on button "Back" at bounding box center [57, 97] width 34 height 11
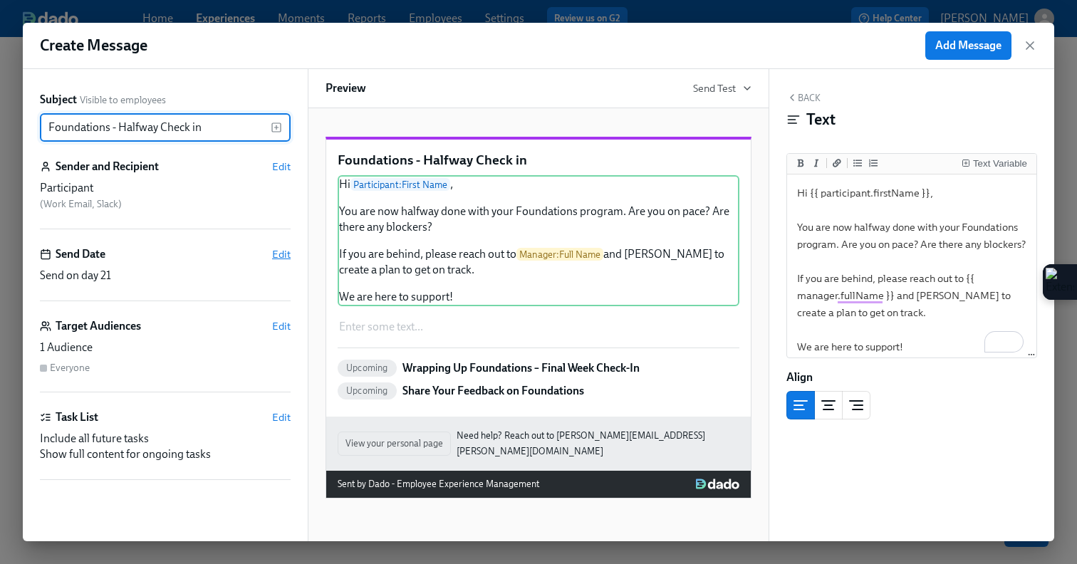
click at [281, 255] on span "Edit" at bounding box center [281, 254] width 19 height 14
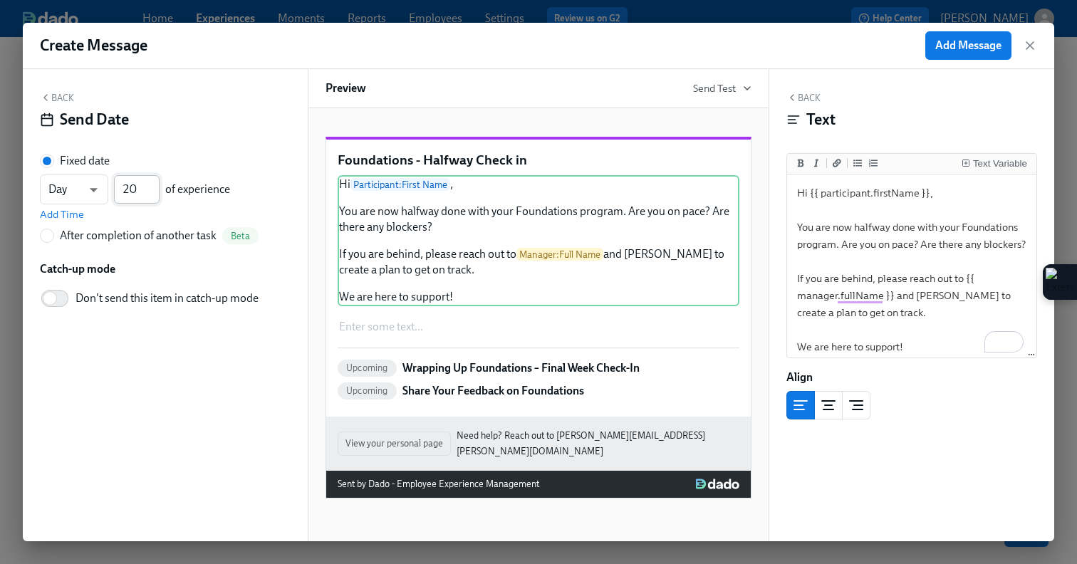
type input "20"
click at [156, 193] on input "20" at bounding box center [137, 189] width 46 height 28
click at [948, 46] on span "Add Message" at bounding box center [968, 45] width 66 height 14
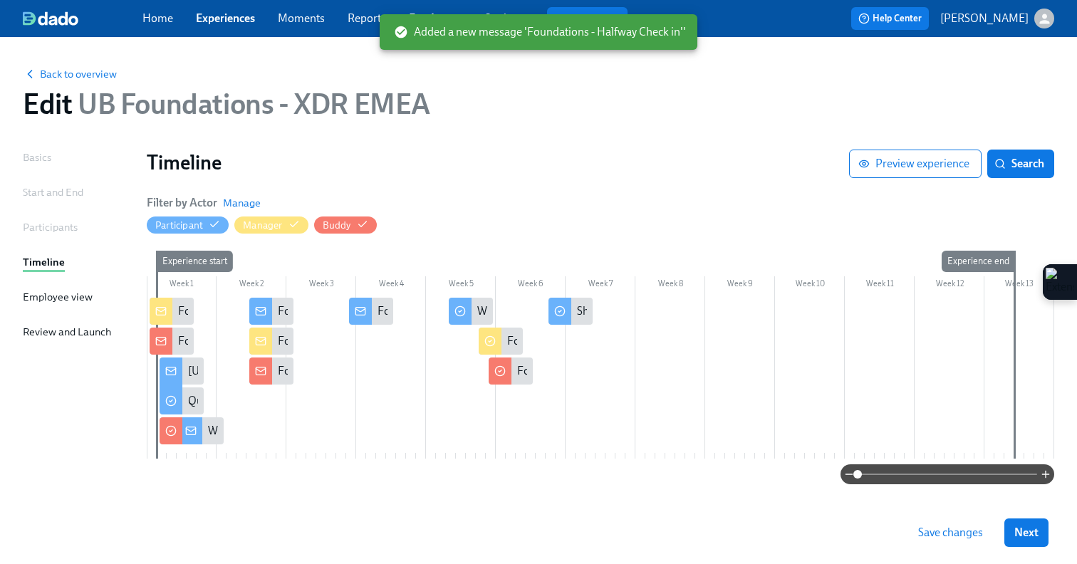
click at [353, 335] on div at bounding box center [601, 378] width 908 height 161
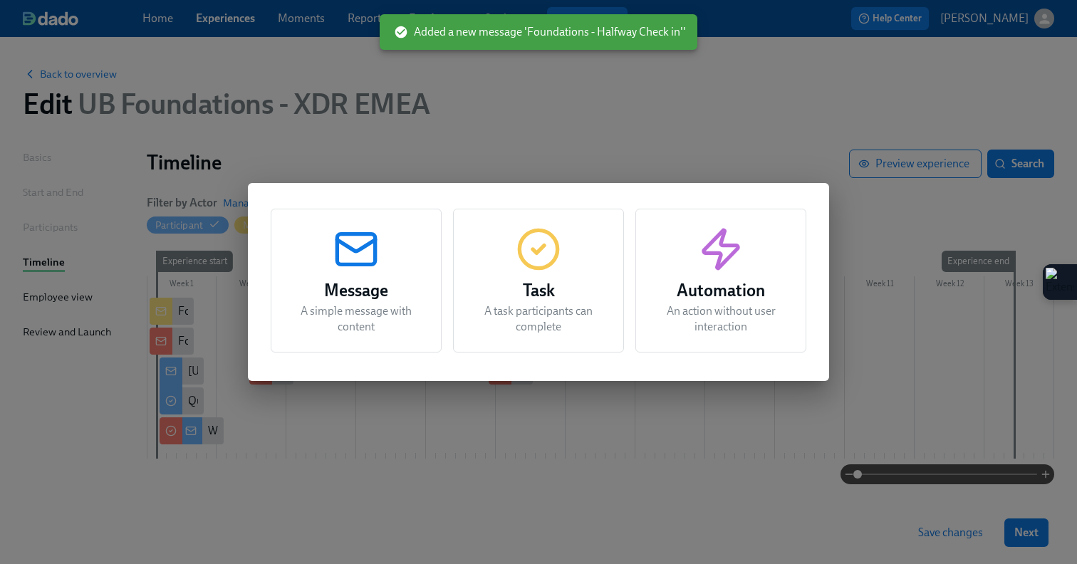
click at [359, 321] on p "A simple message with content" at bounding box center [356, 318] width 135 height 31
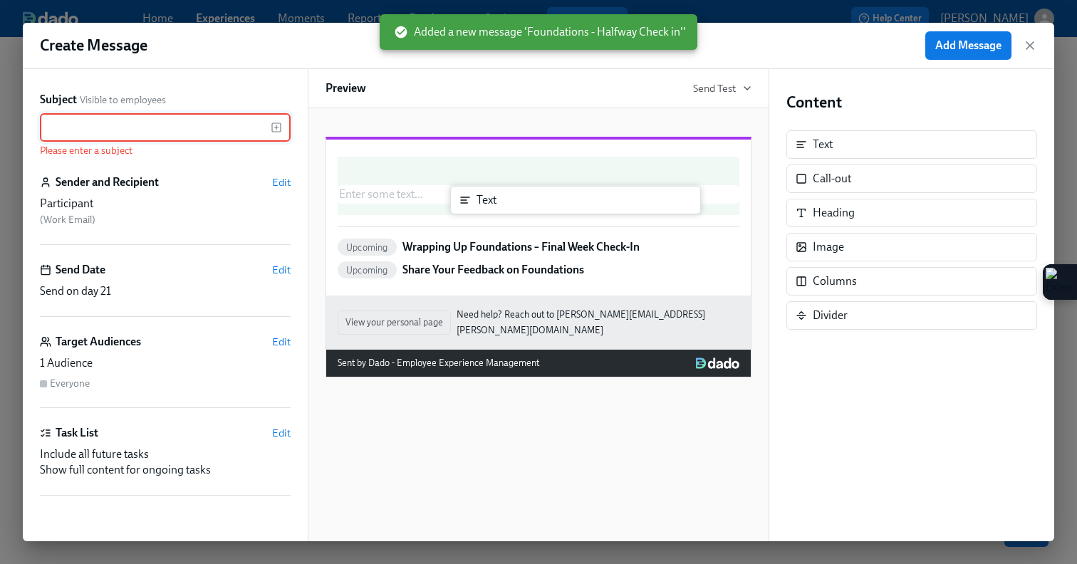
drag, startPoint x: 846, startPoint y: 150, endPoint x: 495, endPoint y: 209, distance: 356.3
click at [495, 209] on div "Subject Visible to employees ​ Please enter a subject Sender and Recipient Edit…" at bounding box center [539, 305] width 1032 height 472
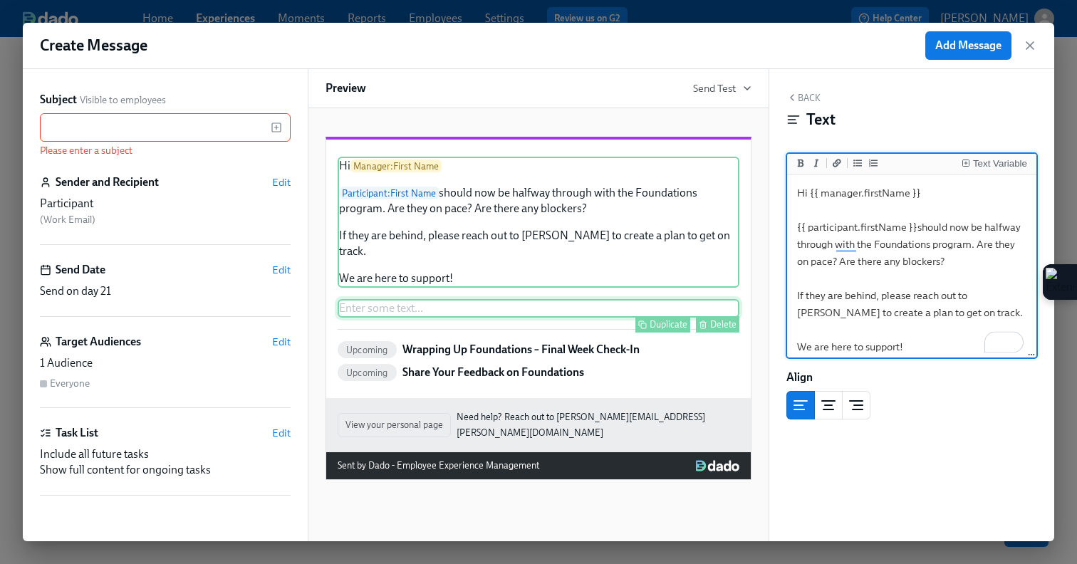
type textarea "Hi {{ manager.firstName }} {{ participant.firstName }}should now be halfway thr…"
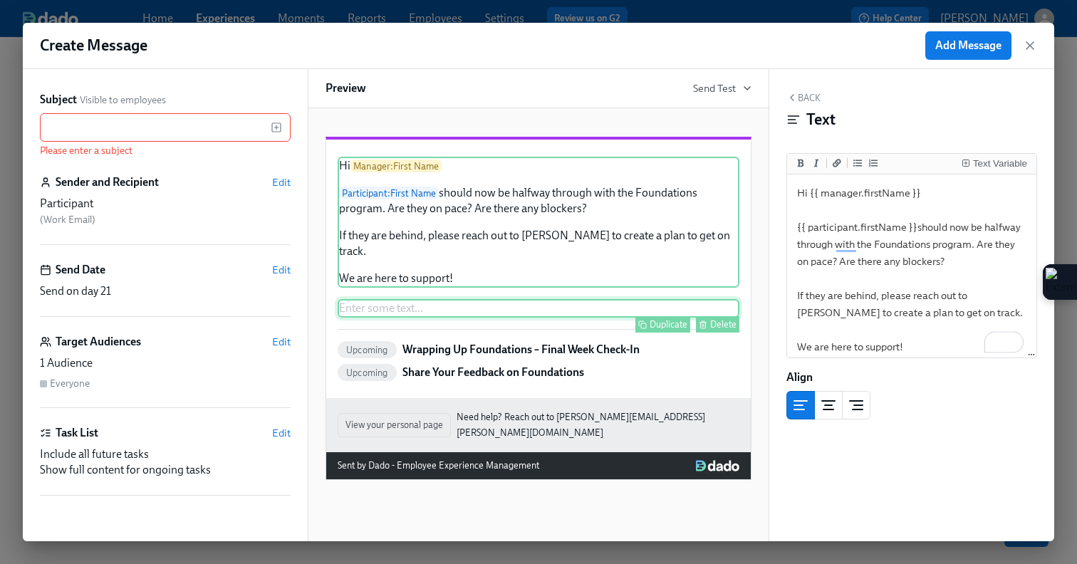
click at [716, 330] on div "Delete" at bounding box center [723, 324] width 26 height 11
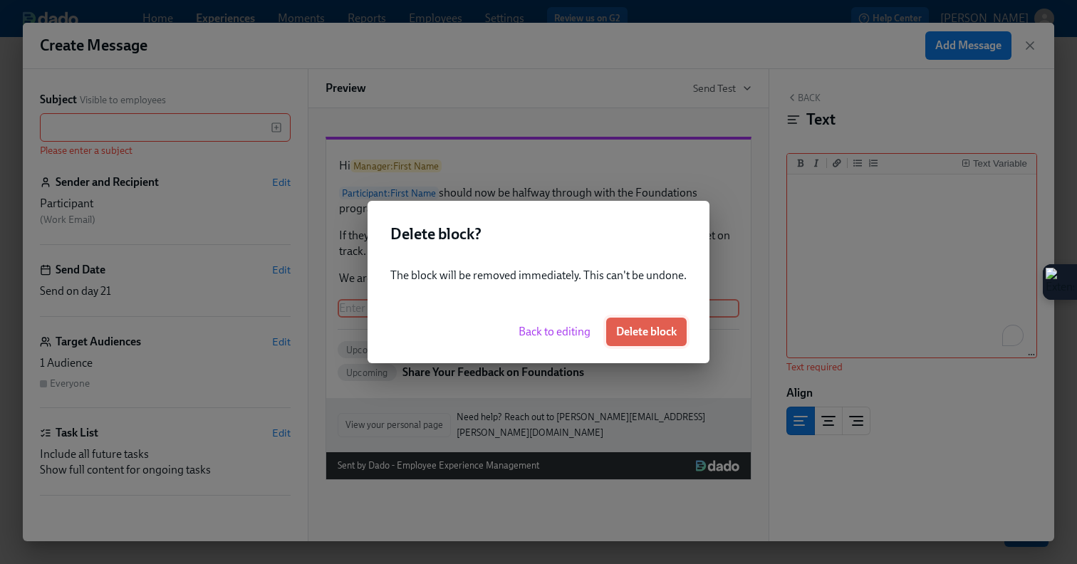
click at [658, 326] on span "Delete block" at bounding box center [646, 332] width 61 height 14
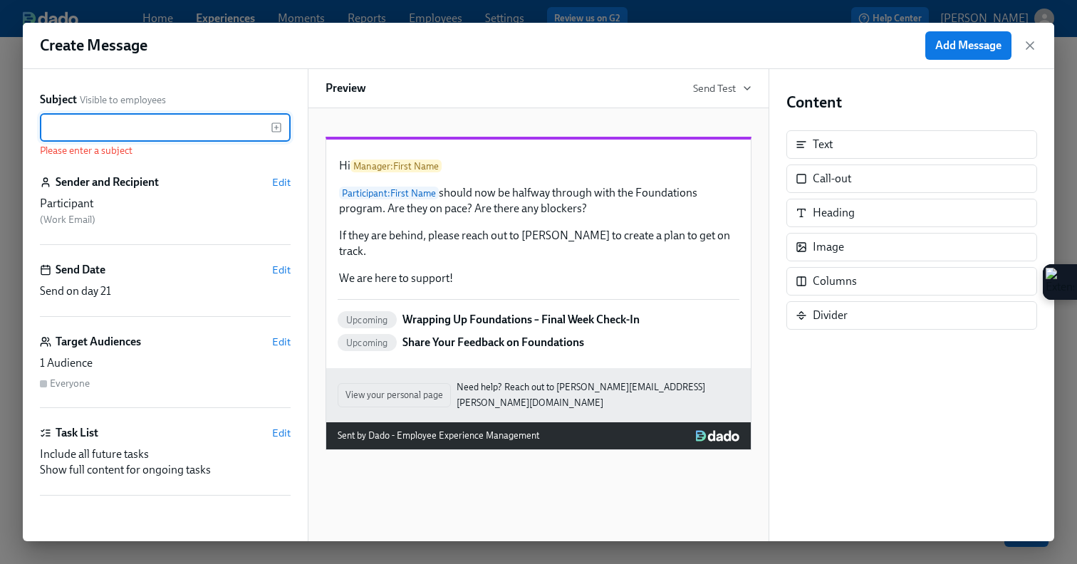
click at [177, 136] on input "text" at bounding box center [155, 127] width 231 height 28
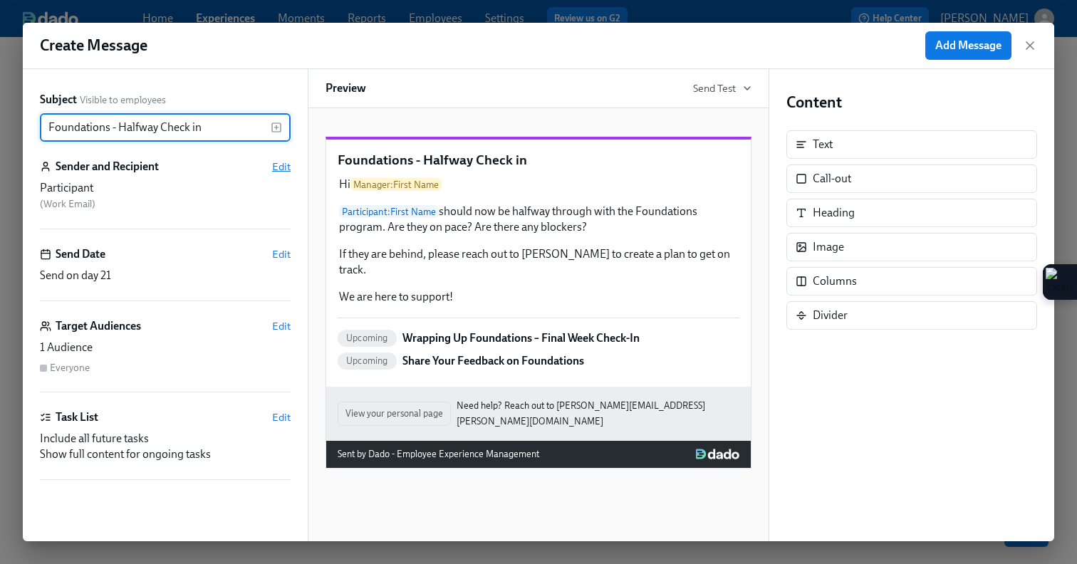
type input "Foundations - Halfway Check in"
click at [272, 167] on span "Edit" at bounding box center [281, 167] width 19 height 14
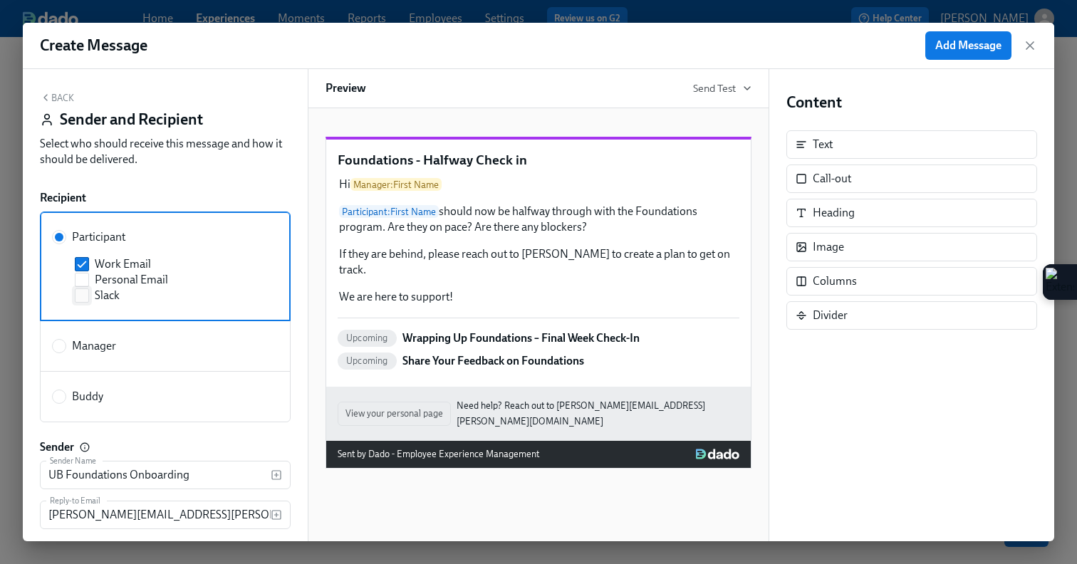
click at [90, 298] on label "Slack" at bounding box center [168, 296] width 187 height 16
click at [88, 298] on input "Slack" at bounding box center [82, 295] width 13 height 13
checkbox input "true"
click at [60, 97] on button "Back" at bounding box center [57, 97] width 34 height 11
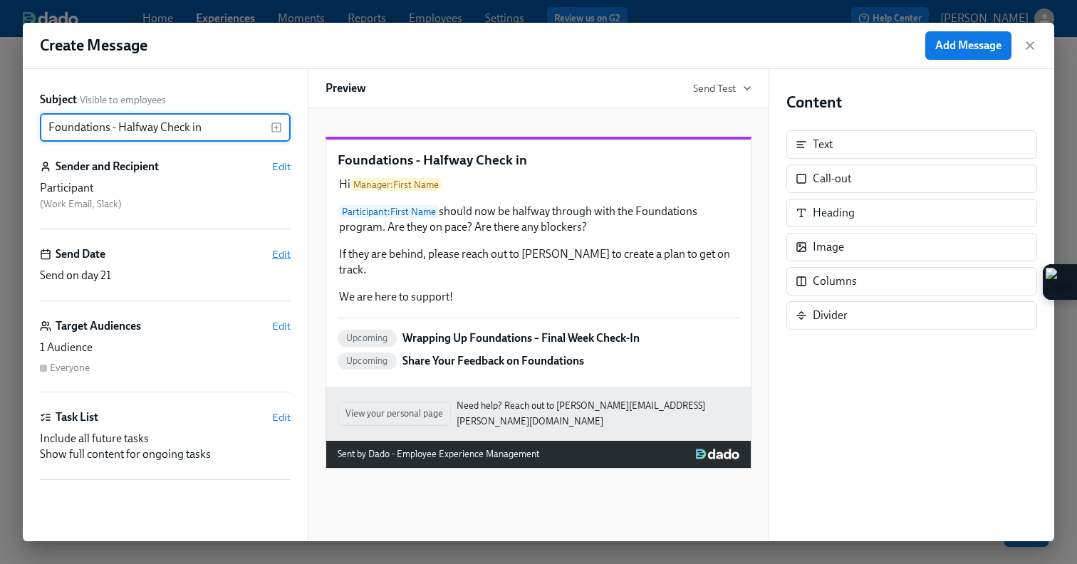
click at [282, 254] on span "Edit" at bounding box center [281, 254] width 19 height 14
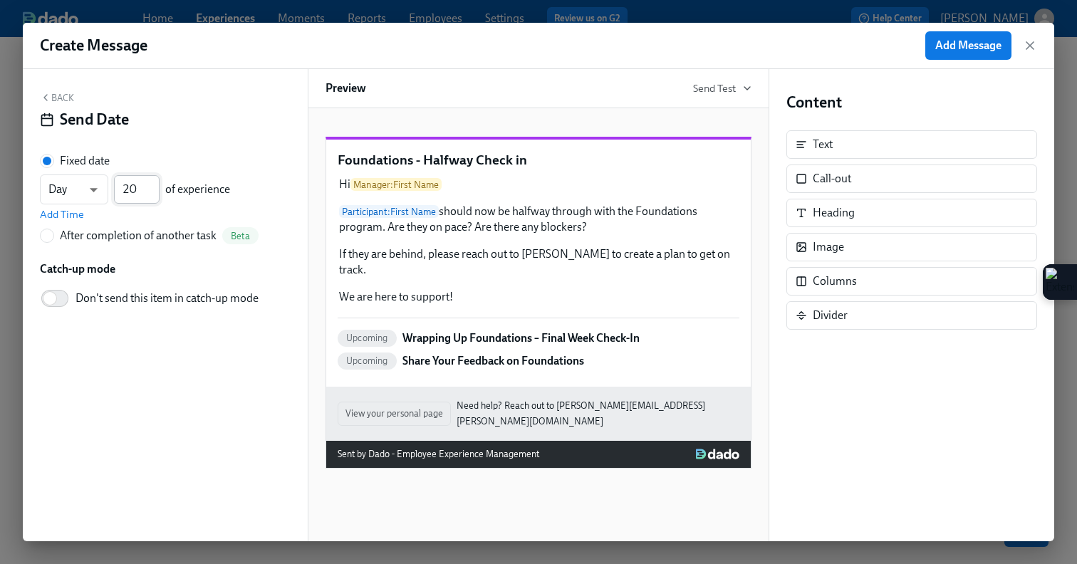
type input "20"
click at [152, 194] on input "20" at bounding box center [137, 189] width 46 height 28
click at [962, 48] on span "Add Message" at bounding box center [968, 45] width 66 height 14
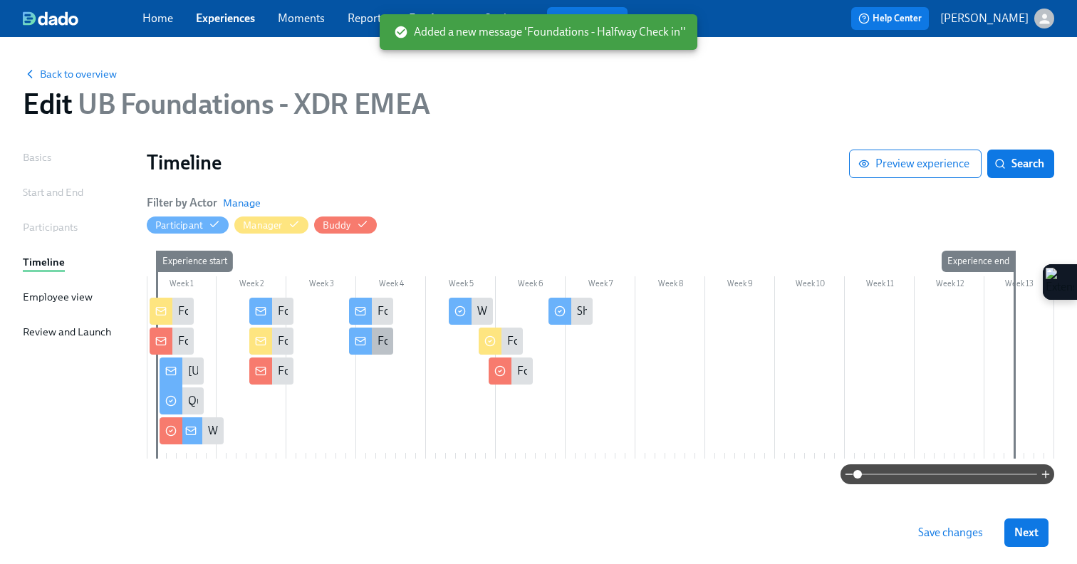
click at [363, 344] on icon at bounding box center [360, 341] width 11 height 11
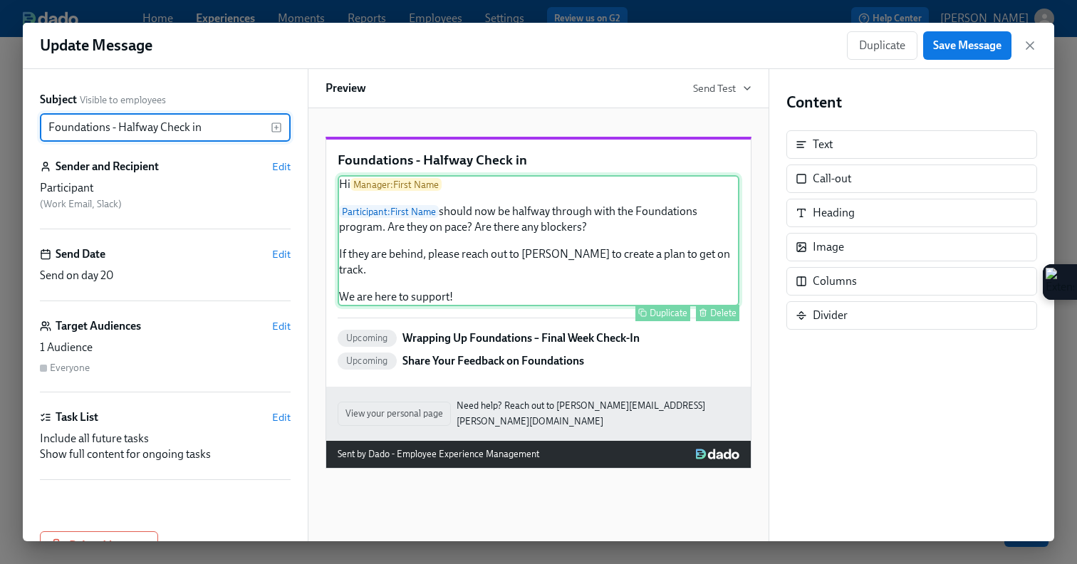
click at [443, 284] on div "Hi Manager : First Name Participant : First Name should now be halfway through …" at bounding box center [539, 240] width 402 height 131
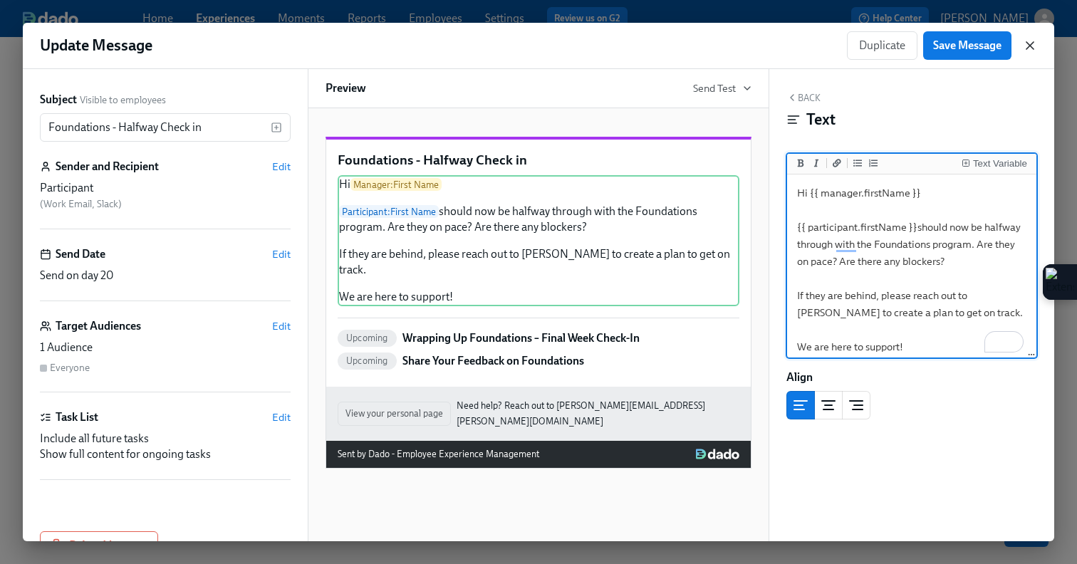
click at [1032, 45] on icon "button" at bounding box center [1030, 45] width 14 height 14
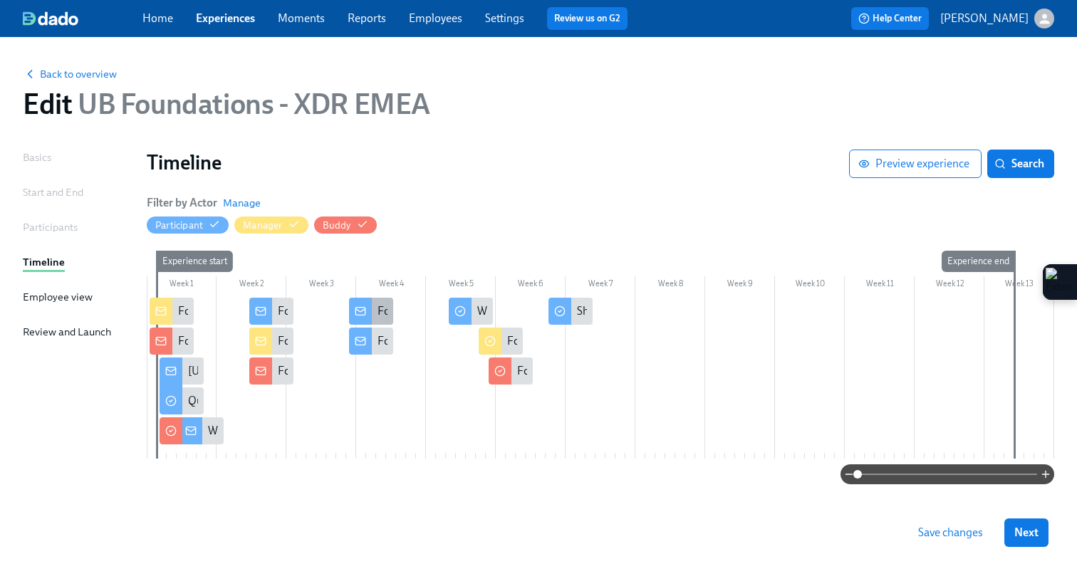
click at [359, 309] on icon at bounding box center [360, 311] width 11 height 11
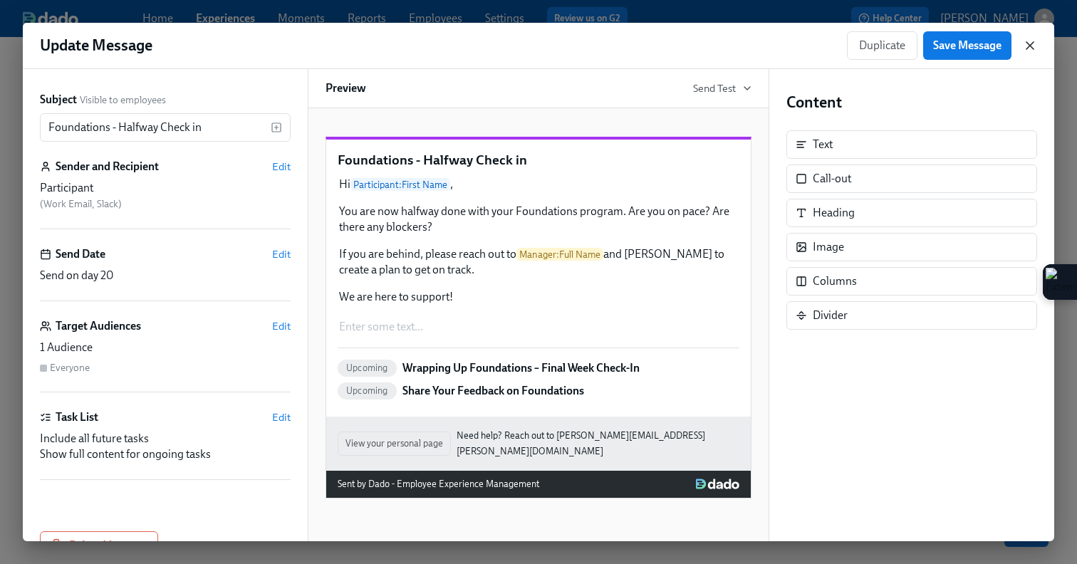
click at [1031, 45] on icon "button" at bounding box center [1030, 45] width 14 height 14
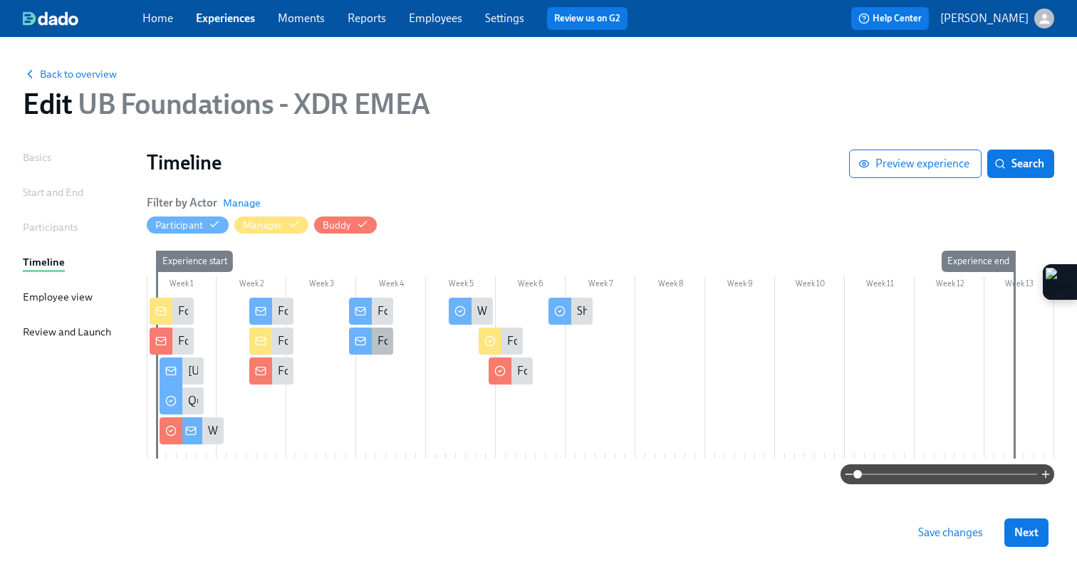
click at [355, 349] on div at bounding box center [360, 341] width 23 height 27
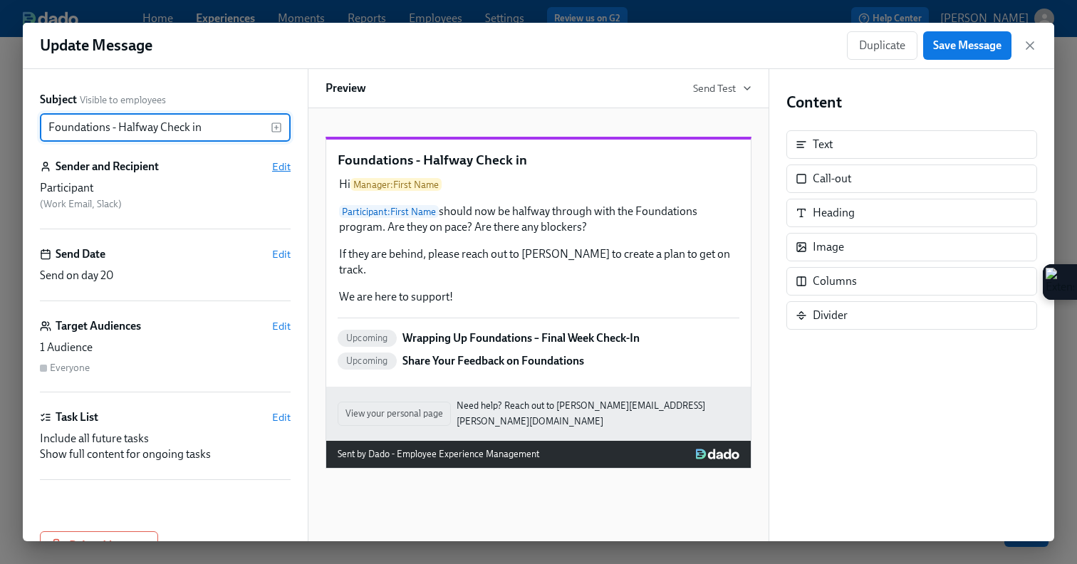
click at [286, 171] on span "Edit" at bounding box center [281, 167] width 19 height 14
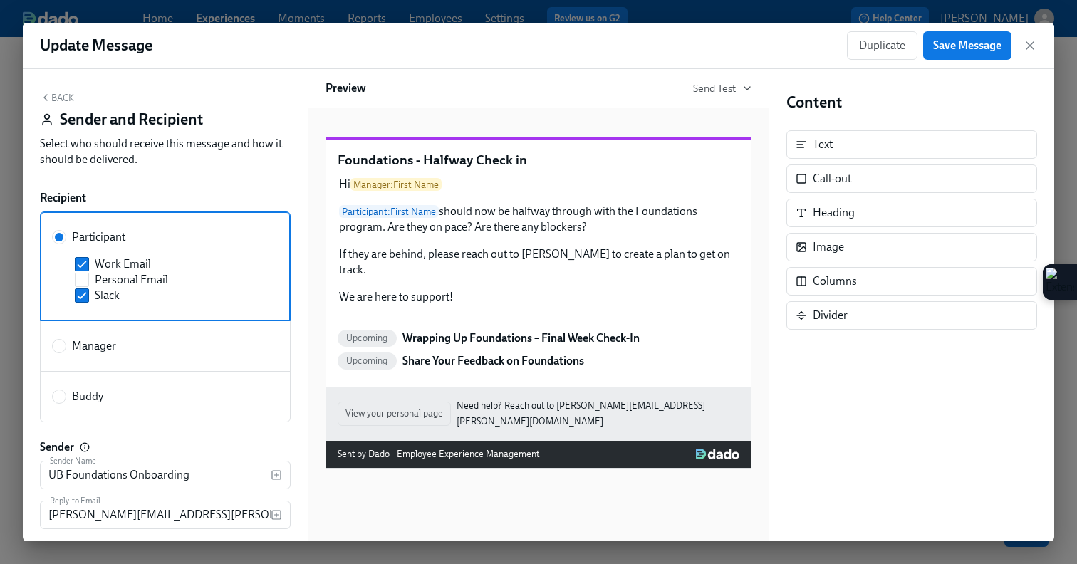
click at [80, 350] on span "Manager" at bounding box center [94, 346] width 44 height 16
click at [66, 350] on input "Manager" at bounding box center [59, 346] width 13 height 13
radio input "true"
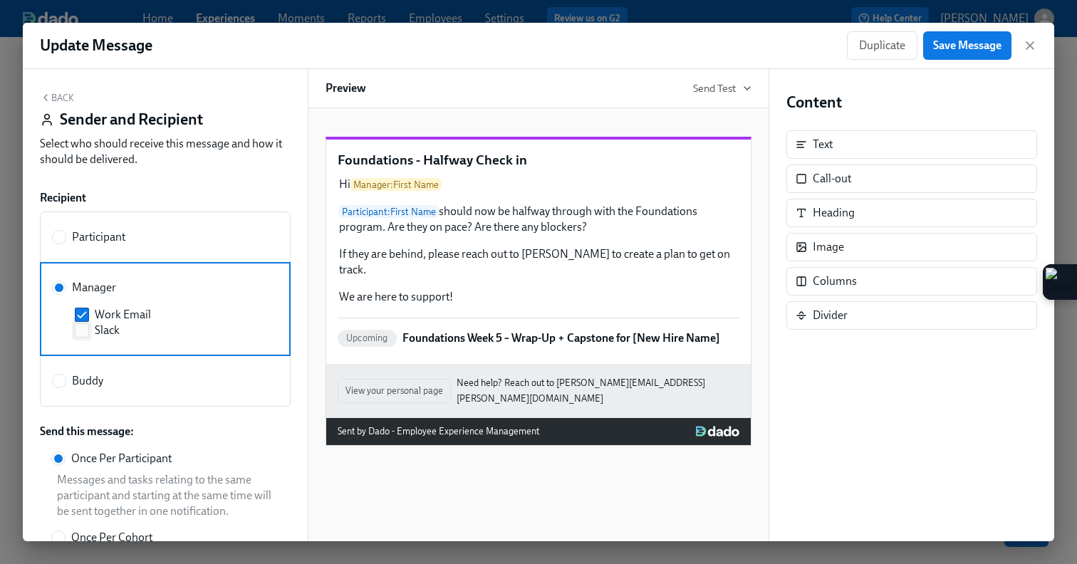
click at [87, 336] on input "Slack" at bounding box center [82, 330] width 13 height 13
checkbox input "true"
click at [978, 33] on button "Save Message" at bounding box center [967, 45] width 88 height 28
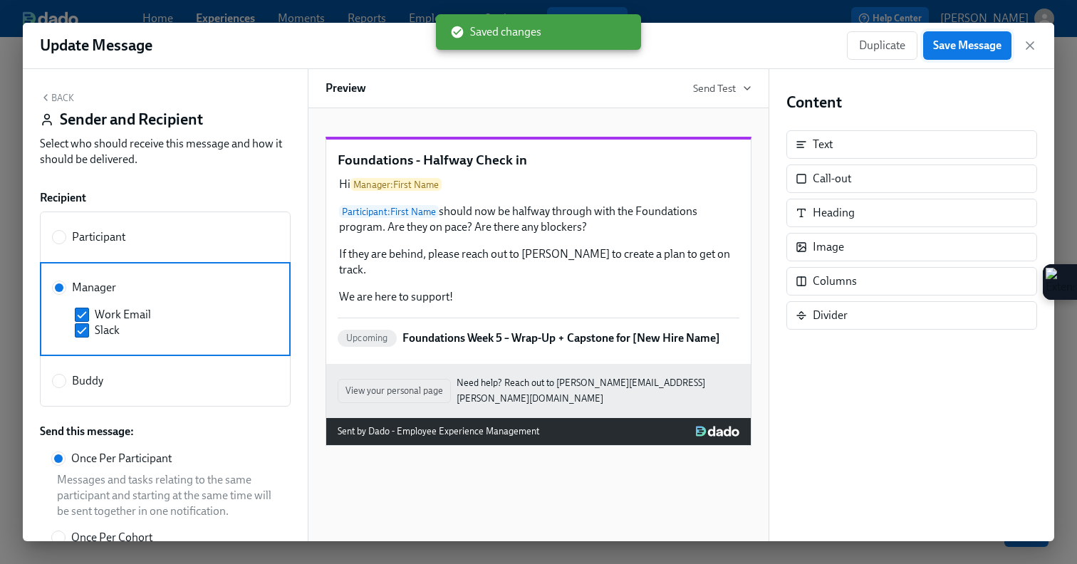
click at [987, 47] on span "Save Message" at bounding box center [967, 45] width 68 height 14
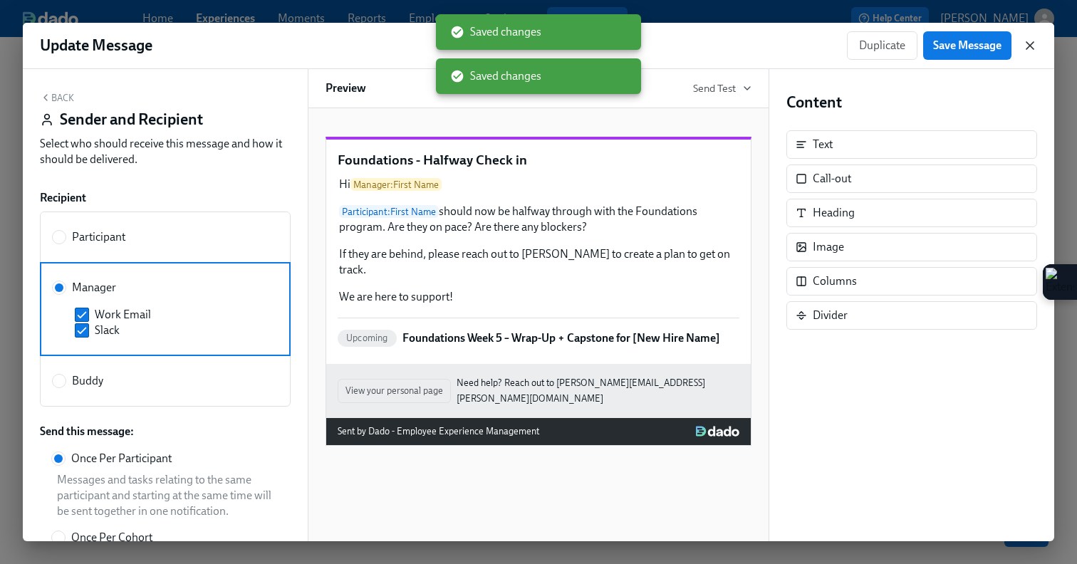
click at [1029, 49] on icon "button" at bounding box center [1030, 45] width 14 height 14
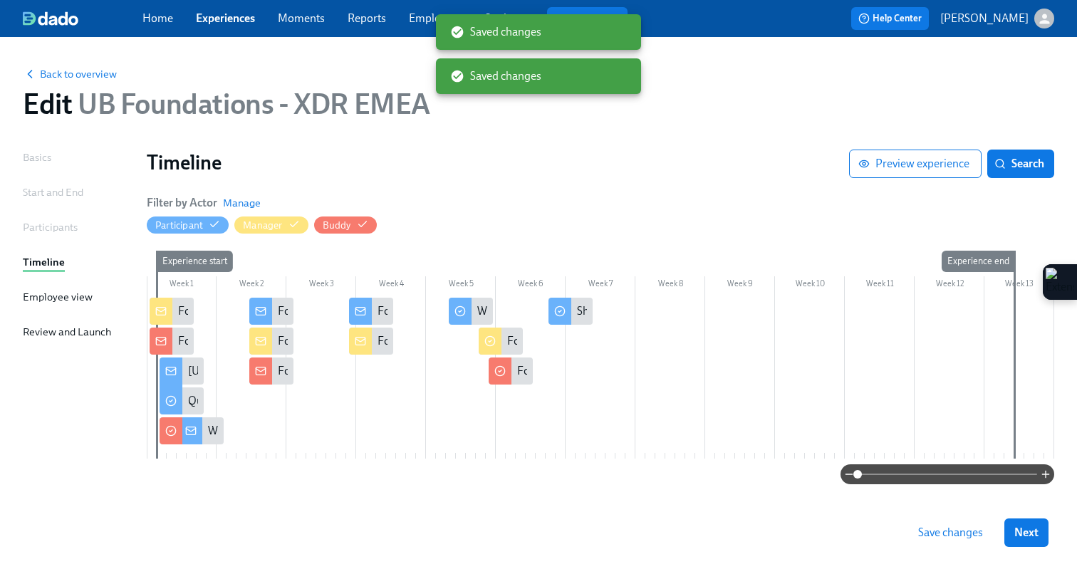
click at [923, 537] on span "Save changes" at bounding box center [950, 533] width 65 height 14
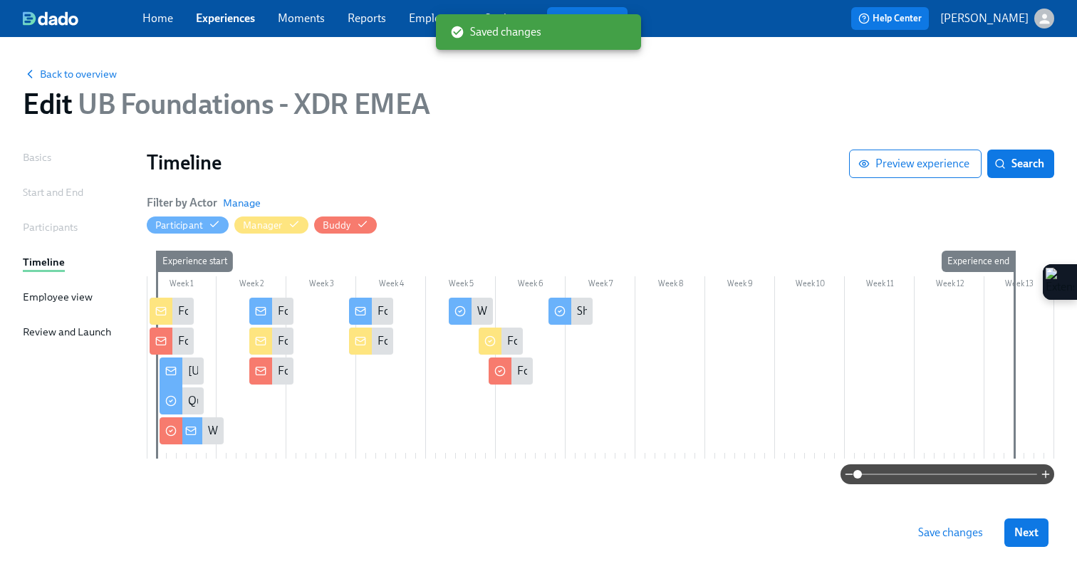
click at [923, 537] on span "Save changes" at bounding box center [950, 533] width 65 height 14
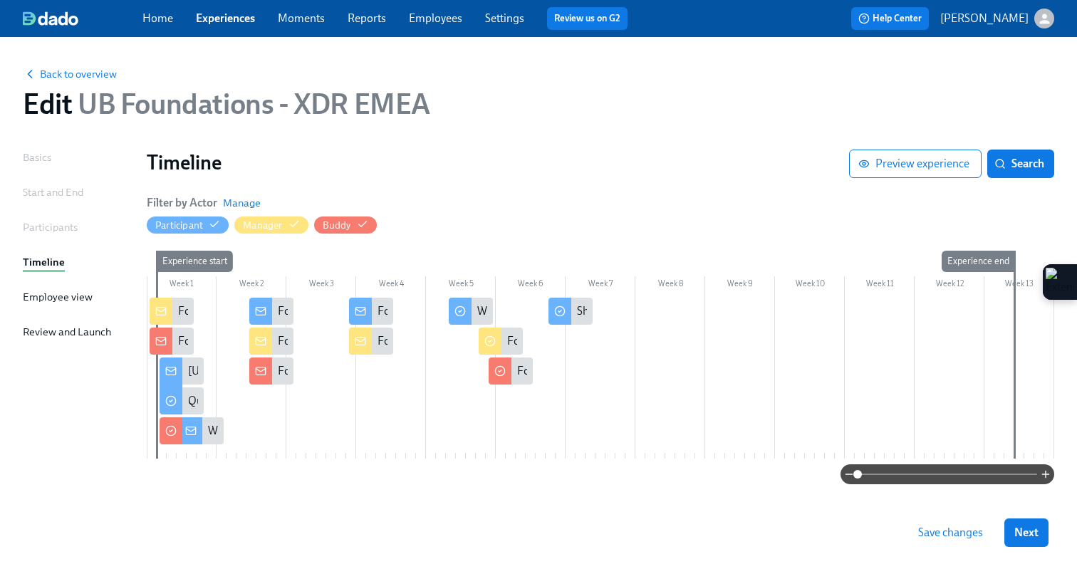
click at [922, 536] on span "Save changes" at bounding box center [950, 533] width 65 height 14
click at [1012, 525] on button "Next" at bounding box center [1026, 533] width 44 height 28
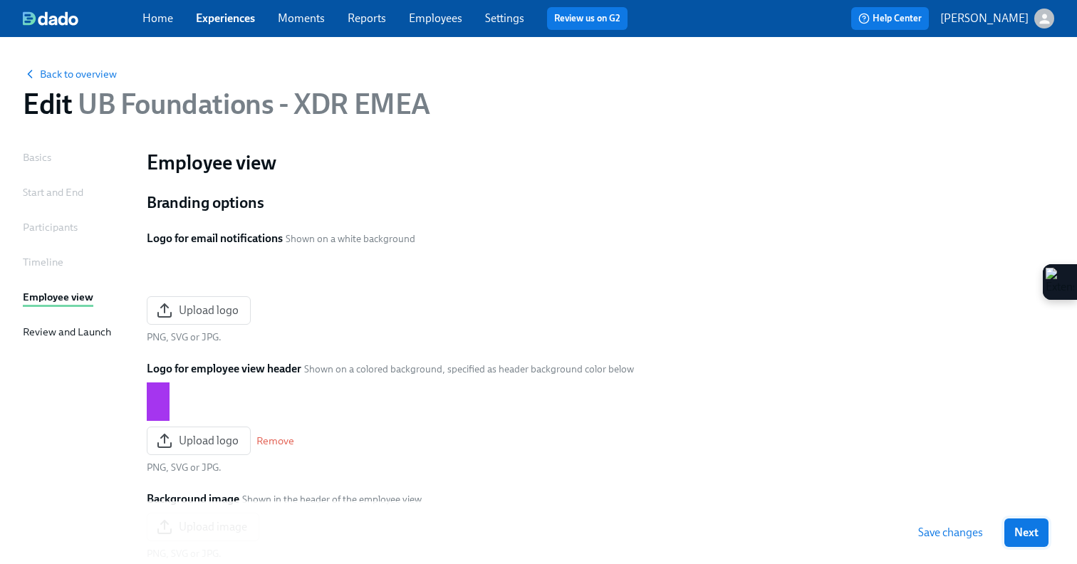
click at [1014, 530] on button "Next" at bounding box center [1026, 533] width 44 height 28
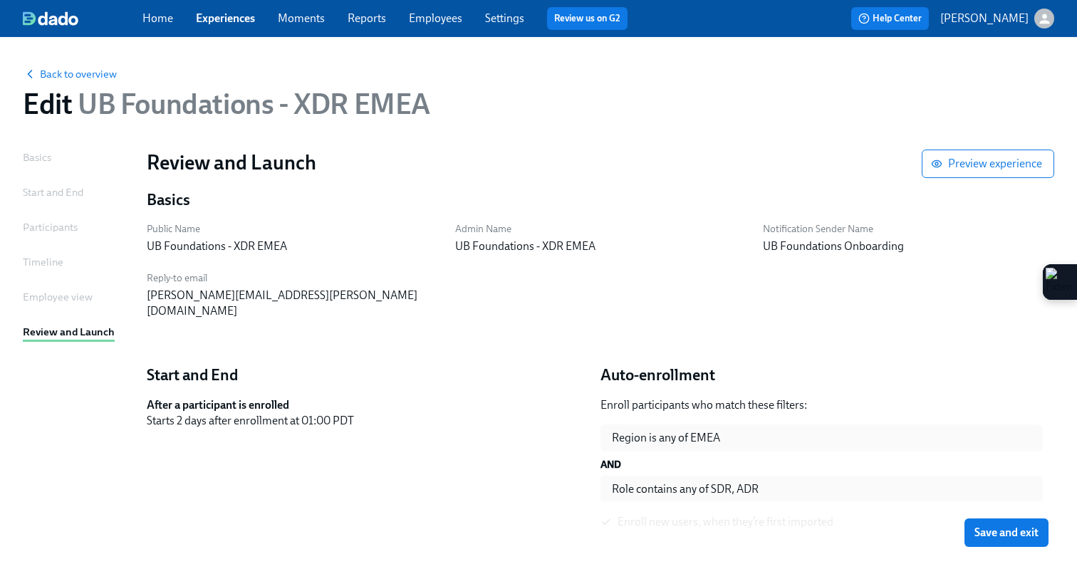
click at [1014, 530] on span "Save and exit" at bounding box center [1007, 533] width 64 height 14
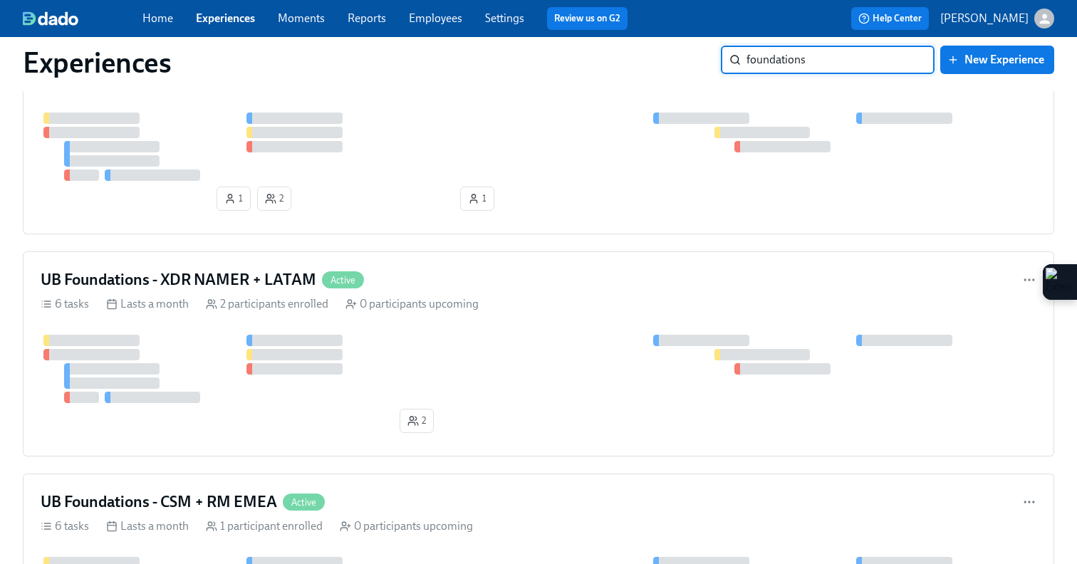
scroll to position [1213, 0]
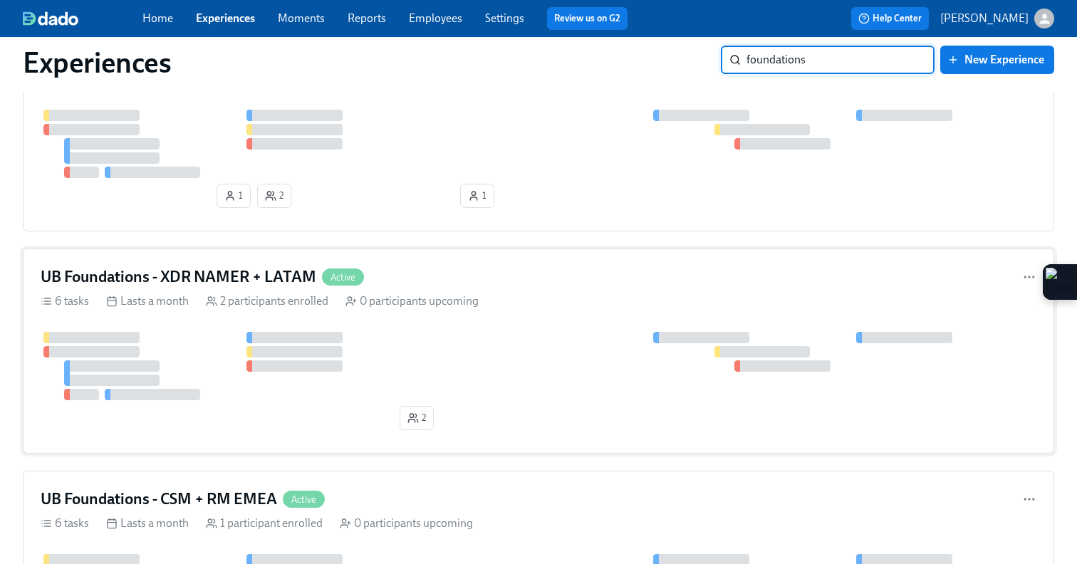
type input "foundations"
click at [554, 308] on div "6 tasks Lasts a month 2 participants enrolled 0 participants upcoming" at bounding box center [539, 302] width 996 height 16
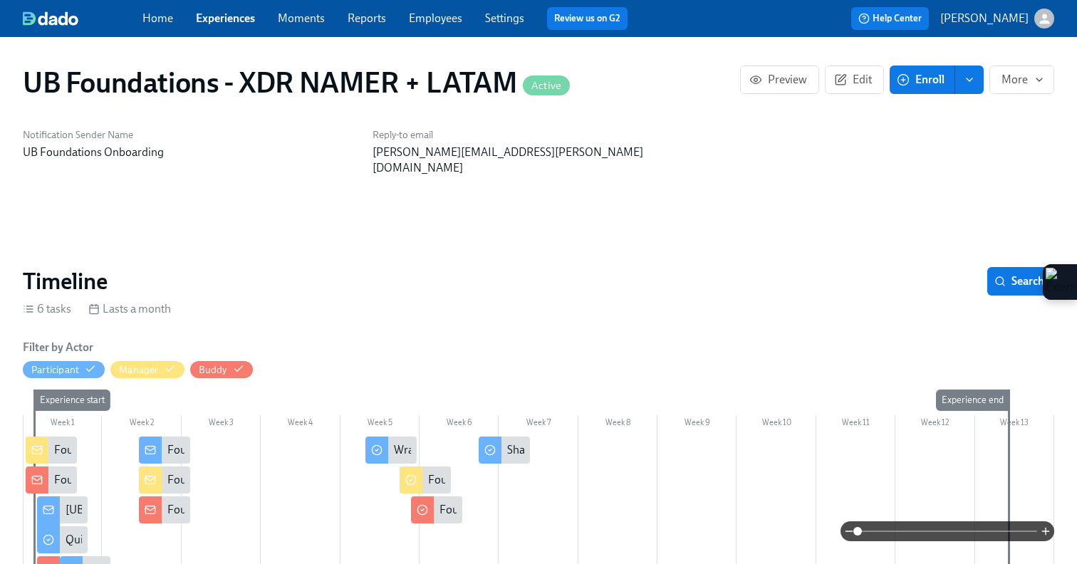
scroll to position [0, 533]
click at [260, 437] on div at bounding box center [539, 512] width 1032 height 150
click at [251, 437] on div at bounding box center [539, 512] width 1032 height 150
click at [856, 87] on button "Edit" at bounding box center [854, 80] width 59 height 28
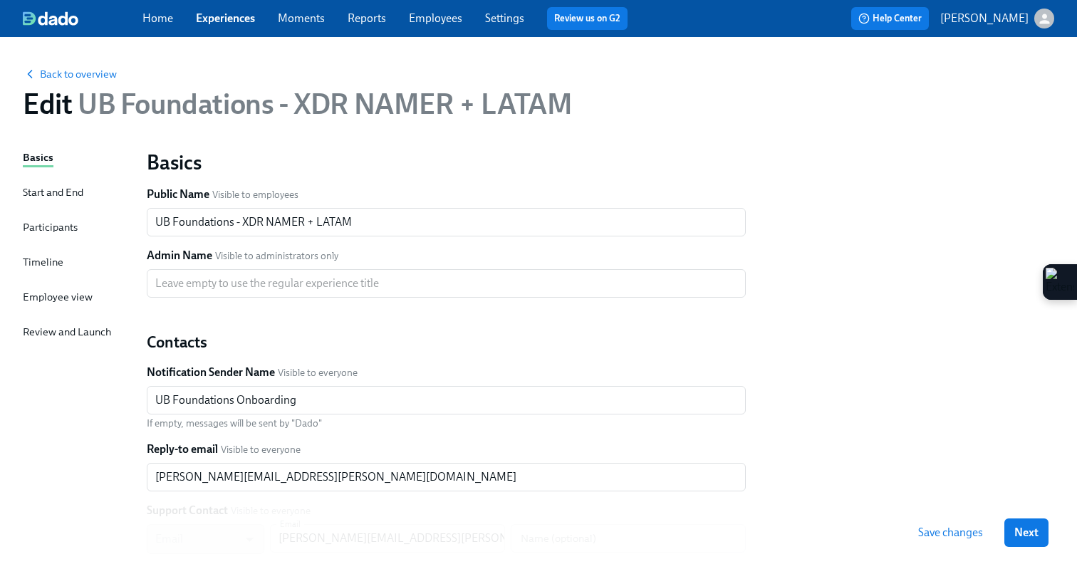
click at [40, 261] on div "Timeline" at bounding box center [43, 262] width 41 height 16
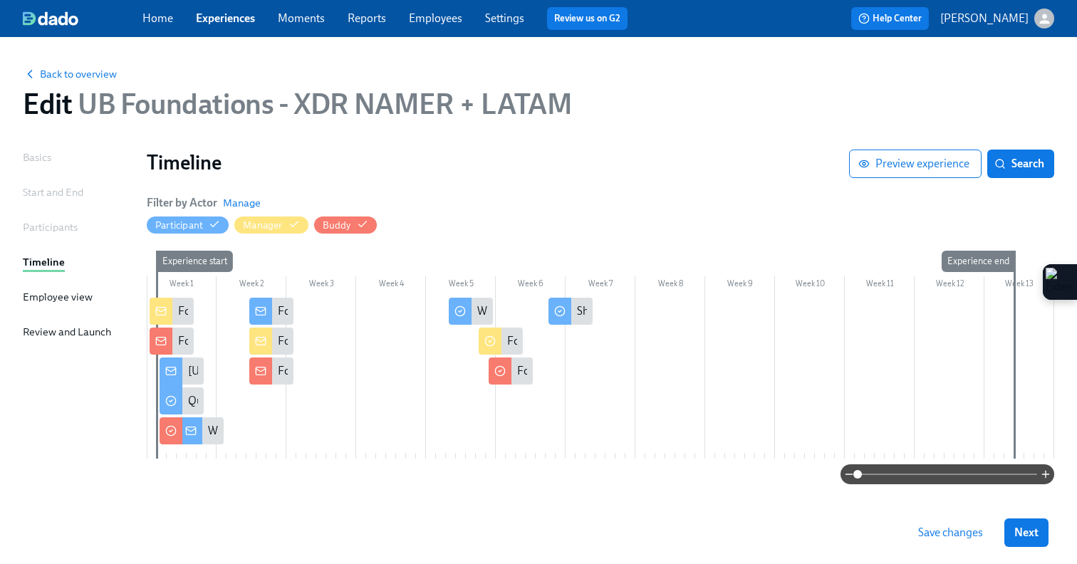
click at [351, 306] on div at bounding box center [601, 378] width 908 height 161
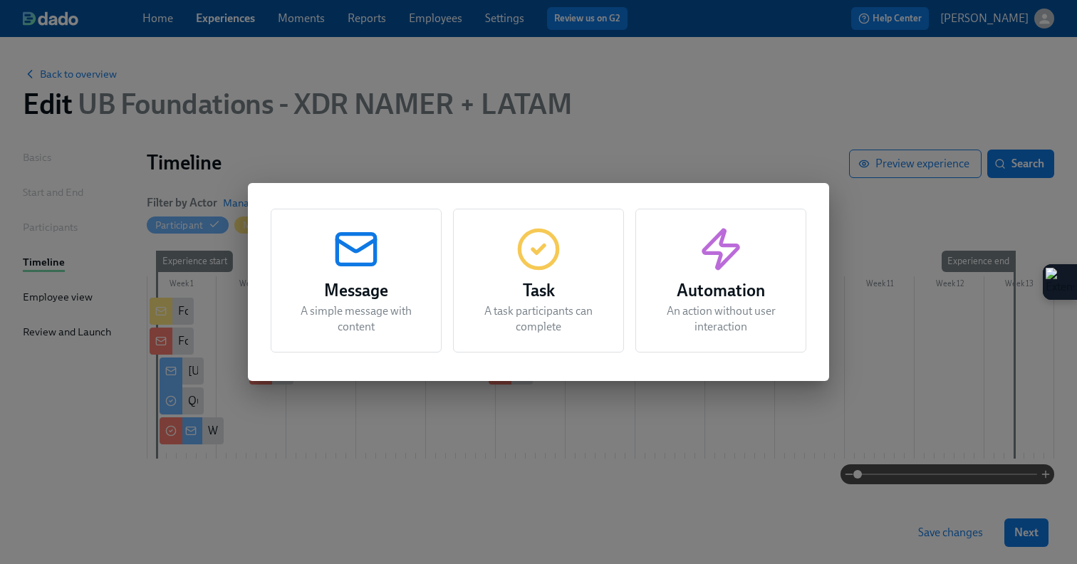
click at [351, 306] on p "A simple message with content" at bounding box center [356, 318] width 135 height 31
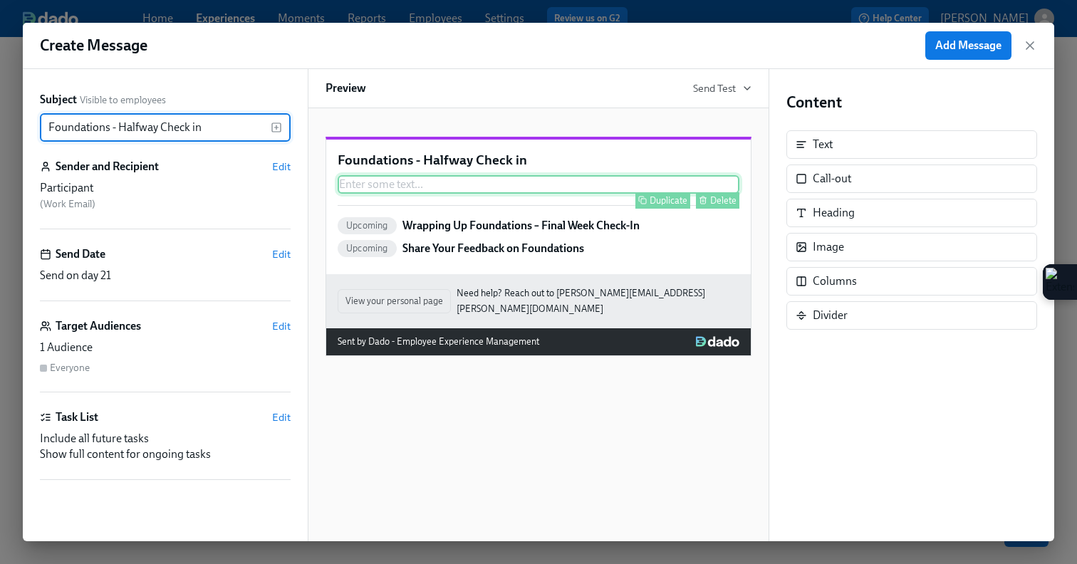
click at [506, 194] on div "Enter some text ... Duplicate Delete" at bounding box center [539, 184] width 402 height 19
type input "Foundations - Halfway Check in"
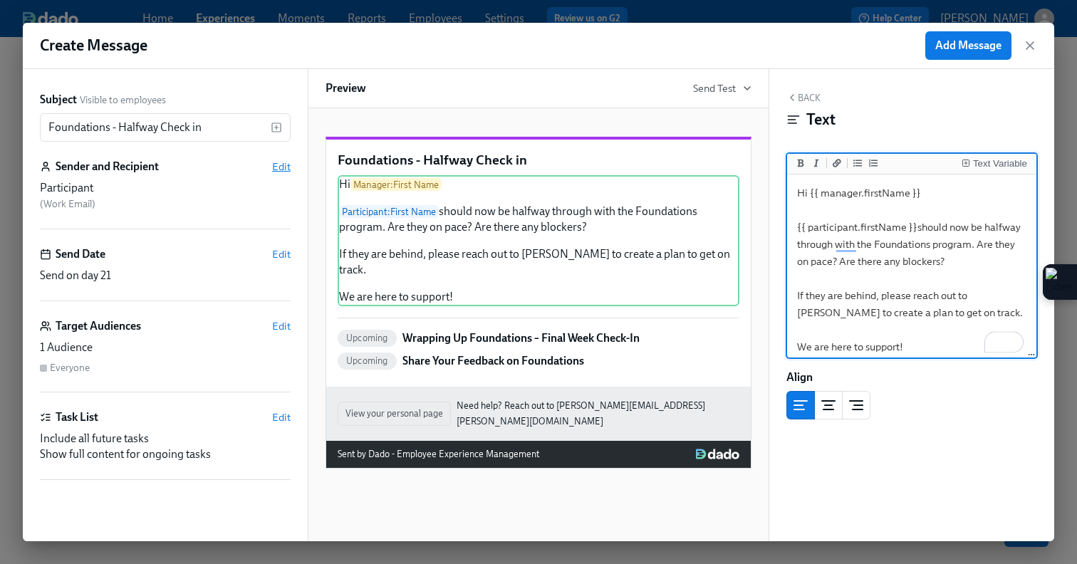
type textarea "Hi {{ manager.firstName }} {{ participant.firstName }}should now be halfway thr…"
click at [288, 167] on span "Edit" at bounding box center [281, 167] width 19 height 14
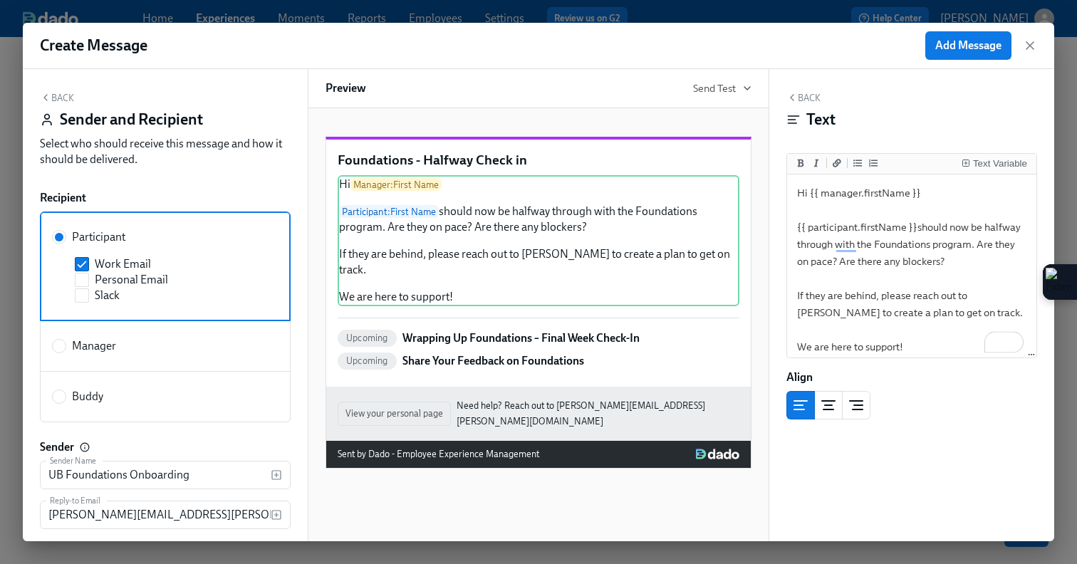
click at [102, 344] on span "Manager" at bounding box center [94, 346] width 44 height 16
click at [66, 344] on input "Manager" at bounding box center [59, 346] width 13 height 13
radio input "true"
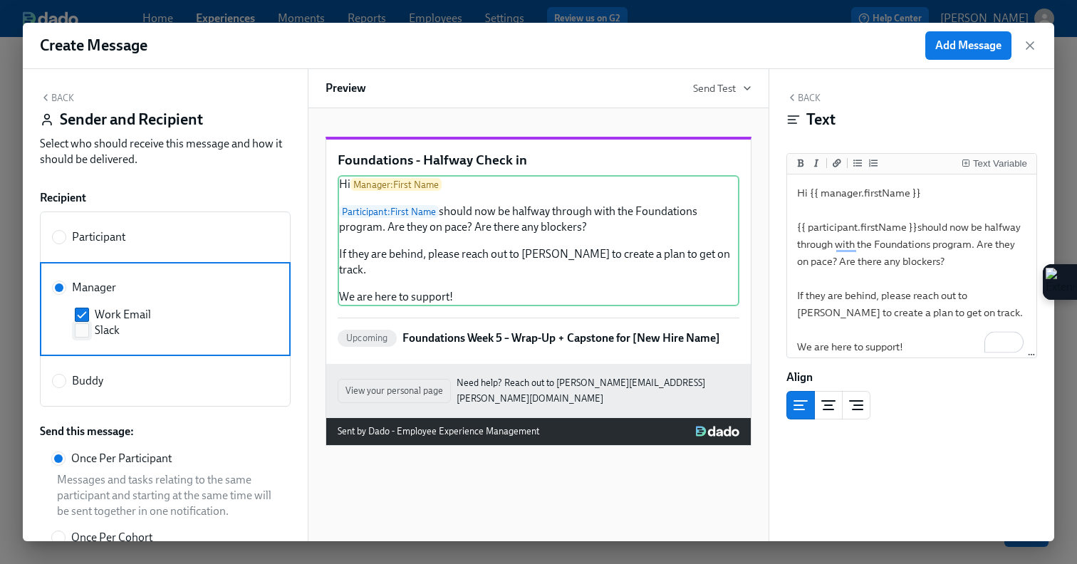
click at [85, 333] on input "Slack" at bounding box center [82, 330] width 13 height 13
checkbox input "true"
click at [56, 95] on button "Back" at bounding box center [57, 97] width 34 height 11
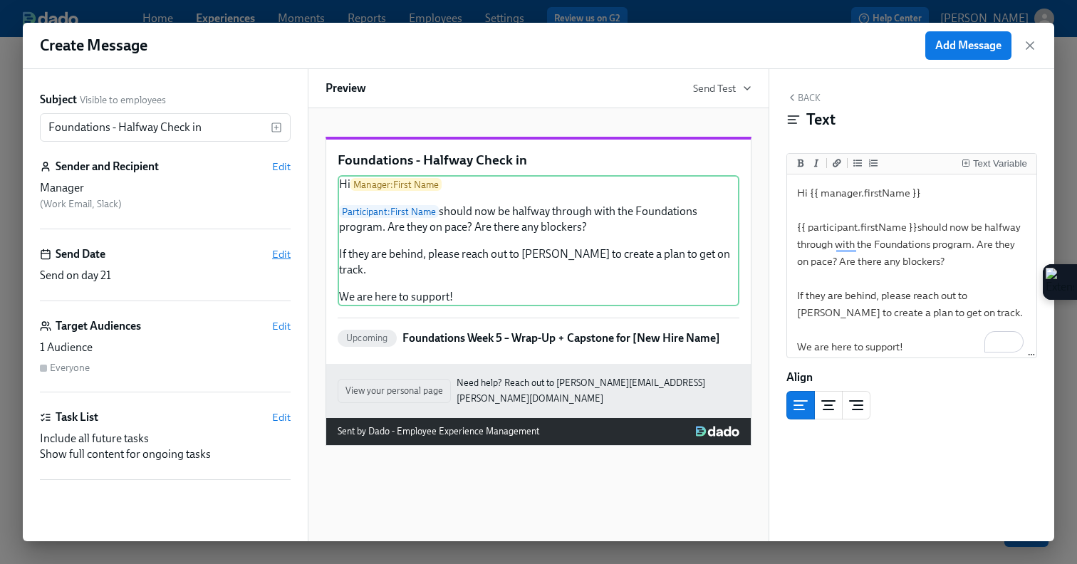
click at [280, 256] on span "Edit" at bounding box center [281, 254] width 19 height 14
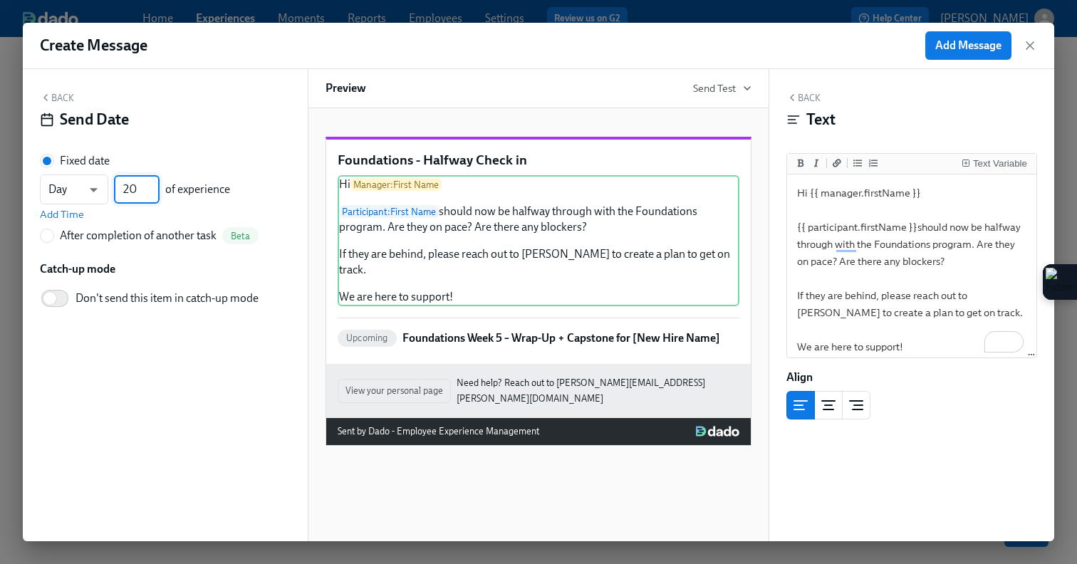
type input "20"
click at [152, 195] on input "20" at bounding box center [137, 189] width 46 height 28
click at [973, 47] on span "Add Message" at bounding box center [968, 45] width 66 height 14
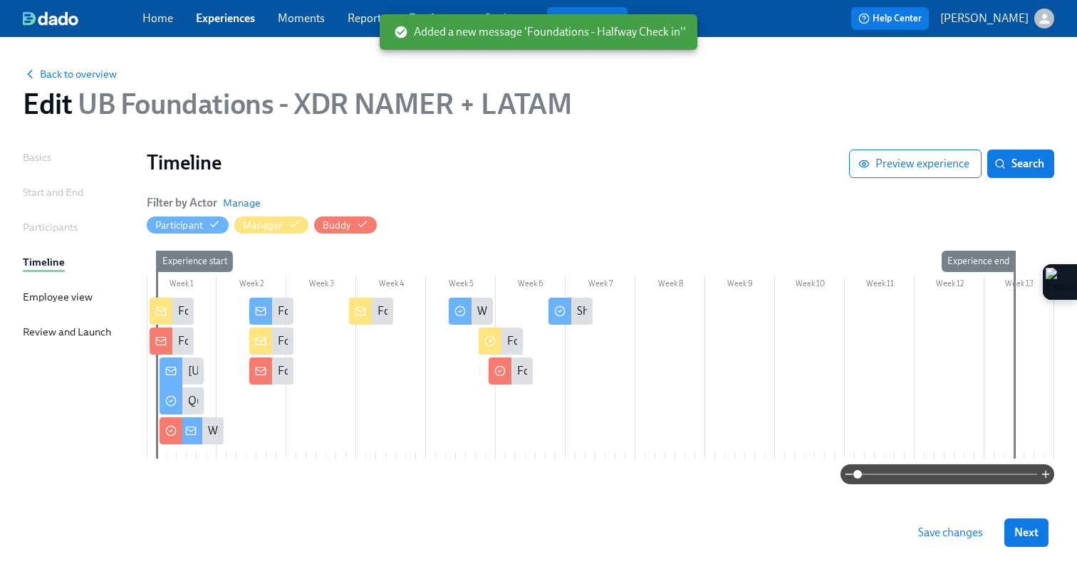
click at [351, 338] on div at bounding box center [601, 378] width 908 height 161
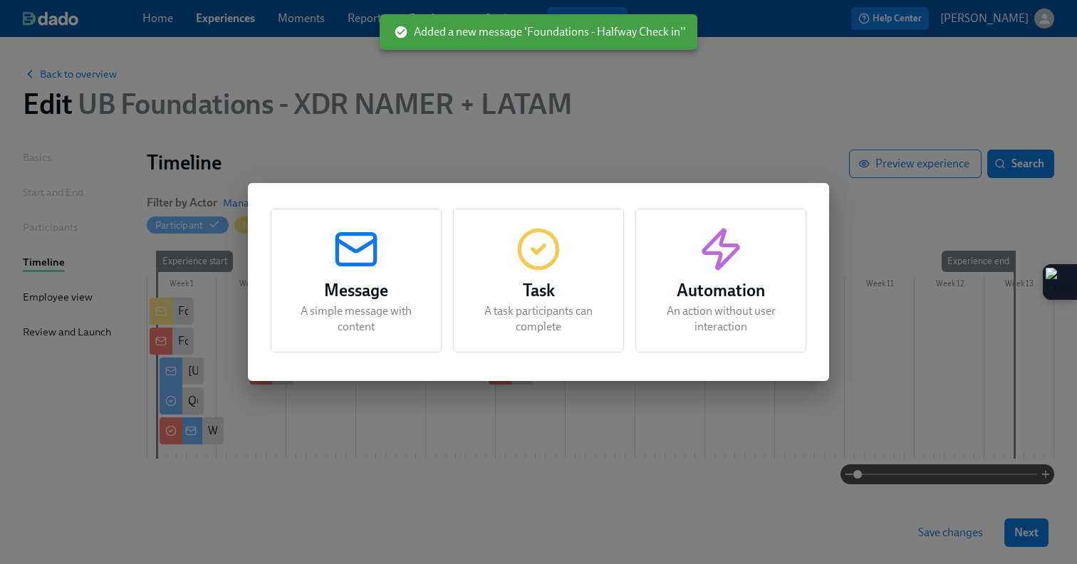
click at [354, 324] on p "A simple message with content" at bounding box center [356, 318] width 135 height 31
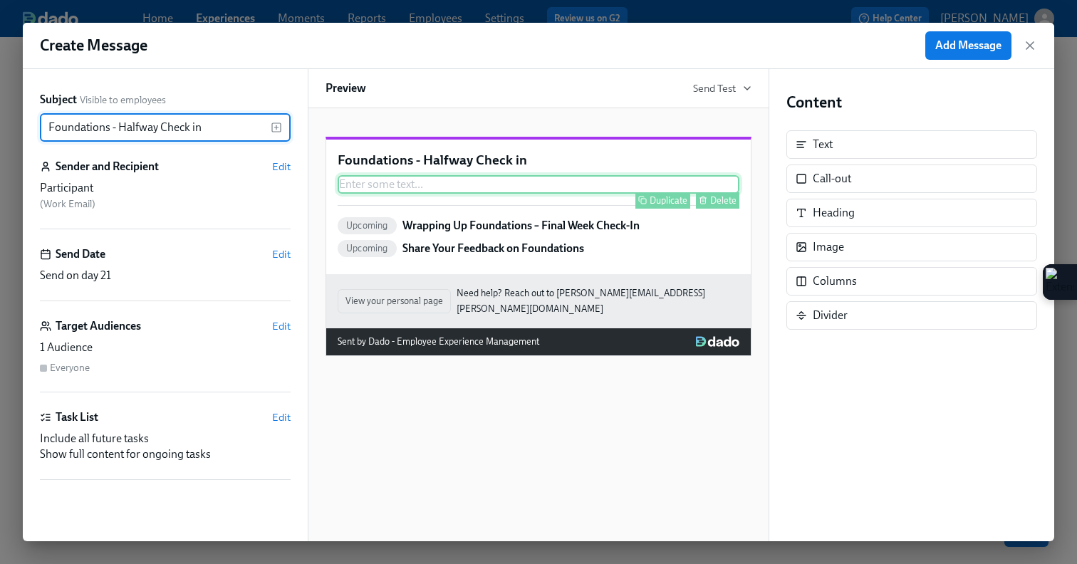
click at [465, 209] on div "Duplicate Delete" at bounding box center [540, 200] width 399 height 16
type input "Foundations - Halfway Check in"
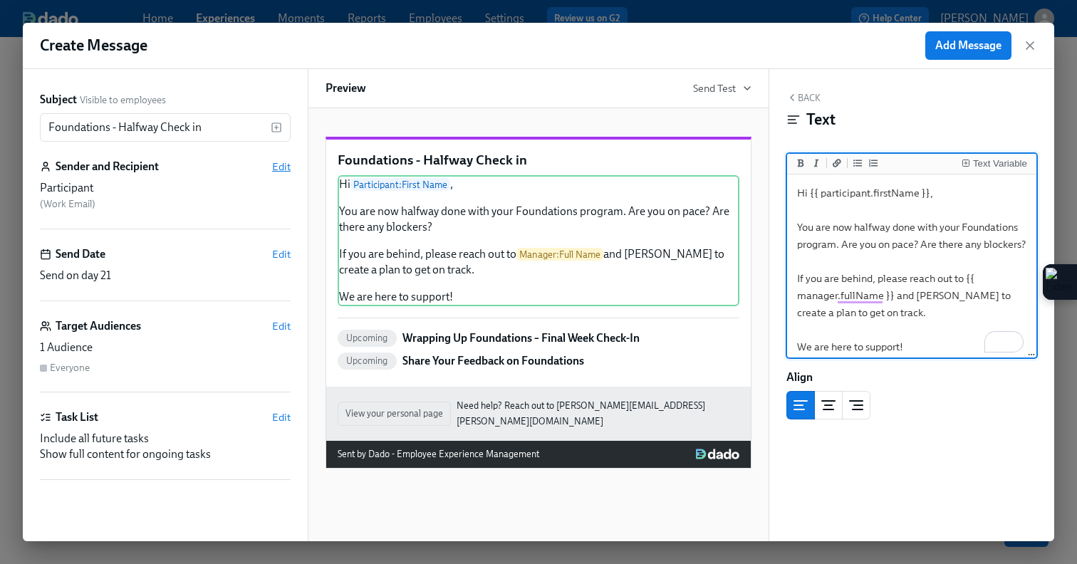
type textarea "Hi {{ participant.firstName }}, You are now halfway done with your Foundations …"
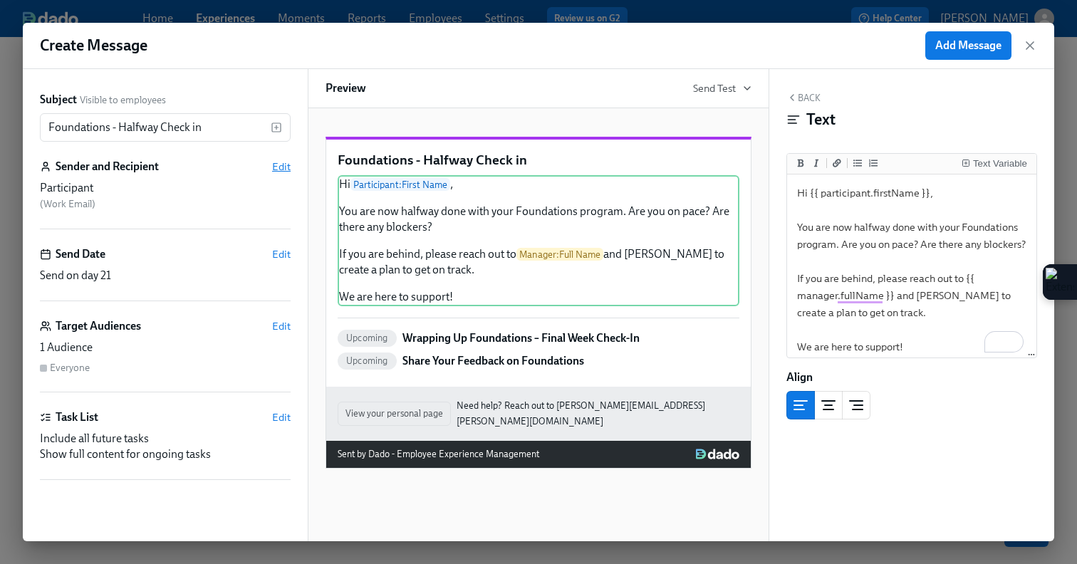
click at [286, 165] on span "Edit" at bounding box center [281, 167] width 19 height 14
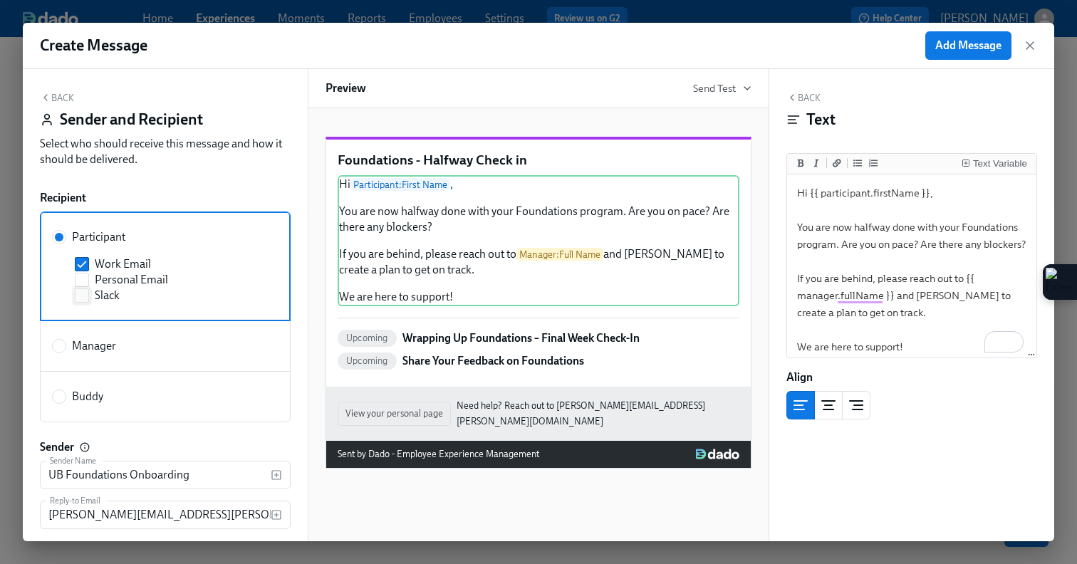
click at [79, 293] on input "Slack" at bounding box center [82, 295] width 13 height 13
checkbox input "true"
click at [67, 99] on button "Back" at bounding box center [57, 97] width 34 height 11
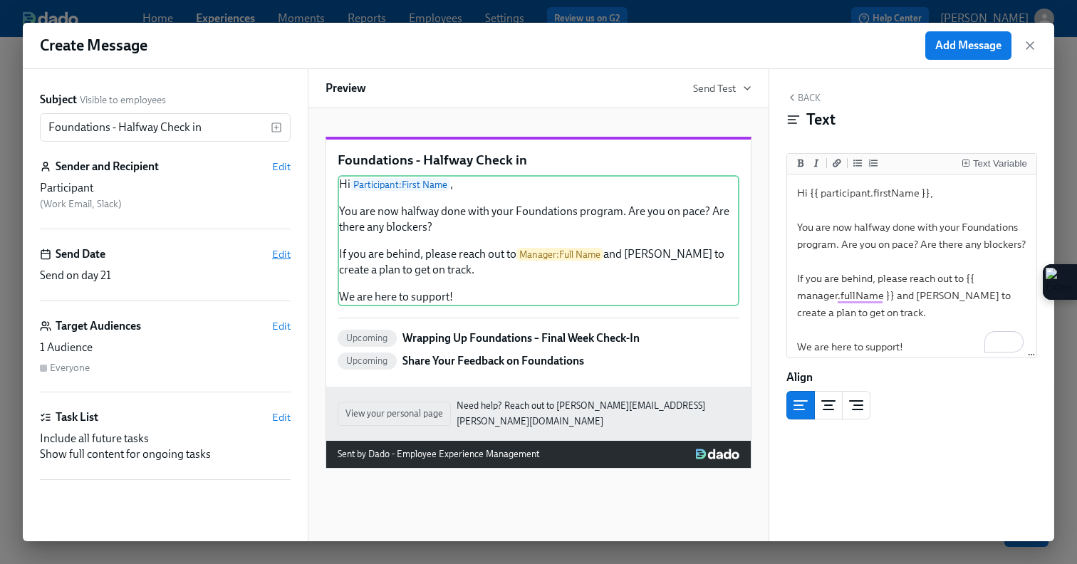
click at [274, 252] on span "Edit" at bounding box center [281, 254] width 19 height 14
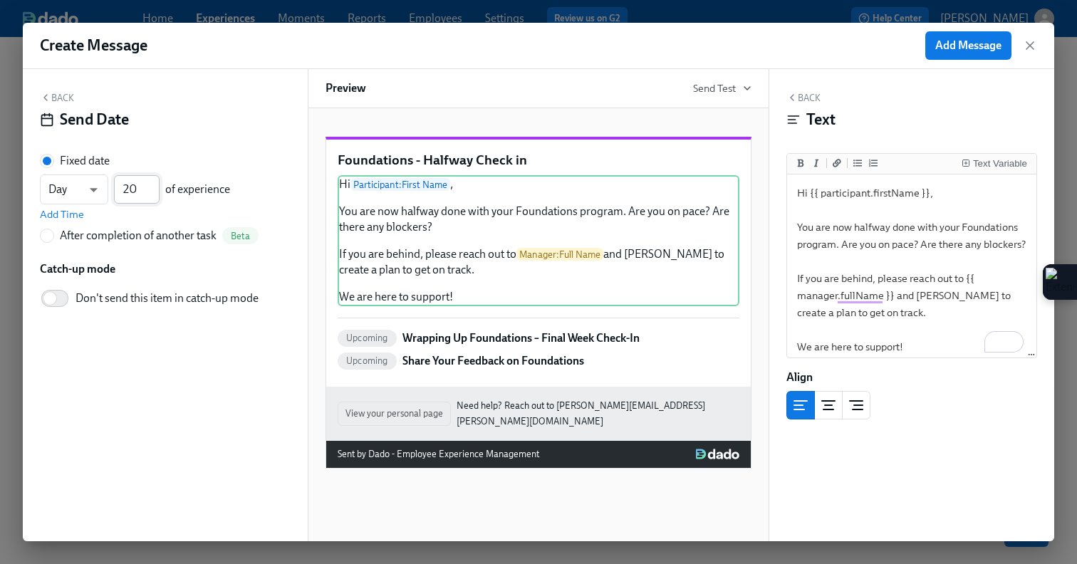
type input "20"
click at [154, 195] on input "20" at bounding box center [137, 189] width 46 height 28
click at [976, 54] on button "Add Message" at bounding box center [968, 45] width 86 height 28
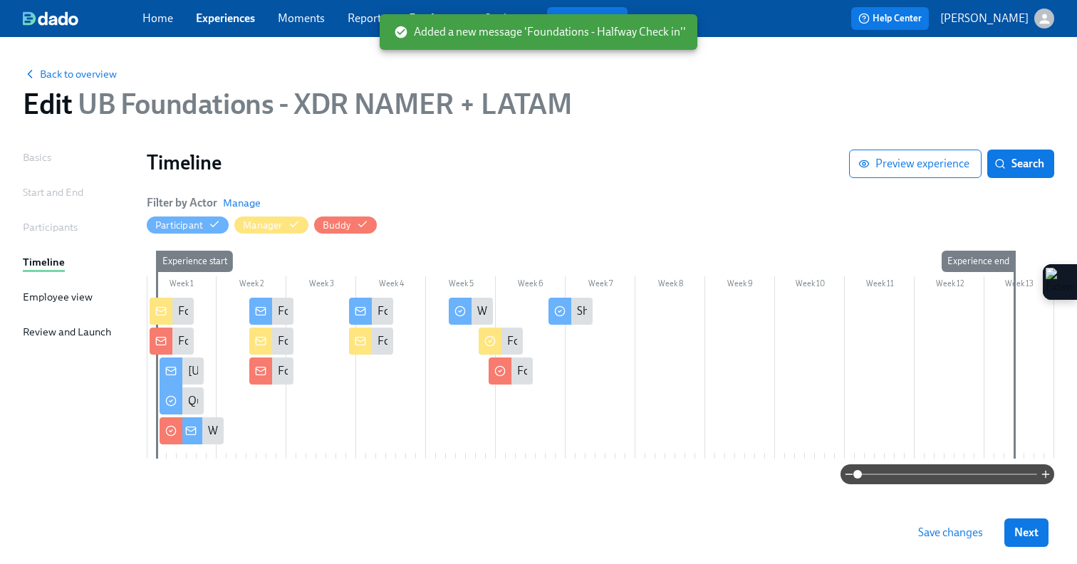
click at [956, 531] on span "Save changes" at bounding box center [950, 533] width 65 height 14
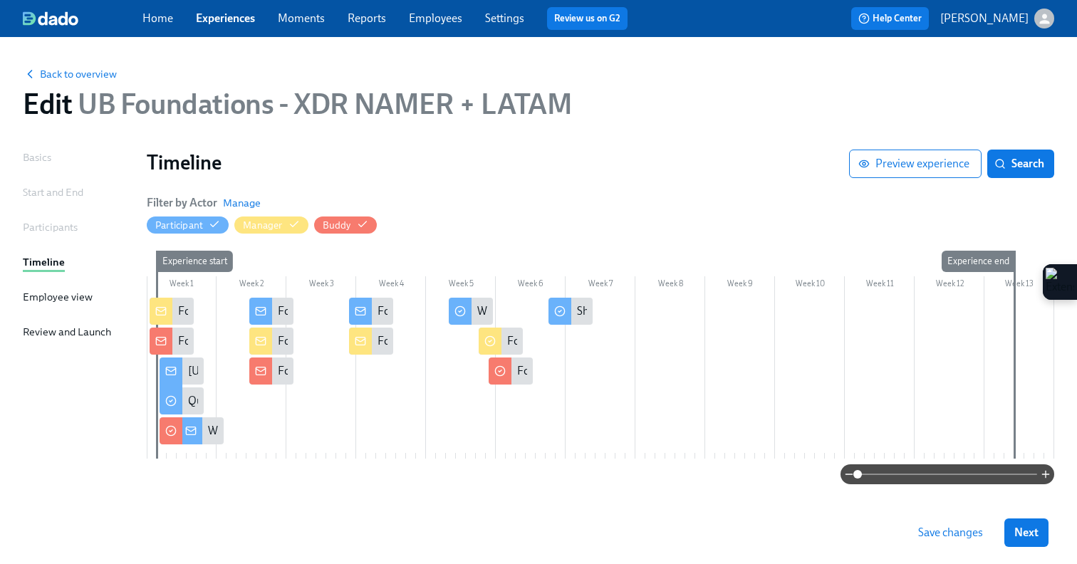
click at [930, 534] on span "Save changes" at bounding box center [950, 533] width 65 height 14
click at [1033, 539] on span "Next" at bounding box center [1026, 533] width 24 height 14
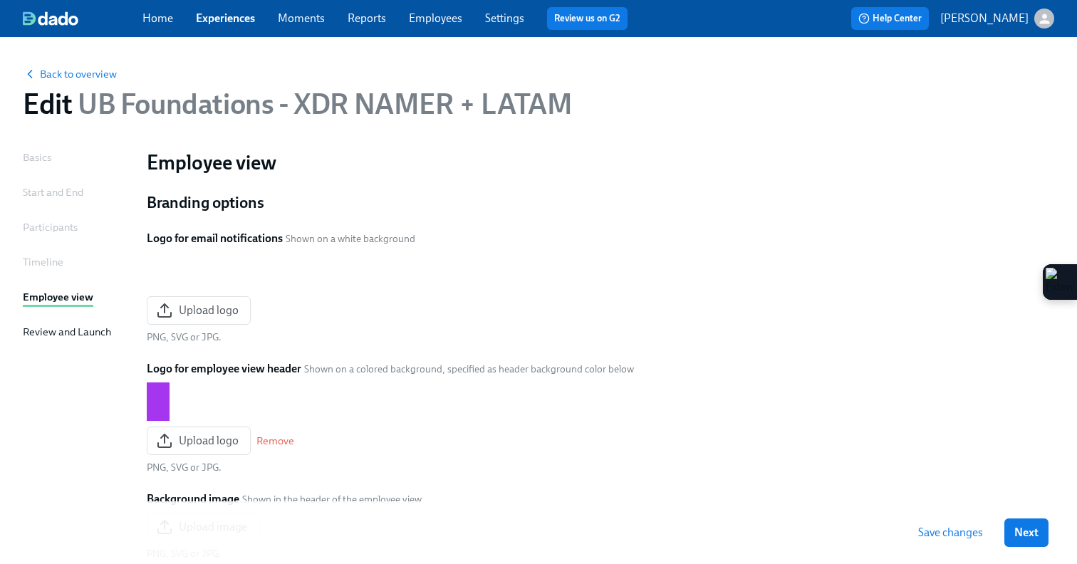
click at [1033, 539] on span "Next" at bounding box center [1026, 533] width 24 height 14
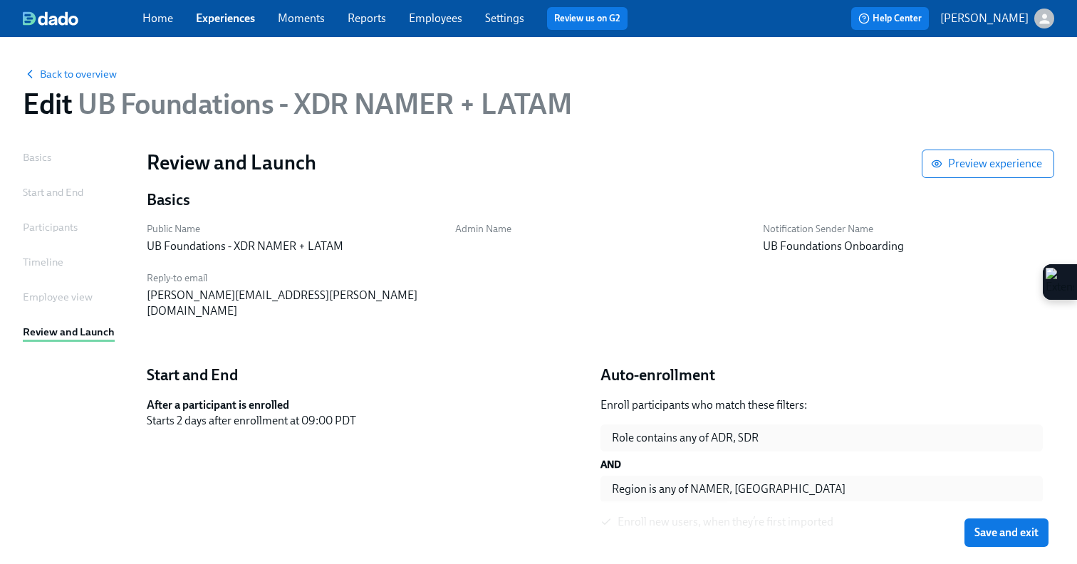
click at [1033, 539] on span "Save and exit" at bounding box center [1007, 533] width 64 height 14
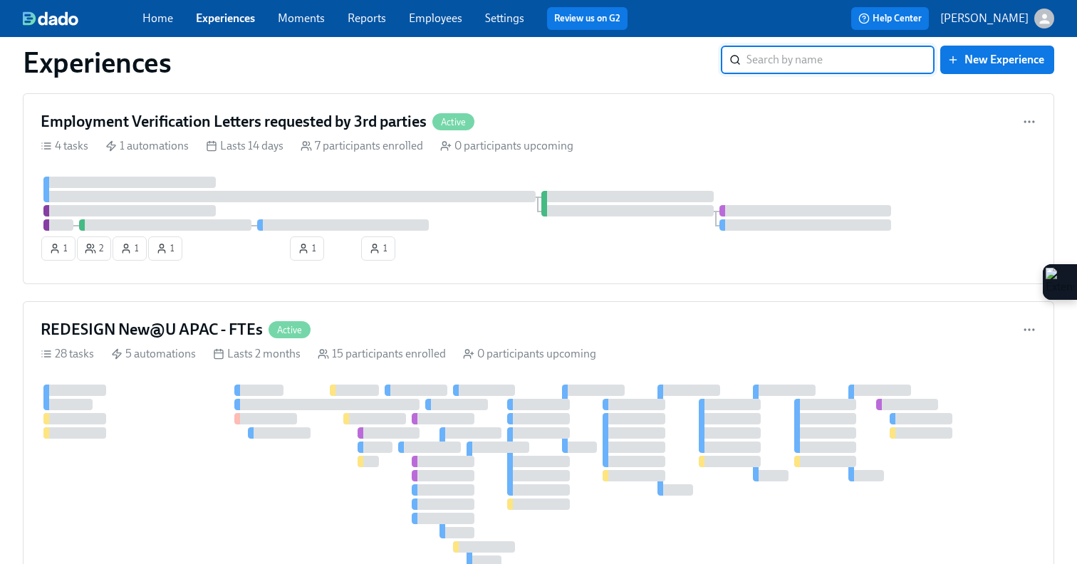
scroll to position [1299, 0]
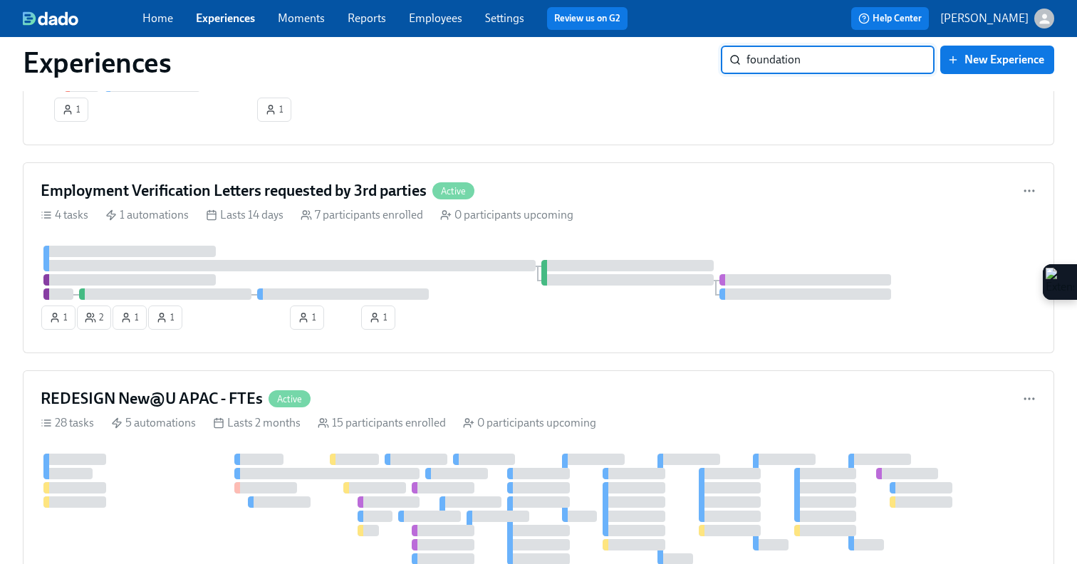
type input "foundations"
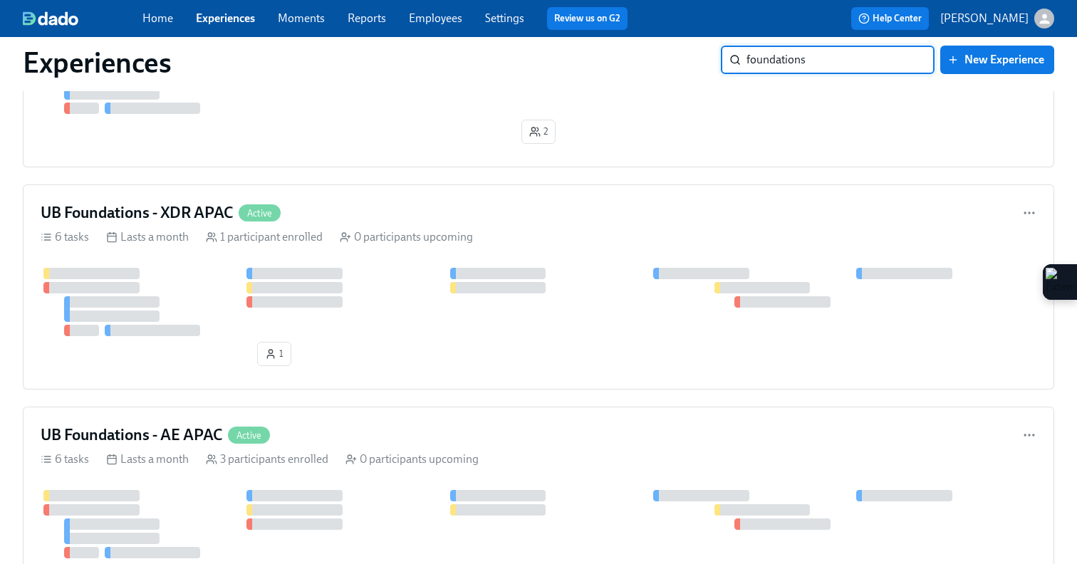
scroll to position [0, 0]
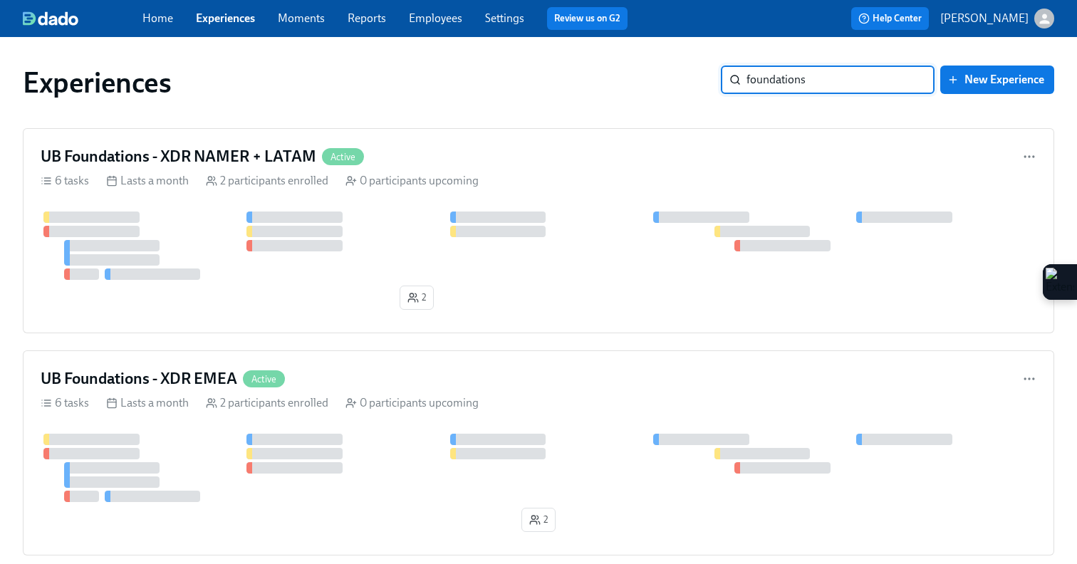
click at [910, 86] on input "foundations" at bounding box center [841, 80] width 188 height 28
click at [625, 86] on div "Experiences" at bounding box center [372, 83] width 698 height 34
